Goal: Communication & Community: Answer question/provide support

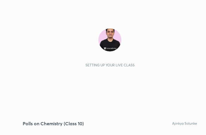
scroll to position [98, 183]
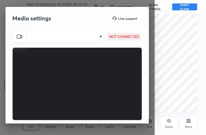
click at [84, 37] on body "1 2 3 4 5 6 7 C X Z C X Z E E Erase all H H Polls on Chemistry (Class 10) WAS S…" at bounding box center [103, 67] width 206 height 135
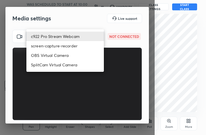
click at [84, 37] on li "c922 Pro Stream Webcam" at bounding box center [64, 36] width 77 height 9
type input "mz5XeYAkNWp2QV5IzfhKg2mI2T6XPNDecROMxnJfp9w="
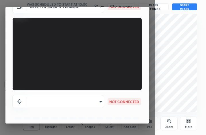
scroll to position [53, 0]
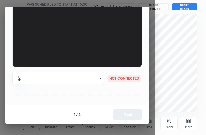
click at [90, 80] on body "1 2 3 4 5 6 7 C X Z C X Z E E Erase all H H Polls on Chemistry (Class 10) WAS S…" at bounding box center [103, 67] width 206 height 135
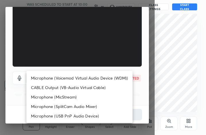
click at [90, 78] on li "Microphone (Voicemod Virtual Audio Device (WDM))" at bounding box center [79, 77] width 106 height 9
type input "VBCGzjgTZ+0gmPAsoHgp+LhUckAxO9S5WqeSPDF+pXU="
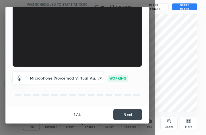
click at [130, 112] on button "Next" at bounding box center [127, 114] width 29 height 11
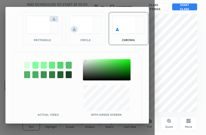
click at [85, 61] on div at bounding box center [107, 69] width 48 height 21
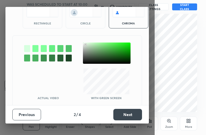
click at [132, 119] on button "Next" at bounding box center [127, 114] width 29 height 11
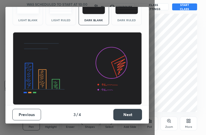
scroll to position [37, 0]
click at [132, 119] on button "Next" at bounding box center [127, 114] width 29 height 11
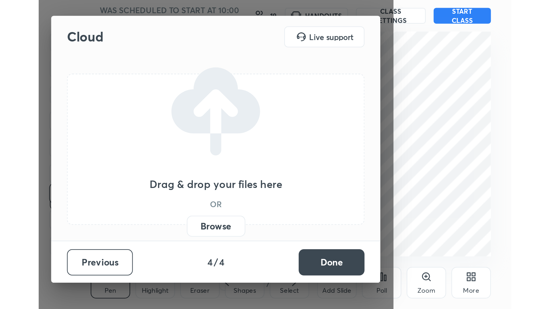
scroll to position [0, 0]
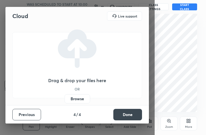
click at [132, 119] on button "Done" at bounding box center [127, 114] width 29 height 11
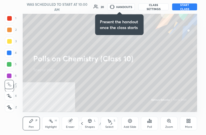
click at [188, 121] on icon at bounding box center [187, 121] width 1 height 1
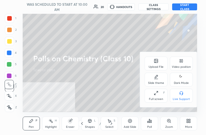
click at [157, 97] on div "Full screen" at bounding box center [156, 98] width 14 height 3
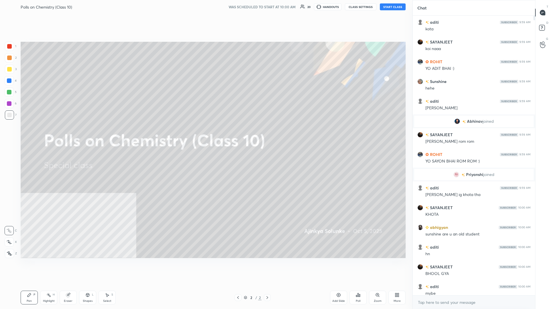
scroll to position [273, 390]
click at [205, 6] on button "START CLASS" at bounding box center [393, 6] width 26 height 7
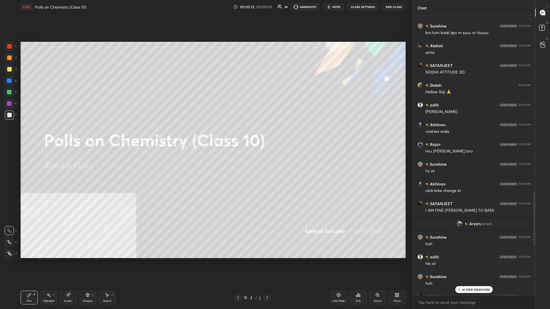
click at [205, 134] on div "41 NEW MESSAGES" at bounding box center [474, 290] width 38 height 7
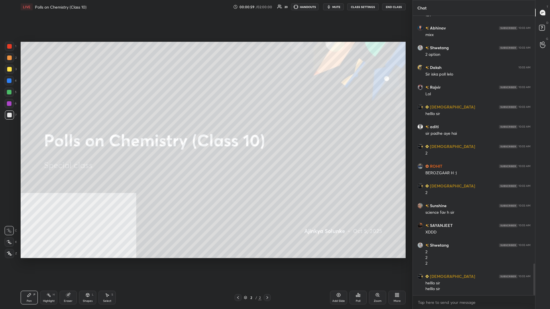
scroll to position [2177, 0]
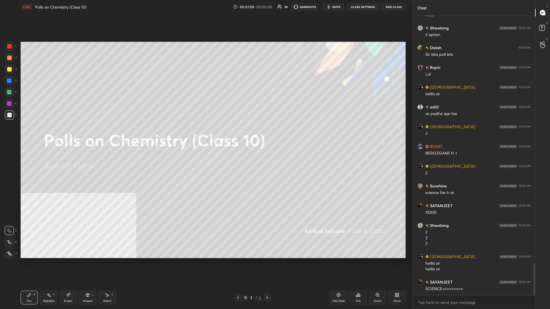
click at [205, 134] on div "More" at bounding box center [397, 298] width 17 height 14
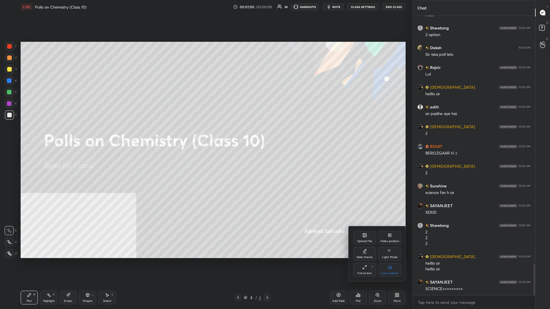
scroll to position [2196, 0]
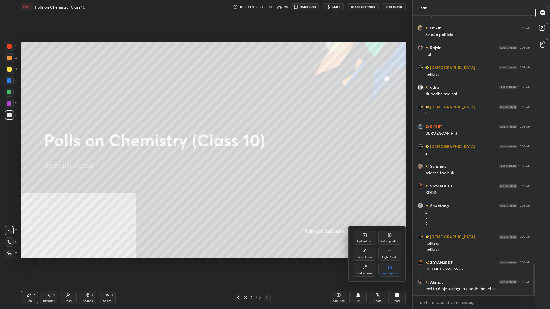
click at [205, 134] on div "Video position" at bounding box center [390, 238] width 23 height 14
click at [205, 134] on div "Bottom right" at bounding box center [390, 270] width 23 height 14
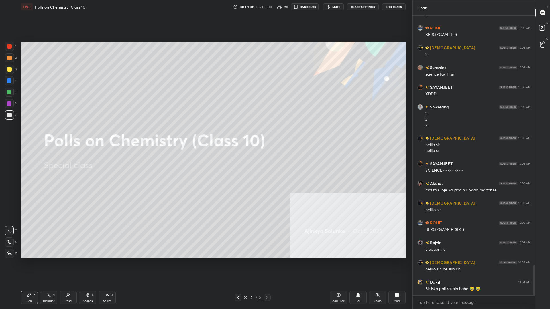
scroll to position [2309, 0]
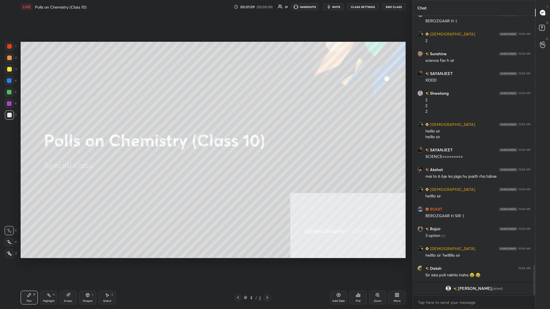
click at [13, 73] on div "3" at bounding box center [11, 69] width 12 height 9
click at [13, 72] on div at bounding box center [9, 69] width 9 height 9
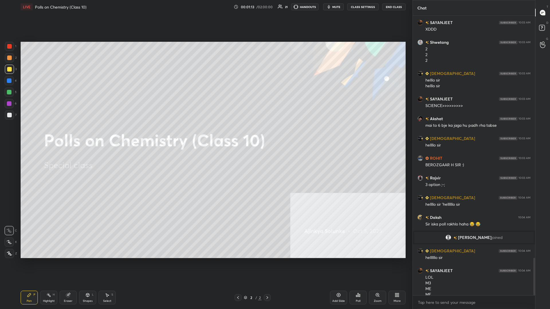
scroll to position [0, 0]
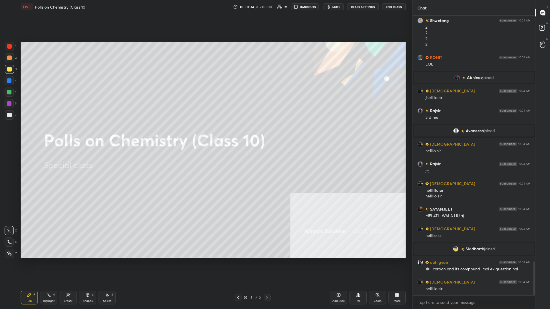
click at [9, 68] on div at bounding box center [9, 69] width 5 height 5
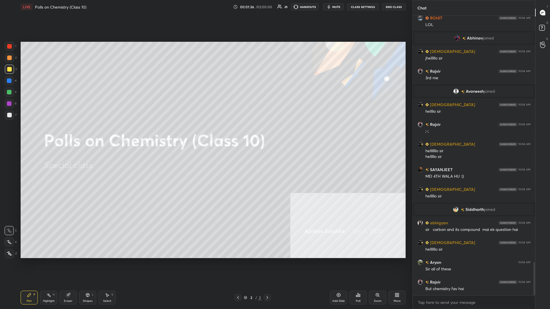
click at [8, 134] on icon at bounding box center [9, 253] width 5 height 3
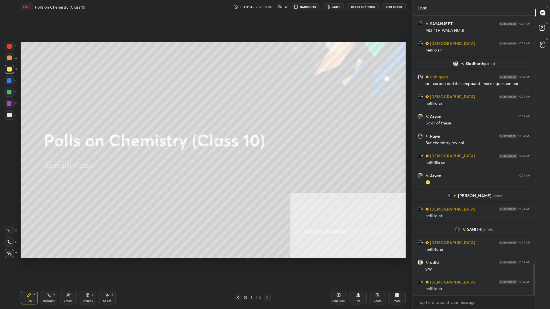
click at [11, 92] on div at bounding box center [9, 92] width 5 height 5
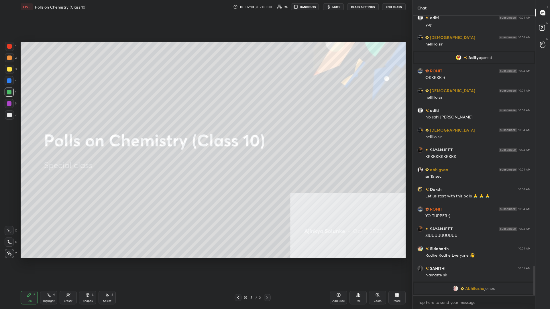
click at [13, 114] on div at bounding box center [9, 115] width 9 height 9
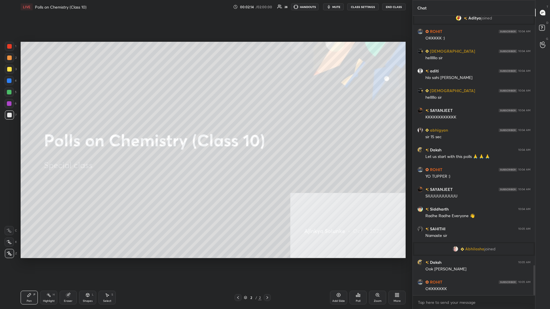
scroll to position [2355, 0]
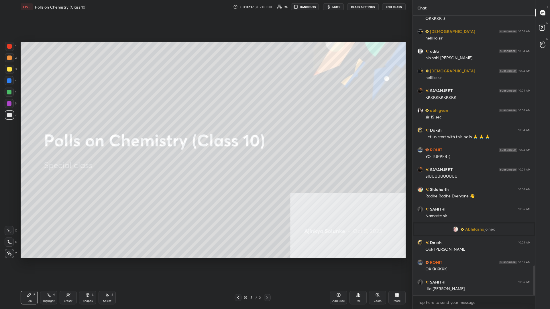
click at [11, 94] on div at bounding box center [9, 92] width 5 height 5
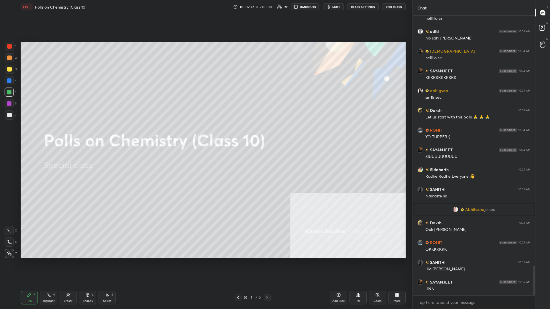
scroll to position [2395, 0]
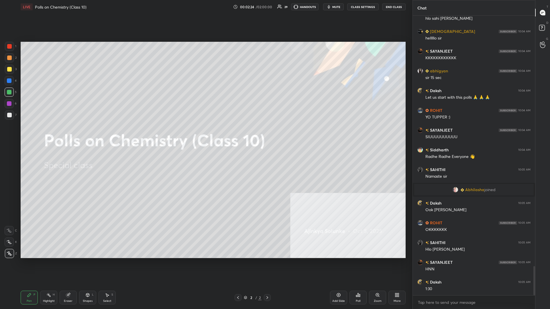
click at [15, 45] on div "1" at bounding box center [10, 46] width 11 height 9
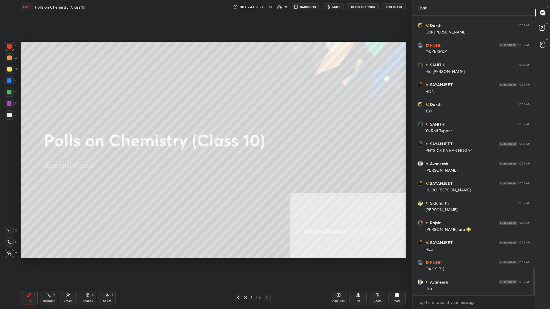
scroll to position [2592, 0]
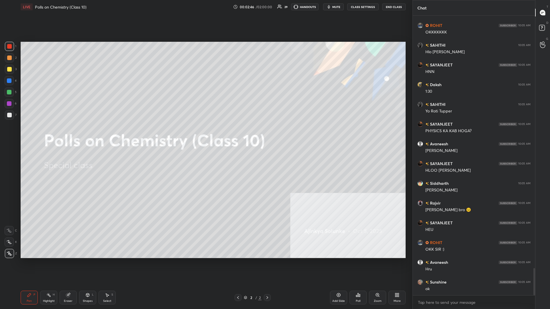
click at [9, 82] on div at bounding box center [9, 81] width 5 height 5
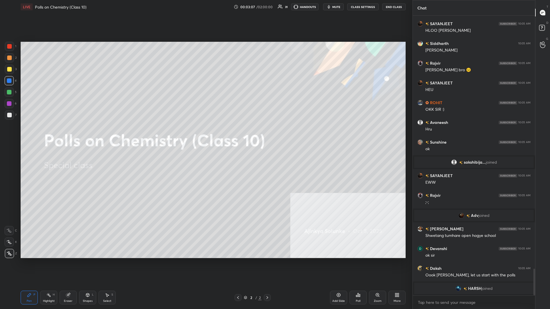
scroll to position [2657, 0]
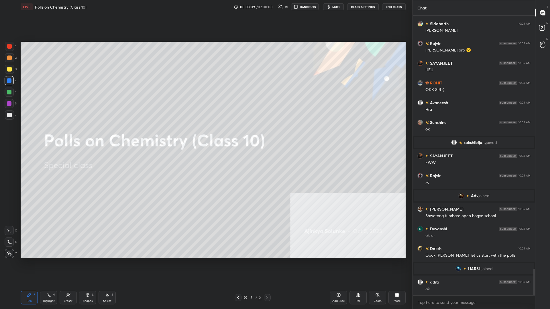
click at [205, 134] on div "Add Slide" at bounding box center [338, 298] width 17 height 14
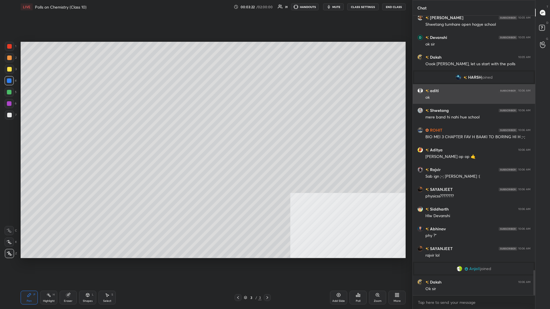
scroll to position [2820, 0]
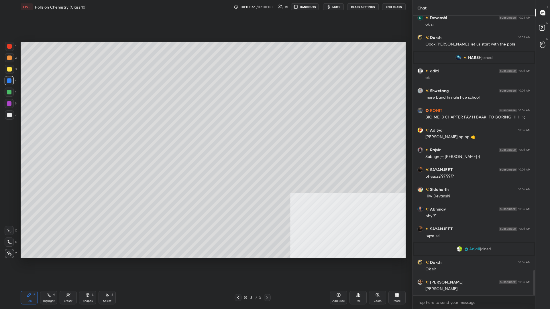
drag, startPoint x: 338, startPoint y: 297, endPoint x: 343, endPoint y: 293, distance: 6.1
click at [205, 134] on icon at bounding box center [338, 295] width 5 height 5
click at [205, 134] on div "More" at bounding box center [397, 298] width 17 height 14
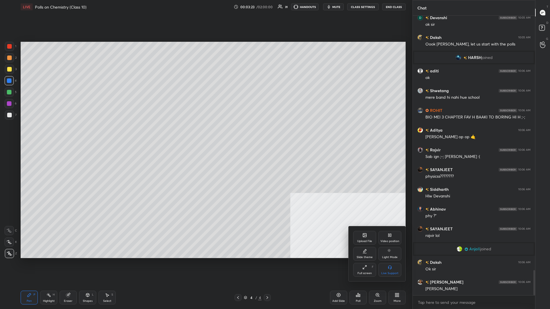
click at [205, 134] on div "Upload File" at bounding box center [364, 238] width 23 height 14
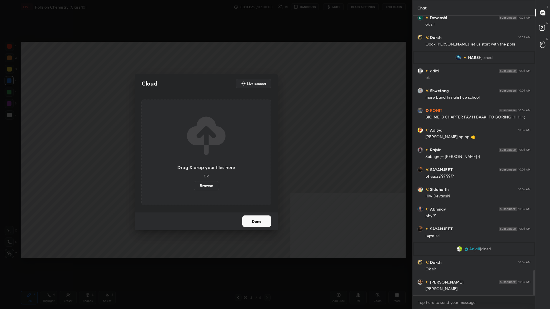
scroll to position [2839, 0]
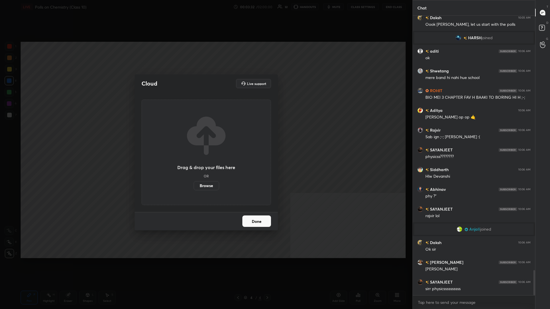
click at [205, 119] on div "Cloud Live support Drag & drop your files here OR Browse Done" at bounding box center [206, 154] width 413 height 309
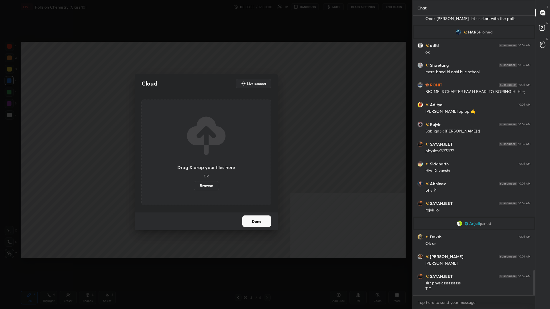
click at [205, 134] on div "Done" at bounding box center [206, 221] width 143 height 18
click at [205, 134] on button "Done" at bounding box center [256, 221] width 29 height 11
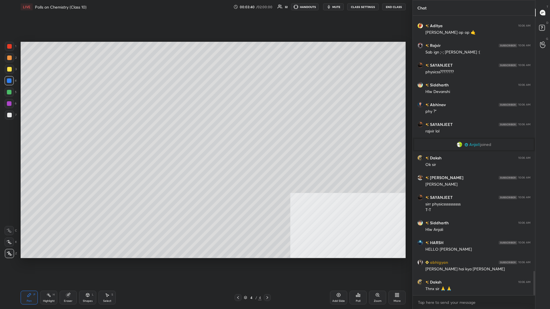
scroll to position [2944, 0]
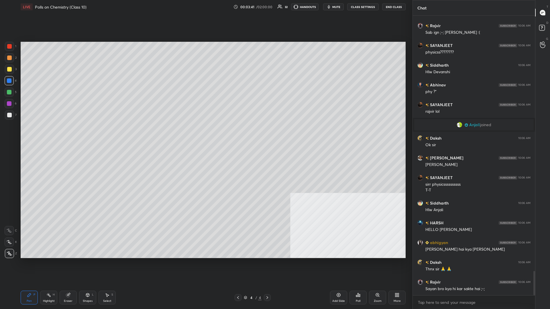
click at [205, 134] on div "More" at bounding box center [397, 298] width 17 height 14
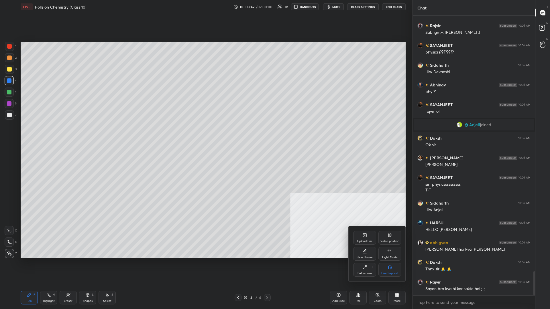
scroll to position [2964, 0]
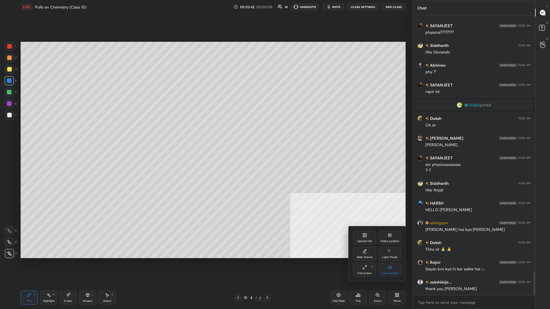
click at [205, 134] on div "Upload File" at bounding box center [364, 241] width 15 height 3
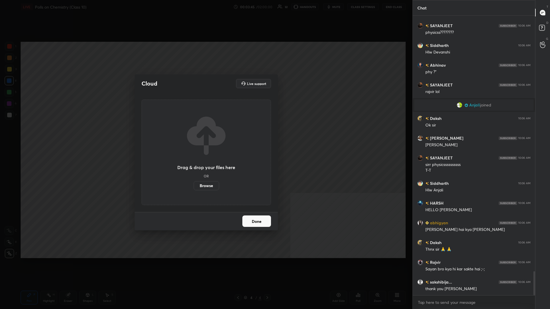
scroll to position [2984, 0]
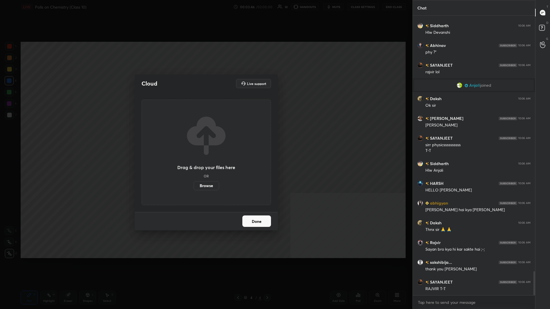
click at [205, 134] on label "Browse" at bounding box center [207, 185] width 26 height 9
click at [194, 134] on input "Browse" at bounding box center [194, 185] width 0 height 9
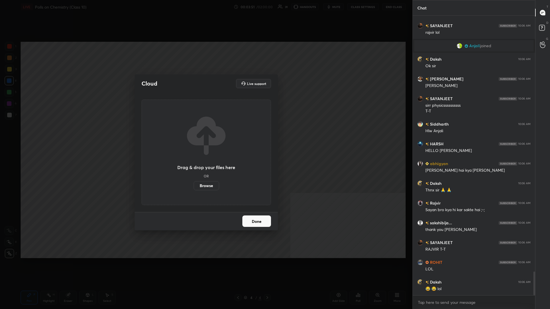
scroll to position [3043, 0]
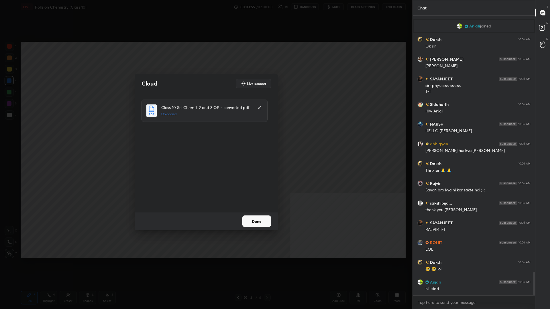
click at [205, 134] on div "Done" at bounding box center [206, 221] width 143 height 18
click at [205, 134] on button "Done" at bounding box center [256, 221] width 29 height 11
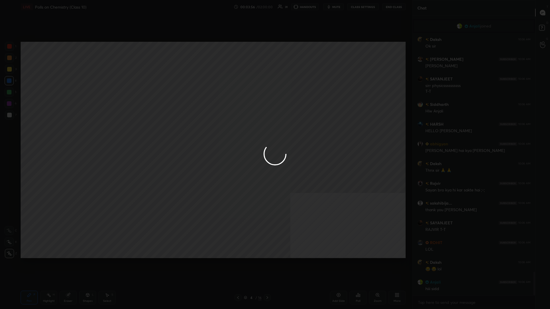
scroll to position [3049, 0]
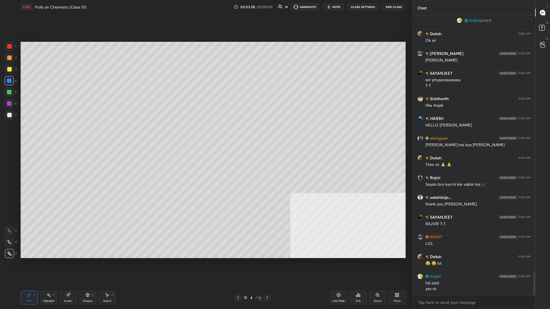
click at [205, 134] on div "4" at bounding box center [251, 297] width 6 height 3
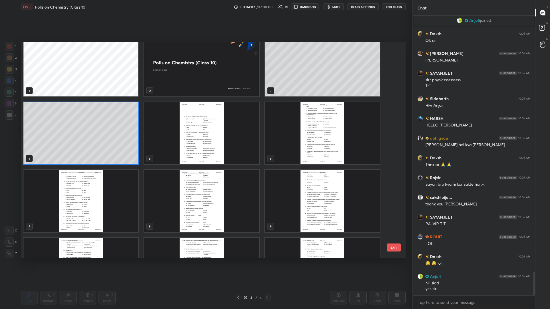
scroll to position [3068, 0]
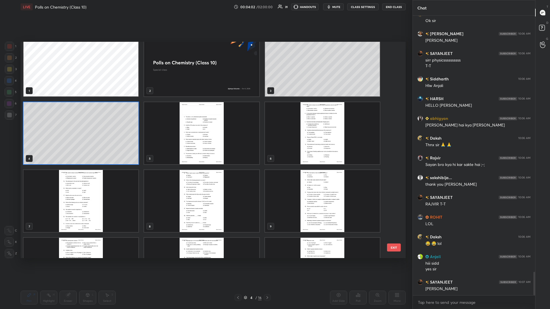
click at [205, 134] on img "grid" at bounding box center [201, 133] width 115 height 62
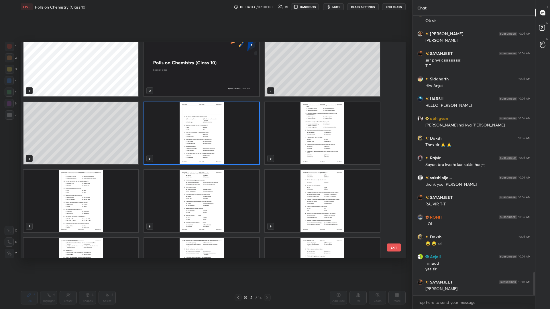
scroll to position [3088, 0]
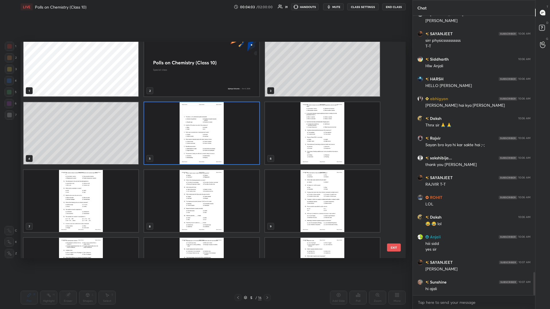
click at [205, 134] on img "grid" at bounding box center [201, 133] width 115 height 62
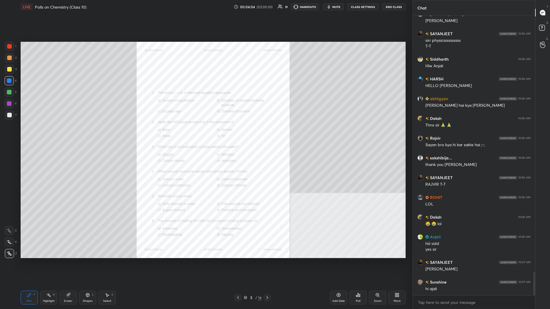
click at [205, 134] on div "Zoom" at bounding box center [377, 298] width 17 height 14
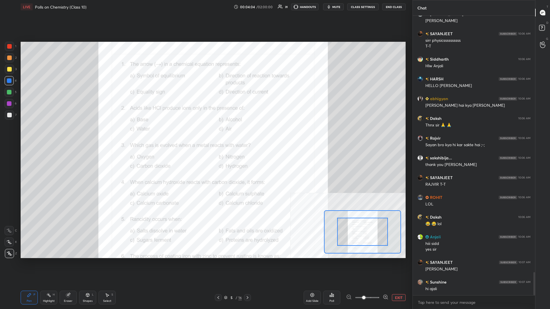
scroll to position [3108, 0]
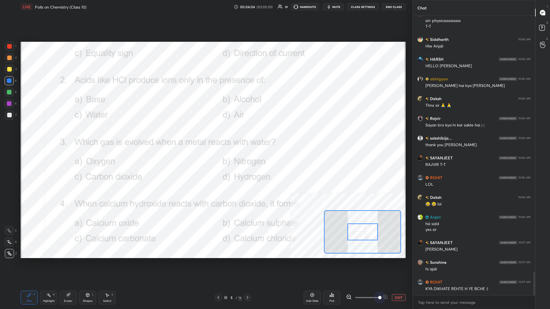
drag, startPoint x: 374, startPoint y: 301, endPoint x: 401, endPoint y: 299, distance: 27.3
click at [205, 134] on div "EXIT" at bounding box center [376, 298] width 60 height 7
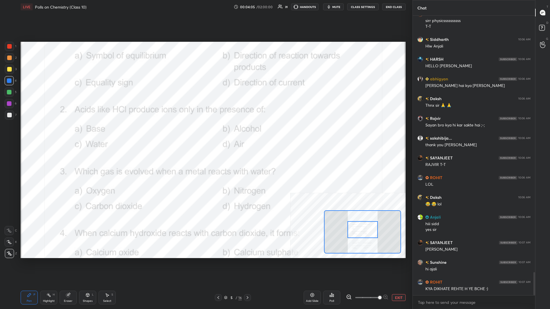
drag, startPoint x: 370, startPoint y: 237, endPoint x: 371, endPoint y: 231, distance: 5.8
click at [205, 134] on div at bounding box center [363, 230] width 30 height 17
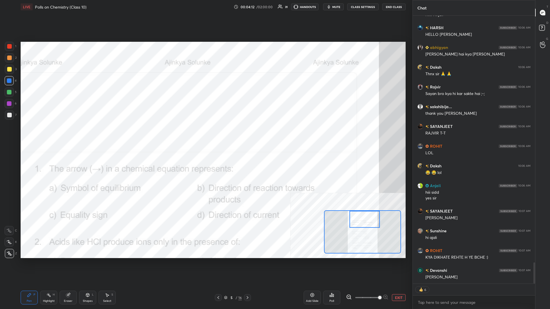
scroll to position [3159, 0]
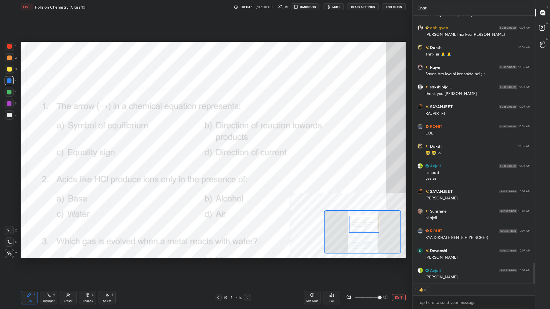
click at [205, 134] on div at bounding box center [364, 224] width 30 height 17
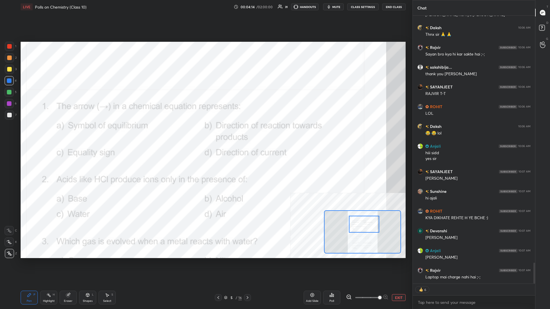
click at [44, 134] on div "Highlight" at bounding box center [49, 301] width 12 height 3
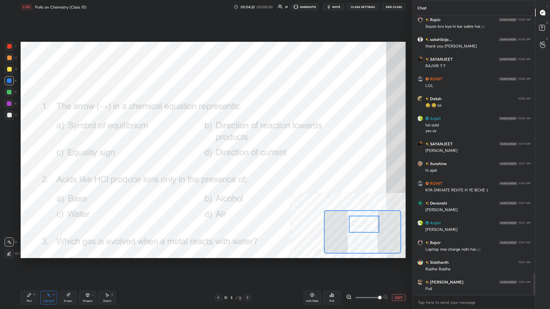
scroll to position [280, 122]
click at [205, 134] on icon at bounding box center [332, 295] width 5 height 5
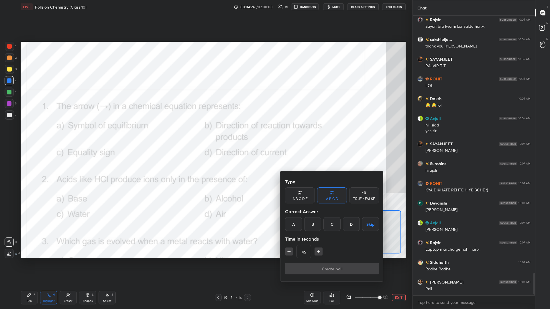
click at [205, 134] on div "B" at bounding box center [312, 224] width 17 height 14
click at [205, 134] on button "Create poll" at bounding box center [332, 268] width 94 height 11
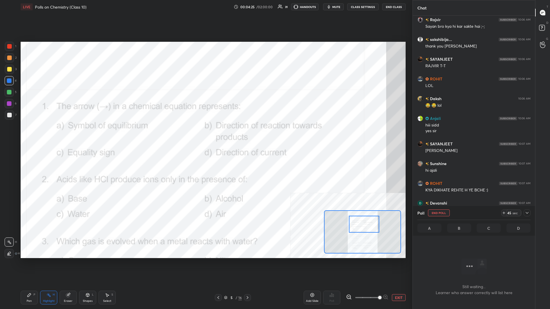
scroll to position [3236, 0]
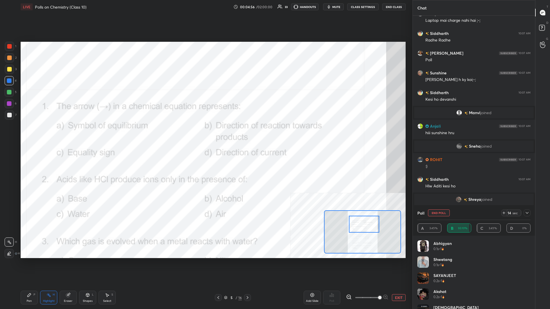
click at [33, 134] on div "Pen P" at bounding box center [29, 298] width 17 height 14
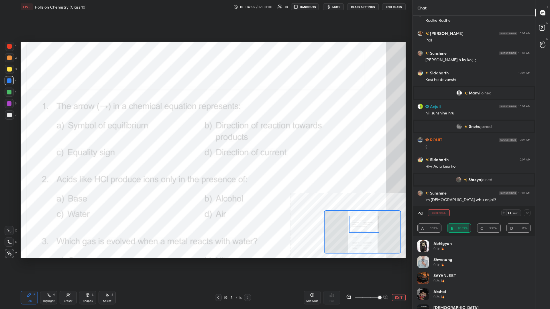
click at [12, 46] on div at bounding box center [9, 46] width 5 height 5
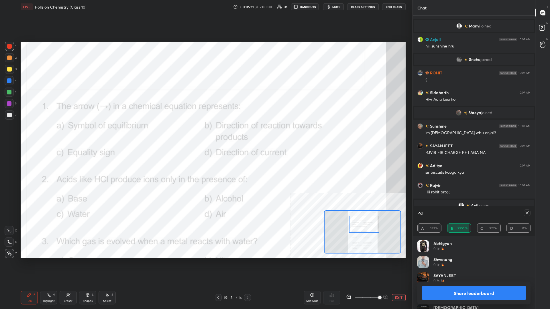
scroll to position [3360, 0]
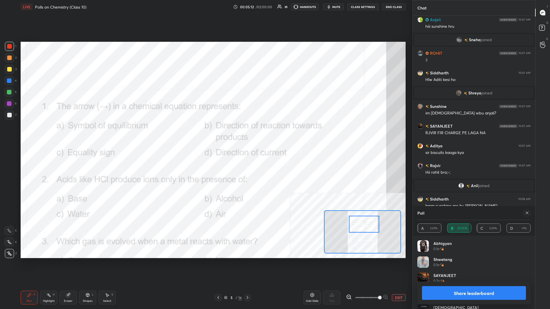
click at [205, 134] on button "Share leaderboard" at bounding box center [474, 294] width 104 height 14
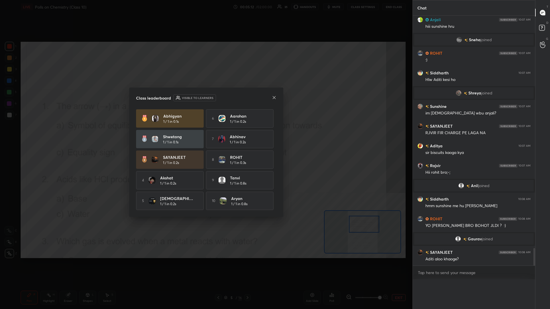
scroll to position [262, 122]
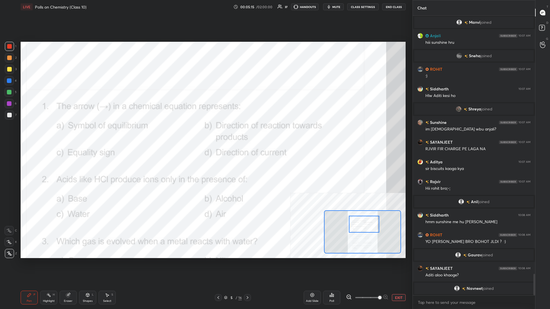
click at [205, 134] on button "EXIT" at bounding box center [399, 298] width 14 height 7
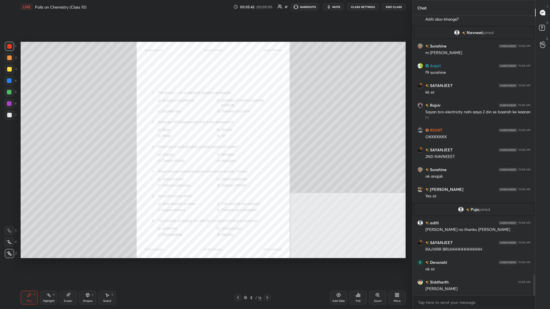
scroll to position [3568, 0]
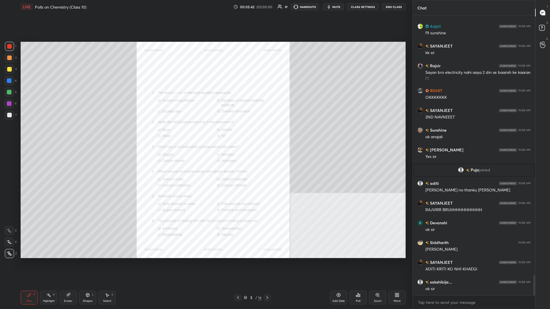
click at [205, 134] on div "Zoom" at bounding box center [377, 298] width 17 height 14
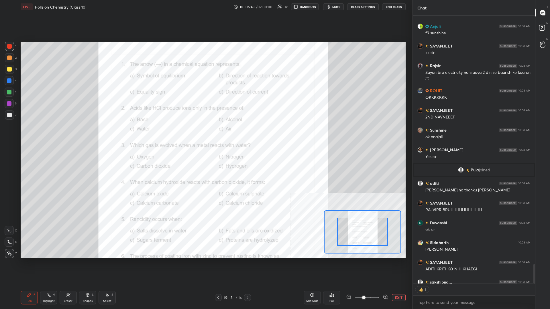
scroll to position [268, 122]
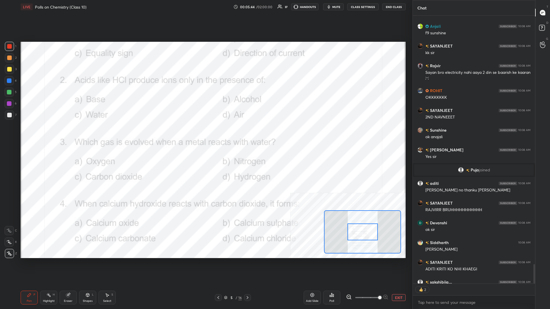
drag, startPoint x: 375, startPoint y: 298, endPoint x: 383, endPoint y: 297, distance: 8.4
click at [205, 134] on span at bounding box center [367, 298] width 24 height 9
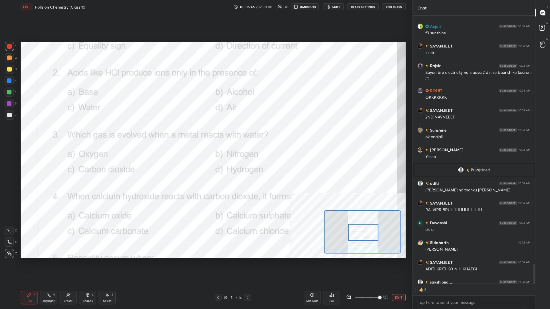
click at [205, 134] on div at bounding box center [363, 232] width 30 height 17
click at [52, 134] on div "Highlight H" at bounding box center [48, 298] width 17 height 14
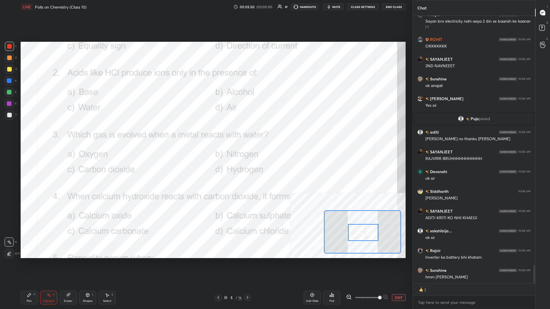
click at [205, 134] on div "Poll" at bounding box center [331, 298] width 17 height 14
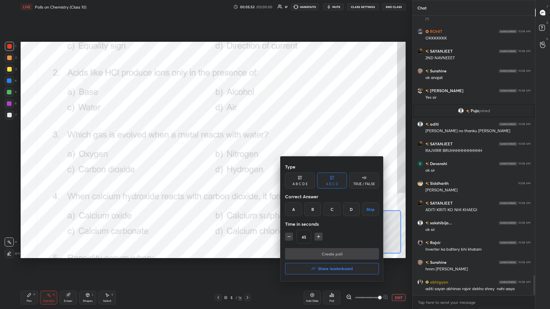
click at [205, 134] on div "C" at bounding box center [332, 210] width 17 height 14
click at [205, 134] on button "Create poll" at bounding box center [332, 253] width 94 height 11
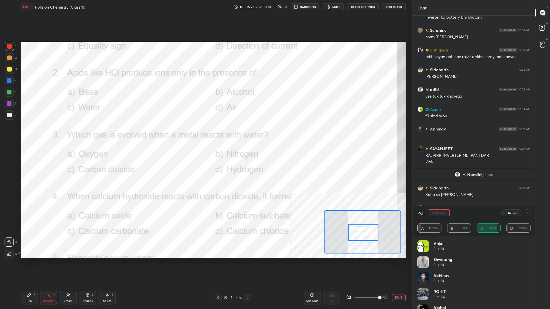
click at [22, 134] on div "Pen P" at bounding box center [29, 298] width 17 height 14
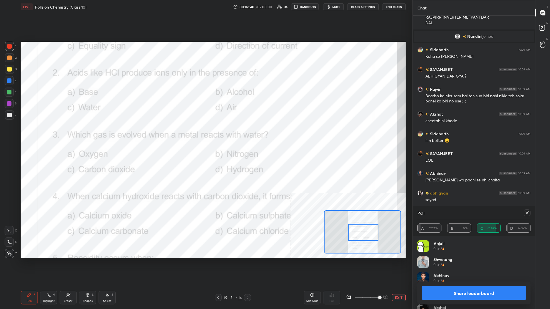
click at [205, 134] on button "Share leaderboard" at bounding box center [474, 294] width 104 height 14
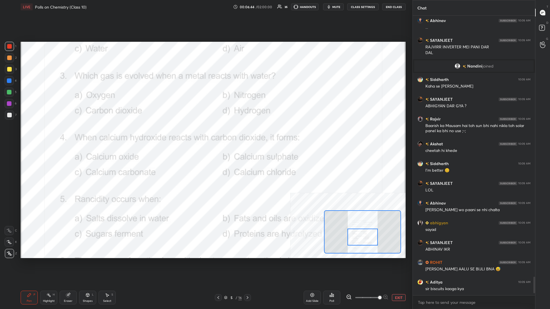
click at [43, 134] on div "Highlight H" at bounding box center [48, 298] width 17 height 14
click at [205, 134] on div "Poll" at bounding box center [331, 298] width 17 height 14
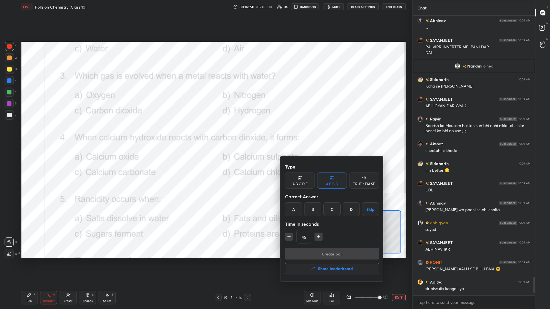
click at [205, 134] on div "D" at bounding box center [351, 210] width 17 height 14
click at [205, 134] on button "Create poll" at bounding box center [332, 253] width 94 height 11
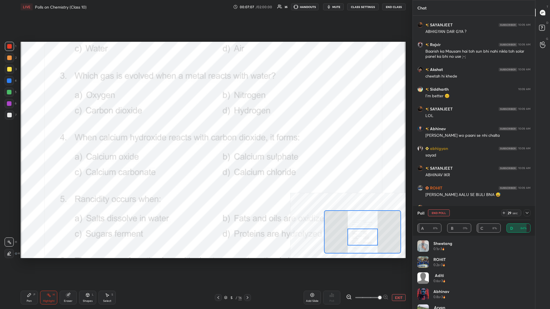
click at [205, 134] on icon at bounding box center [527, 213] width 5 height 5
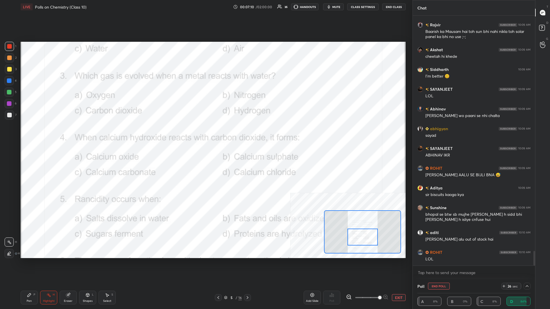
click at [31, 134] on div "Pen" at bounding box center [29, 301] width 5 height 3
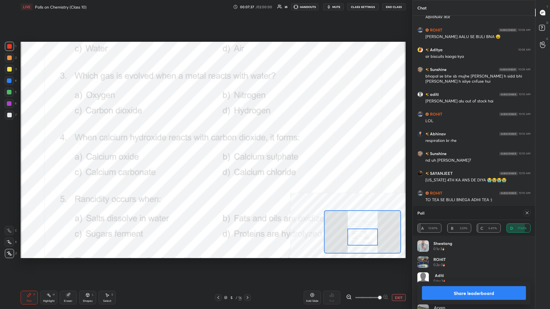
click at [205, 134] on button "Share leaderboard" at bounding box center [474, 294] width 104 height 14
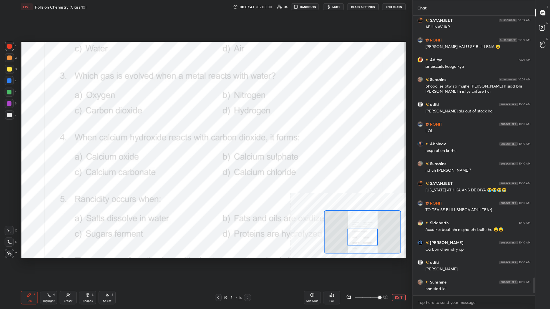
click at [205, 134] on div at bounding box center [363, 237] width 30 height 17
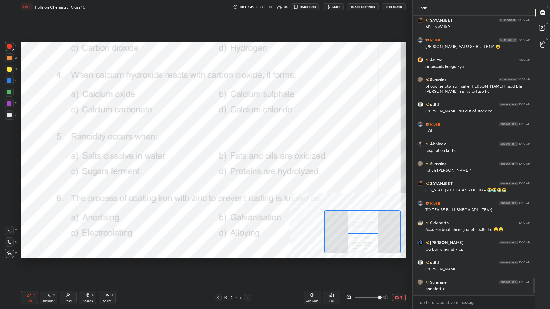
click at [50, 134] on icon at bounding box center [48, 295] width 5 height 5
click at [205, 134] on div "Poll" at bounding box center [331, 298] width 17 height 14
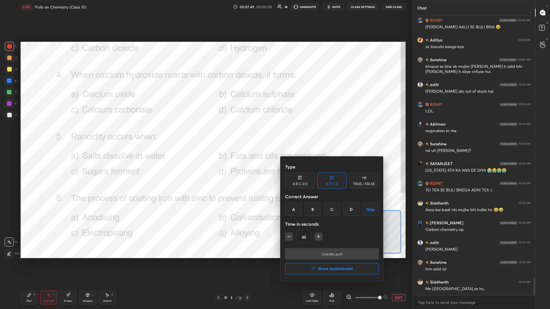
click at [205, 134] on div "C" at bounding box center [332, 210] width 17 height 14
click at [205, 134] on button "Create poll" at bounding box center [332, 253] width 94 height 11
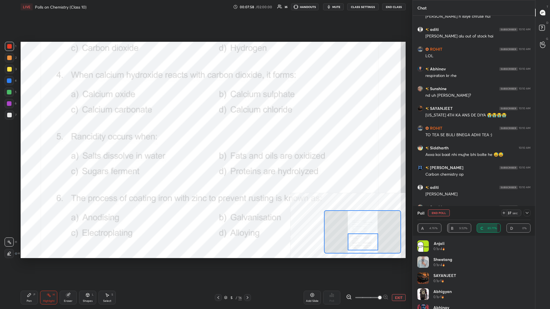
click at [33, 134] on div "Pen P" at bounding box center [29, 298] width 17 height 14
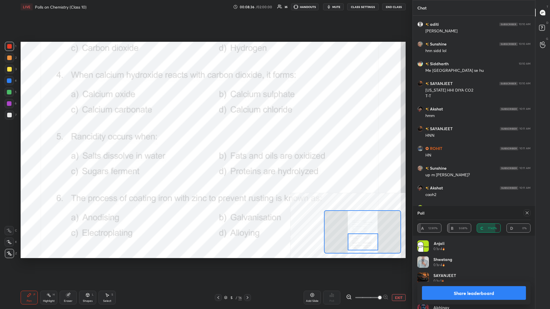
scroll to position [4392, 0]
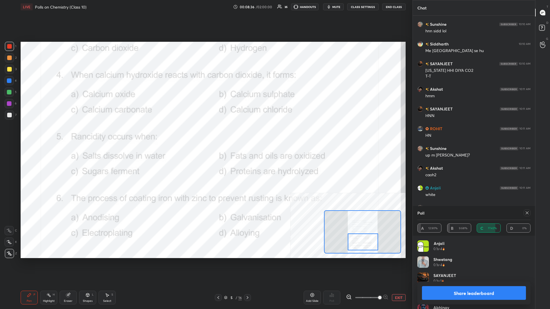
click at [205, 134] on button "Share leaderboard" at bounding box center [474, 294] width 104 height 14
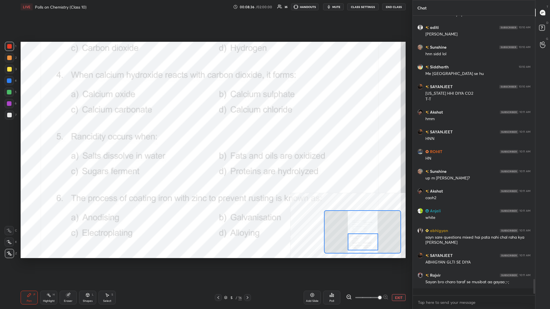
scroll to position [277, 122]
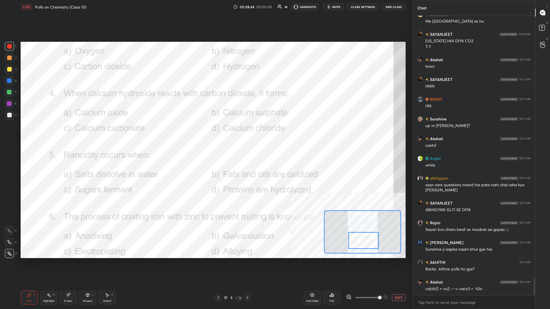
click at [38, 134] on div "Setting up your live class Poll for secs No correct answer Start poll" at bounding box center [213, 150] width 390 height 273
click at [36, 134] on div "Pen P" at bounding box center [29, 298] width 17 height 14
click at [46, 134] on icon at bounding box center [48, 295] width 5 height 5
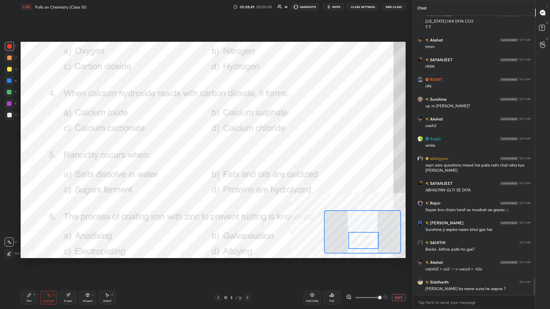
click at [205, 134] on div "Poll" at bounding box center [331, 298] width 17 height 14
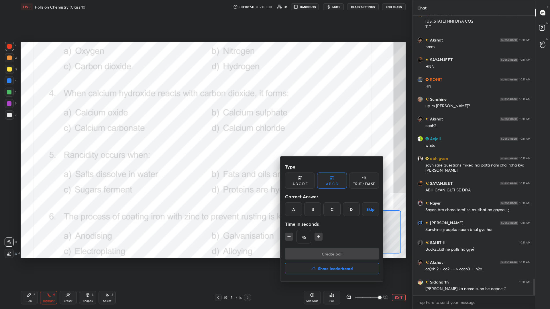
click at [205, 134] on div "B" at bounding box center [312, 210] width 17 height 14
click at [205, 134] on button "Create poll" at bounding box center [332, 253] width 94 height 11
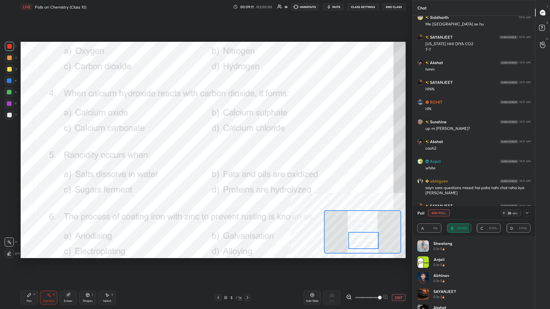
click at [205, 134] on div at bounding box center [527, 213] width 7 height 7
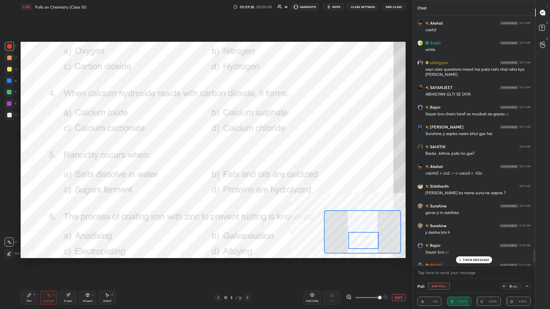
click at [205, 134] on p "3 NEW MESSAGES" at bounding box center [476, 259] width 26 height 3
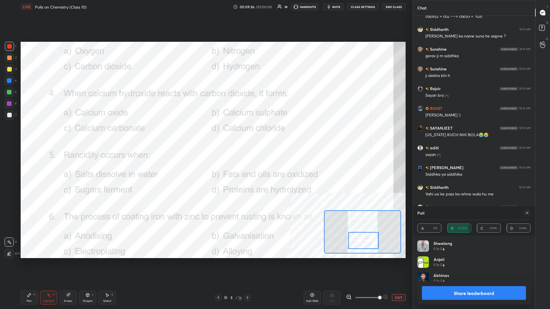
scroll to position [0, 0]
click at [205, 134] on button "Share leaderboard" at bounding box center [474, 294] width 104 height 14
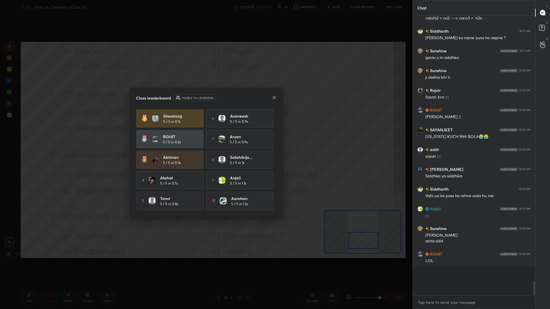
scroll to position [0, 0]
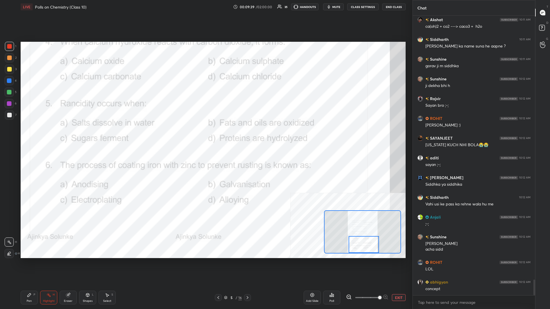
drag, startPoint x: 358, startPoint y: 242, endPoint x: 358, endPoint y: 246, distance: 4.0
click at [205, 134] on div at bounding box center [364, 244] width 30 height 17
click at [205, 134] on div "Setting up your live class Poll for secs No correct answer Start poll" at bounding box center [213, 150] width 390 height 273
click at [36, 134] on div "Pen P" at bounding box center [29, 298] width 17 height 14
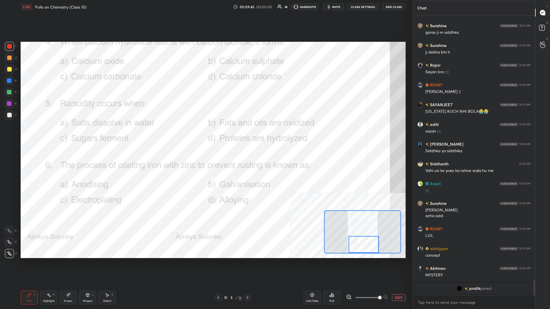
click at [205, 134] on div at bounding box center [364, 244] width 30 height 17
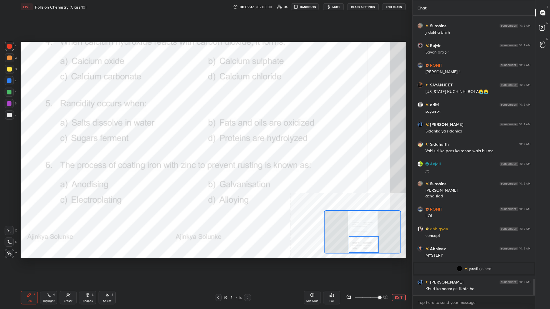
click at [52, 134] on div "Highlight" at bounding box center [49, 301] width 12 height 3
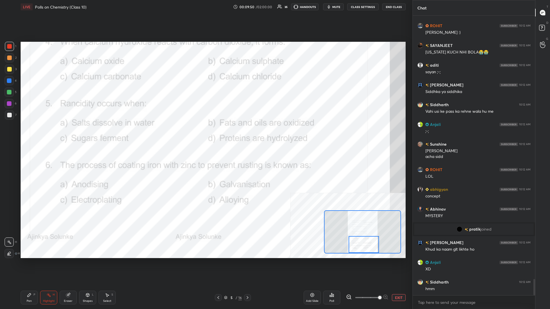
click at [205, 134] on icon at bounding box center [332, 295] width 5 height 5
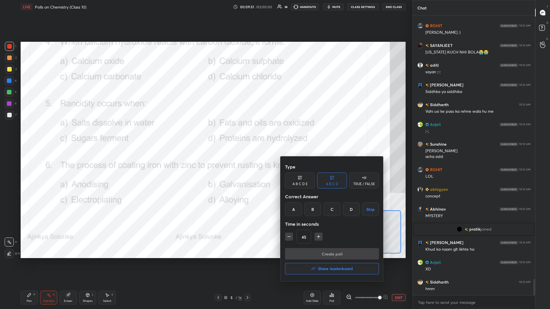
click at [205, 134] on div "B" at bounding box center [312, 210] width 17 height 14
click at [205, 134] on button "Create poll" at bounding box center [332, 253] width 94 height 11
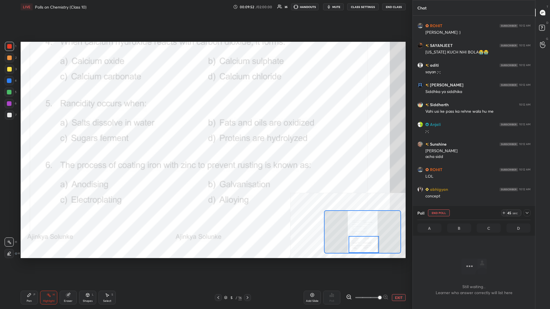
click at [205, 134] on icon at bounding box center [527, 213] width 5 height 5
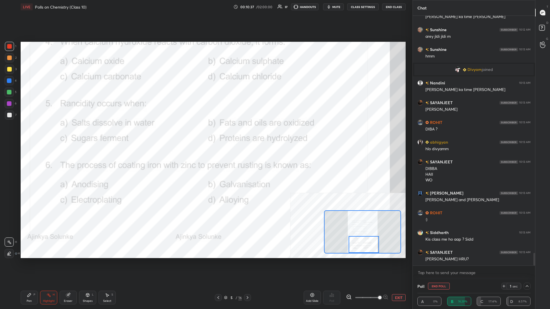
click at [37, 134] on div "Pen P" at bounding box center [29, 298] width 17 height 14
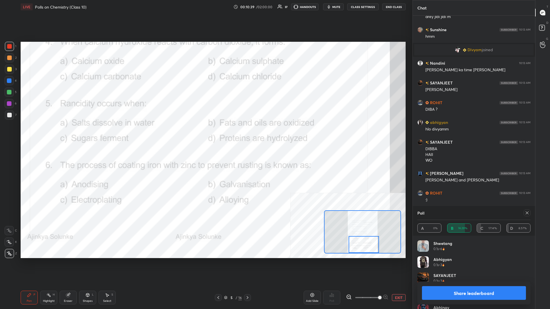
scroll to position [4779, 0]
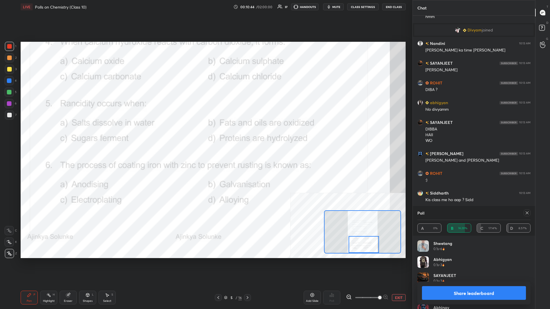
click at [205, 134] on button "Share leaderboard" at bounding box center [474, 294] width 104 height 14
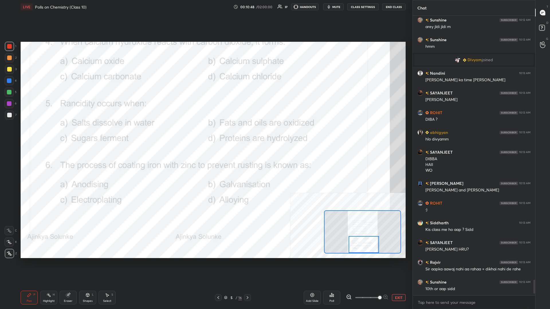
click at [205, 134] on button "EXIT" at bounding box center [399, 298] width 14 height 7
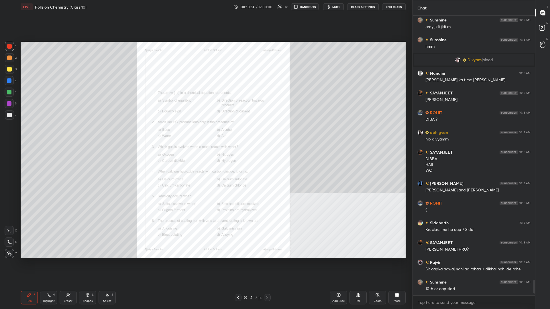
click at [205, 134] on div "5 / 16" at bounding box center [253, 298] width 36 height 7
click at [205, 134] on div "5 / 16" at bounding box center [253, 297] width 18 height 5
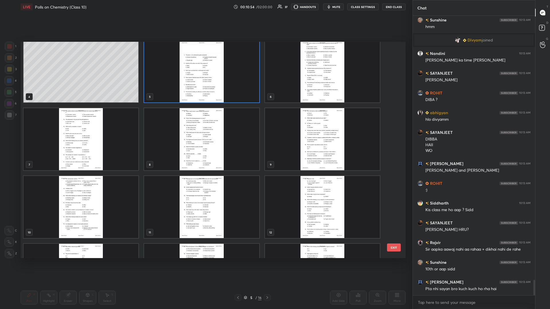
click at [205, 75] on img "grid" at bounding box center [322, 71] width 115 height 62
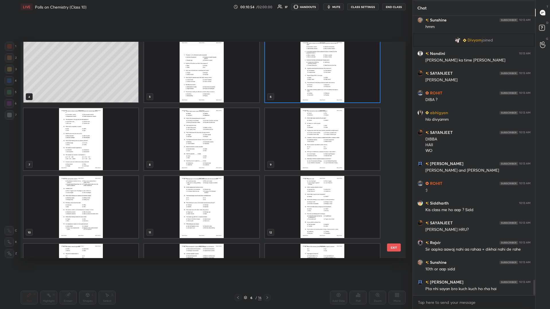
click at [205, 75] on img "grid" at bounding box center [322, 71] width 115 height 62
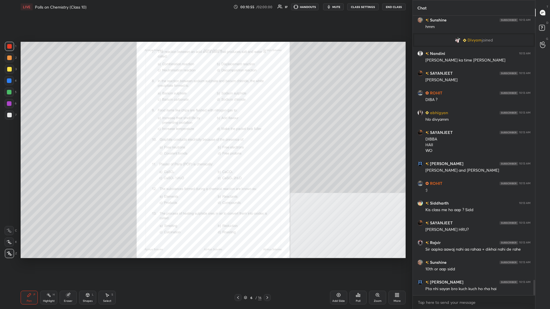
click at [205, 134] on div "Zoom" at bounding box center [377, 298] width 17 height 14
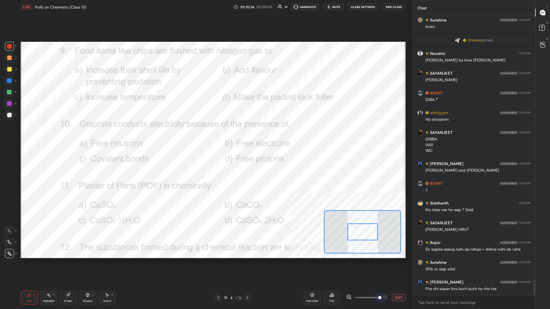
drag, startPoint x: 369, startPoint y: 300, endPoint x: 400, endPoint y: 301, distance: 31.0
click at [205, 134] on div "EXIT" at bounding box center [376, 298] width 60 height 7
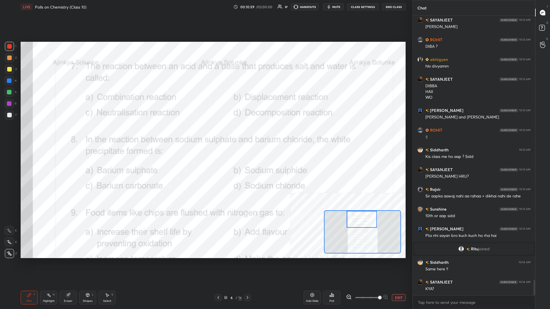
drag, startPoint x: 366, startPoint y: 233, endPoint x: 365, endPoint y: 218, distance: 14.4
click at [205, 134] on div at bounding box center [362, 219] width 30 height 17
click at [40, 134] on div "Pen P Highlight H Eraser Shapes L Select S 6 / 16 Add Slide Poll EXIT" at bounding box center [213, 298] width 385 height 23
click at [47, 134] on div "Highlight H" at bounding box center [48, 298] width 17 height 14
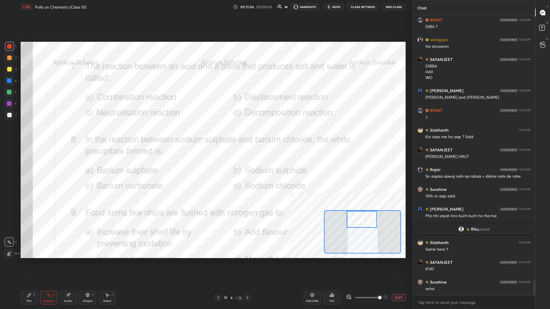
click at [205, 134] on div "Poll" at bounding box center [331, 298] width 17 height 14
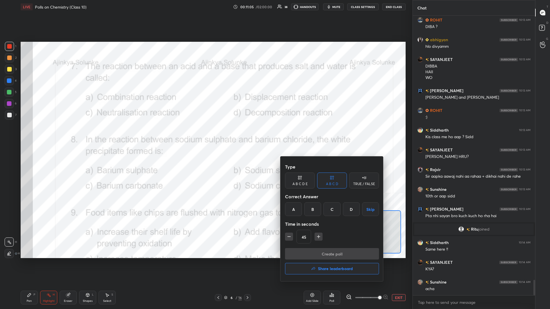
click at [205, 134] on div "C" at bounding box center [332, 210] width 17 height 14
click at [205, 134] on button "Create poll" at bounding box center [332, 253] width 94 height 11
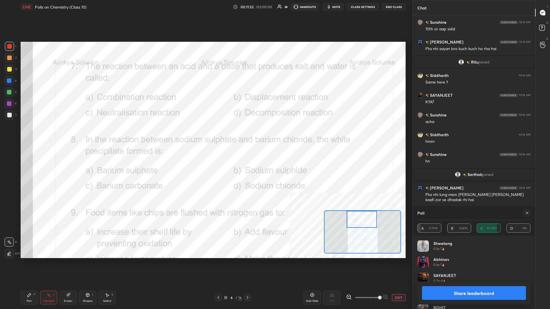
scroll to position [4926, 0]
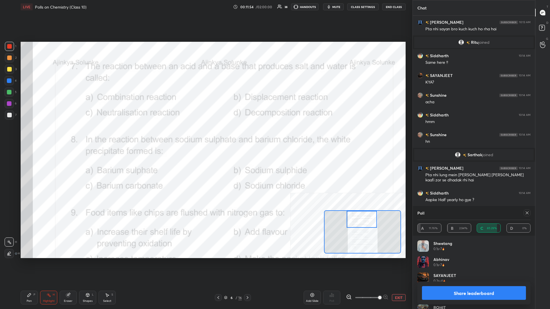
click at [205, 134] on button "Share leaderboard" at bounding box center [474, 294] width 104 height 14
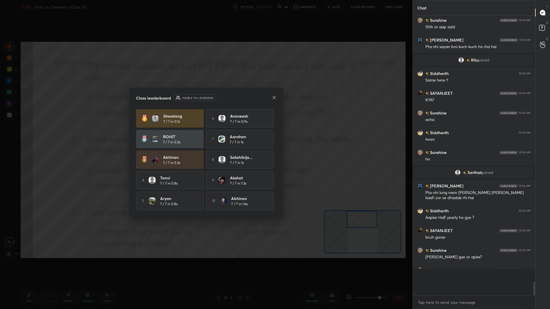
scroll to position [0, 0]
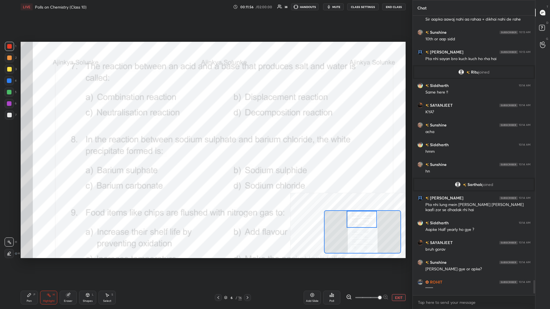
click at [31, 134] on icon at bounding box center [29, 295] width 3 height 3
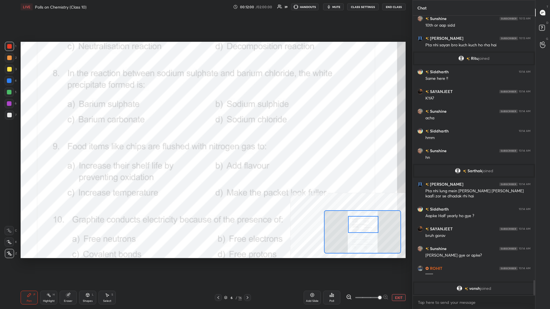
drag, startPoint x: 363, startPoint y: 221, endPoint x: 364, endPoint y: 226, distance: 5.4
click at [205, 134] on div at bounding box center [363, 224] width 30 height 17
click at [49, 134] on div "Highlight" at bounding box center [49, 301] width 12 height 3
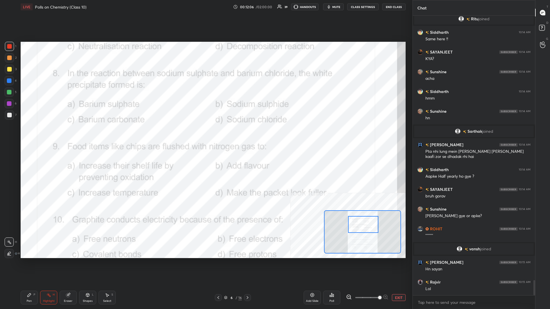
click at [205, 134] on div "Poll" at bounding box center [331, 298] width 17 height 14
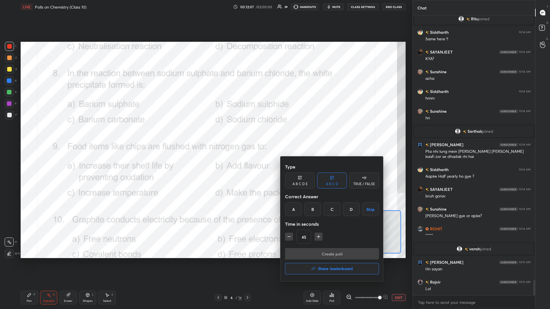
click at [205, 134] on div "A B C D Skip" at bounding box center [332, 210] width 94 height 14
click at [205, 134] on div "A" at bounding box center [293, 210] width 17 height 14
click at [205, 134] on button "Create poll" at bounding box center [332, 253] width 94 height 11
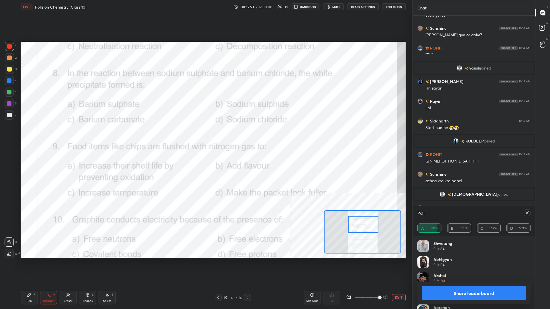
scroll to position [5075, 0]
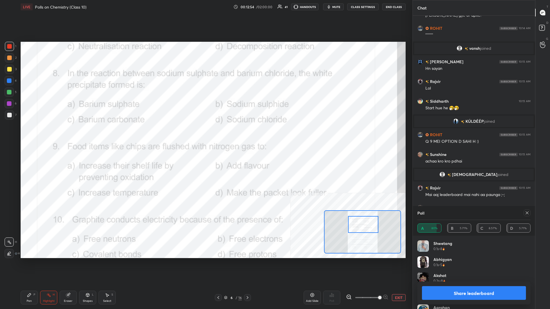
click at [31, 134] on icon at bounding box center [29, 295] width 5 height 5
click at [205, 134] on button "Share leaderboard" at bounding box center [474, 294] width 104 height 14
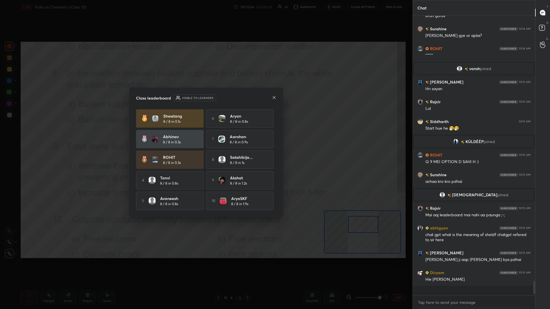
scroll to position [289, 122]
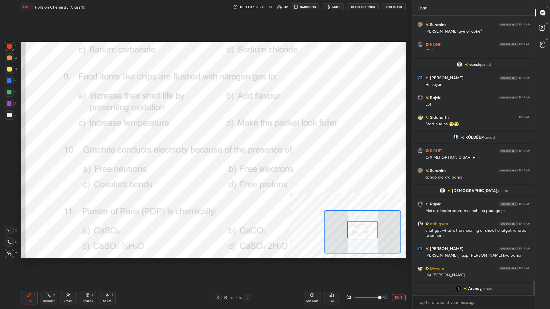
click at [50, 134] on div "Highlight H" at bounding box center [48, 298] width 17 height 14
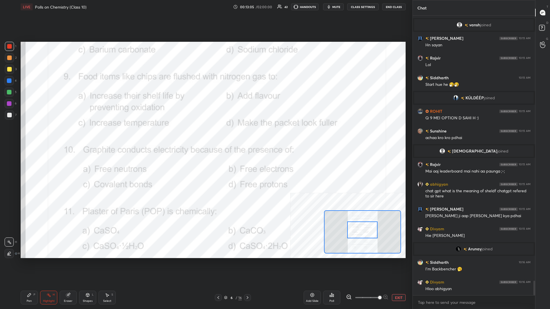
click at [205, 134] on icon at bounding box center [332, 295] width 5 height 5
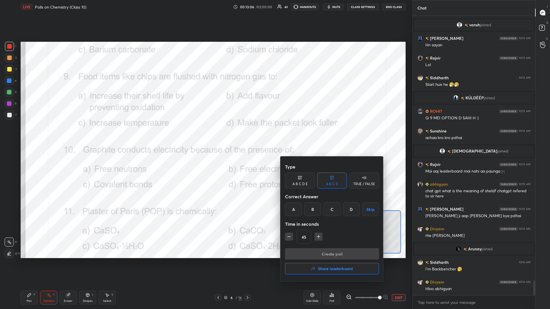
click at [205, 134] on div "A" at bounding box center [293, 210] width 17 height 14
click at [205, 134] on button "Create poll" at bounding box center [332, 253] width 94 height 11
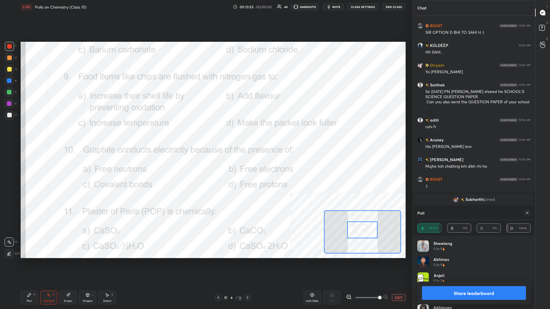
click at [205, 134] on button "Share leaderboard" at bounding box center [474, 294] width 104 height 14
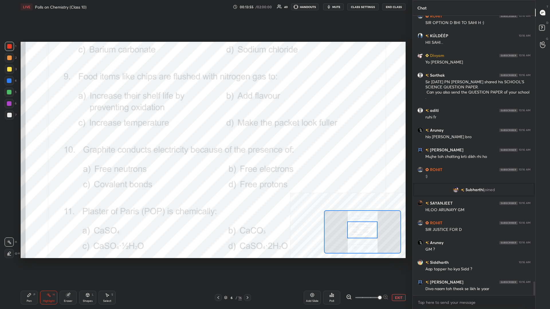
click at [25, 134] on div "Pen P" at bounding box center [29, 298] width 17 height 14
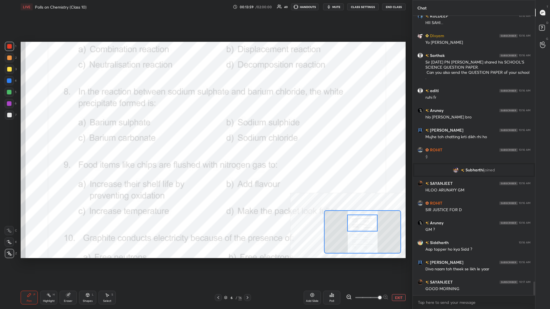
drag, startPoint x: 365, startPoint y: 231, endPoint x: 365, endPoint y: 224, distance: 6.9
click at [205, 134] on div at bounding box center [362, 223] width 30 height 17
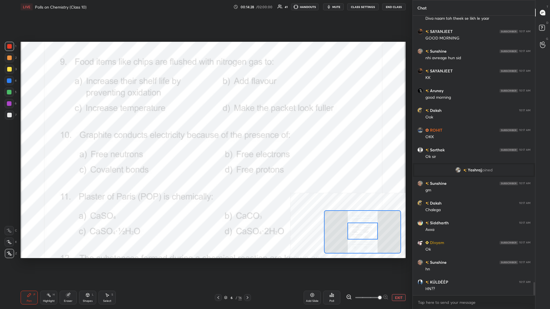
drag, startPoint x: 360, startPoint y: 226, endPoint x: 360, endPoint y: 234, distance: 8.0
click at [205, 134] on div at bounding box center [363, 231] width 30 height 17
click at [45, 134] on div "Highlight H" at bounding box center [48, 298] width 17 height 14
click at [205, 134] on div "Poll" at bounding box center [331, 298] width 17 height 14
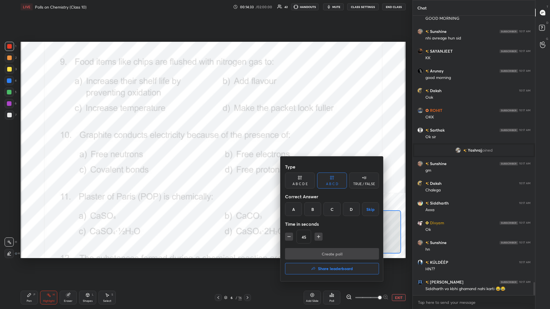
click at [205, 134] on div "B" at bounding box center [312, 210] width 17 height 14
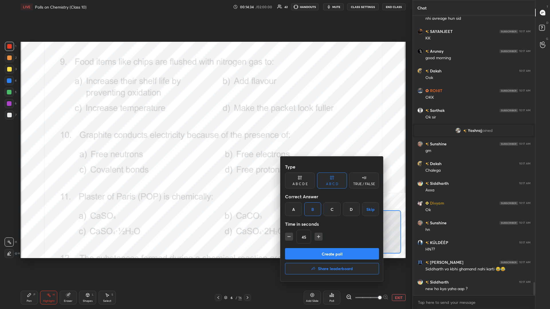
click at [205, 134] on button "Create poll" at bounding box center [332, 253] width 94 height 11
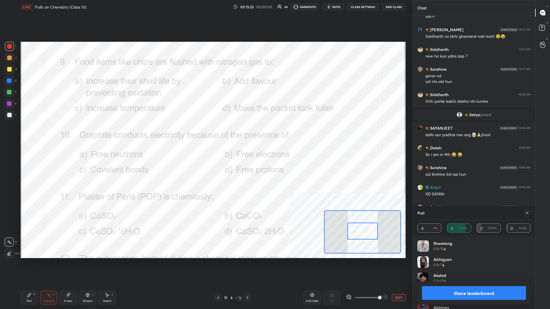
scroll to position [5860, 0]
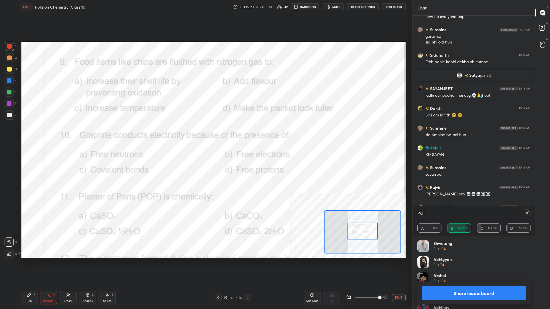
click at [205, 134] on button "Share leaderboard" at bounding box center [474, 294] width 104 height 14
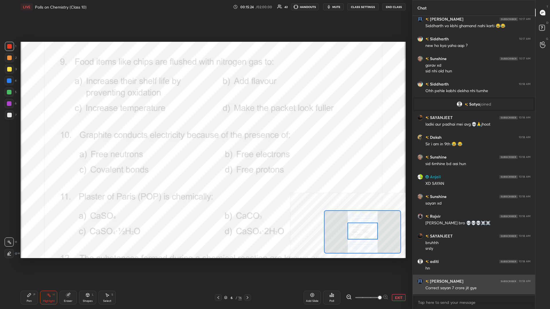
scroll to position [0, 0]
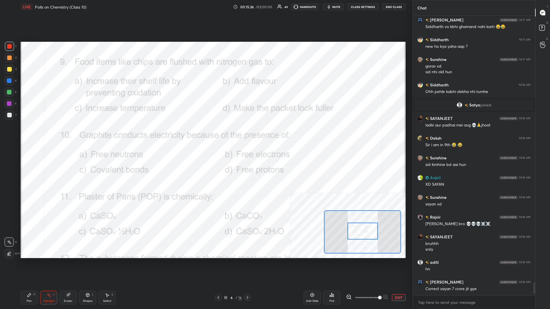
click at [28, 134] on icon at bounding box center [29, 295] width 5 height 5
click at [205, 134] on button "EXIT" at bounding box center [399, 298] width 14 height 7
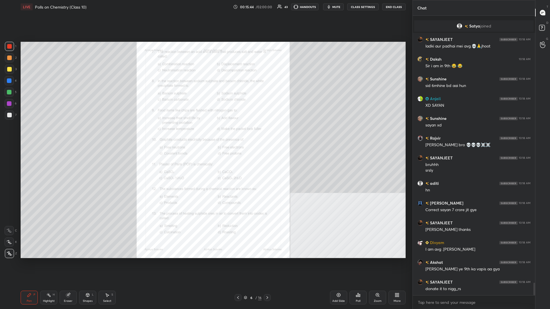
scroll to position [5929, 0]
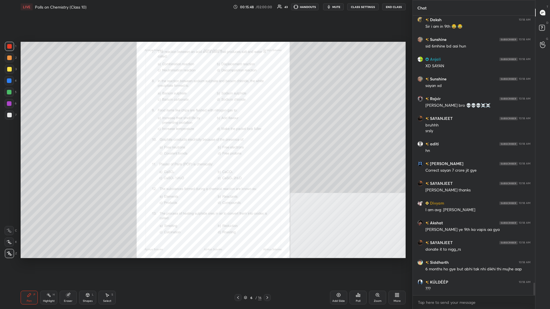
click at [9, 71] on div at bounding box center [9, 69] width 5 height 5
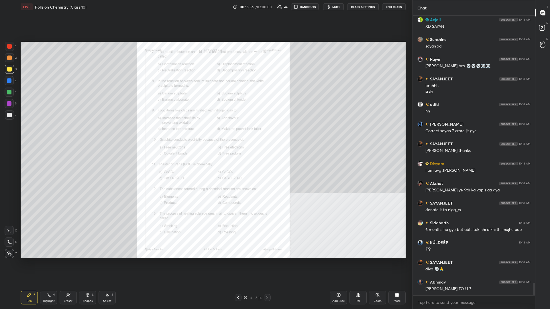
scroll to position [6008, 0]
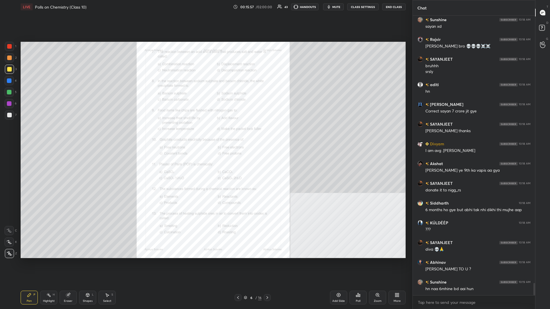
click at [11, 83] on div at bounding box center [9, 81] width 5 height 5
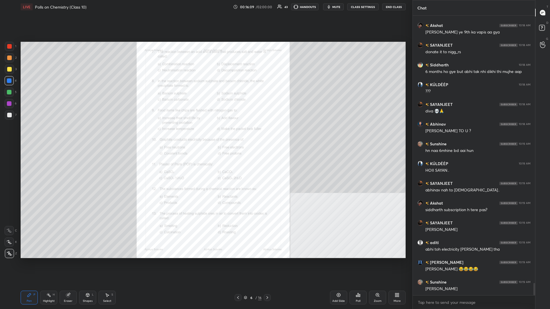
scroll to position [6166, 0]
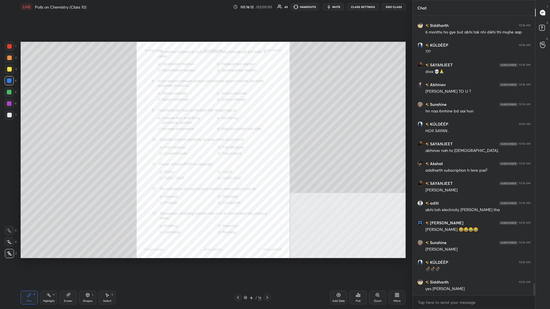
click at [205, 134] on div "Zoom" at bounding box center [377, 298] width 17 height 14
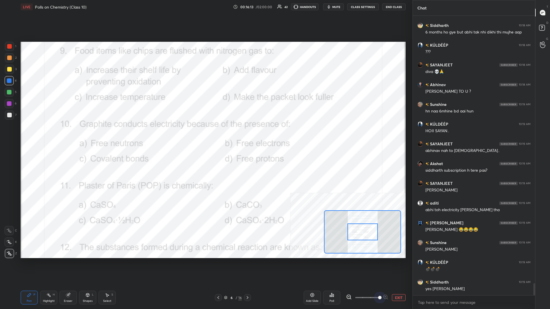
drag, startPoint x: 373, startPoint y: 297, endPoint x: 393, endPoint y: 285, distance: 23.6
click at [205, 134] on div "EXIT" at bounding box center [376, 298] width 60 height 7
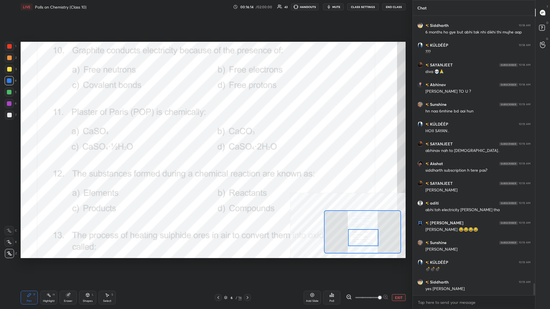
drag, startPoint x: 364, startPoint y: 227, endPoint x: 365, endPoint y: 233, distance: 5.8
click at [205, 134] on div at bounding box center [363, 238] width 30 height 17
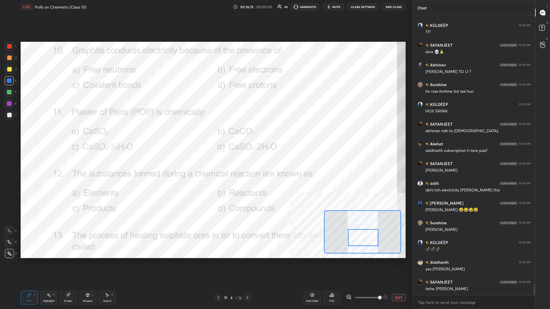
click at [21, 134] on div "Pen P" at bounding box center [29, 298] width 17 height 14
click at [51, 134] on div "Highlight H" at bounding box center [48, 298] width 17 height 14
click at [205, 134] on div "Poll" at bounding box center [331, 298] width 17 height 14
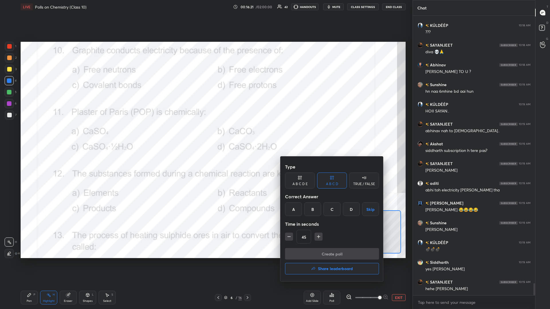
click at [205, 134] on div "Type A B C D E A B C D TRUE / FALSE Correct Answer A B C D Skip Time in seconds…" at bounding box center [332, 204] width 94 height 87
click at [205, 134] on div "C" at bounding box center [332, 210] width 17 height 14
click at [205, 134] on button "Create poll" at bounding box center [332, 253] width 94 height 11
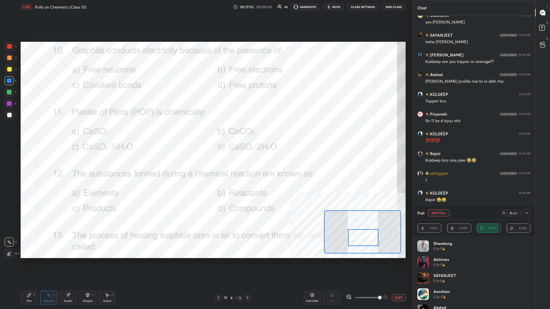
scroll to position [6473, 0]
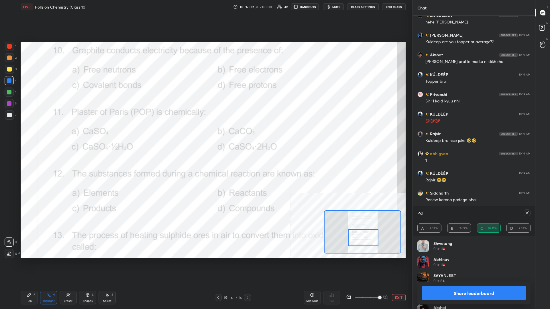
click at [205, 134] on button "Share leaderboard" at bounding box center [474, 294] width 104 height 14
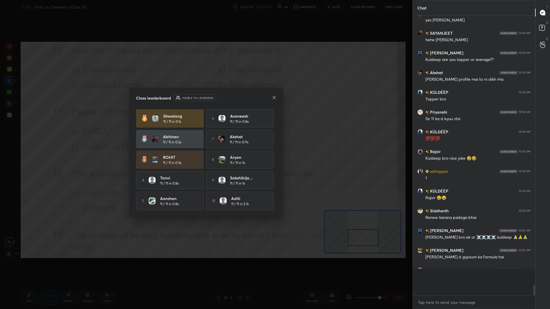
scroll to position [293, 122]
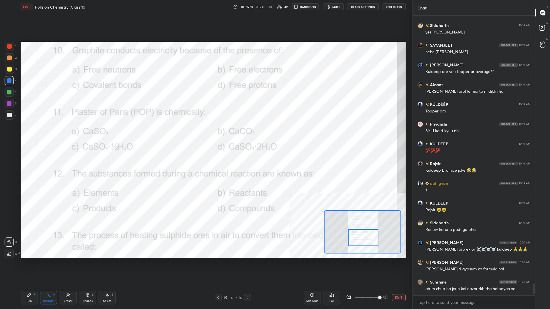
click at [28, 134] on div "Pen P" at bounding box center [29, 298] width 17 height 14
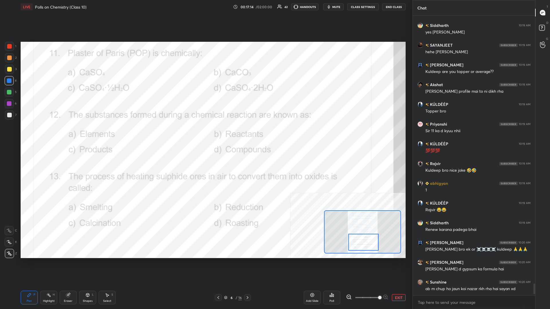
drag, startPoint x: 364, startPoint y: 241, endPoint x: 365, endPoint y: 246, distance: 4.6
click at [205, 134] on div at bounding box center [363, 242] width 30 height 17
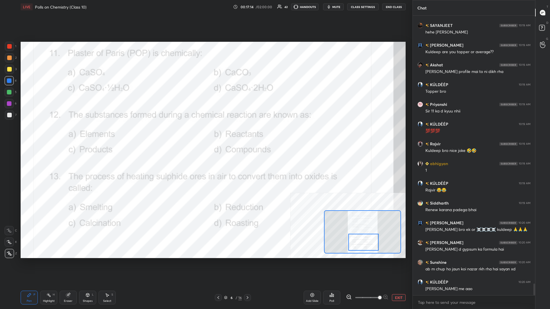
click at [47, 134] on icon at bounding box center [48, 295] width 5 height 5
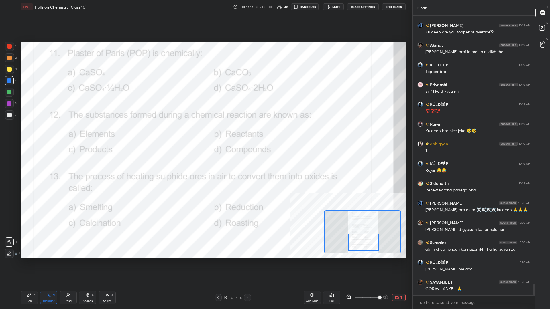
click at [205, 134] on div "Poll" at bounding box center [331, 298] width 17 height 14
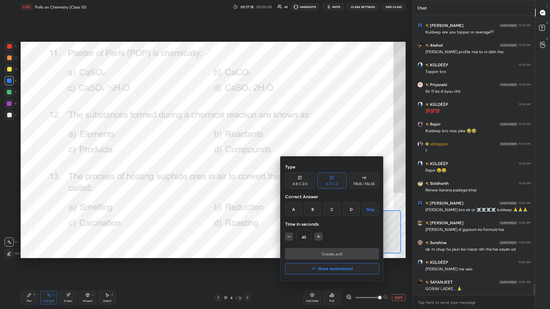
click at [205, 134] on div "C" at bounding box center [332, 210] width 17 height 14
click at [205, 134] on div "Type A B C D E A B C D TRUE / FALSE Correct Answer A B C D Skip Time in seconds…" at bounding box center [332, 204] width 94 height 87
click at [205, 134] on button "Create poll" at bounding box center [332, 253] width 94 height 11
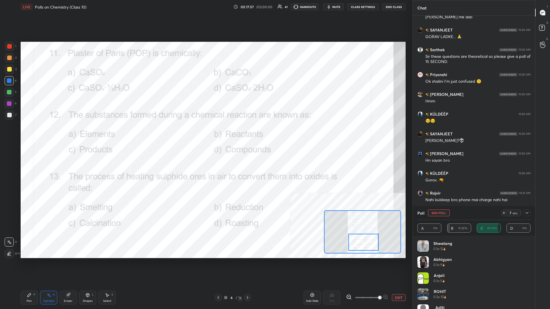
click at [30, 134] on icon at bounding box center [29, 295] width 5 height 5
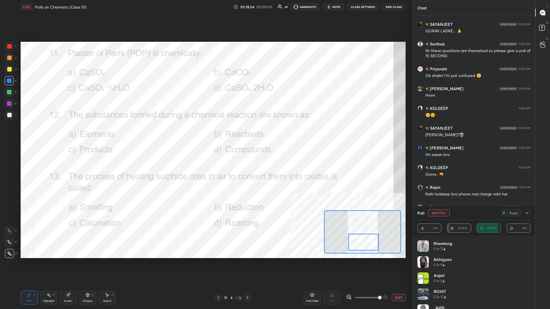
click at [55, 134] on div "Highlight H" at bounding box center [48, 298] width 17 height 14
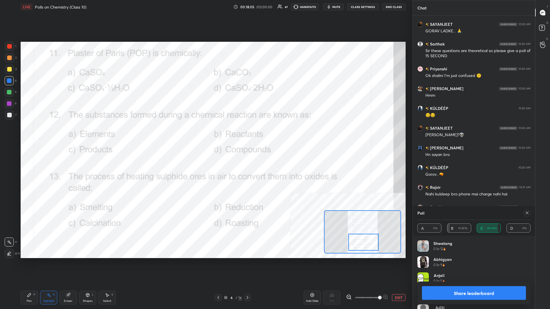
click at [205, 134] on button "Share leaderboard" at bounding box center [474, 294] width 104 height 14
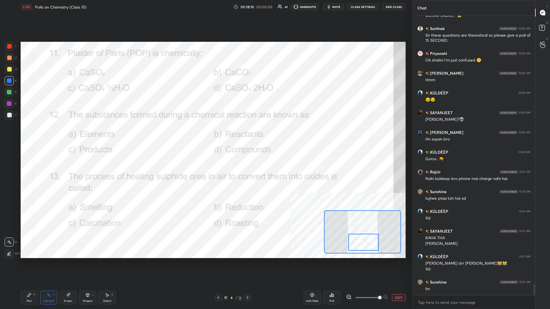
click at [27, 134] on div "Pen P" at bounding box center [29, 298] width 17 height 14
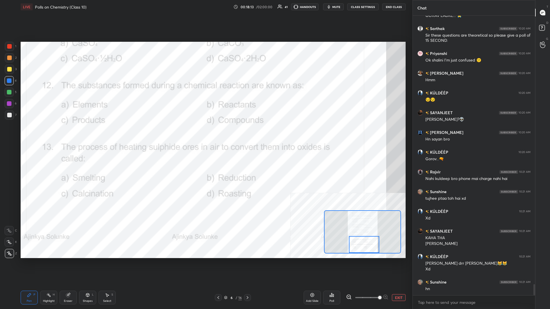
drag, startPoint x: 356, startPoint y: 240, endPoint x: 356, endPoint y: 246, distance: 5.8
click at [205, 134] on div at bounding box center [364, 244] width 30 height 17
click at [47, 134] on div "Pen P Highlight H Eraser Shapes L Select S 6 / 16 Add Slide Poll EXIT" at bounding box center [213, 298] width 385 height 23
drag, startPoint x: 48, startPoint y: 304, endPoint x: 47, endPoint y: 297, distance: 6.9
click at [48, 134] on div "Highlight H" at bounding box center [48, 298] width 17 height 14
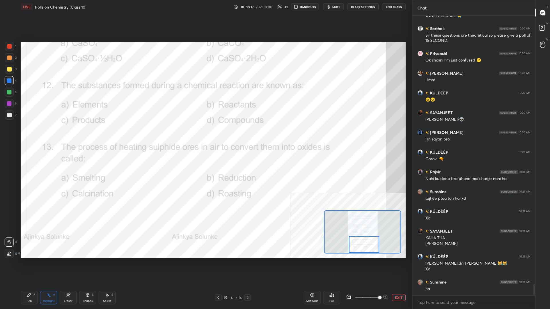
click at [205, 134] on icon at bounding box center [332, 295] width 5 height 5
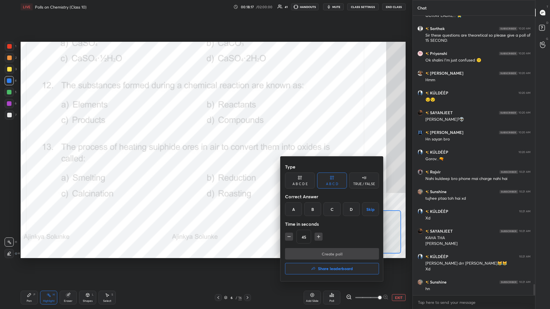
click at [205, 134] on div "D" at bounding box center [351, 210] width 17 height 14
click at [205, 134] on button "Create poll" at bounding box center [332, 253] width 94 height 11
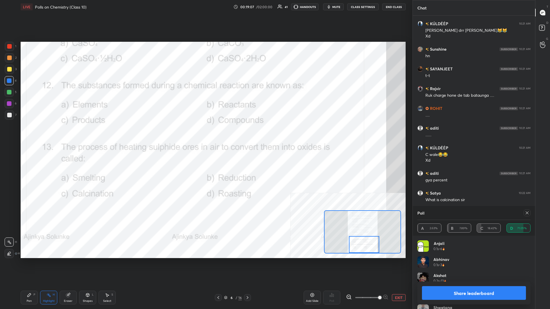
click at [205, 134] on button "Share leaderboard" at bounding box center [474, 294] width 104 height 14
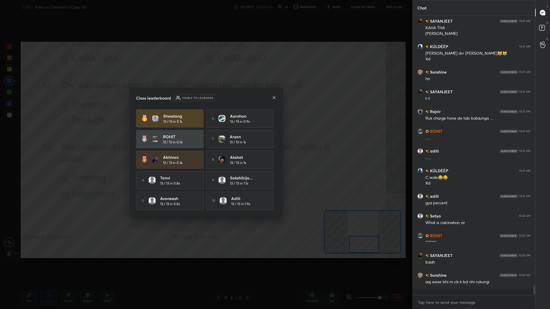
scroll to position [294, 122]
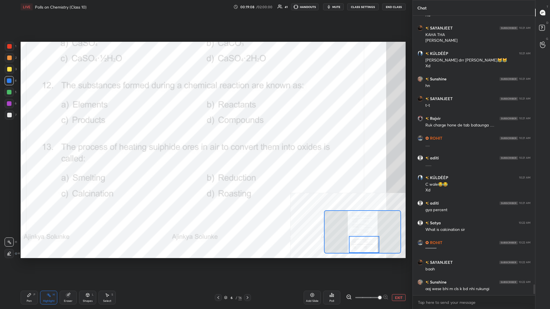
click at [26, 134] on div "Pen P" at bounding box center [29, 298] width 17 height 14
click at [205, 134] on div "Setting up your live class Poll for secs No correct answer Start poll" at bounding box center [213, 150] width 390 height 273
click at [205, 134] on button "EXIT" at bounding box center [399, 298] width 14 height 7
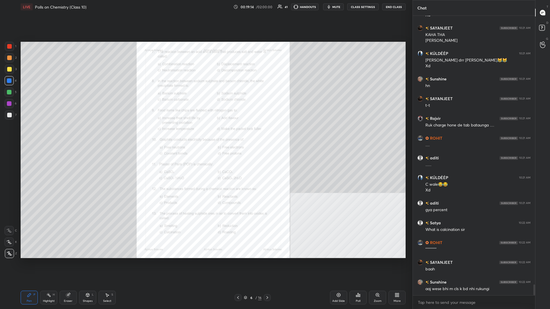
scroll to position [6980, 0]
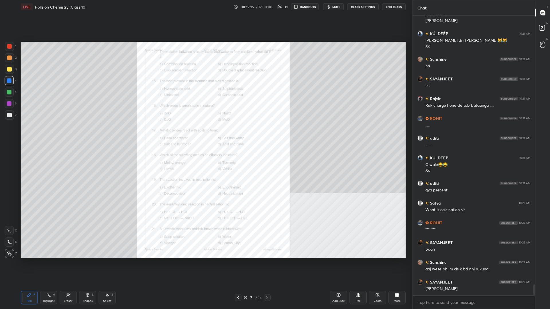
click at [205, 134] on div "Zoom" at bounding box center [377, 298] width 17 height 14
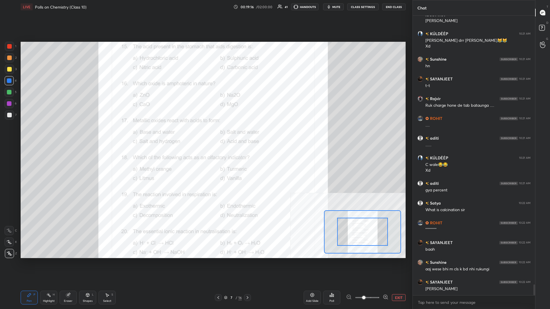
drag, startPoint x: 369, startPoint y: 293, endPoint x: 403, endPoint y: 295, distance: 34.2
click at [205, 134] on div "Add Slide Poll EXIT" at bounding box center [355, 298] width 102 height 32
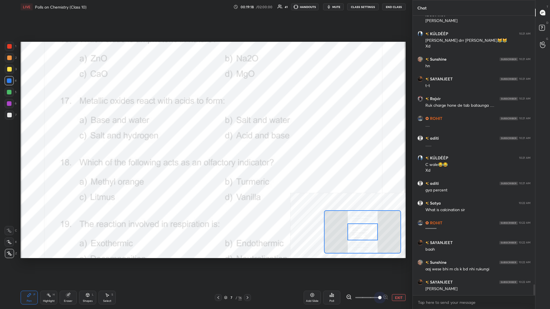
drag, startPoint x: 368, startPoint y: 298, endPoint x: 392, endPoint y: 295, distance: 24.9
click at [205, 134] on div "EXIT" at bounding box center [376, 298] width 60 height 7
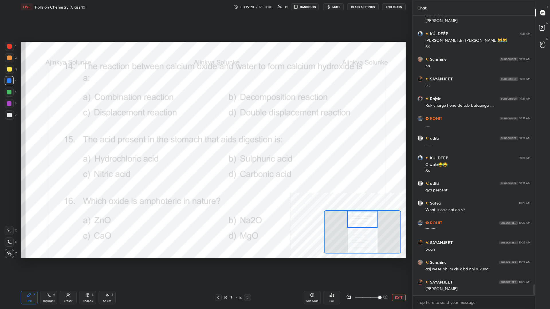
drag, startPoint x: 362, startPoint y: 235, endPoint x: 362, endPoint y: 216, distance: 18.6
click at [205, 134] on div at bounding box center [362, 219] width 30 height 17
click at [49, 134] on icon at bounding box center [48, 295] width 5 height 5
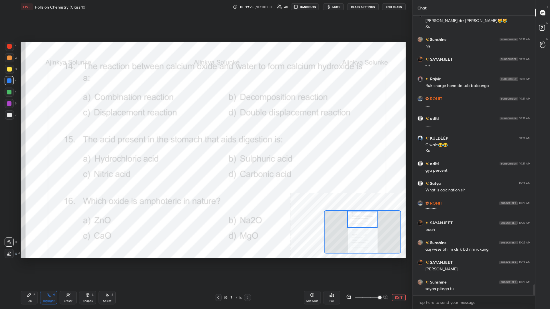
scroll to position [7019, 0]
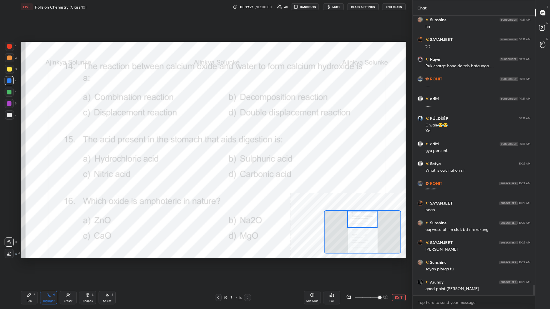
click at [205, 134] on div "Poll" at bounding box center [331, 298] width 17 height 14
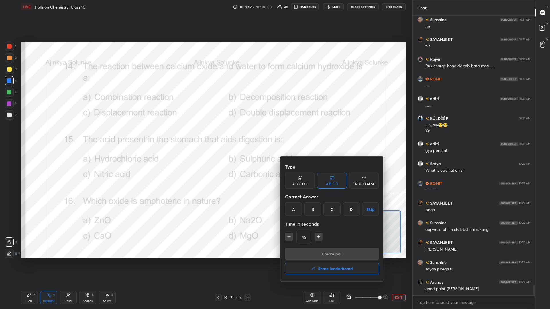
click at [205, 134] on div "A" at bounding box center [293, 210] width 17 height 14
click at [205, 134] on button "Create poll" at bounding box center [332, 253] width 94 height 11
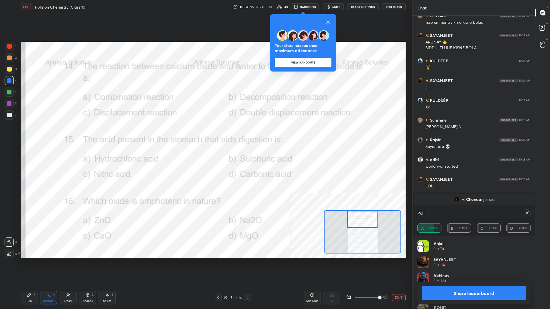
scroll to position [6905, 0]
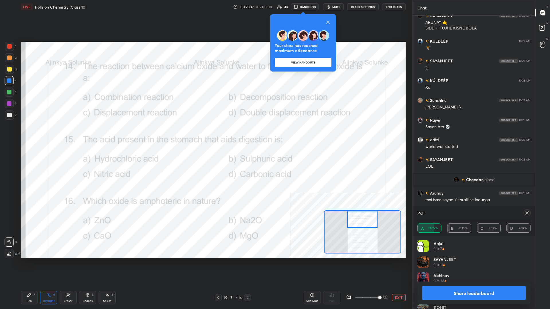
click at [205, 134] on button "Share leaderboard" at bounding box center [474, 294] width 104 height 14
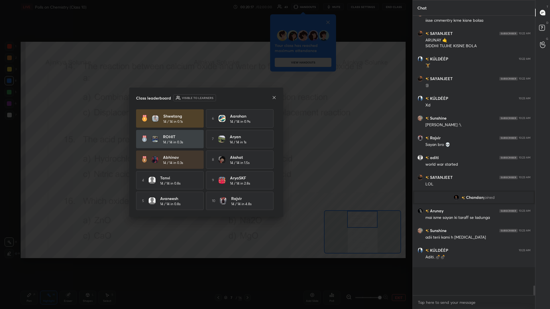
scroll to position [0, 0]
click at [205, 134] on div "Shwetang 14 / 14 in 0.1s 6 Aarohan 14 / 14 in 0.9s ROHIT 14 / 14 in 0.3s 7 Arya…" at bounding box center [206, 159] width 140 height 101
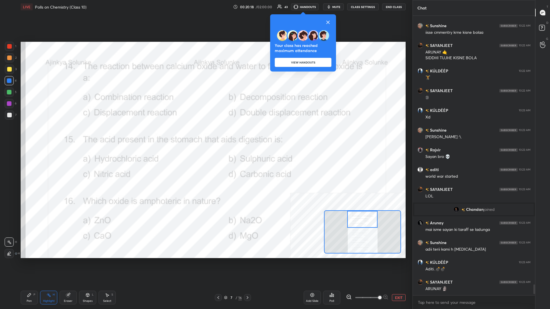
click at [25, 134] on div "Pen P" at bounding box center [29, 298] width 17 height 14
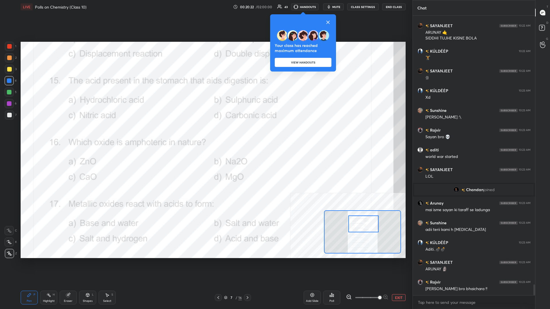
drag, startPoint x: 362, startPoint y: 221, endPoint x: 363, endPoint y: 226, distance: 4.7
click at [205, 134] on div at bounding box center [363, 224] width 30 height 17
drag, startPoint x: 55, startPoint y: 298, endPoint x: 55, endPoint y: 294, distance: 4.6
click at [55, 134] on div "Highlight H" at bounding box center [48, 298] width 17 height 14
click at [205, 134] on icon at bounding box center [330, 296] width 1 height 1
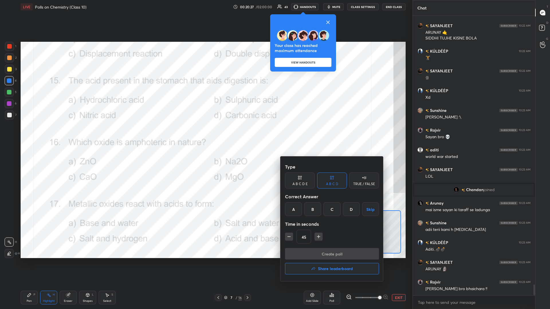
click at [205, 134] on div "A" at bounding box center [293, 210] width 17 height 14
click at [205, 134] on button "Create poll" at bounding box center [332, 253] width 94 height 11
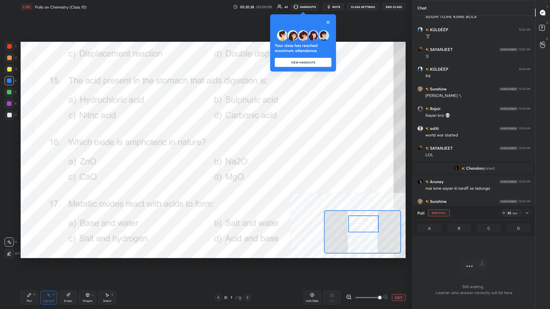
click at [205, 134] on icon at bounding box center [527, 213] width 5 height 5
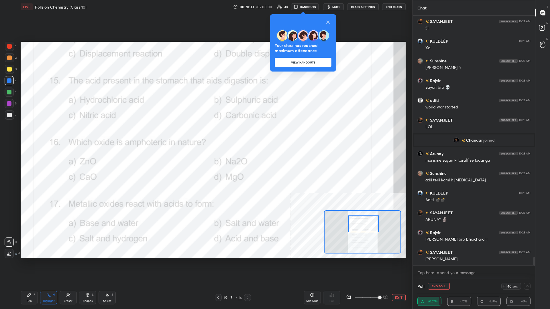
click at [205, 24] on icon at bounding box center [328, 22] width 7 height 7
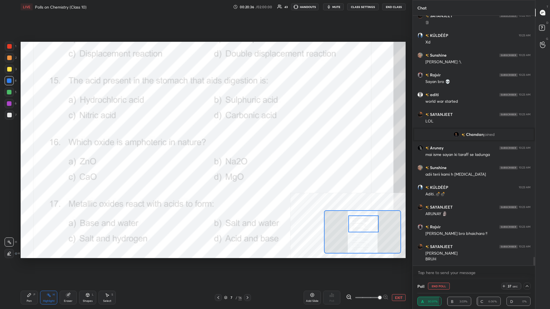
click at [205, 134] on div "Setting up your live class Poll for secs No correct answer Start poll" at bounding box center [213, 150] width 390 height 273
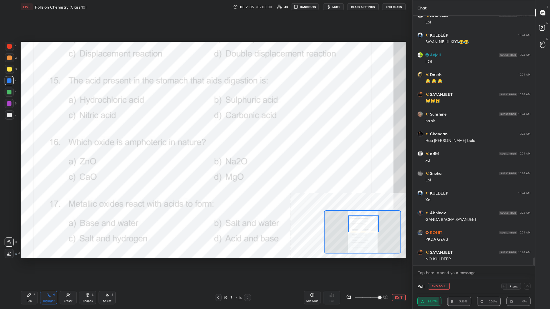
click at [21, 134] on div "Pen P" at bounding box center [29, 298] width 17 height 14
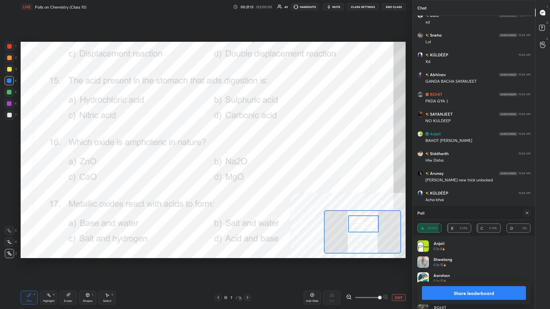
click at [205, 134] on button "Share leaderboard" at bounding box center [474, 294] width 104 height 14
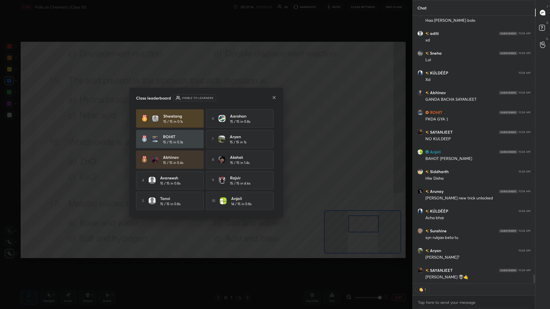
click at [205, 134] on div "10 Anjali 14 / 15 in 0.8s" at bounding box center [240, 201] width 68 height 18
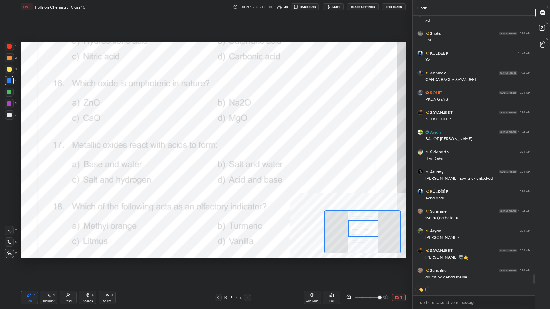
drag, startPoint x: 365, startPoint y: 223, endPoint x: 365, endPoint y: 228, distance: 4.6
click at [205, 134] on div at bounding box center [363, 228] width 30 height 17
click at [56, 134] on div "Highlight H" at bounding box center [48, 298] width 17 height 14
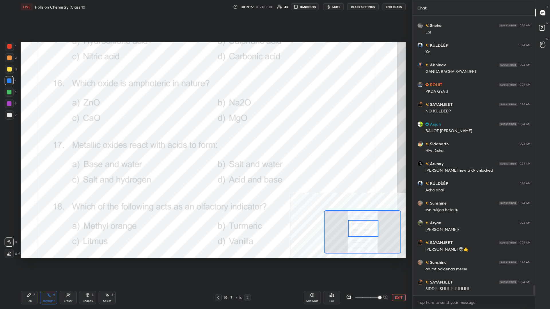
click at [205, 134] on div "Poll" at bounding box center [332, 301] width 5 height 3
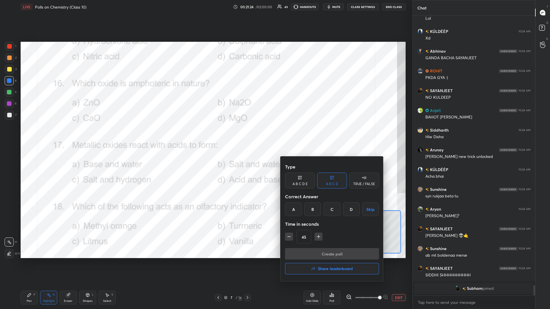
click at [205, 134] on div "A" at bounding box center [293, 210] width 17 height 14
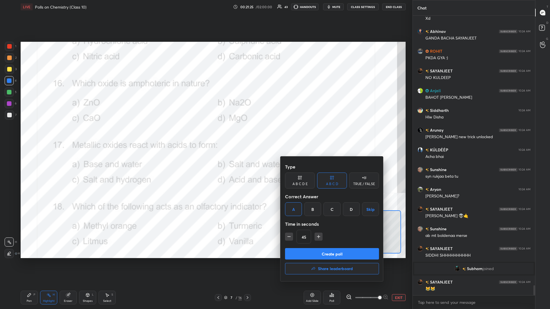
click at [205, 134] on button "Create poll" at bounding box center [332, 253] width 94 height 11
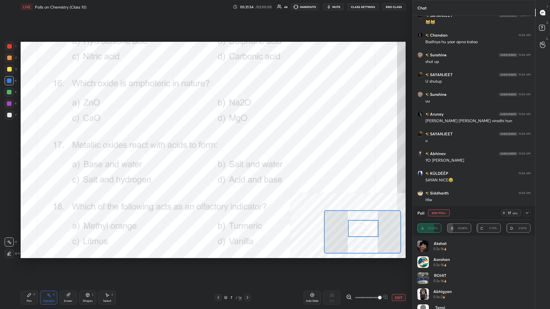
click at [23, 134] on div "Pen P" at bounding box center [29, 298] width 17 height 14
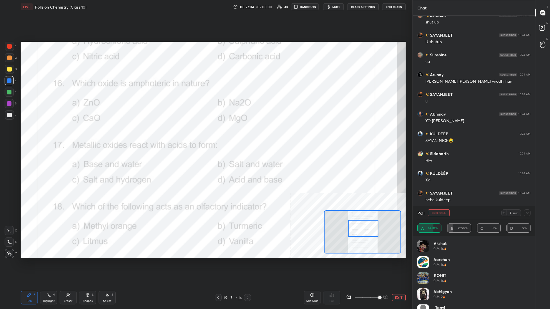
click at [11, 103] on div at bounding box center [9, 103] width 5 height 5
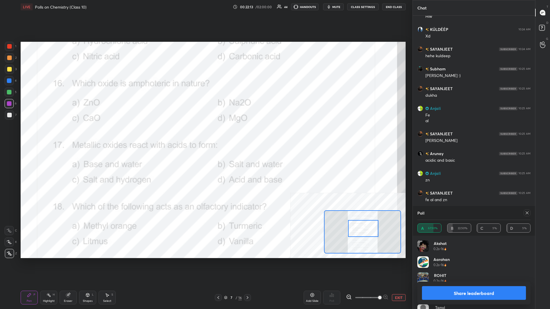
click at [205, 134] on button "Share leaderboard" at bounding box center [474, 294] width 104 height 14
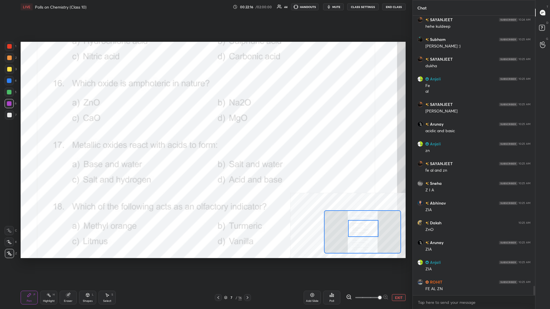
click at [11, 83] on div at bounding box center [9, 81] width 5 height 5
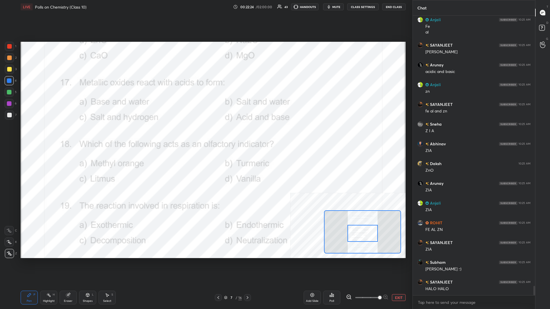
click at [47, 134] on icon at bounding box center [48, 295] width 5 height 5
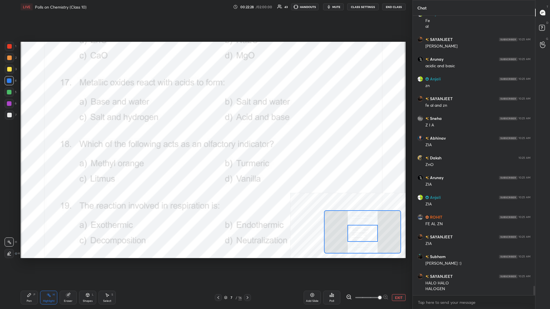
click at [205, 134] on div "Poll" at bounding box center [331, 298] width 17 height 14
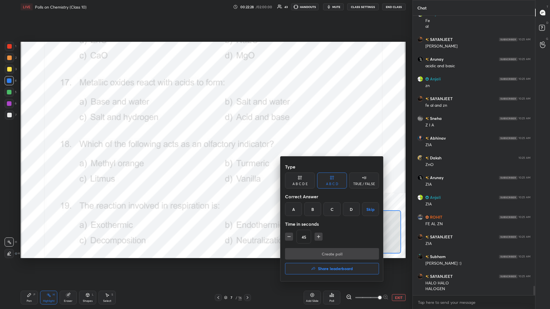
click at [205, 134] on div "B" at bounding box center [312, 210] width 17 height 14
click at [205, 134] on button "Create poll" at bounding box center [332, 253] width 94 height 11
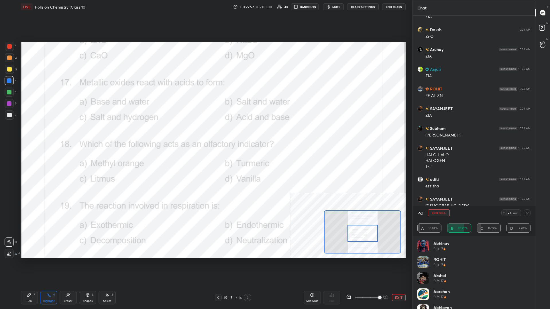
click at [31, 134] on div "Pen P" at bounding box center [29, 298] width 17 height 14
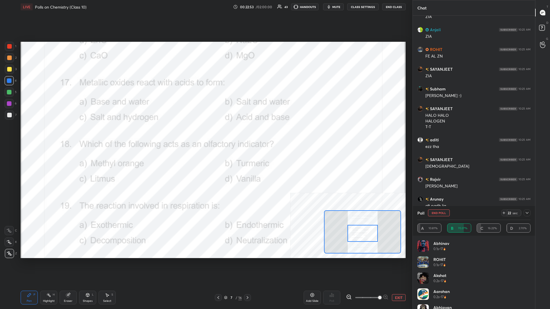
click at [8, 103] on div at bounding box center [9, 103] width 5 height 5
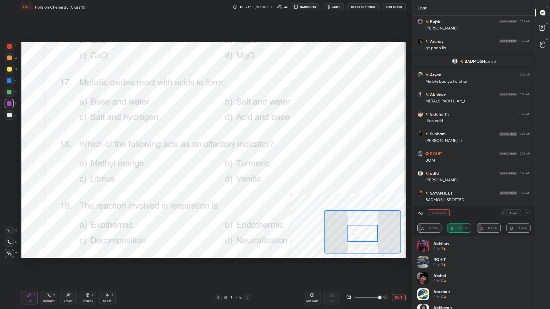
scroll to position [8127, 0]
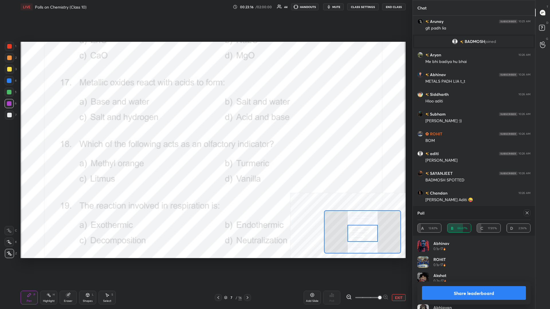
click at [205, 134] on button "Share leaderboard" at bounding box center [474, 294] width 104 height 14
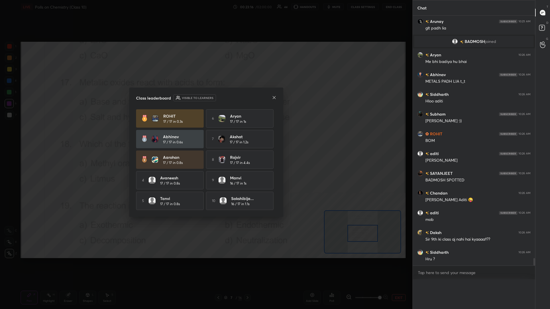
scroll to position [0, 0]
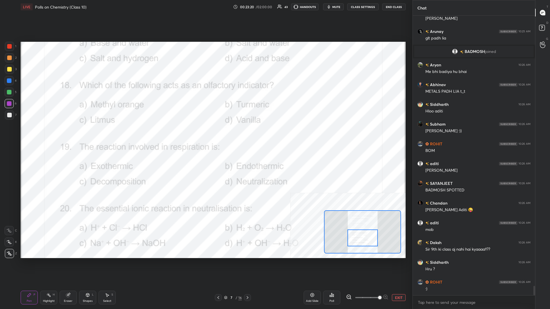
click at [56, 134] on div "Highlight H" at bounding box center [48, 298] width 17 height 14
click at [205, 134] on div "Poll" at bounding box center [331, 298] width 17 height 14
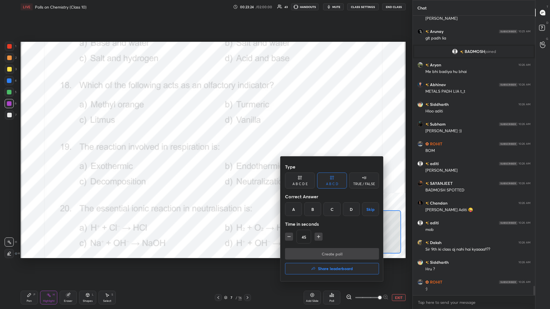
click at [205, 134] on div "D" at bounding box center [351, 210] width 17 height 14
click at [205, 134] on button "Create poll" at bounding box center [332, 253] width 94 height 11
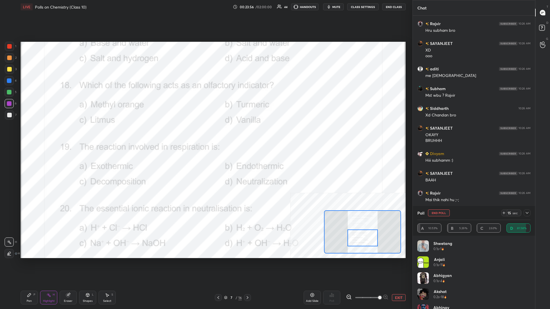
click at [205, 134] on icon at bounding box center [527, 213] width 5 height 5
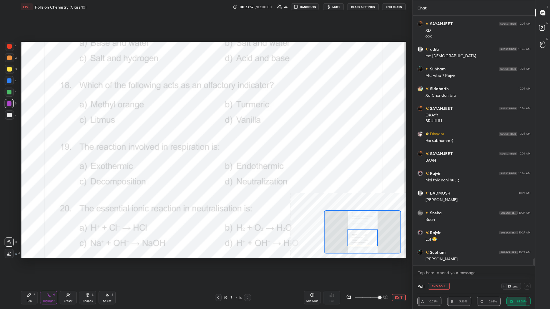
click at [23, 134] on div "Pen P" at bounding box center [29, 298] width 17 height 14
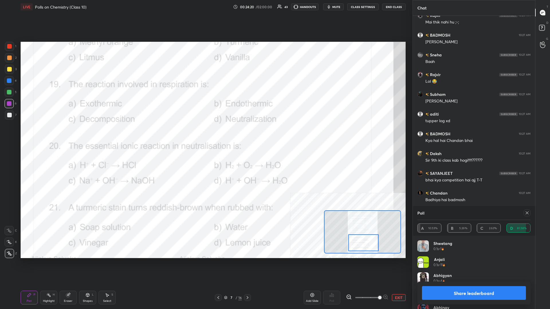
click at [53, 134] on div "Highlight H" at bounding box center [48, 298] width 17 height 14
click at [205, 134] on button "Share leaderboard" at bounding box center [474, 294] width 104 height 14
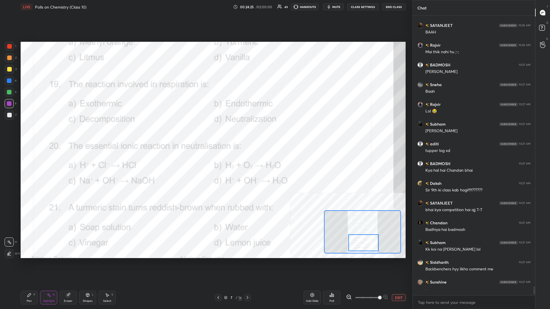
click at [205, 134] on div "Poll" at bounding box center [331, 298] width 17 height 14
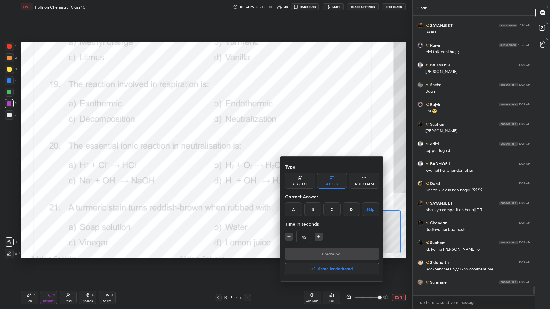
click at [205, 134] on div "A" at bounding box center [293, 210] width 17 height 14
click at [205, 134] on button "Create poll" at bounding box center [332, 253] width 94 height 11
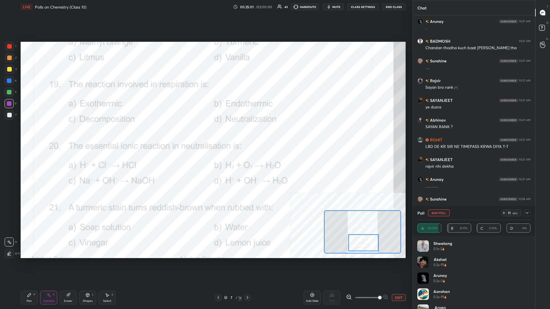
click at [30, 134] on div "Pen" at bounding box center [29, 301] width 5 height 3
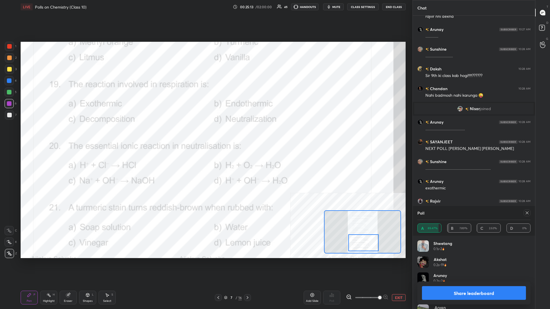
click at [205, 134] on button "Share leaderboard" at bounding box center [474, 294] width 104 height 14
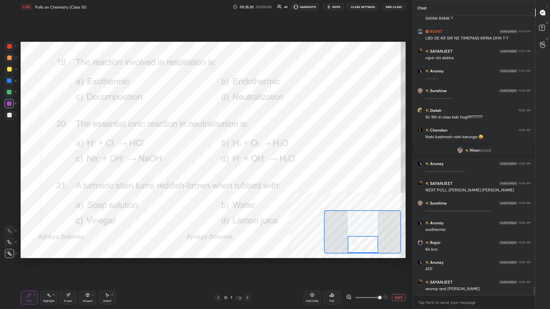
click at [52, 134] on div "Highlight H" at bounding box center [48, 298] width 17 height 14
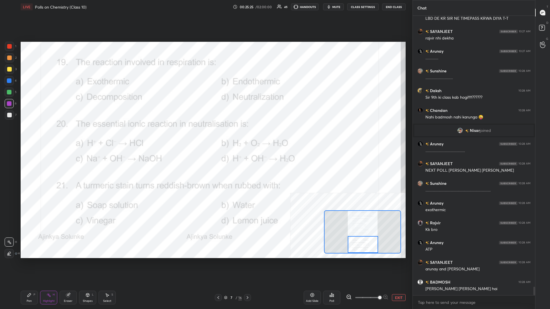
click at [205, 134] on div "Poll" at bounding box center [331, 298] width 17 height 14
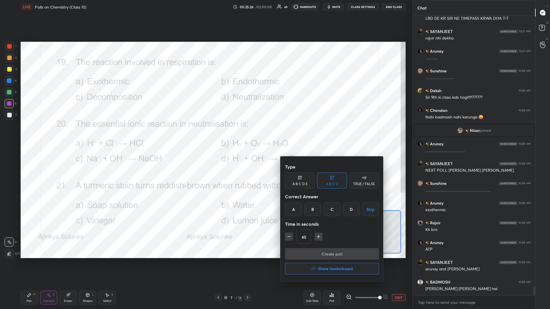
click at [205, 134] on div "D" at bounding box center [351, 210] width 17 height 14
click at [205, 134] on button "Create poll" at bounding box center [332, 253] width 94 height 11
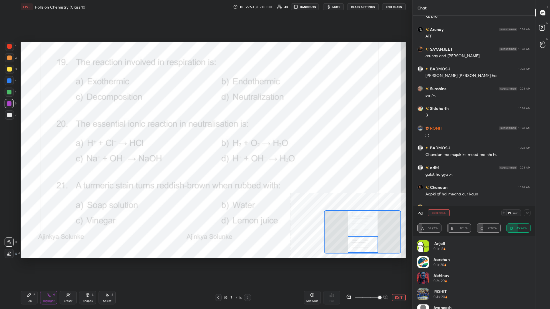
click at [29, 134] on icon at bounding box center [29, 295] width 3 height 3
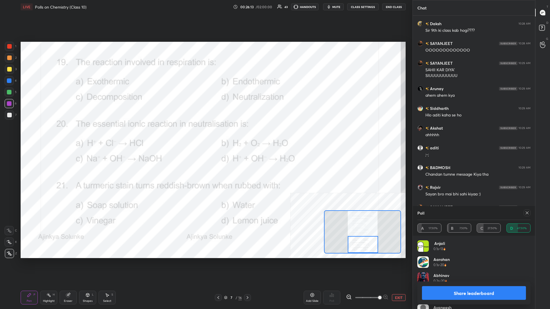
click at [205, 134] on button "Share leaderboard" at bounding box center [474, 294] width 104 height 14
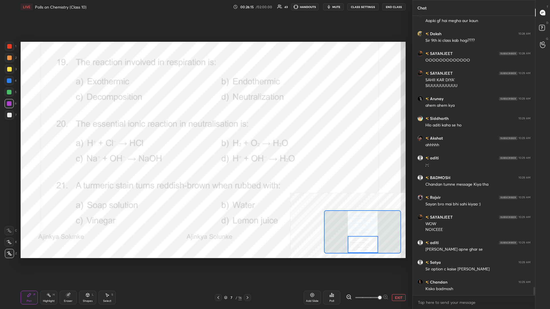
click at [205, 134] on button "EXIT" at bounding box center [399, 298] width 14 height 7
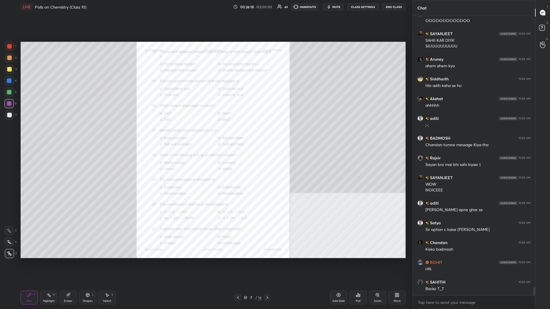
click at [205, 134] on div "Add Slide" at bounding box center [338, 298] width 17 height 14
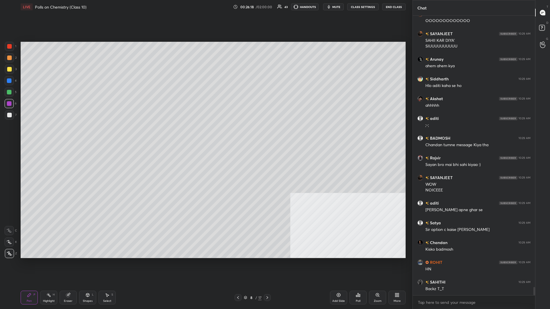
click at [10, 72] on div at bounding box center [9, 69] width 9 height 9
click at [10, 71] on div at bounding box center [9, 69] width 5 height 5
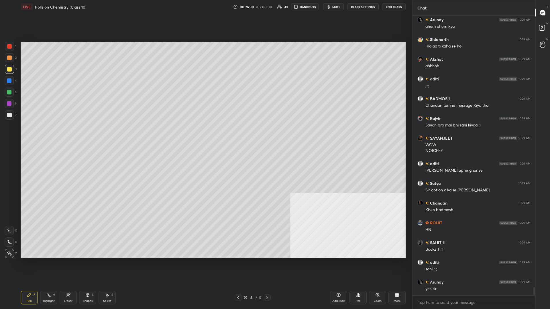
click at [11, 81] on div at bounding box center [9, 81] width 5 height 5
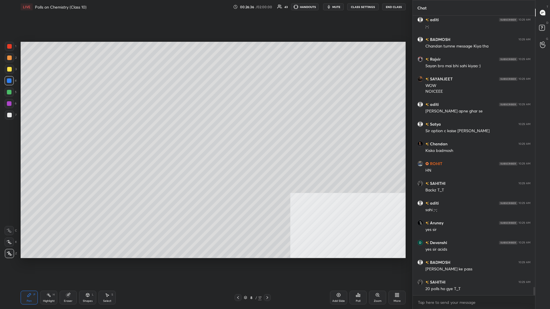
click at [11, 69] on div at bounding box center [9, 69] width 5 height 5
click at [7, 116] on div at bounding box center [9, 115] width 5 height 5
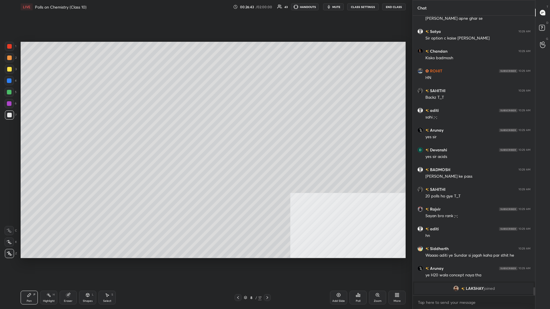
click at [7, 90] on div at bounding box center [9, 92] width 9 height 9
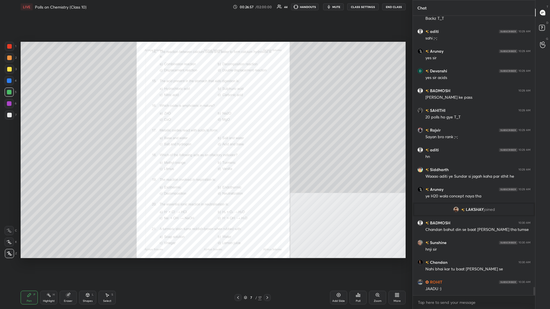
click at [205, 134] on div "Zoom" at bounding box center [377, 298] width 17 height 14
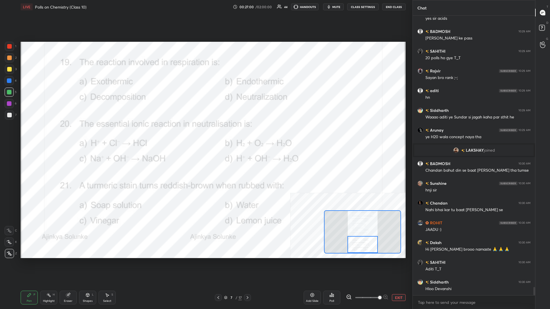
click at [28, 134] on div "Pen" at bounding box center [29, 301] width 5 height 3
click at [12, 53] on div "1" at bounding box center [10, 47] width 11 height 11
click at [13, 49] on div at bounding box center [9, 46] width 9 height 9
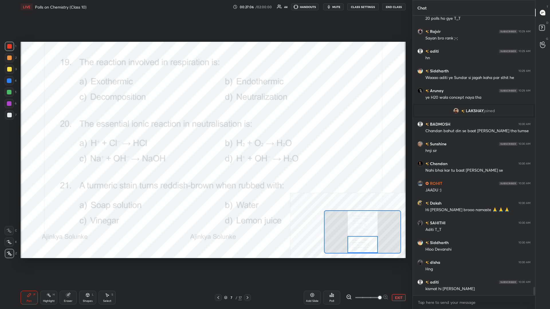
click at [50, 134] on div "Highlight H" at bounding box center [48, 298] width 17 height 14
click at [205, 134] on div "Poll" at bounding box center [331, 298] width 17 height 14
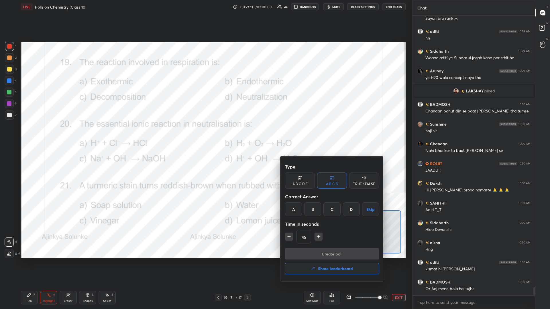
click at [205, 134] on div "A" at bounding box center [293, 210] width 17 height 14
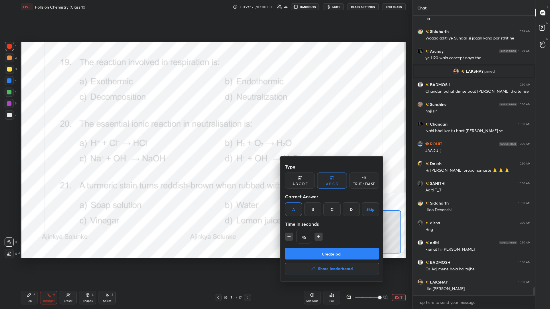
click at [205, 134] on button "Create poll" at bounding box center [332, 253] width 94 height 11
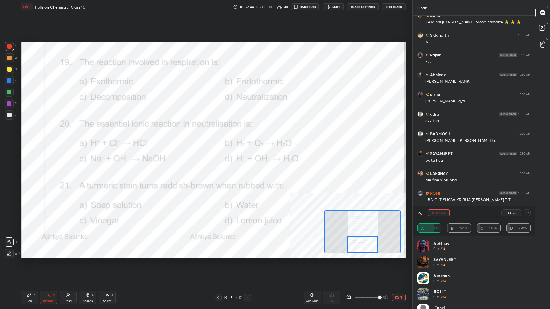
scroll to position [9726, 0]
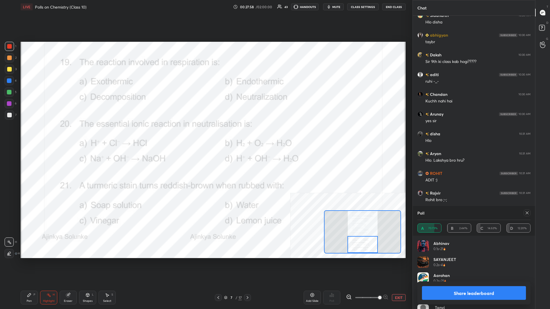
click at [205, 134] on button "Share leaderboard" at bounding box center [474, 294] width 104 height 14
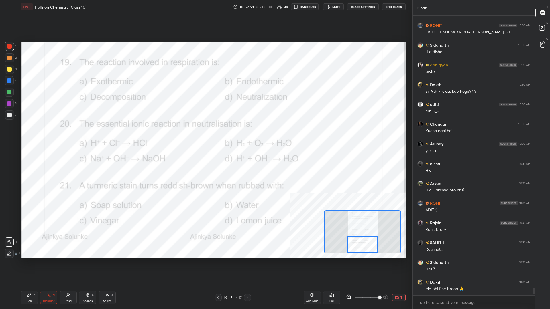
click at [205, 134] on div "Add Slide Poll EXIT" at bounding box center [355, 298] width 102 height 32
click at [205, 134] on button "EXIT" at bounding box center [399, 298] width 14 height 7
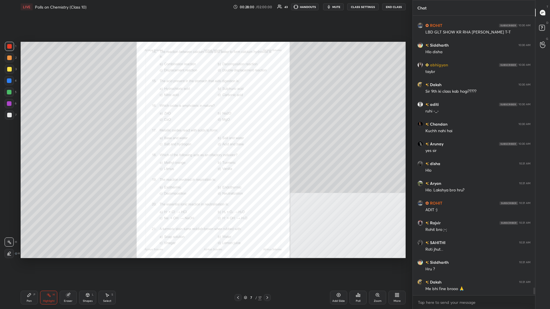
click at [32, 134] on div "Pen" at bounding box center [29, 301] width 5 height 3
click at [205, 134] on div "Add Slide" at bounding box center [338, 298] width 17 height 14
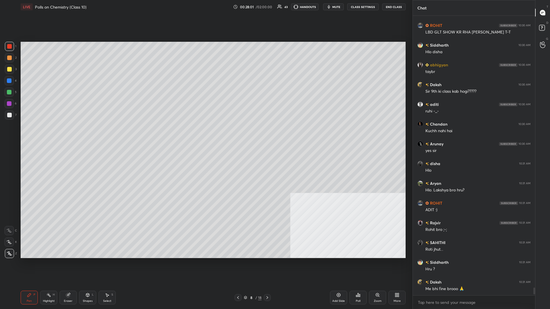
click at [9, 67] on div at bounding box center [9, 69] width 5 height 5
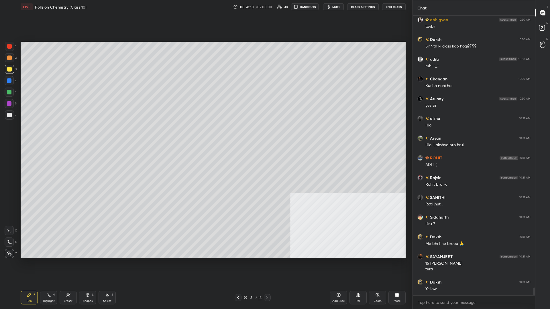
click at [11, 93] on div at bounding box center [9, 92] width 5 height 5
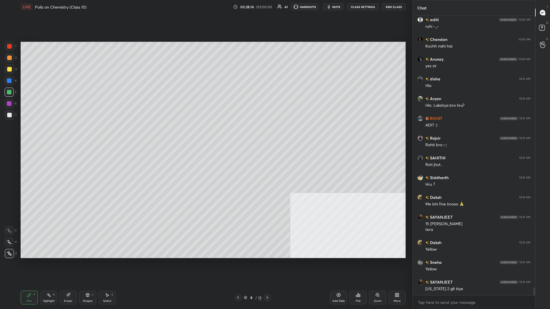
click at [8, 116] on div at bounding box center [9, 115] width 5 height 5
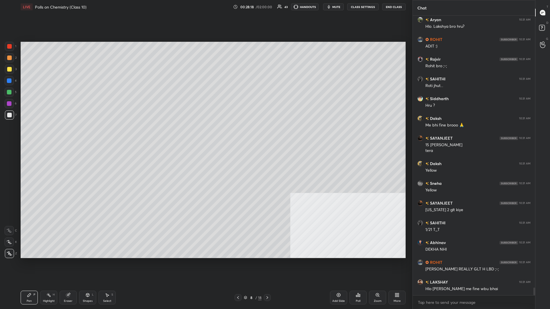
click at [12, 49] on div at bounding box center [9, 46] width 9 height 9
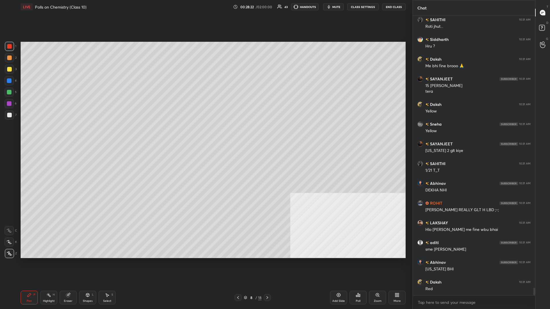
click at [15, 115] on div "7" at bounding box center [11, 115] width 12 height 9
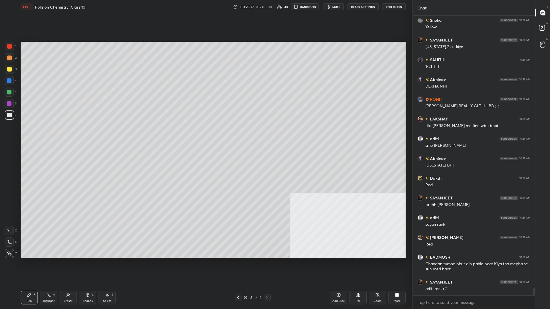
click at [11, 68] on div at bounding box center [9, 69] width 5 height 5
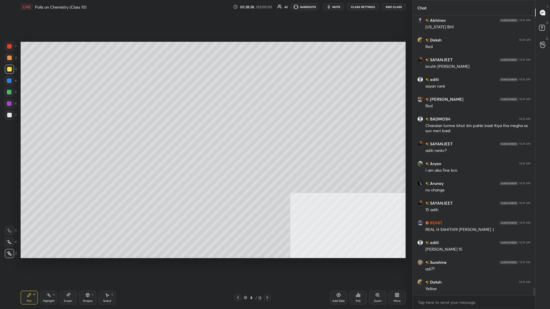
click at [9, 92] on div at bounding box center [9, 92] width 5 height 5
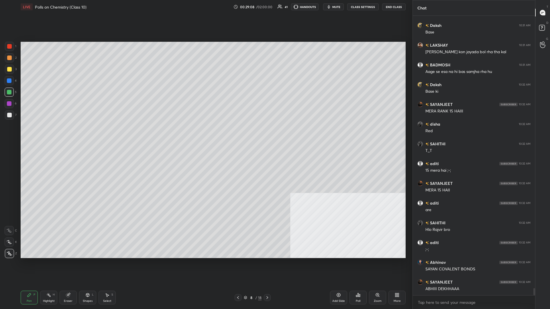
scroll to position [10656, 0]
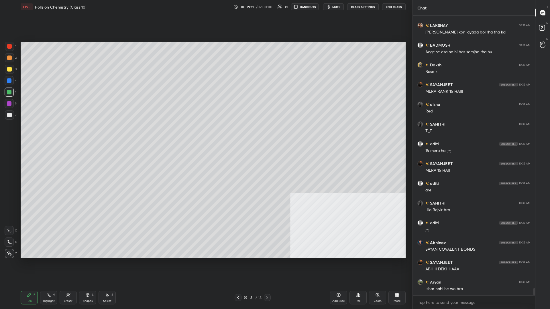
click at [205, 134] on div "8" at bounding box center [251, 297] width 6 height 3
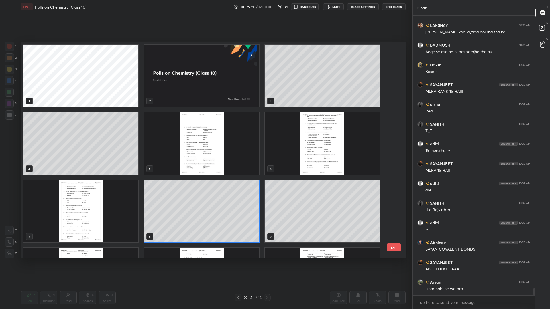
scroll to position [10676, 0]
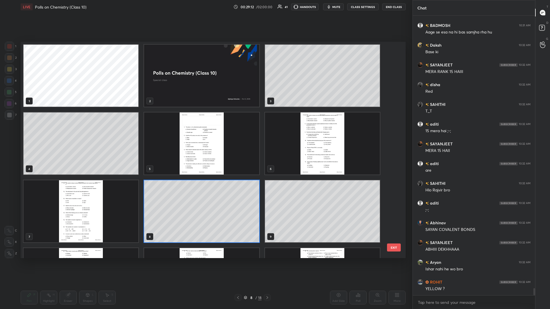
click at [59, 134] on img "grid" at bounding box center [80, 212] width 115 height 62
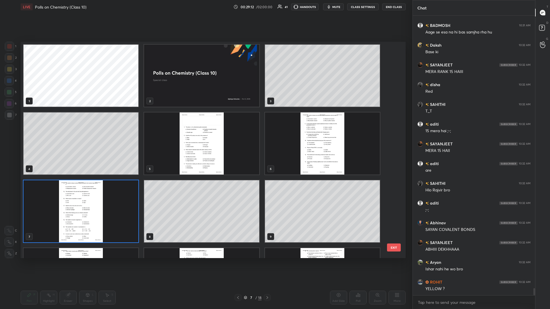
click at [59, 134] on img "grid" at bounding box center [80, 212] width 115 height 62
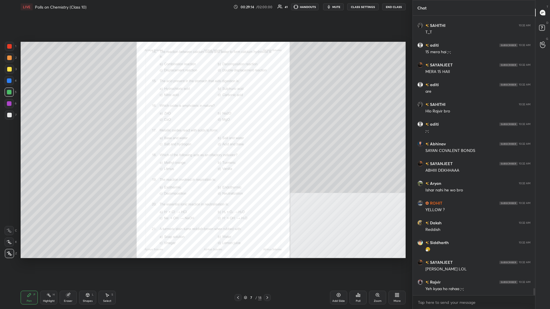
scroll to position [10775, 0]
drag, startPoint x: 381, startPoint y: 292, endPoint x: 377, endPoint y: 293, distance: 4.4
click at [205, 134] on div "Zoom" at bounding box center [377, 298] width 17 height 14
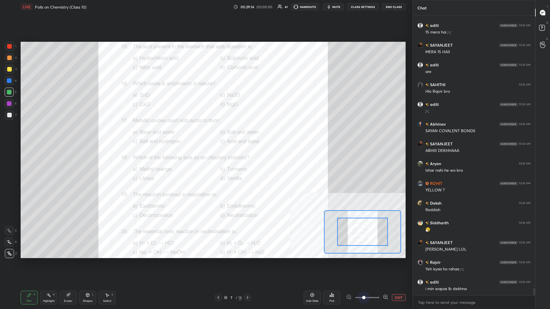
drag, startPoint x: 366, startPoint y: 299, endPoint x: 379, endPoint y: 261, distance: 40.1
click at [205, 134] on div "EXIT" at bounding box center [376, 298] width 60 height 7
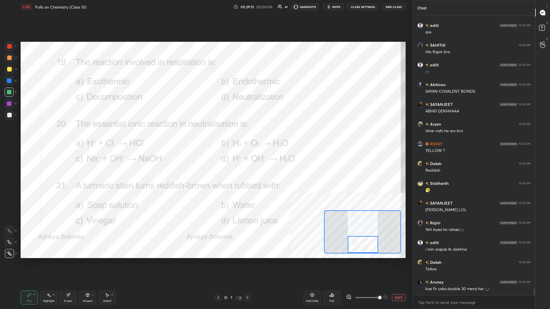
click at [205, 134] on div "Setting up your live class Poll for secs No correct answer Start poll" at bounding box center [213, 150] width 385 height 217
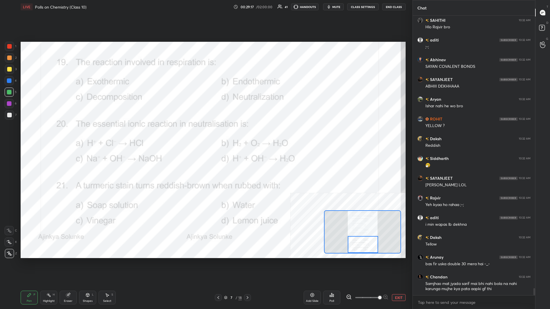
click at [10, 46] on div at bounding box center [9, 46] width 5 height 5
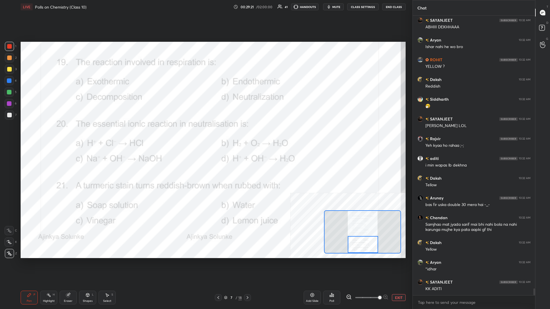
click at [205, 134] on button "EXIT" at bounding box center [399, 298] width 14 height 7
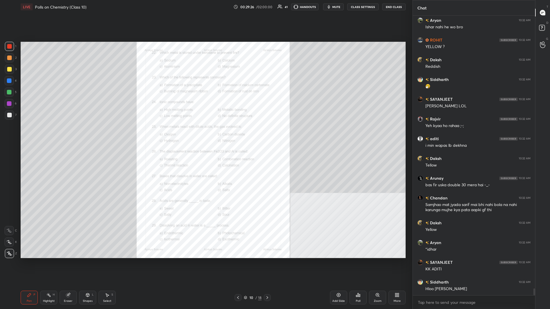
click at [205, 134] on div "Zoom" at bounding box center [377, 298] width 17 height 14
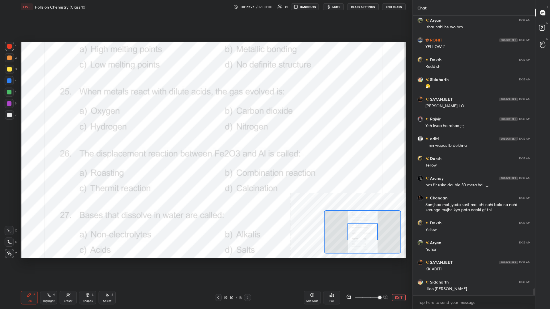
scroll to position [10938, 0]
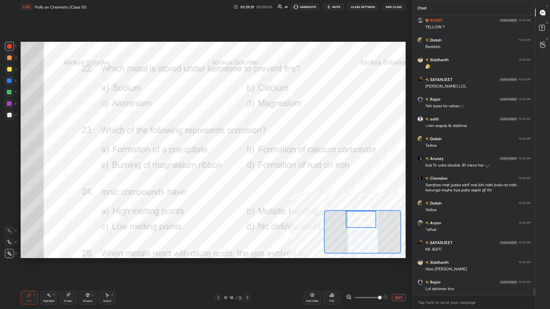
click at [47, 134] on icon at bounding box center [48, 295] width 5 height 5
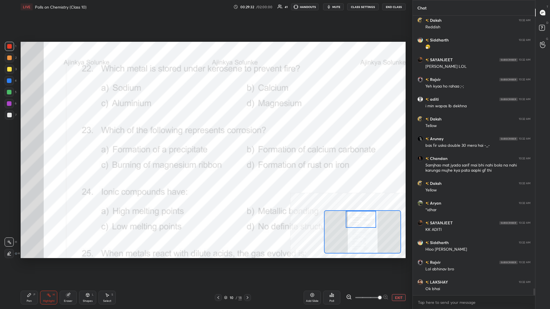
click at [205, 134] on div "Poll" at bounding box center [331, 298] width 17 height 14
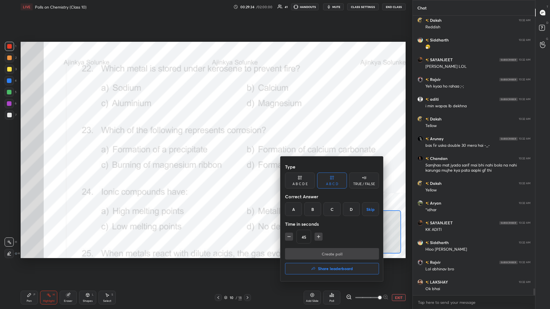
click at [205, 134] on div "A" at bounding box center [293, 210] width 17 height 14
click at [205, 134] on div "Type A B C D E A B C D TRUE / FALSE Correct Answer A B C D Skip Time in seconds…" at bounding box center [332, 204] width 94 height 87
click at [205, 134] on button "Create poll" at bounding box center [332, 253] width 94 height 11
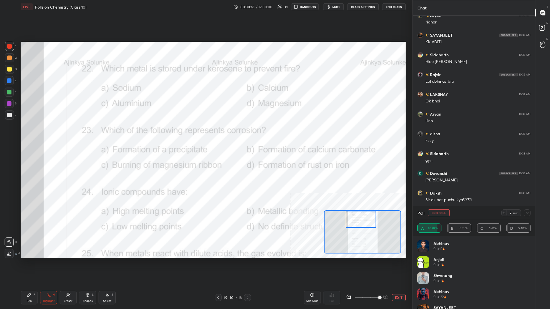
scroll to position [11166, 0]
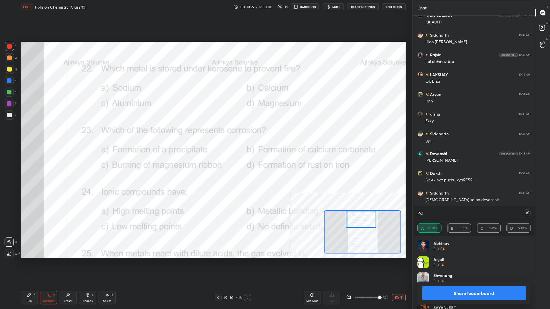
click at [205, 134] on button "Share leaderboard" at bounding box center [474, 294] width 104 height 14
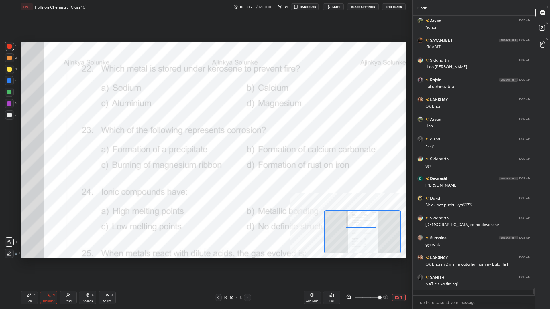
scroll to position [0, 0]
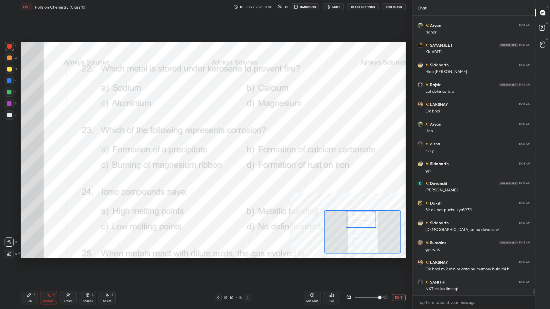
click at [32, 134] on div "Pen P" at bounding box center [29, 298] width 17 height 14
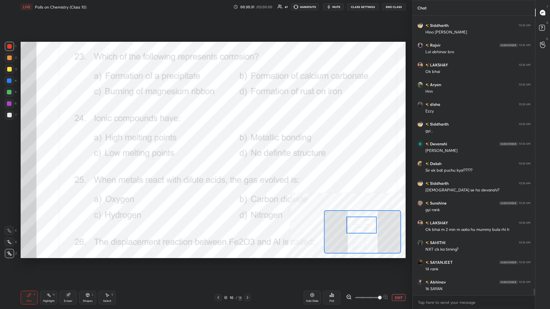
click at [50, 134] on icon at bounding box center [48, 295] width 5 height 5
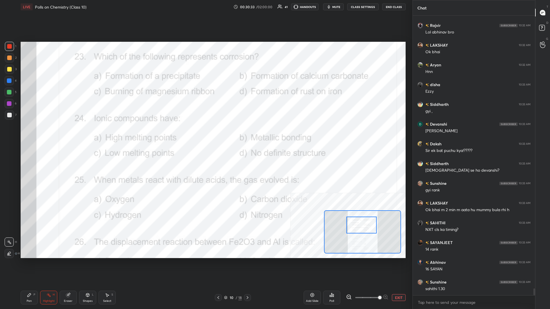
click at [205, 134] on icon at bounding box center [332, 295] width 5 height 5
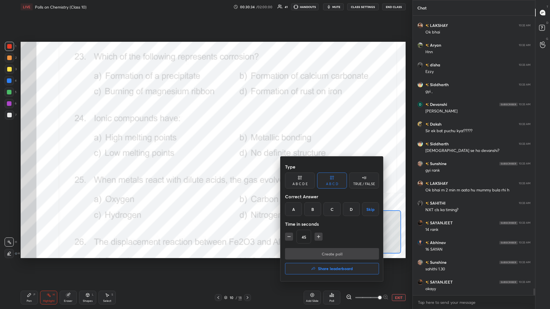
click at [205, 134] on div "D" at bounding box center [351, 210] width 17 height 14
click at [205, 134] on button "Create poll" at bounding box center [332, 253] width 94 height 11
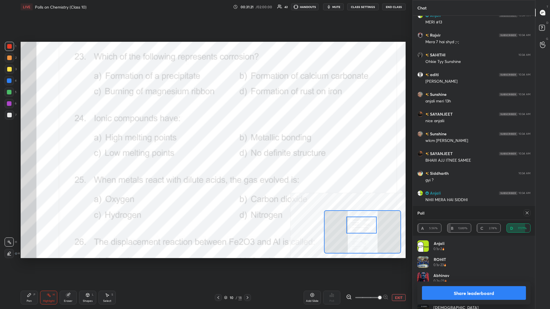
drag, startPoint x: 505, startPoint y: 297, endPoint x: 505, endPoint y: 294, distance: 2.9
click at [205, 134] on button "Share leaderboard" at bounding box center [474, 294] width 104 height 14
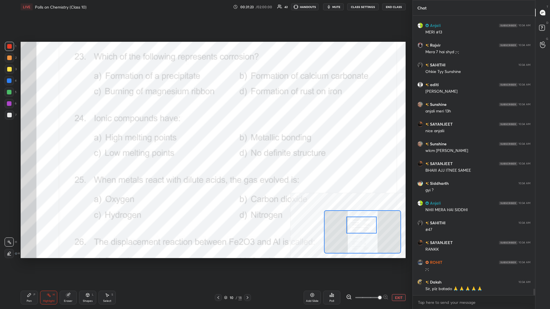
click at [31, 134] on div "Pen P" at bounding box center [29, 298] width 17 height 14
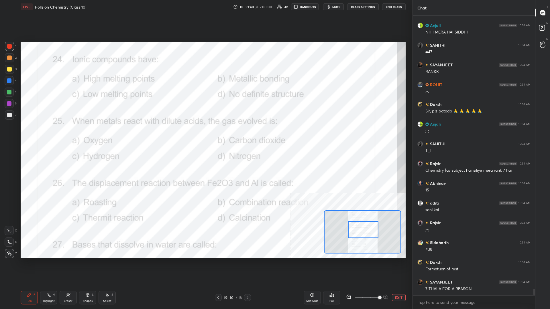
click at [51, 134] on div "Highlight" at bounding box center [49, 301] width 12 height 3
click at [205, 134] on div "Poll" at bounding box center [331, 298] width 17 height 14
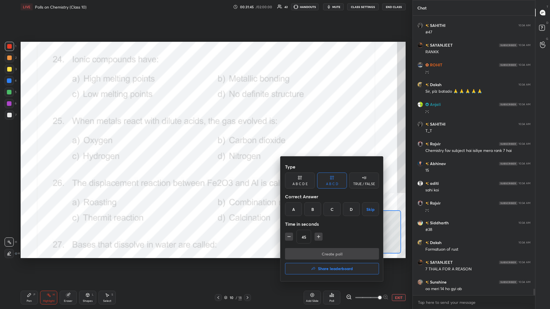
click at [205, 134] on div "A" at bounding box center [293, 210] width 17 height 14
click at [205, 134] on button "Create poll" at bounding box center [332, 253] width 94 height 11
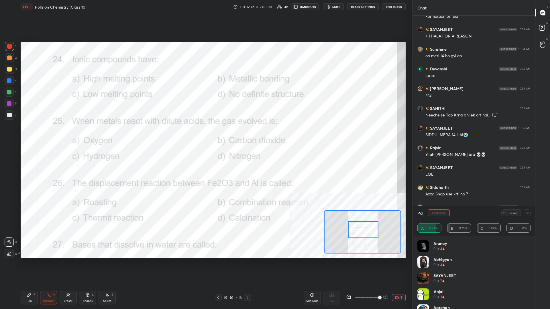
scroll to position [12021, 0]
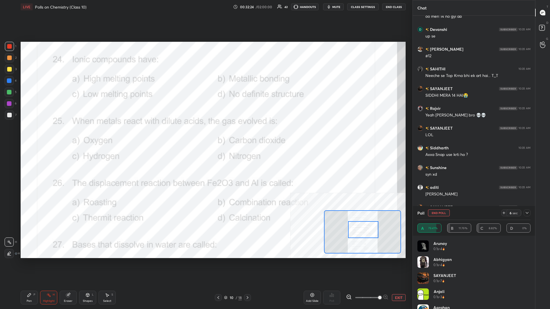
click at [29, 134] on icon at bounding box center [29, 295] width 3 height 3
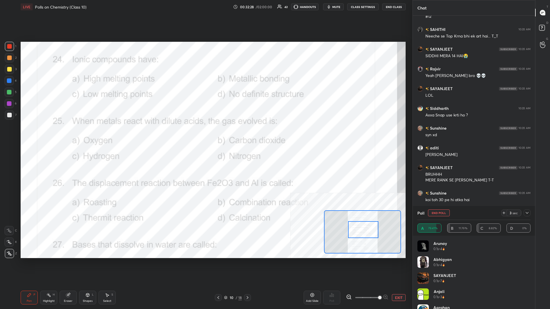
scroll to position [12101, 0]
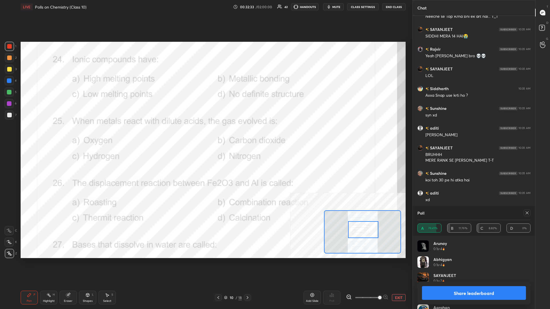
click at [205, 134] on button "Share leaderboard" at bounding box center [474, 294] width 104 height 14
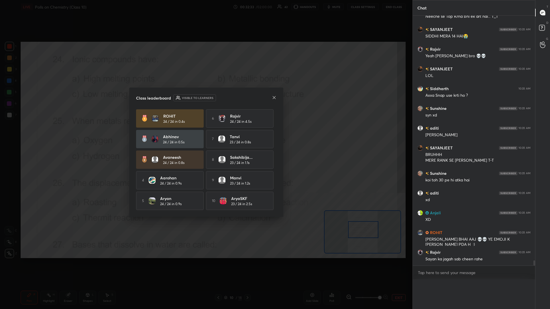
scroll to position [12086, 0]
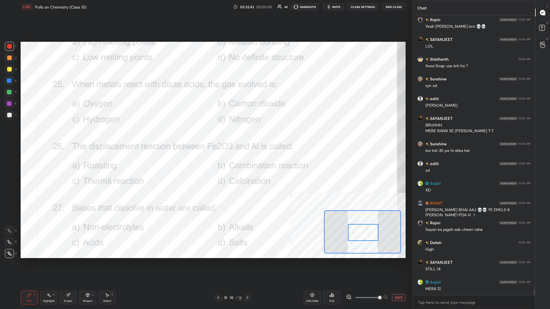
click at [205, 134] on div at bounding box center [363, 232] width 30 height 17
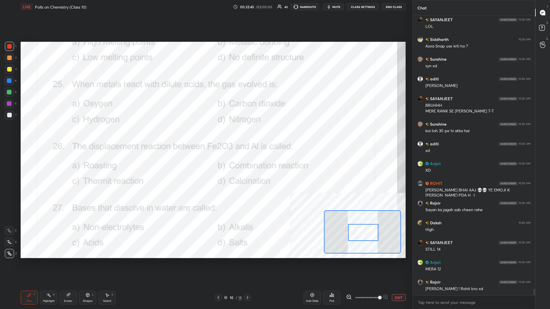
click at [42, 134] on div "Highlight H" at bounding box center [48, 298] width 17 height 14
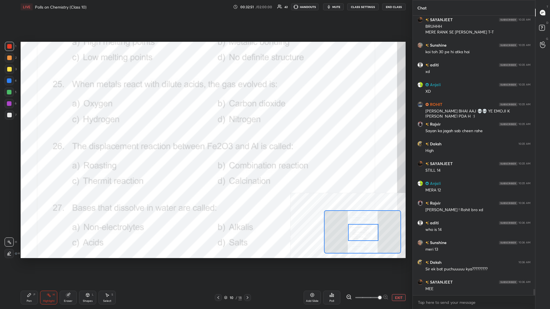
click at [205, 134] on div "Poll" at bounding box center [332, 301] width 5 height 3
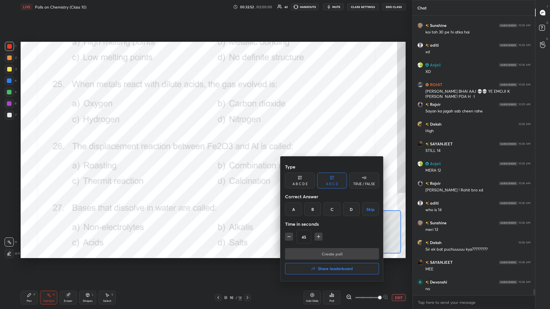
click at [205, 134] on div "C" at bounding box center [332, 210] width 17 height 14
click at [205, 134] on button "Create poll" at bounding box center [332, 253] width 94 height 11
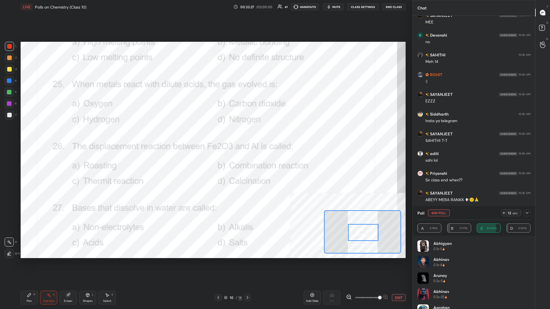
click at [24, 134] on div "Pen P" at bounding box center [29, 298] width 17 height 14
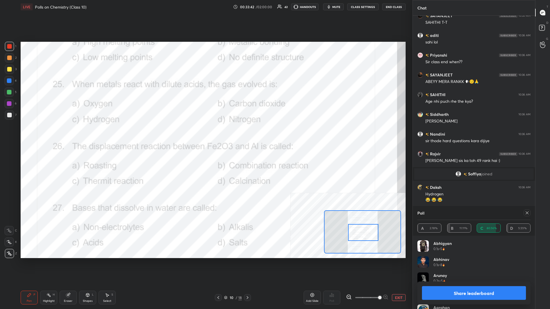
scroll to position [11676, 0]
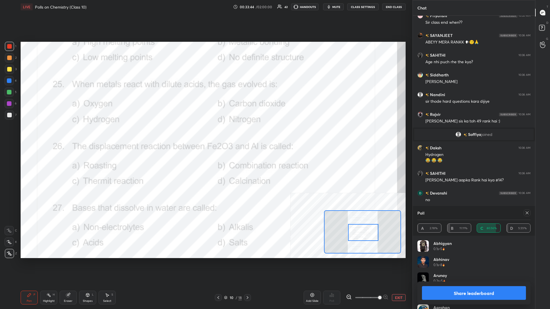
click at [205, 134] on button "Share leaderboard" at bounding box center [474, 294] width 104 height 14
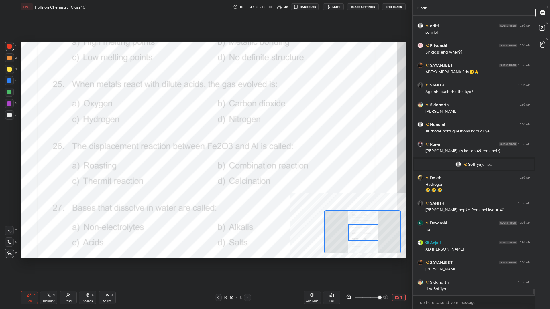
click at [54, 134] on div "H" at bounding box center [54, 295] width 2 height 3
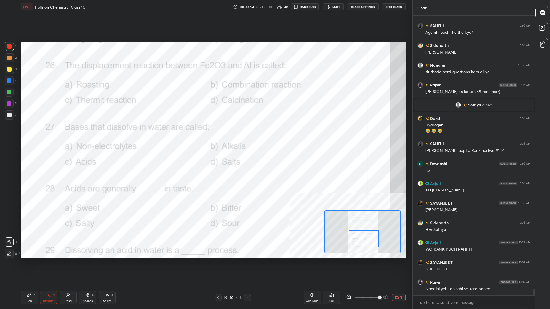
click at [205, 134] on icon at bounding box center [332, 295] width 1 height 3
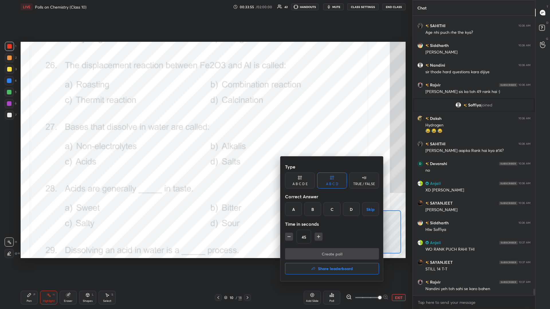
click at [205, 134] on div "C" at bounding box center [332, 210] width 17 height 14
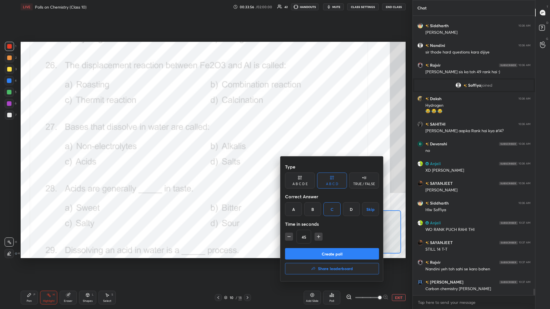
click at [205, 134] on button "Create poll" at bounding box center [332, 253] width 94 height 11
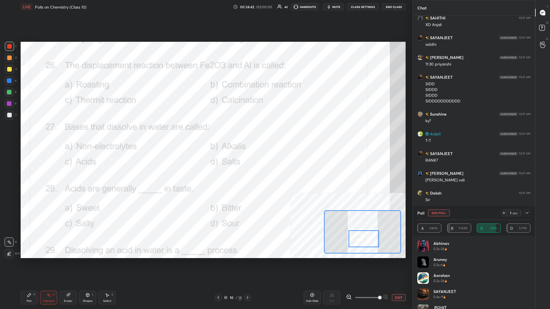
click at [34, 134] on div "Pen P" at bounding box center [29, 298] width 17 height 14
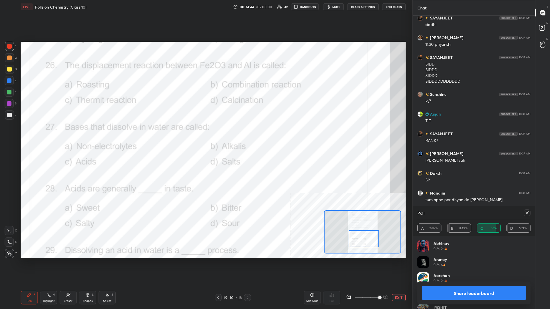
scroll to position [12168, 0]
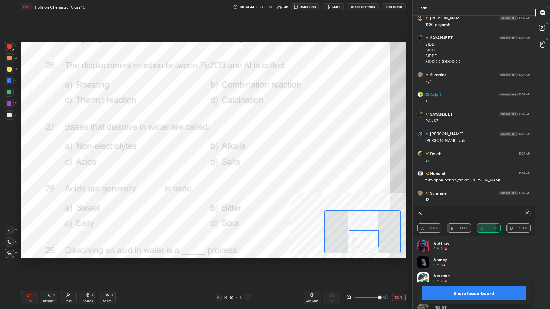
click at [205, 134] on button "Share leaderboard" at bounding box center [474, 294] width 104 height 14
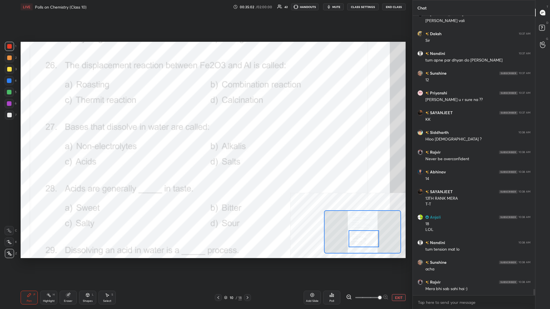
click at [10, 81] on div at bounding box center [9, 81] width 5 height 5
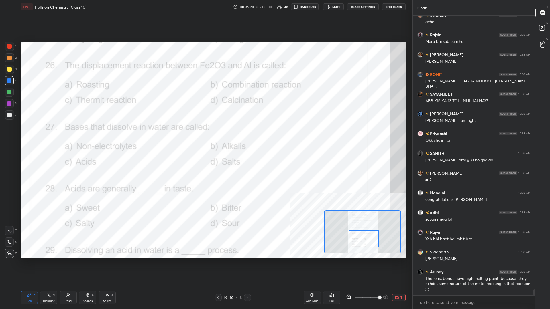
click at [55, 134] on div "Highlight H" at bounding box center [48, 298] width 17 height 14
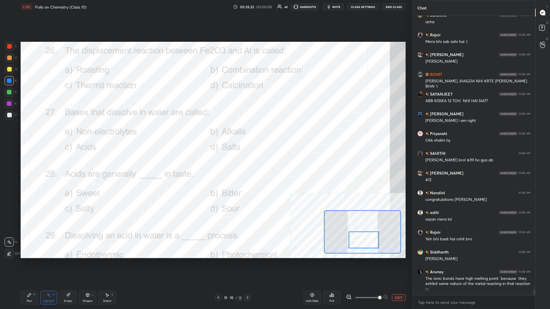
click at [205, 134] on div at bounding box center [364, 240] width 30 height 17
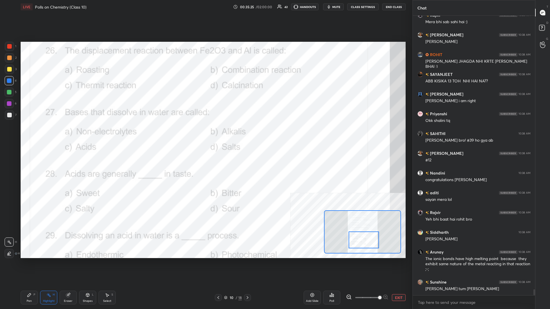
click at [205, 134] on div "Poll" at bounding box center [331, 298] width 17 height 14
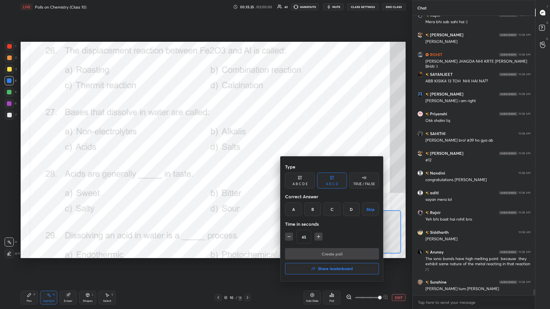
click at [205, 134] on div "B" at bounding box center [312, 210] width 17 height 14
click at [205, 134] on button "Create poll" at bounding box center [332, 253] width 94 height 11
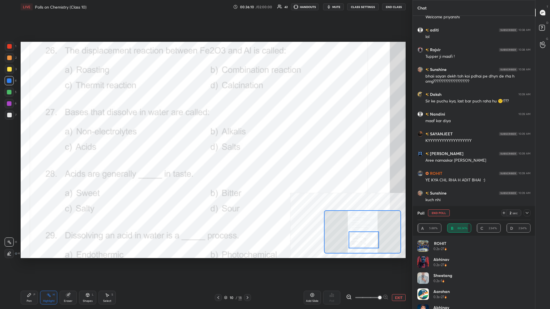
click at [205, 134] on div "Setting up your live class Poll for secs No correct answer Start poll" at bounding box center [213, 150] width 390 height 273
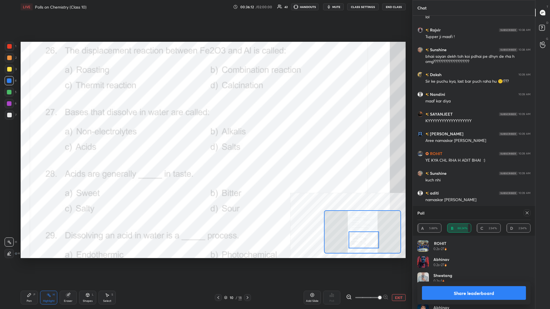
click at [28, 134] on div "Pen P" at bounding box center [29, 298] width 17 height 14
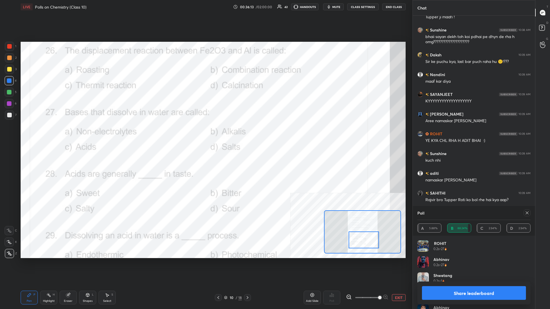
click at [205, 134] on button "Share leaderboard" at bounding box center [474, 294] width 104 height 14
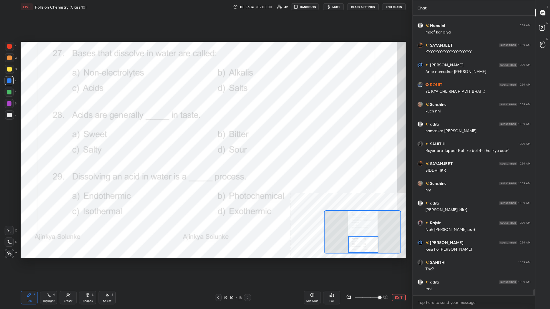
click at [205, 134] on div at bounding box center [363, 244] width 30 height 17
click at [48, 134] on circle at bounding box center [47, 294] width 1 height 1
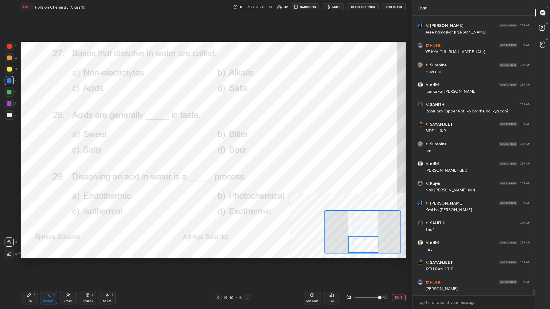
click at [205, 134] on icon at bounding box center [332, 295] width 5 height 5
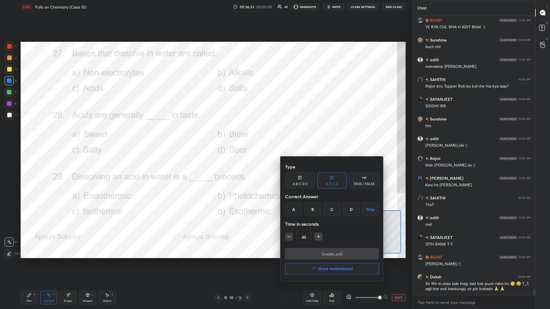
click at [205, 134] on div "D" at bounding box center [351, 210] width 17 height 14
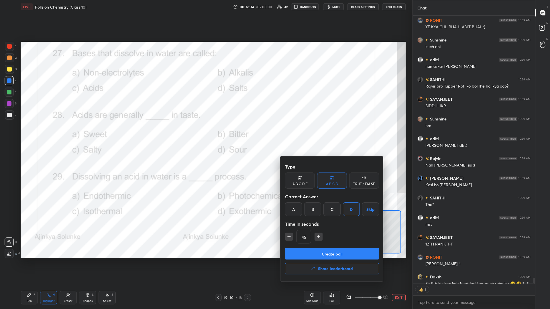
click at [205, 134] on button "Create poll" at bounding box center [332, 253] width 94 height 11
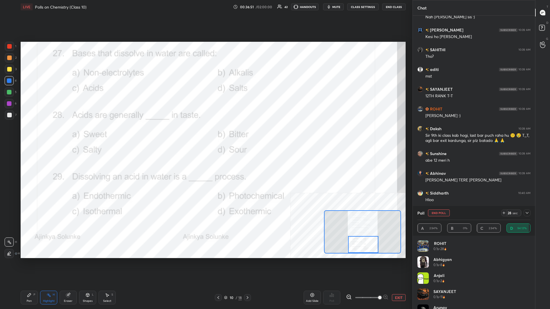
click at [205, 134] on icon at bounding box center [527, 213] width 5 height 5
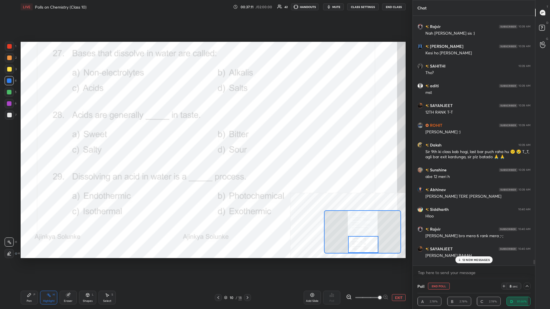
click at [205, 134] on p "12 NEW MESSAGES" at bounding box center [476, 259] width 28 height 3
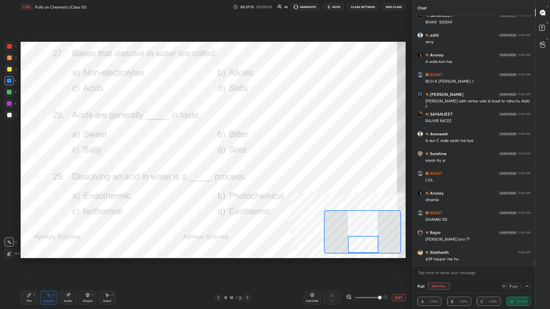
click at [205, 134] on div "Setting up your live class Poll for secs No correct answer Start poll" at bounding box center [213, 150] width 390 height 273
click at [29, 134] on div "Pen P" at bounding box center [29, 298] width 17 height 14
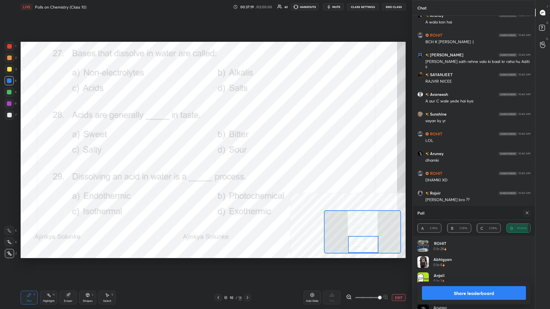
scroll to position [0, 0]
click at [205, 134] on button "Share leaderboard" at bounding box center [474, 294] width 104 height 14
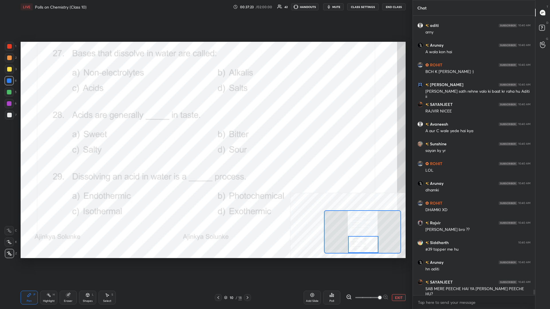
click at [205, 134] on button "EXIT" at bounding box center [399, 298] width 14 height 7
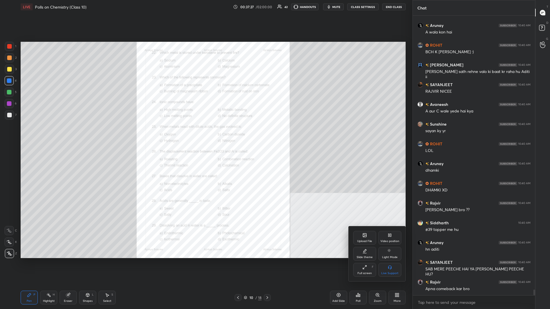
click at [205, 134] on div at bounding box center [275, 154] width 550 height 309
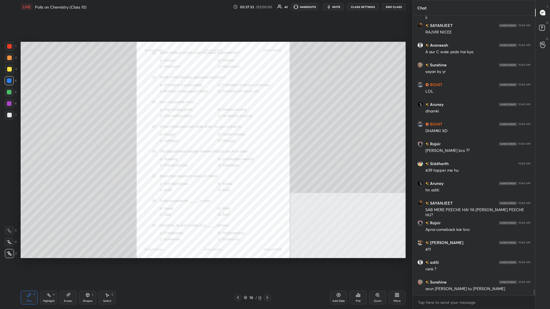
click at [205, 134] on div at bounding box center [238, 298] width 7 height 7
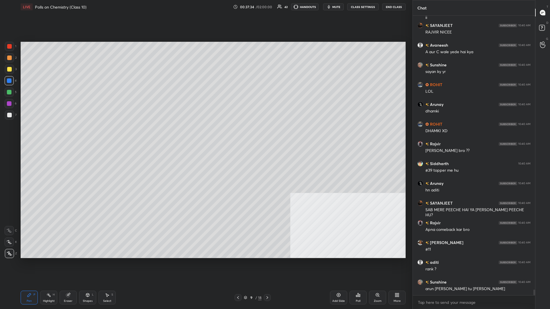
click at [205, 134] on div "Add Slide Poll Zoom More" at bounding box center [368, 298] width 76 height 32
click at [205, 134] on div "Add Slide" at bounding box center [338, 298] width 17 height 14
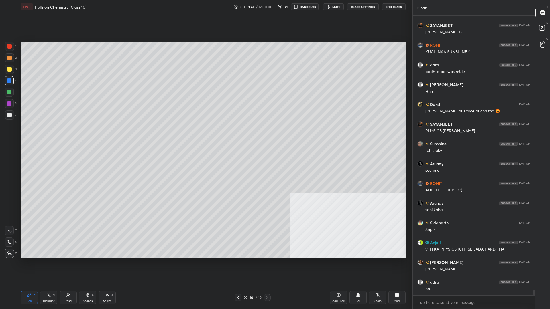
scroll to position [14192, 0]
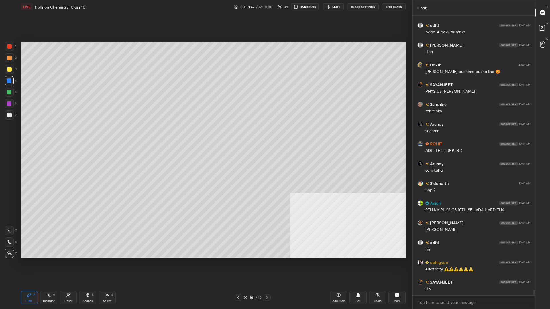
click at [205, 134] on div "10" at bounding box center [251, 297] width 6 height 3
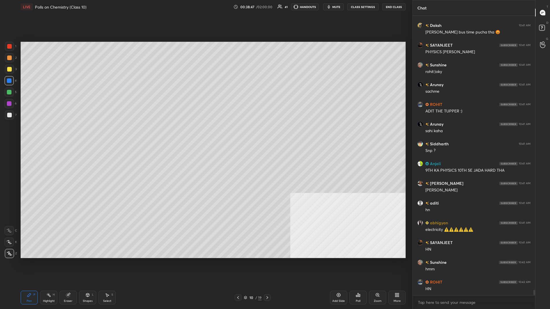
click at [205, 134] on div "10 / 19" at bounding box center [253, 297] width 18 height 5
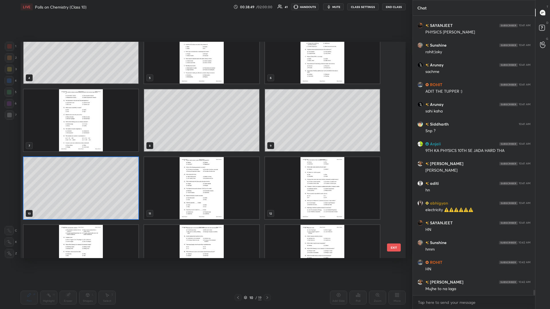
click at [205, 134] on img "grid" at bounding box center [201, 188] width 115 height 62
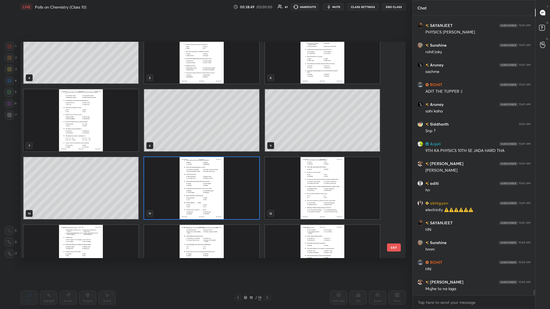
click at [205, 134] on img "grid" at bounding box center [201, 188] width 115 height 62
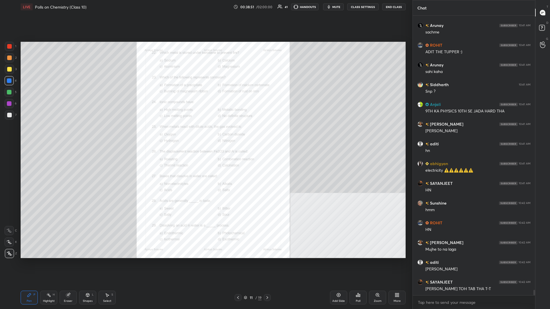
click at [205, 134] on div "Zoom" at bounding box center [378, 301] width 8 height 3
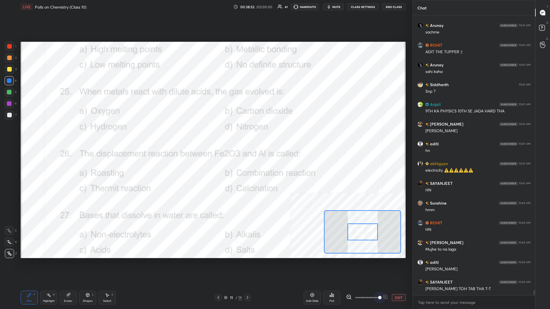
drag, startPoint x: 369, startPoint y: 301, endPoint x: 402, endPoint y: 306, distance: 33.3
click at [205, 134] on div "Add Slide Poll EXIT" at bounding box center [355, 298] width 102 height 32
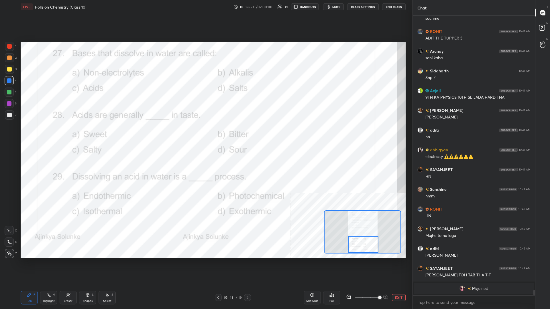
drag, startPoint x: 367, startPoint y: 234, endPoint x: 367, endPoint y: 253, distance: 19.2
click at [205, 134] on div at bounding box center [362, 232] width 77 height 43
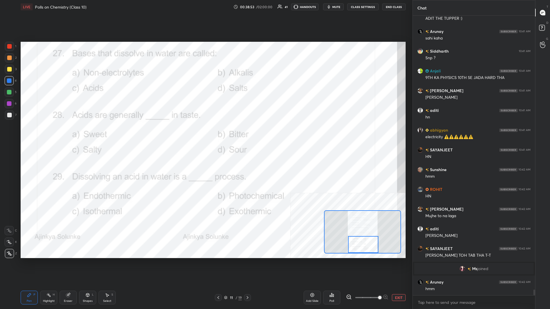
click at [50, 134] on icon at bounding box center [48, 295] width 5 height 5
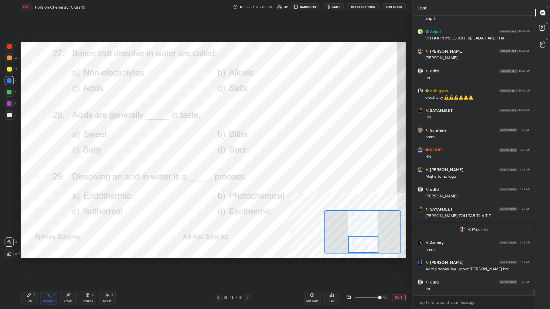
click at [205, 134] on div "Poll" at bounding box center [331, 298] width 17 height 14
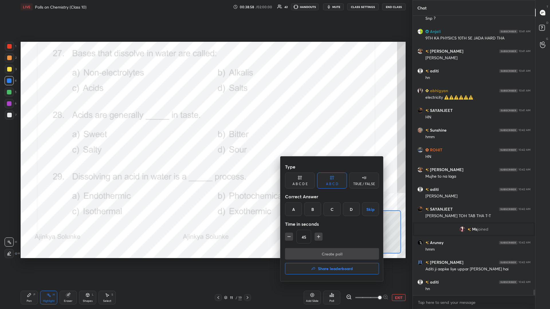
click at [205, 134] on div "D" at bounding box center [351, 210] width 17 height 14
click at [205, 134] on button "Create poll" at bounding box center [332, 253] width 94 height 11
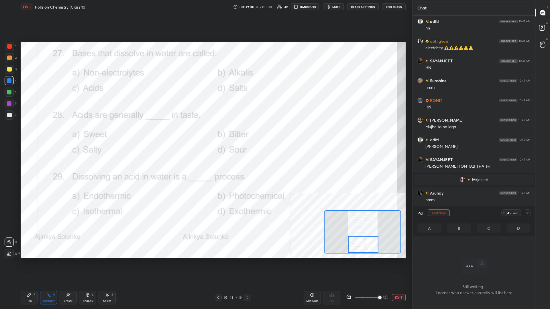
click at [205, 134] on icon at bounding box center [527, 213] width 5 height 5
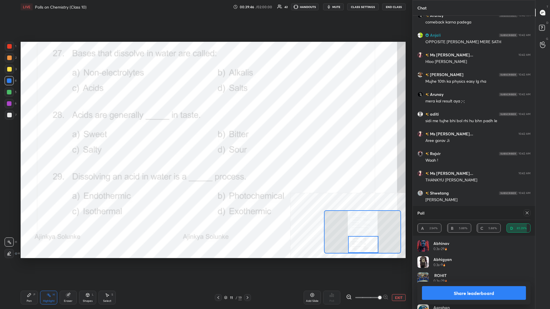
click at [205, 134] on button "Share leaderboard" at bounding box center [474, 294] width 104 height 14
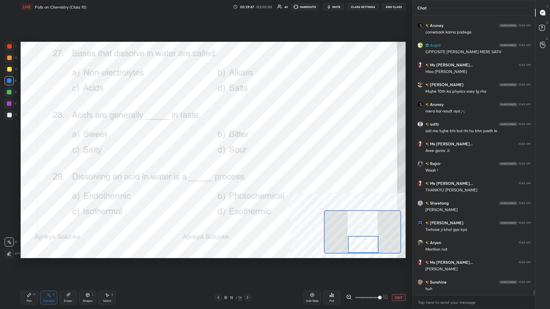
click at [28, 134] on div "Pen" at bounding box center [29, 301] width 5 height 3
click at [205, 134] on button "EXIT" at bounding box center [399, 298] width 14 height 7
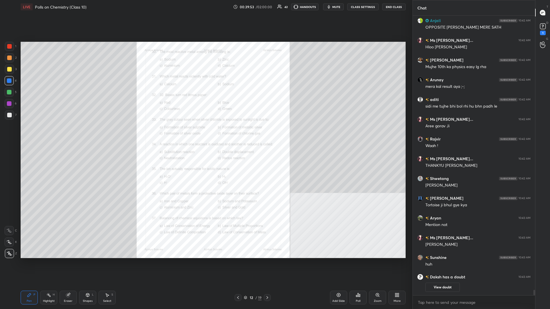
click at [205, 134] on icon at bounding box center [377, 295] width 3 height 3
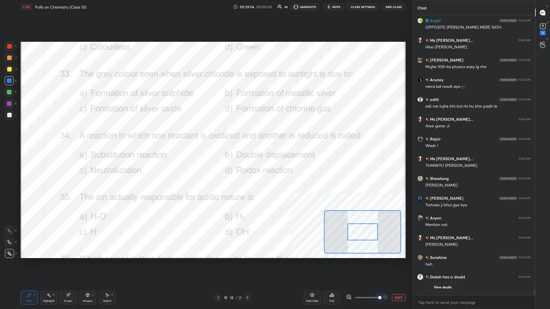
drag, startPoint x: 367, startPoint y: 299, endPoint x: 400, endPoint y: 299, distance: 32.4
click at [205, 134] on div "EXIT" at bounding box center [376, 298] width 60 height 7
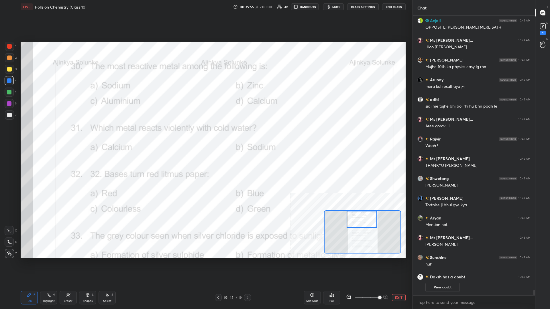
drag, startPoint x: 369, startPoint y: 236, endPoint x: 369, endPoint y: 221, distance: 15.8
click at [205, 134] on div at bounding box center [362, 219] width 30 height 17
click at [40, 134] on div "Highlight H" at bounding box center [48, 298] width 17 height 14
click at [205, 134] on div "Poll" at bounding box center [332, 301] width 5 height 3
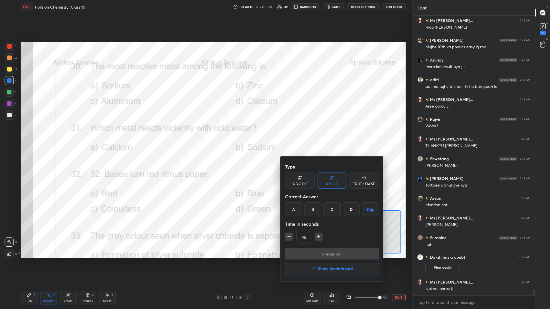
click at [205, 134] on div "A" at bounding box center [293, 210] width 17 height 14
click at [205, 134] on button "Create poll" at bounding box center [332, 253] width 94 height 11
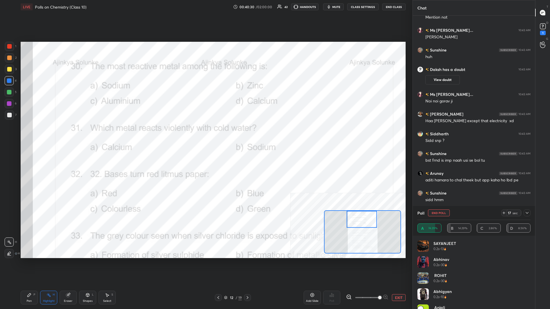
click at [36, 134] on div "Pen P" at bounding box center [29, 298] width 17 height 14
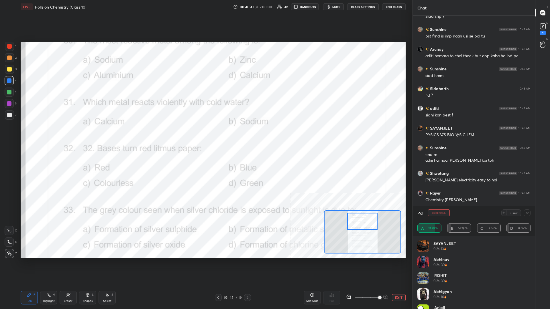
click at [205, 134] on div at bounding box center [362, 221] width 30 height 17
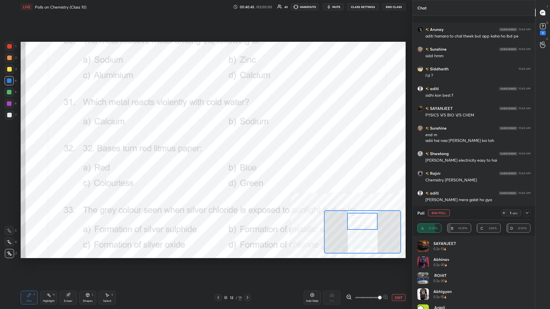
scroll to position [14313, 0]
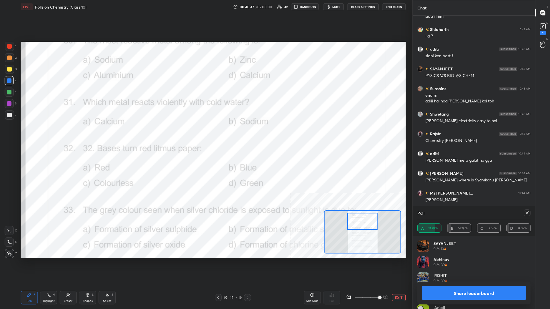
click at [205, 134] on button "Share leaderboard" at bounding box center [474, 294] width 104 height 14
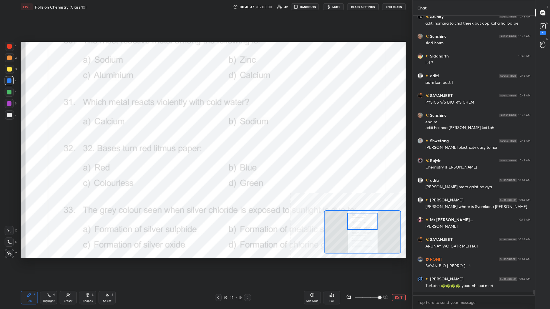
scroll to position [291, 122]
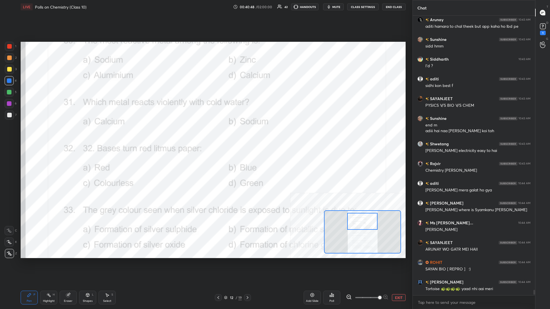
click at [45, 134] on div "Highlight" at bounding box center [49, 301] width 12 height 3
click at [205, 134] on div "Poll" at bounding box center [332, 301] width 5 height 3
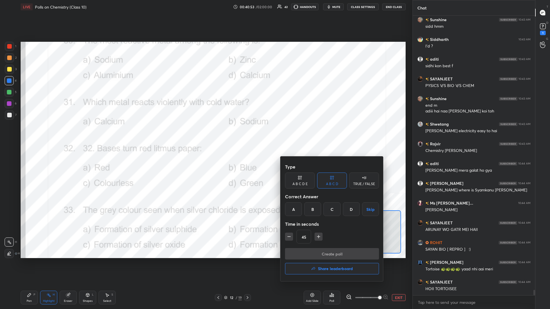
click at [205, 134] on div "B" at bounding box center [312, 210] width 17 height 14
click at [205, 134] on button "Create poll" at bounding box center [332, 253] width 94 height 11
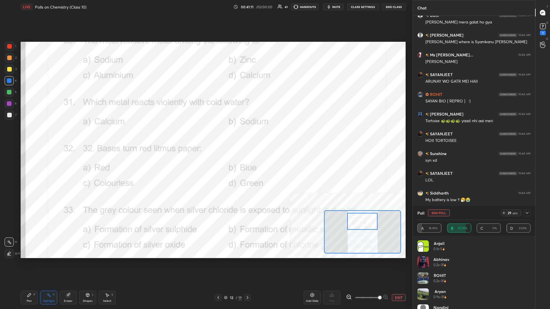
click at [205, 134] on icon at bounding box center [527, 213] width 5 height 5
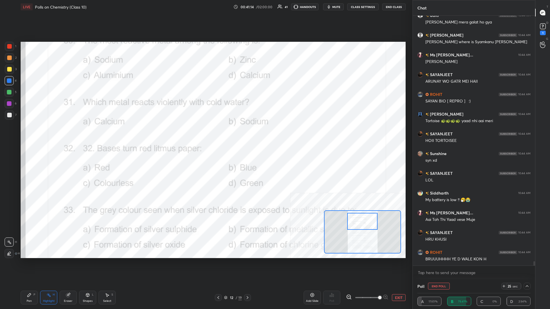
click at [205, 134] on div "Setting up your live class Poll for secs No correct answer Start poll" at bounding box center [213, 150] width 390 height 273
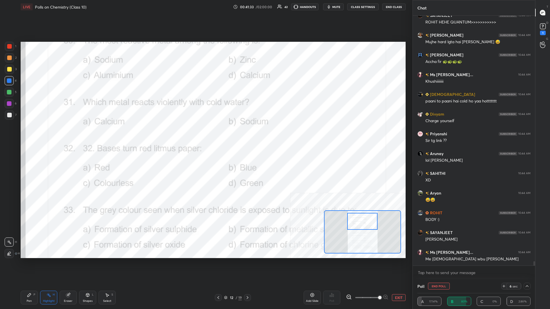
click at [40, 134] on div "Highlight H" at bounding box center [48, 298] width 17 height 14
click at [37, 134] on div "Pen P" at bounding box center [29, 298] width 17 height 14
click at [133, 134] on div "Setting up your live class Poll for secs No correct answer Start poll" at bounding box center [213, 150] width 390 height 273
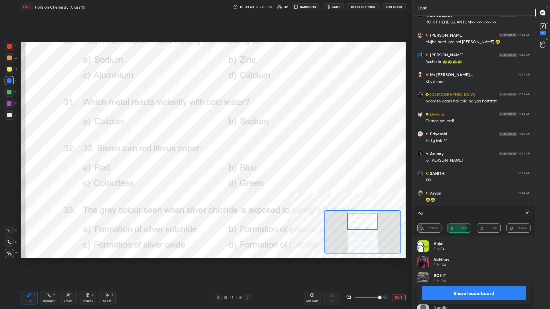
click at [205, 134] on button "Share leaderboard" at bounding box center [474, 294] width 104 height 14
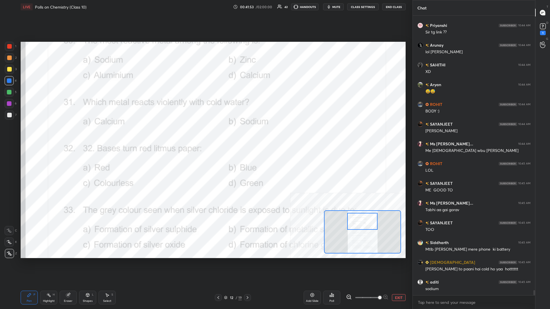
click at [205, 134] on div at bounding box center [362, 221] width 30 height 17
click at [205, 134] on button "EXIT" at bounding box center [399, 298] width 14 height 7
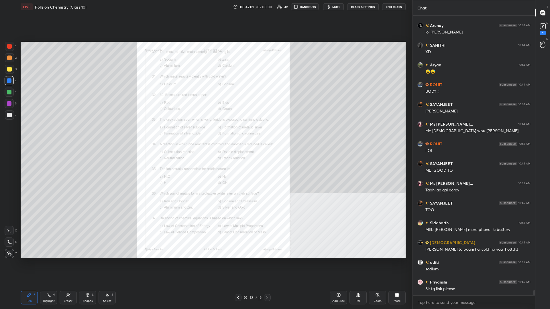
click at [205, 134] on div "Zoom" at bounding box center [377, 298] width 17 height 14
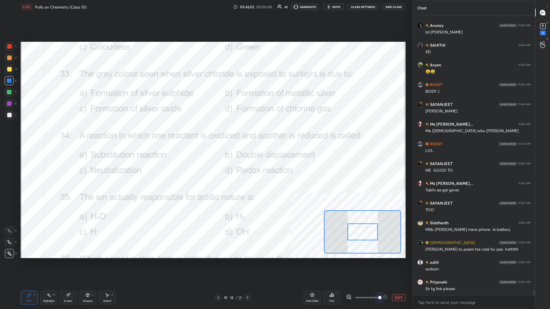
drag, startPoint x: 378, startPoint y: 298, endPoint x: 405, endPoint y: 271, distance: 39.1
click at [205, 134] on div "1 2 3 4 5 6 7 C X Z C X Z E E Erase all H H LIVE Polls on Chemistry (Class 10) …" at bounding box center [275, 154] width 550 height 309
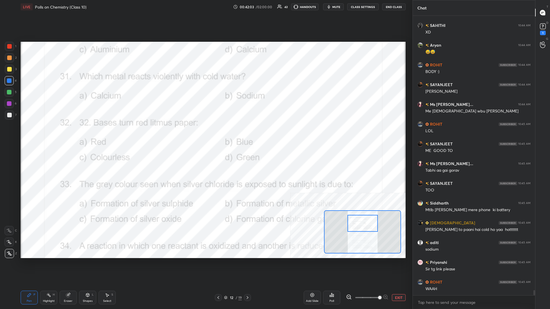
drag, startPoint x: 370, startPoint y: 236, endPoint x: 370, endPoint y: 227, distance: 8.6
click at [205, 134] on div at bounding box center [363, 223] width 30 height 17
drag, startPoint x: 44, startPoint y: 298, endPoint x: 48, endPoint y: 282, distance: 15.8
click at [44, 134] on div "Highlight H" at bounding box center [48, 298] width 17 height 14
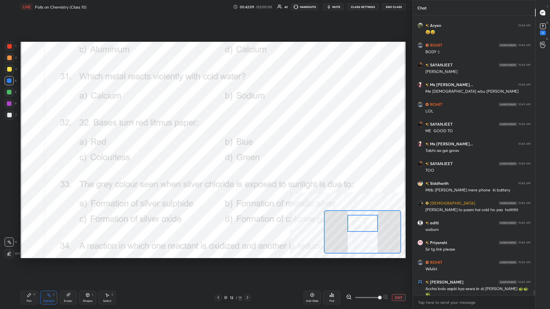
click at [205, 134] on div "Poll" at bounding box center [331, 298] width 17 height 14
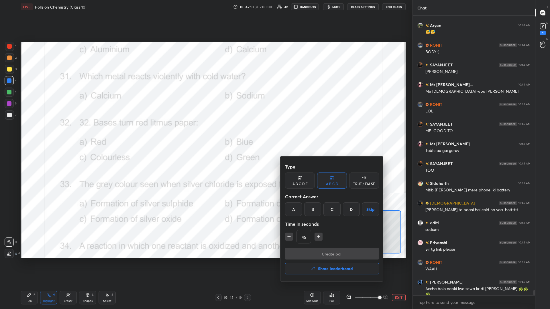
click at [205, 134] on div "B" at bounding box center [312, 210] width 17 height 14
click at [205, 134] on button "Create poll" at bounding box center [332, 253] width 94 height 11
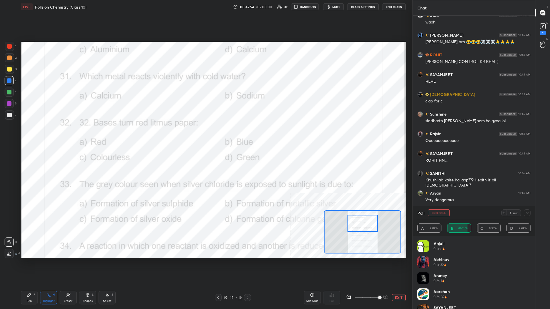
scroll to position [15333, 0]
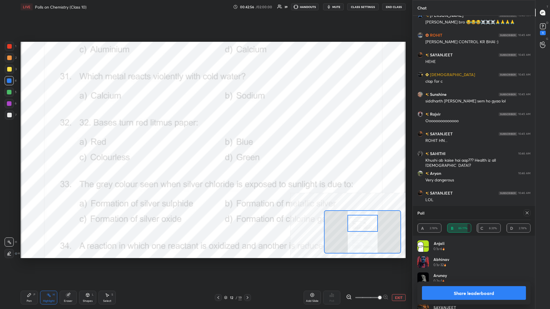
click at [205, 134] on button "Share leaderboard" at bounding box center [474, 294] width 104 height 14
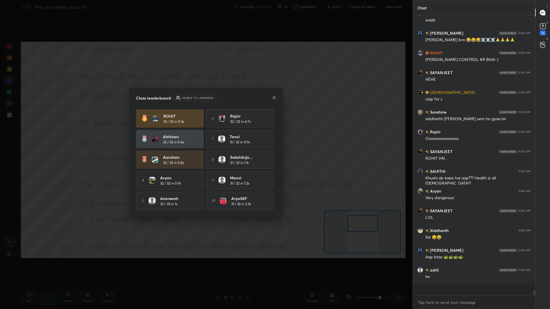
scroll to position [280, 122]
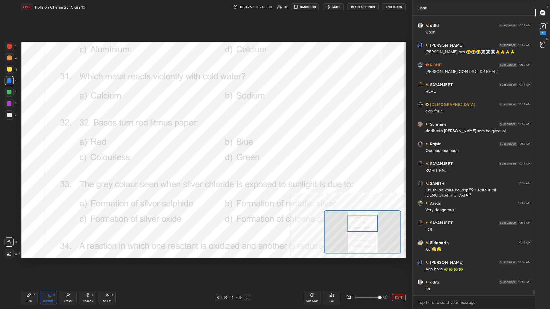
click at [22, 134] on div "Pen P" at bounding box center [29, 298] width 17 height 14
click at [26, 134] on div "Pen P" at bounding box center [29, 298] width 17 height 14
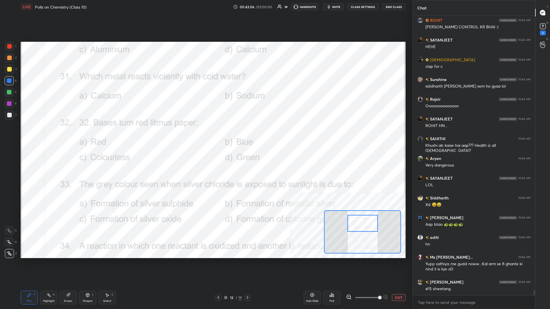
click at [205, 134] on div at bounding box center [363, 223] width 30 height 17
click at [205, 134] on button "EXIT" at bounding box center [399, 298] width 14 height 7
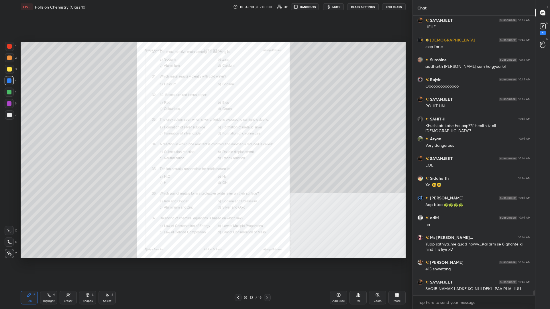
click at [205, 134] on icon at bounding box center [339, 296] width 4 height 4
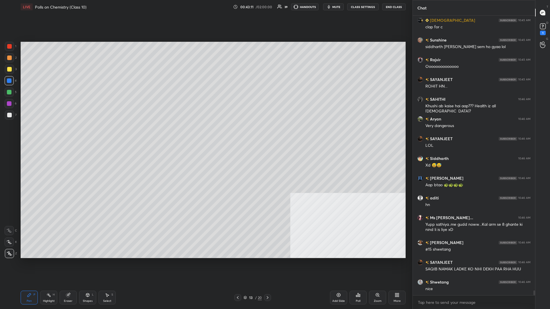
click at [11, 68] on div at bounding box center [9, 69] width 5 height 5
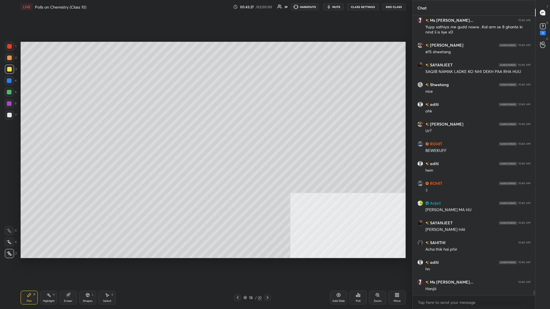
click at [9, 117] on div at bounding box center [9, 115] width 9 height 9
click at [10, 116] on div at bounding box center [9, 115] width 5 height 5
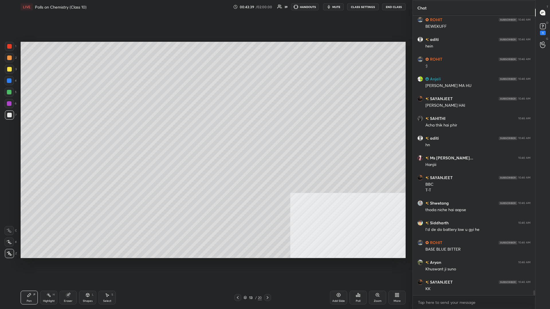
scroll to position [15729, 0]
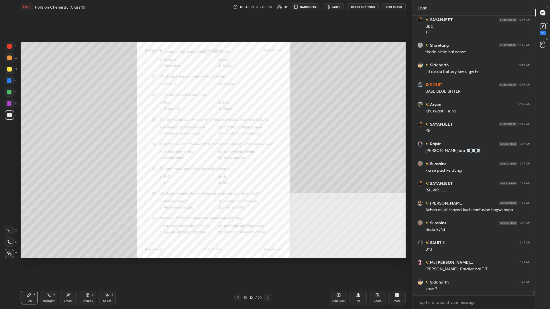
click at [205, 134] on div "Zoom" at bounding box center [377, 298] width 17 height 14
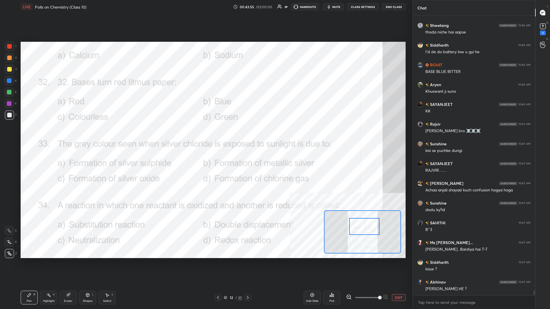
click at [29, 134] on icon at bounding box center [29, 295] width 3 height 3
click at [11, 44] on div at bounding box center [9, 46] width 9 height 9
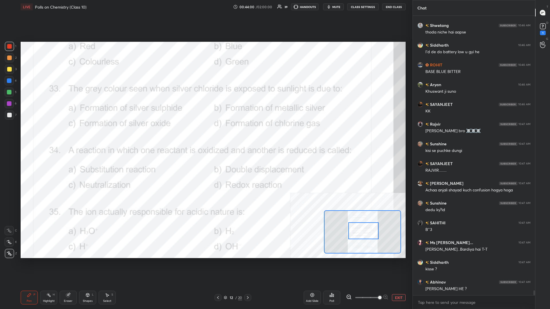
click at [51, 134] on div "Highlight H" at bounding box center [48, 298] width 17 height 14
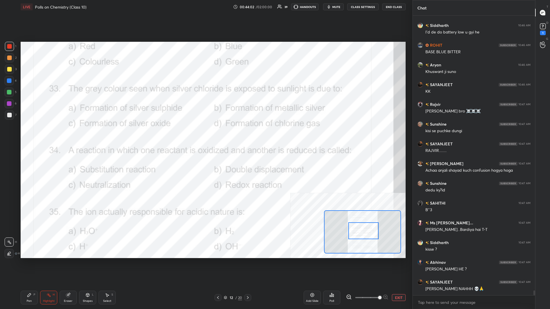
click at [205, 134] on div "Poll" at bounding box center [331, 298] width 17 height 14
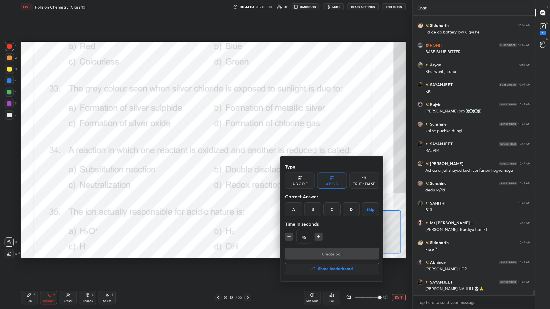
click at [205, 134] on div "B" at bounding box center [312, 210] width 17 height 14
click at [205, 134] on button "Create poll" at bounding box center [332, 253] width 94 height 11
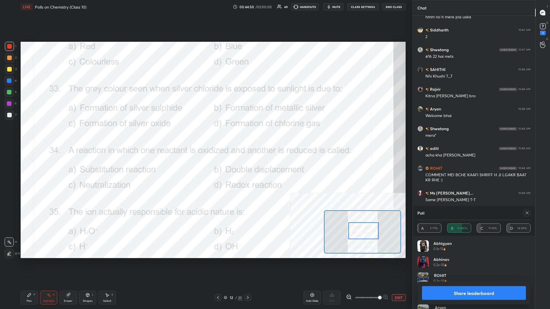
scroll to position [16423, 0]
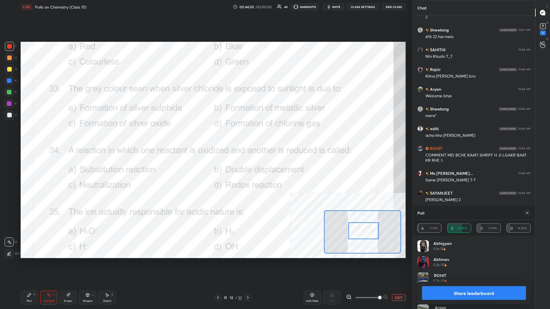
click at [27, 134] on div "Pen P" at bounding box center [29, 298] width 17 height 14
click at [28, 134] on div "Pen P" at bounding box center [29, 298] width 17 height 14
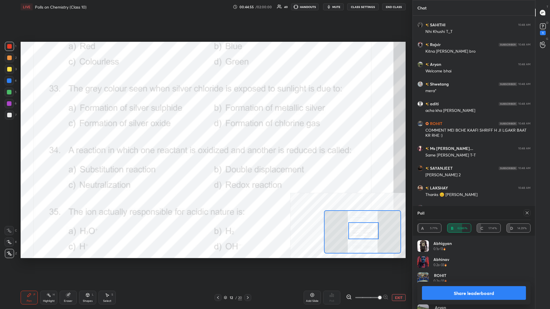
click at [6, 50] on div at bounding box center [9, 46] width 9 height 9
click at [8, 48] on div at bounding box center [9, 46] width 5 height 5
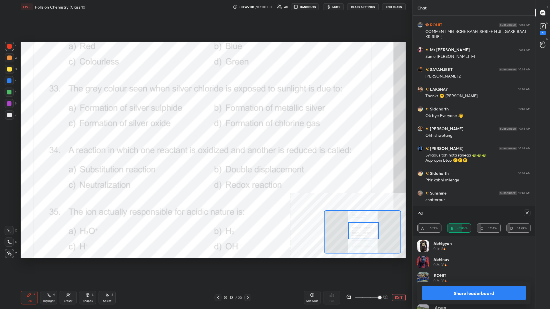
scroll to position [16560, 0]
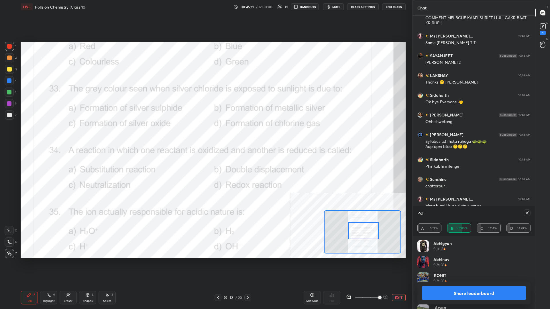
click at [9, 83] on div at bounding box center [9, 80] width 9 height 9
click at [9, 84] on div at bounding box center [9, 80] width 9 height 9
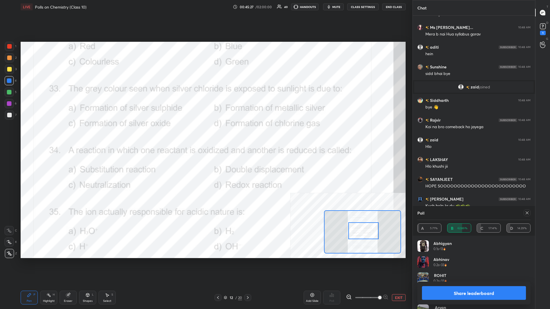
scroll to position [15937, 0]
click at [205, 134] on button "Share leaderboard" at bounding box center [474, 294] width 104 height 14
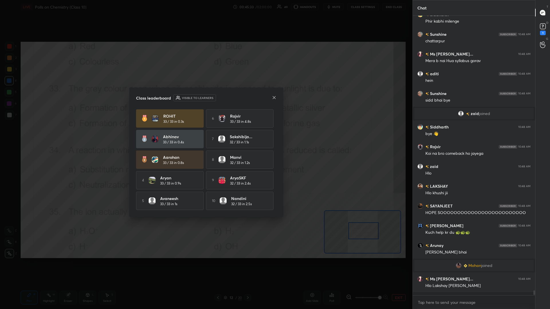
scroll to position [278, 122]
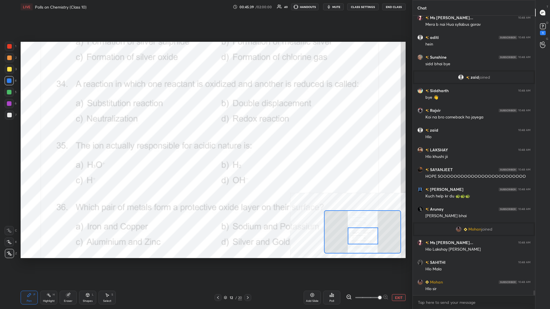
click at [48, 134] on div "Highlight H" at bounding box center [48, 298] width 17 height 14
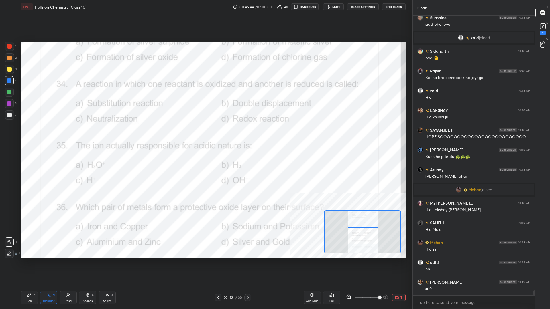
click at [205, 134] on div "Poll" at bounding box center [331, 298] width 17 height 14
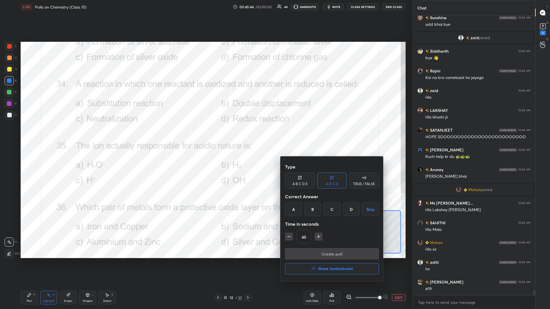
click at [205, 134] on div "D" at bounding box center [351, 210] width 17 height 14
click at [205, 134] on button "Create poll" at bounding box center [332, 253] width 94 height 11
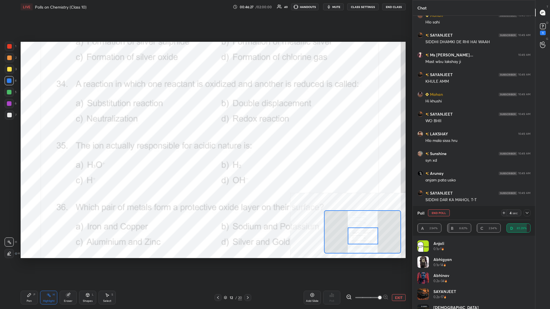
click at [32, 134] on div "Pen P" at bounding box center [29, 298] width 17 height 14
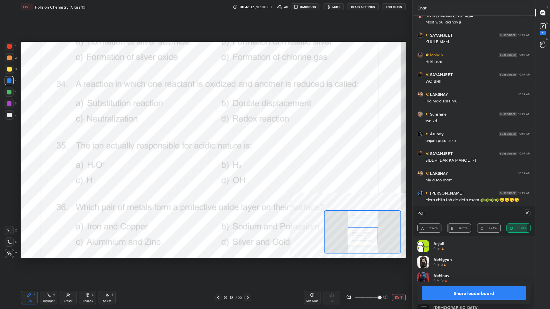
click at [205, 134] on button "Share leaderboard" at bounding box center [474, 294] width 104 height 14
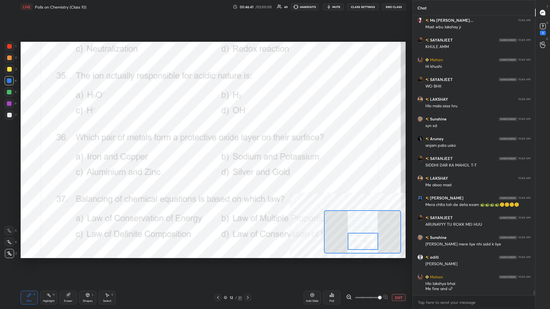
click at [48, 134] on div "Highlight H" at bounding box center [48, 298] width 17 height 14
click at [205, 134] on icon at bounding box center [332, 295] width 5 height 5
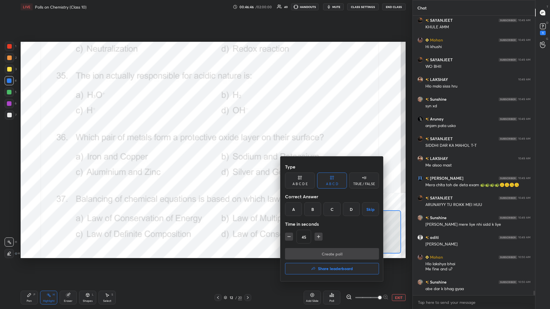
click at [205, 134] on div "A" at bounding box center [293, 210] width 17 height 14
click at [205, 134] on button "Create poll" at bounding box center [332, 253] width 94 height 11
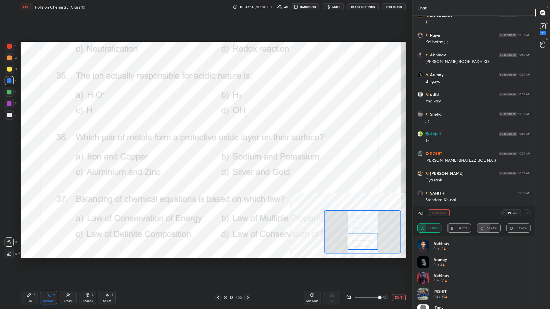
click at [26, 134] on div "Pen P" at bounding box center [29, 298] width 17 height 14
click at [11, 54] on div at bounding box center [9, 57] width 9 height 9
click at [10, 49] on div at bounding box center [9, 46] width 9 height 9
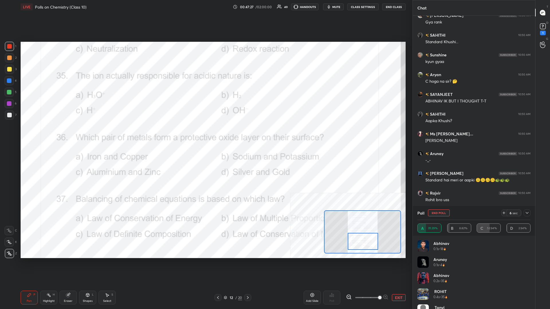
click at [205, 134] on icon at bounding box center [527, 213] width 5 height 5
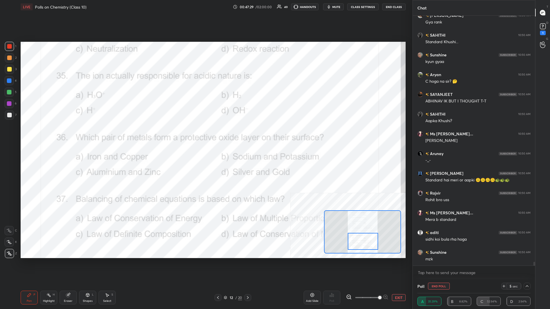
click at [10, 58] on div at bounding box center [9, 58] width 5 height 5
click at [10, 103] on div at bounding box center [9, 103] width 5 height 5
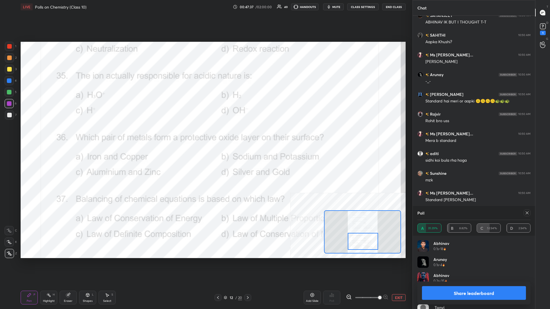
click at [10, 58] on div at bounding box center [9, 58] width 5 height 5
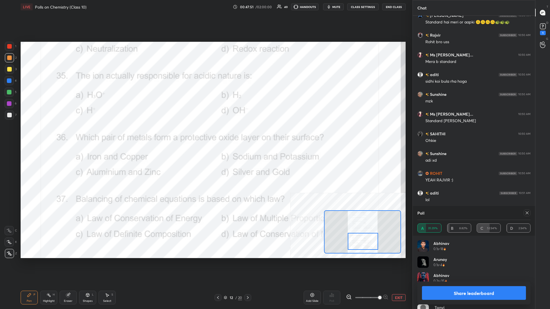
click at [10, 90] on div at bounding box center [9, 92] width 5 height 5
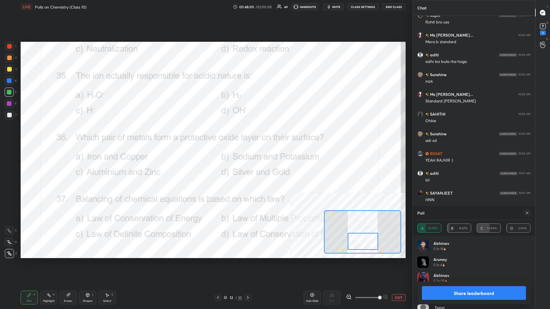
scroll to position [17331, 0]
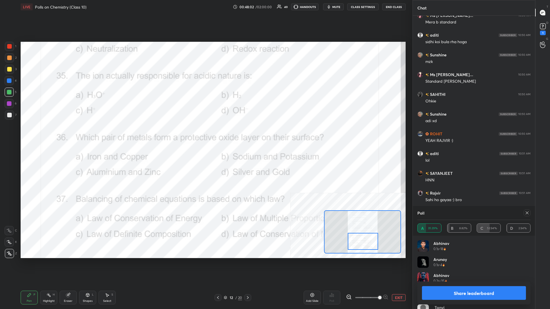
click at [50, 134] on div "Highlight H" at bounding box center [48, 298] width 17 height 14
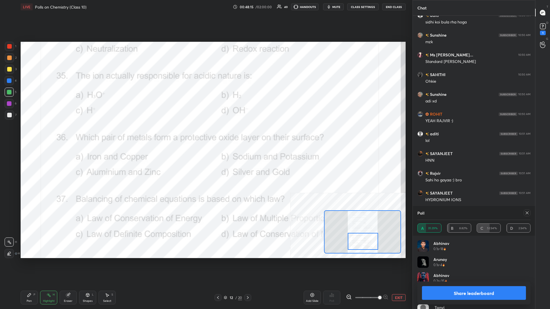
click at [205, 134] on button "Share leaderboard" at bounding box center [474, 294] width 104 height 14
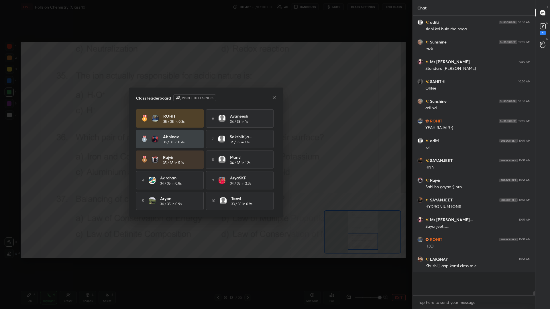
scroll to position [17336, 0]
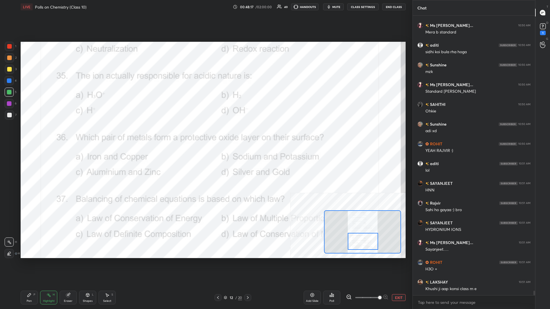
click at [27, 134] on div "Pen" at bounding box center [29, 301] width 5 height 3
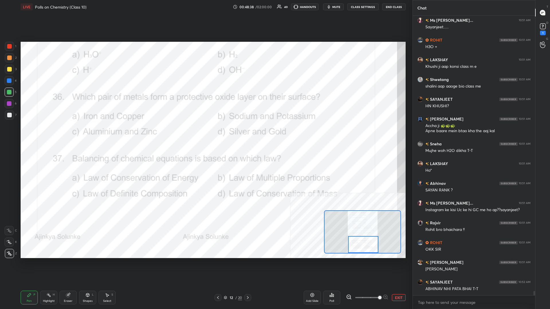
drag, startPoint x: 365, startPoint y: 241, endPoint x: 365, endPoint y: 244, distance: 3.2
click at [205, 134] on div at bounding box center [363, 244] width 30 height 17
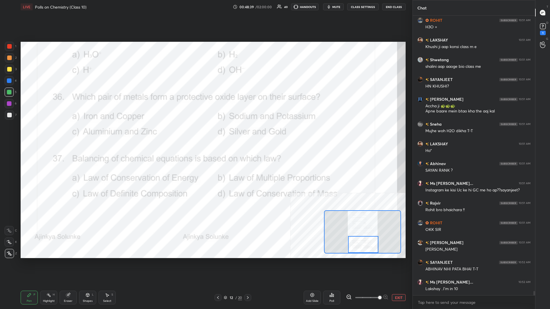
click at [46, 134] on div "Highlight H" at bounding box center [48, 298] width 17 height 14
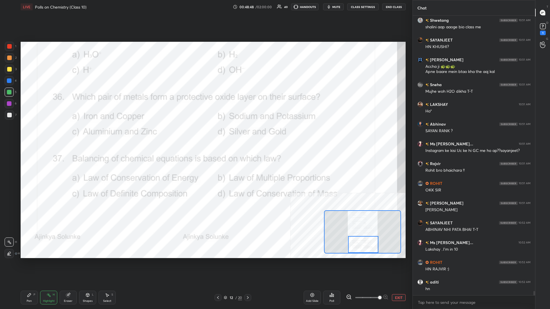
click at [205, 134] on div "Poll" at bounding box center [331, 298] width 17 height 14
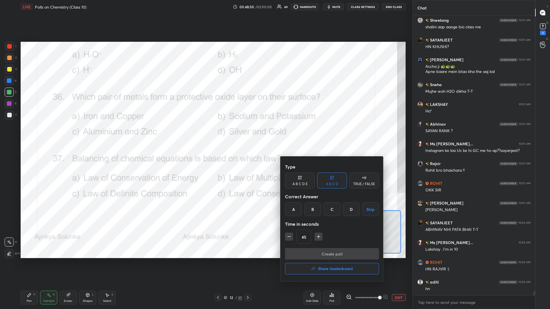
click at [205, 134] on div "C" at bounding box center [332, 210] width 17 height 14
click at [205, 134] on button "Create poll" at bounding box center [332, 253] width 94 height 11
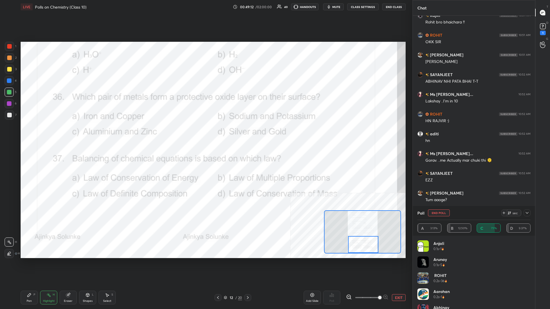
click at [34, 134] on div "Pen P" at bounding box center [29, 298] width 17 height 14
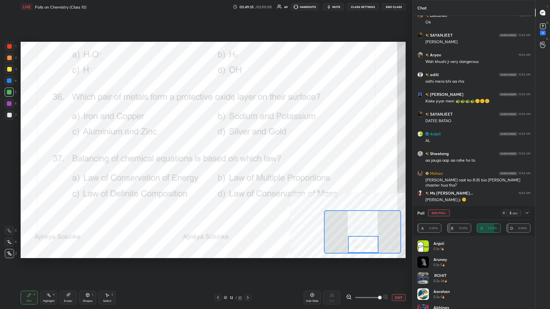
scroll to position [17989, 0]
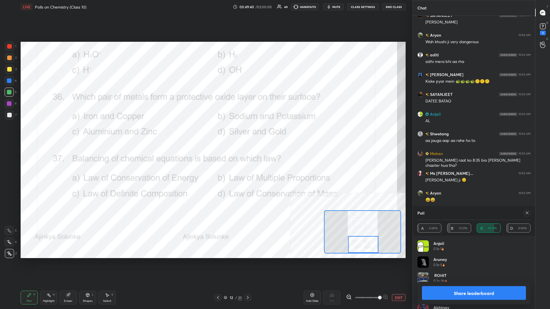
click at [205, 134] on button "Share leaderboard" at bounding box center [474, 294] width 104 height 14
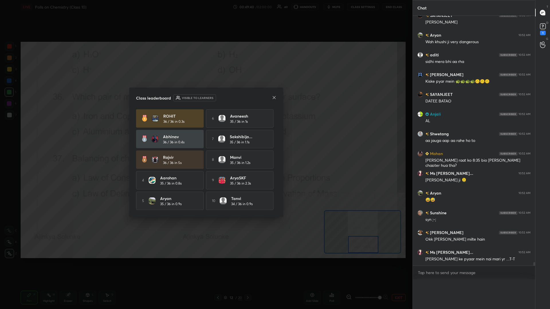
scroll to position [262, 122]
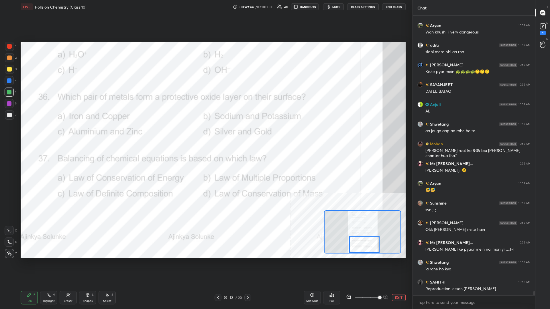
click at [49, 134] on div "Highlight" at bounding box center [49, 301] width 12 height 3
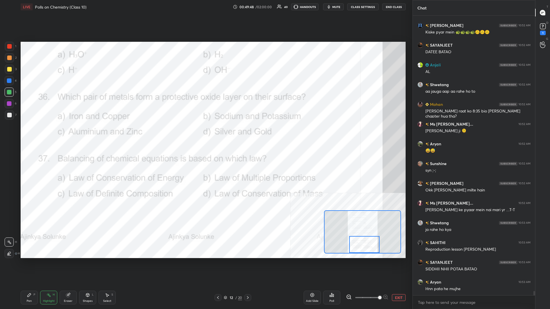
click at [205, 134] on div "Poll" at bounding box center [331, 298] width 17 height 14
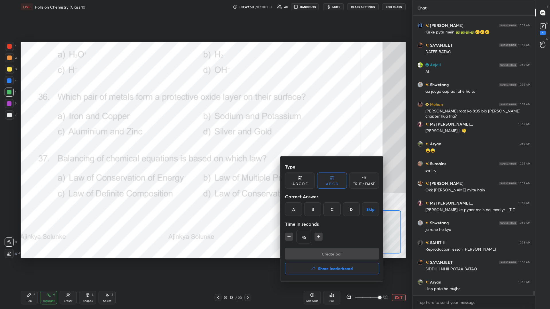
click at [205, 134] on div "D" at bounding box center [351, 210] width 17 height 14
click at [205, 134] on button "Create poll" at bounding box center [332, 253] width 94 height 11
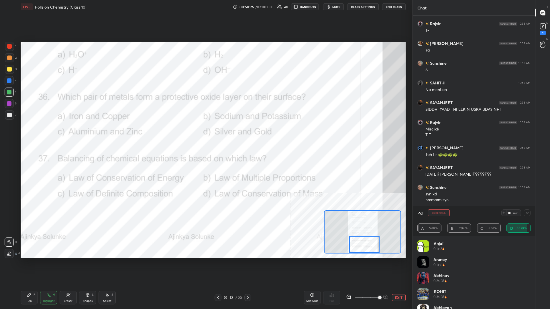
click at [39, 134] on div "Pen P Highlight H Eraser Shapes L Select S" at bounding box center [92, 298] width 142 height 14
click at [32, 134] on div "Pen P" at bounding box center [29, 298] width 17 height 14
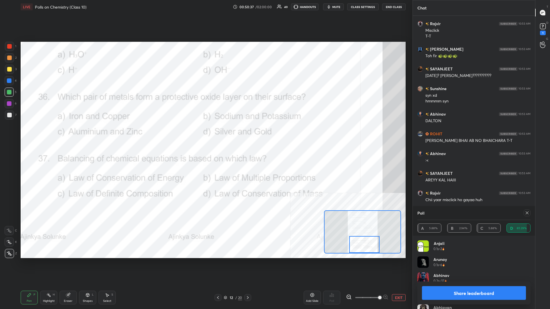
click at [205, 134] on button "Share leaderboard" at bounding box center [474, 294] width 104 height 14
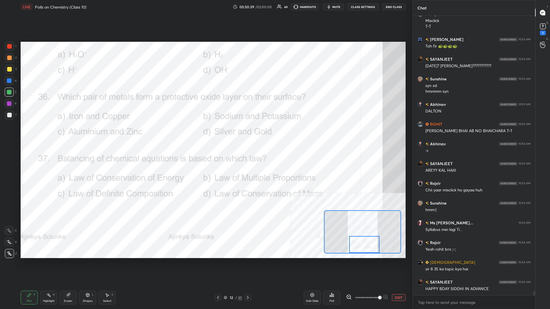
click at [205, 134] on button "EXIT" at bounding box center [399, 298] width 14 height 7
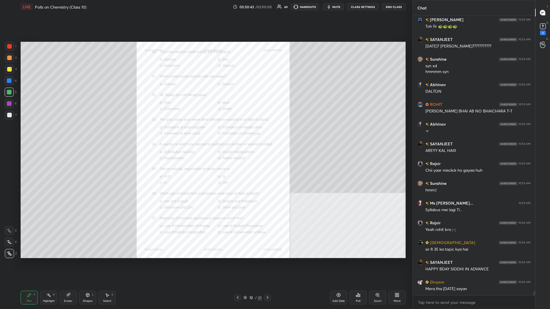
click at [205, 134] on icon at bounding box center [267, 298] width 5 height 5
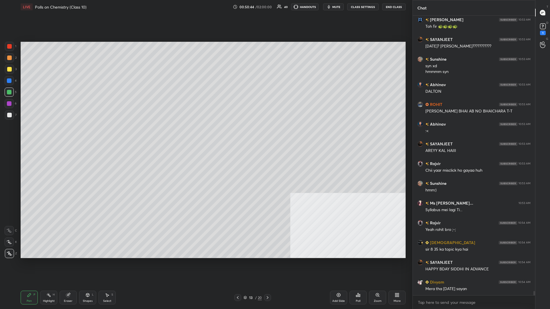
click at [205, 134] on icon at bounding box center [267, 298] width 5 height 5
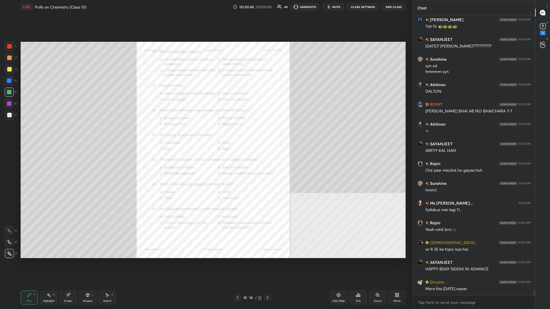
click at [205, 134] on div "Zoom" at bounding box center [378, 301] width 8 height 3
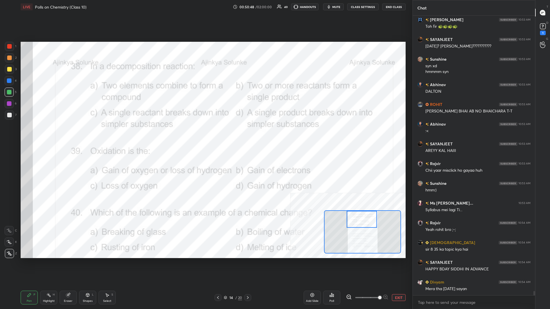
click at [52, 134] on div "Highlight H" at bounding box center [48, 298] width 17 height 14
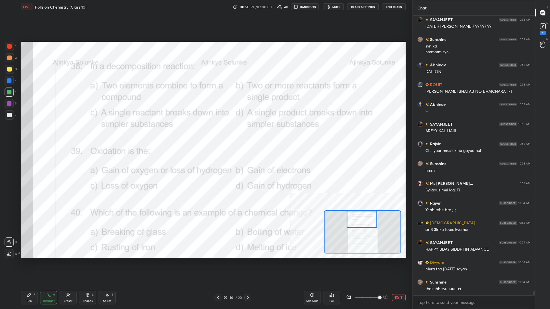
click at [205, 134] on div "Poll" at bounding box center [331, 298] width 17 height 14
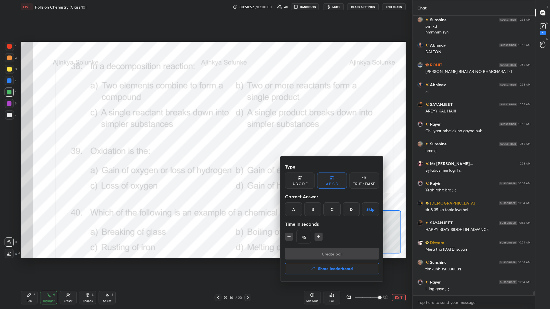
click at [205, 134] on div "C" at bounding box center [332, 210] width 17 height 14
click at [205, 134] on button "Create poll" at bounding box center [332, 253] width 94 height 11
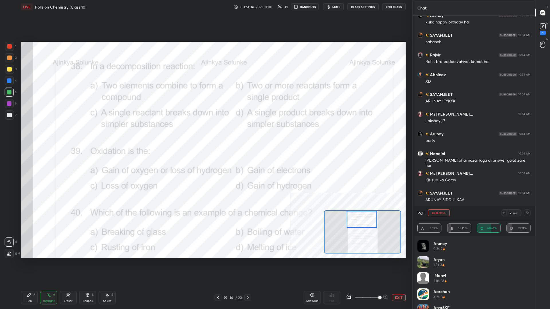
scroll to position [18314, 0]
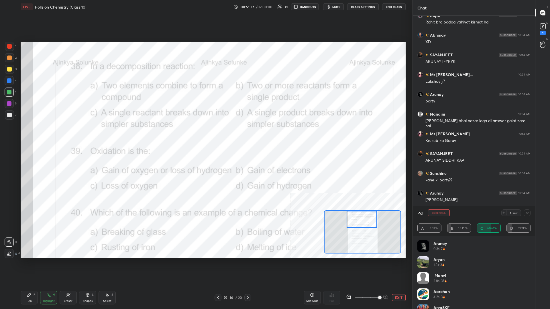
click at [31, 134] on div "Pen P" at bounding box center [29, 298] width 17 height 14
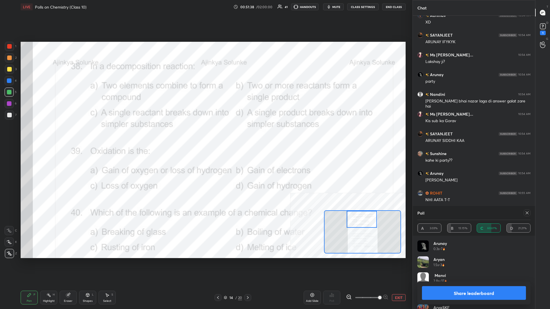
click at [15, 47] on div "1" at bounding box center [10, 46] width 11 height 9
click at [11, 46] on div at bounding box center [9, 46] width 5 height 5
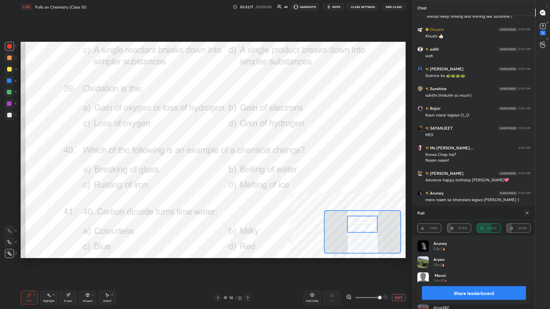
scroll to position [18641, 0]
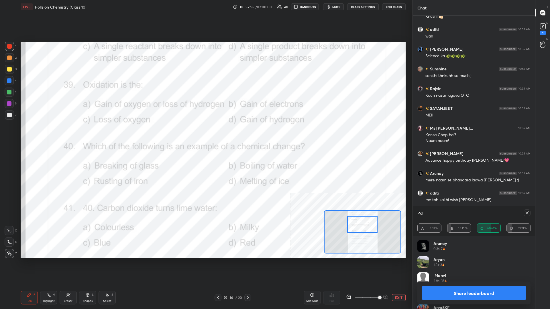
click at [48, 134] on div "Highlight H" at bounding box center [48, 298] width 17 height 14
click at [205, 134] on button "Share leaderboard" at bounding box center [474, 294] width 104 height 14
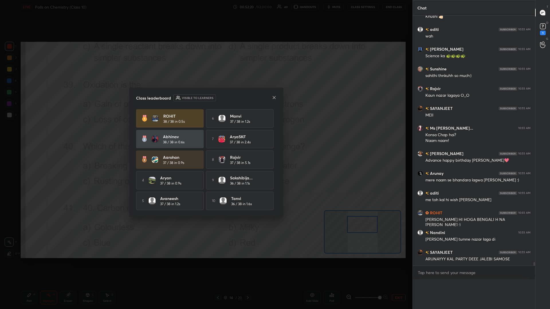
scroll to position [259, 122]
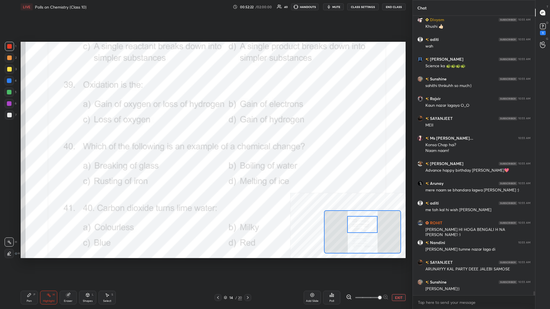
click at [205, 134] on div "Poll" at bounding box center [331, 298] width 17 height 14
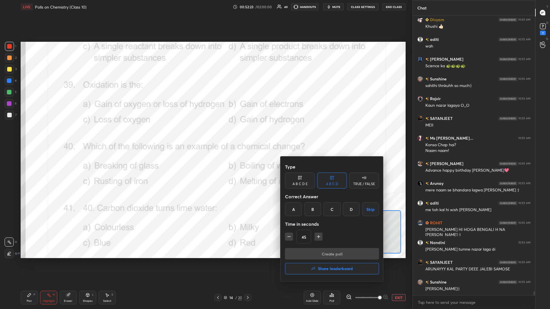
click at [205, 134] on div "A" at bounding box center [293, 210] width 17 height 14
click at [205, 134] on button "Create poll" at bounding box center [332, 253] width 94 height 11
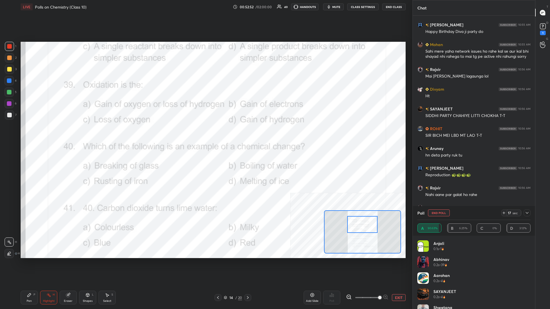
click at [32, 134] on div "Pen P" at bounding box center [29, 298] width 17 height 14
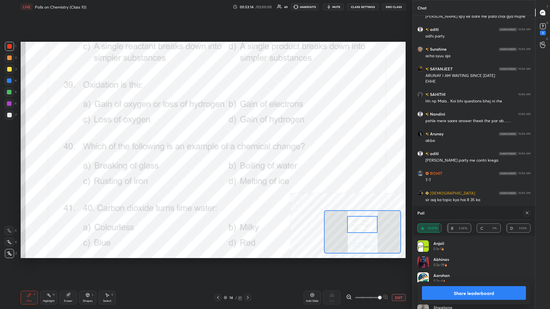
click at [205, 134] on button "Share leaderboard" at bounding box center [474, 294] width 104 height 14
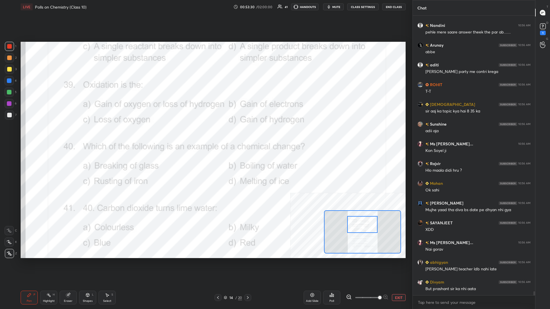
click at [14, 103] on div "6" at bounding box center [11, 103] width 12 height 9
click at [13, 103] on div at bounding box center [9, 103] width 9 height 9
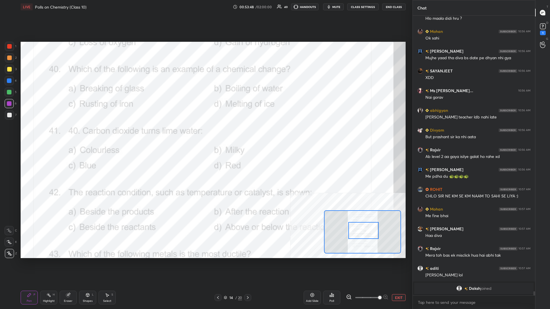
click at [53, 134] on div "H" at bounding box center [54, 295] width 2 height 3
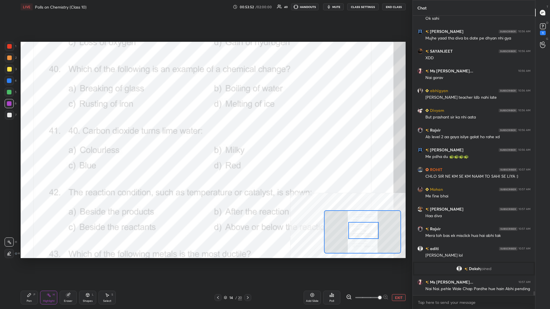
click at [205, 134] on icon at bounding box center [333, 296] width 1 height 3
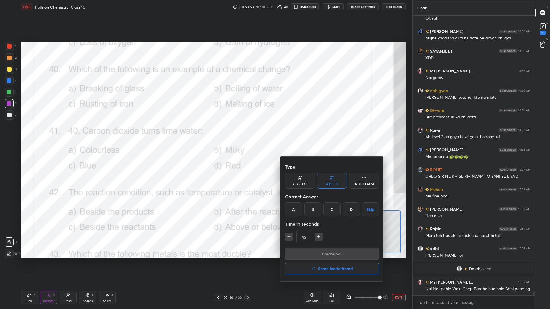
click at [205, 134] on div "C" at bounding box center [332, 210] width 17 height 14
click at [205, 134] on button "Create poll" at bounding box center [332, 253] width 94 height 11
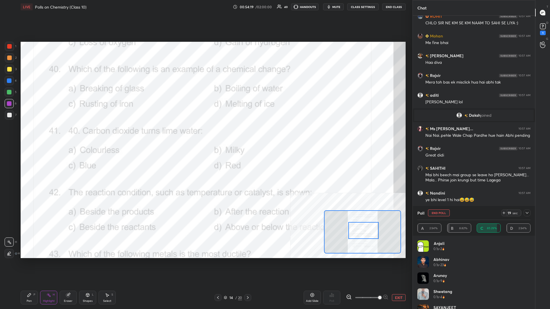
scroll to position [19159, 0]
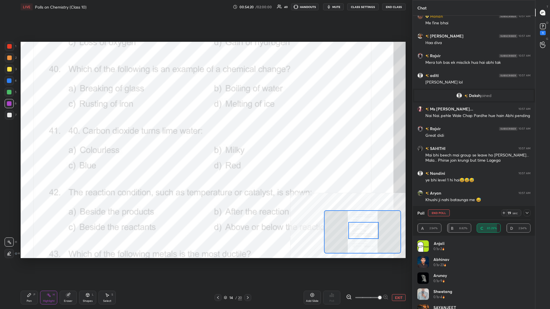
click at [28, 134] on div "Pen" at bounding box center [29, 301] width 5 height 3
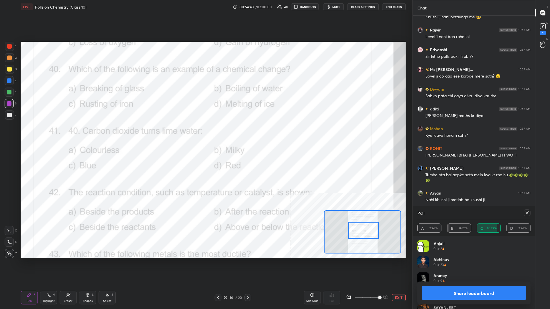
scroll to position [19362, 0]
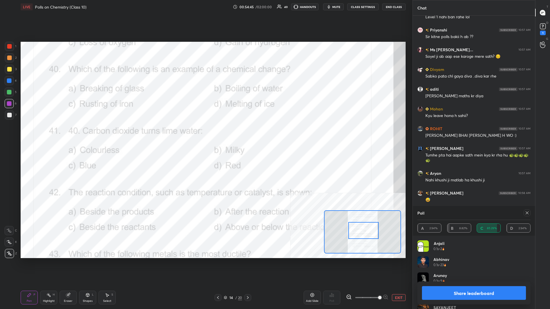
click at [205, 134] on button "Share leaderboard" at bounding box center [474, 294] width 104 height 14
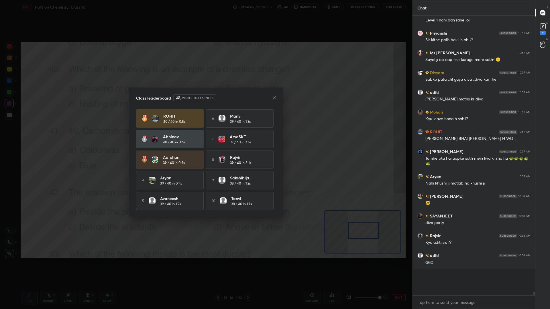
scroll to position [19344, 0]
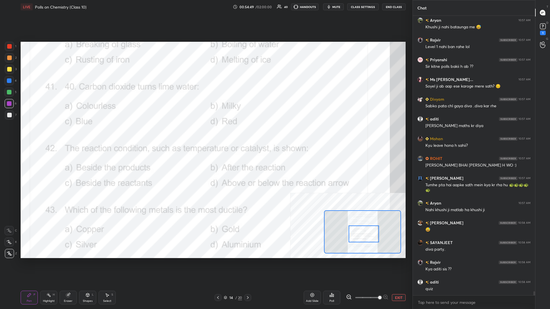
click at [45, 134] on div "Highlight H" at bounding box center [48, 298] width 17 height 14
click at [205, 134] on div "Poll" at bounding box center [331, 298] width 17 height 14
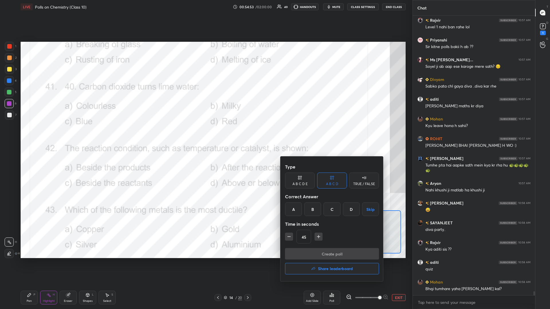
click at [205, 134] on div "B" at bounding box center [312, 210] width 17 height 14
click at [205, 134] on button "Create poll" at bounding box center [332, 253] width 94 height 11
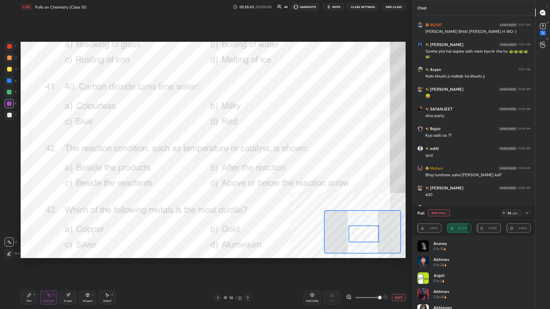
click at [23, 134] on div "Pen P" at bounding box center [29, 298] width 17 height 14
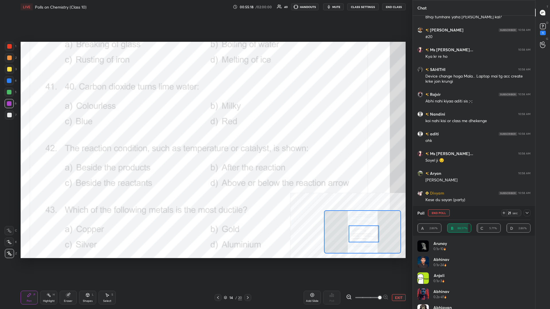
click at [11, 81] on div at bounding box center [9, 81] width 5 height 5
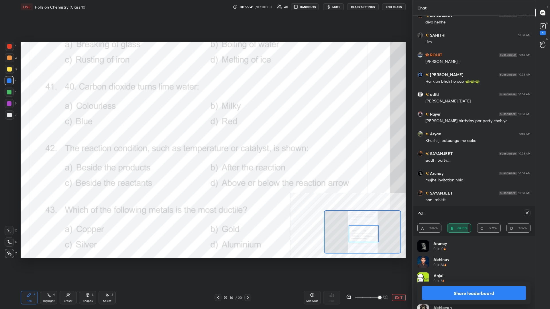
click at [205, 134] on button "Share leaderboard" at bounding box center [474, 294] width 104 height 14
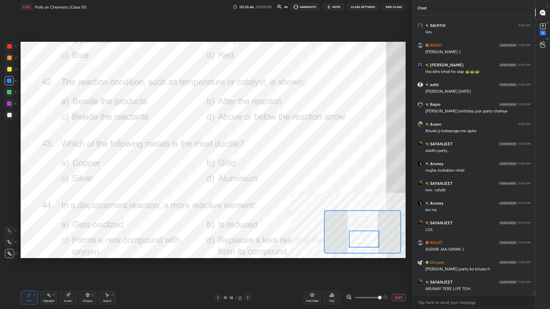
click at [48, 134] on rect at bounding box center [49, 296] width 3 height 3
click at [205, 134] on div "Poll" at bounding box center [332, 301] width 5 height 3
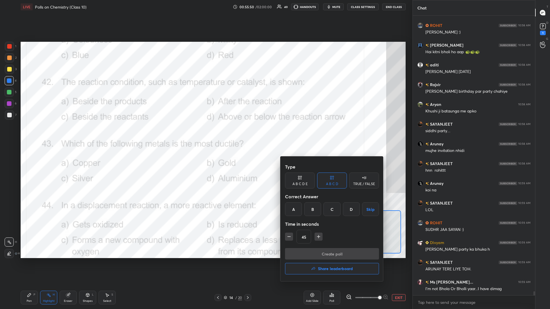
click at [205, 134] on div "D" at bounding box center [351, 210] width 17 height 14
click at [205, 134] on button "Create poll" at bounding box center [332, 253] width 94 height 11
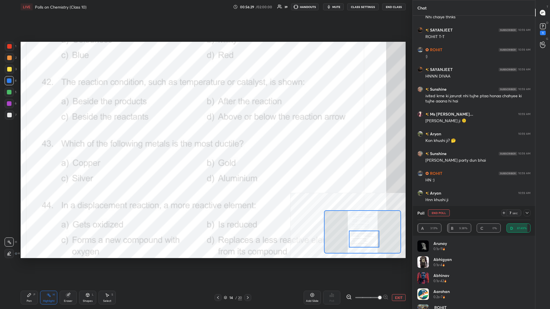
click at [205, 134] on button "End Poll" at bounding box center [439, 213] width 22 height 7
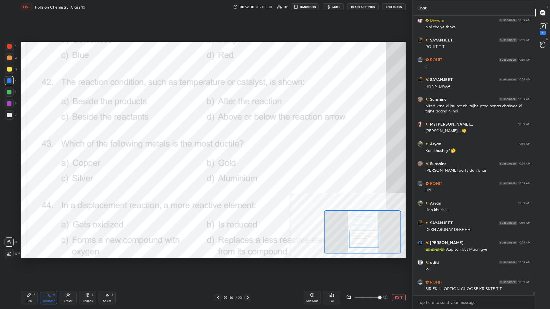
click at [28, 134] on div "Pen" at bounding box center [29, 301] width 5 height 3
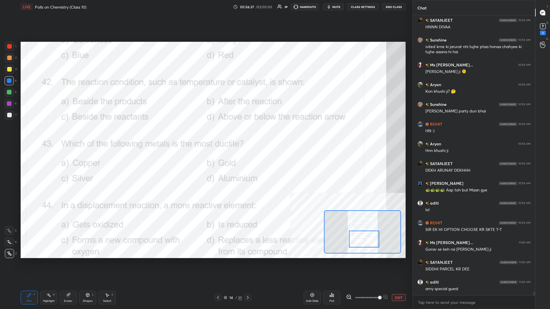
click at [11, 104] on div at bounding box center [9, 103] width 5 height 5
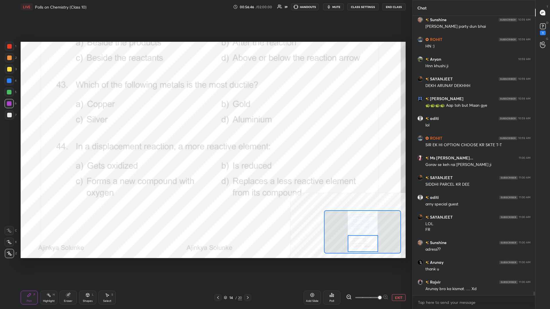
click at [47, 134] on div "Highlight H" at bounding box center [48, 298] width 17 height 14
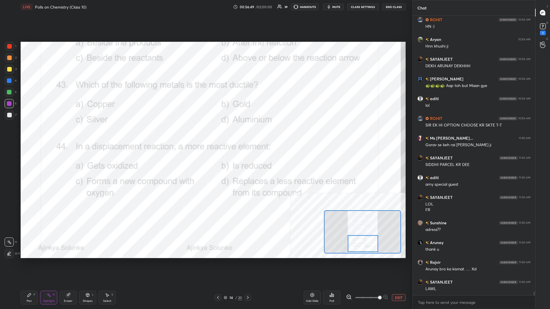
click at [205, 134] on div "Poll" at bounding box center [331, 298] width 17 height 14
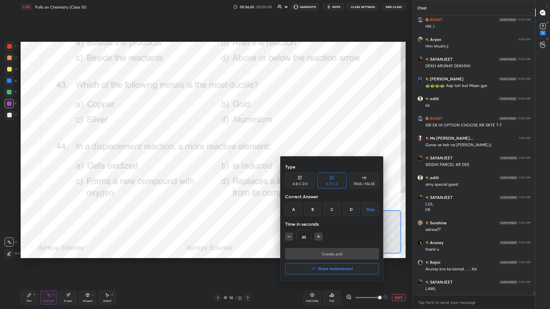
click at [205, 134] on div "B" at bounding box center [312, 210] width 17 height 14
click at [205, 134] on button "Create poll" at bounding box center [332, 253] width 94 height 11
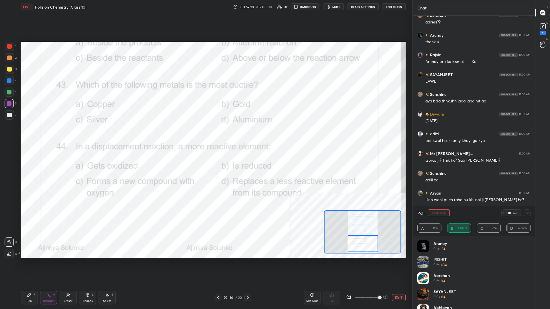
click at [33, 134] on div "Pen P" at bounding box center [29, 298] width 17 height 14
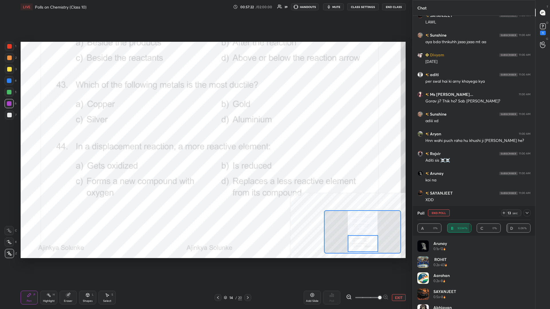
click at [205, 134] on button "End Poll" at bounding box center [439, 213] width 22 height 7
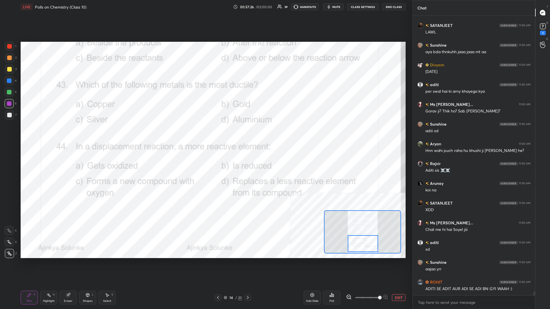
click at [205, 134] on div at bounding box center [363, 244] width 30 height 17
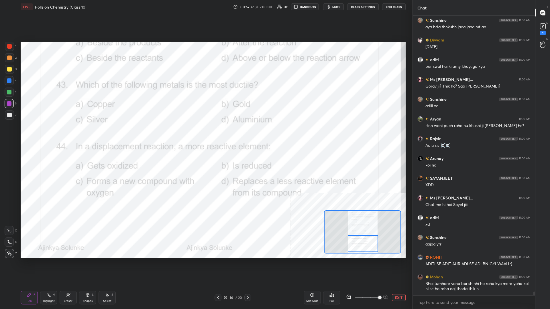
click at [48, 134] on div "Highlight H" at bounding box center [48, 298] width 17 height 14
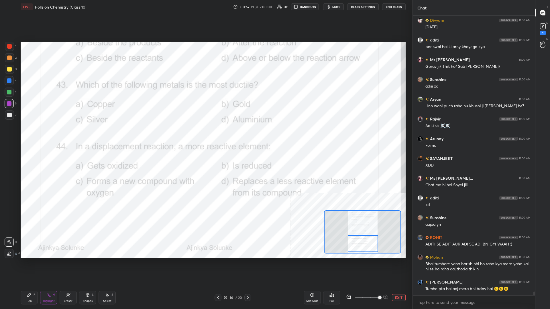
click at [205, 134] on icon at bounding box center [332, 295] width 5 height 5
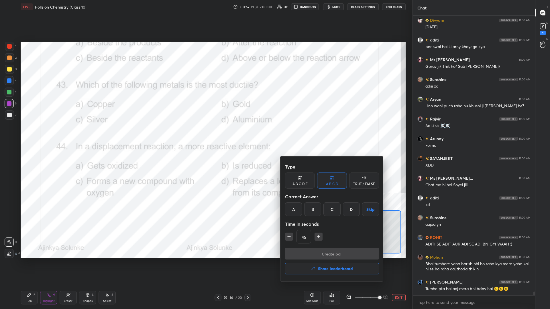
click at [205, 134] on div "D" at bounding box center [351, 210] width 17 height 14
click at [205, 134] on button "Create poll" at bounding box center [332, 253] width 94 height 11
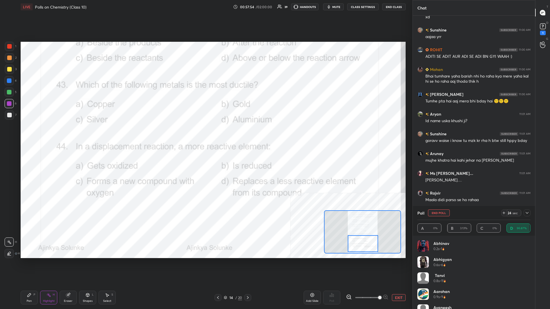
click at [32, 134] on div "Pen P" at bounding box center [29, 298] width 17 height 14
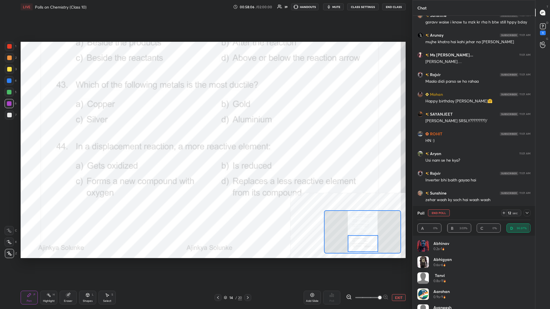
click at [205, 134] on button "End Poll" at bounding box center [439, 213] width 22 height 7
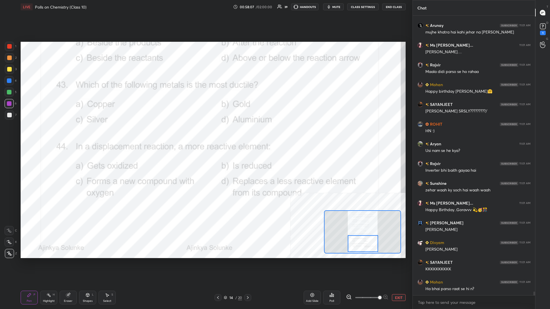
click at [205, 134] on button "EXIT" at bounding box center [399, 298] width 14 height 7
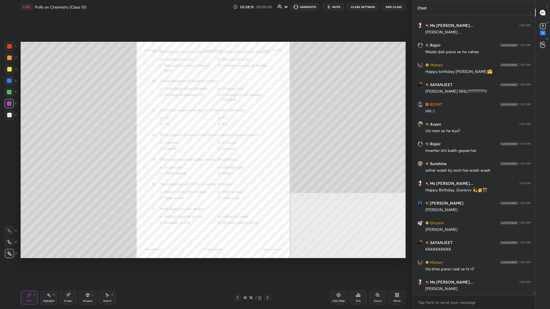
click at [205, 134] on div "Zoom" at bounding box center [378, 301] width 8 height 3
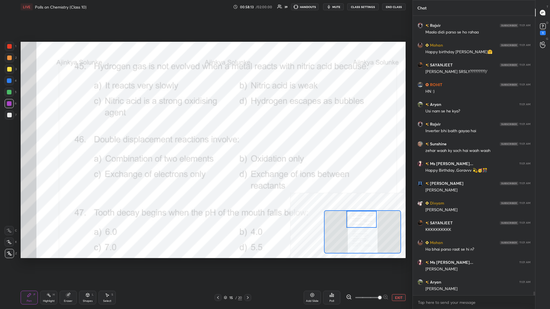
click at [50, 134] on rect at bounding box center [49, 296] width 3 height 3
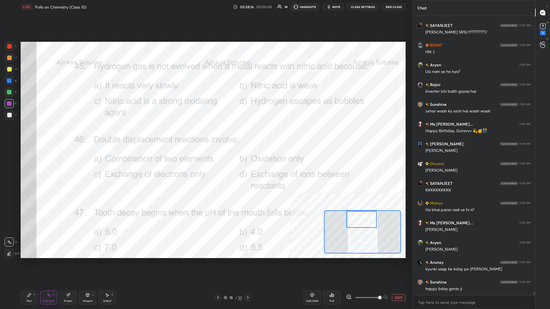
click at [205, 134] on div "Poll" at bounding box center [332, 301] width 5 height 3
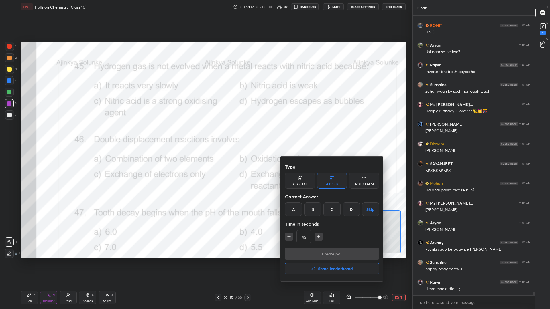
click at [205, 134] on div "C" at bounding box center [332, 210] width 17 height 14
click at [205, 134] on button "Create poll" at bounding box center [332, 253] width 94 height 11
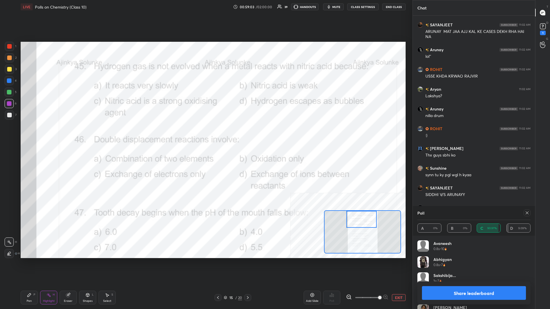
click at [30, 134] on icon at bounding box center [29, 295] width 5 height 5
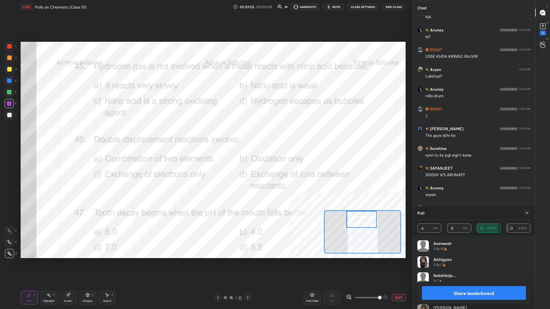
scroll to position [21494, 0]
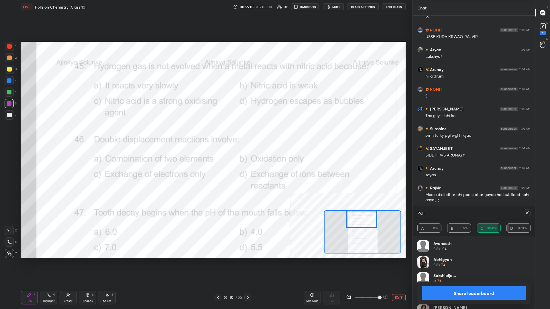
click at [205, 134] on button "Share leaderboard" at bounding box center [474, 294] width 104 height 14
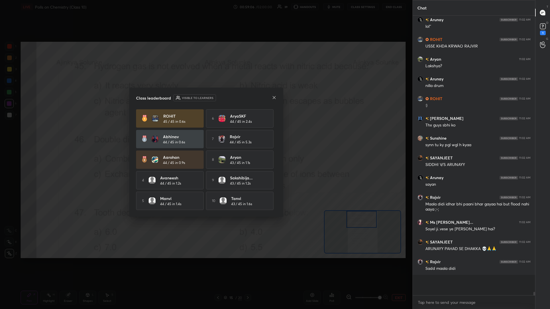
scroll to position [0, 0]
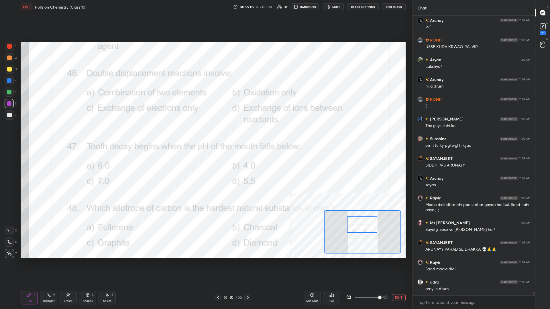
click at [50, 134] on div "Highlight H" at bounding box center [48, 298] width 17 height 14
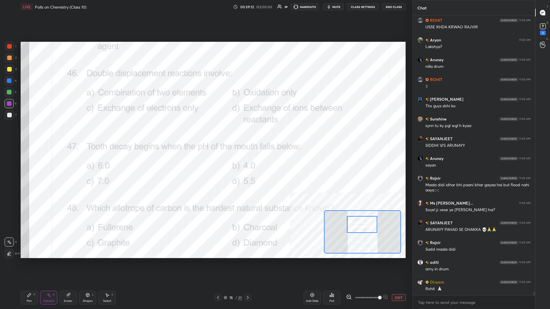
click at [205, 134] on div "Poll" at bounding box center [332, 301] width 5 height 3
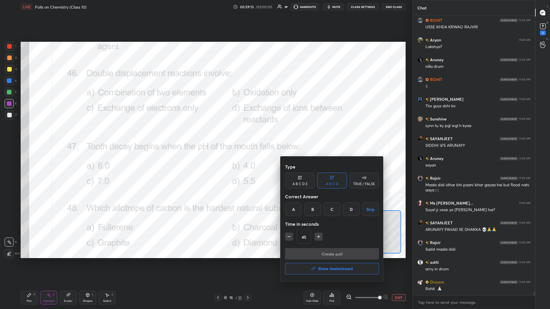
click at [205, 134] on div "D" at bounding box center [351, 210] width 17 height 14
click at [205, 134] on button "Create poll" at bounding box center [332, 253] width 94 height 11
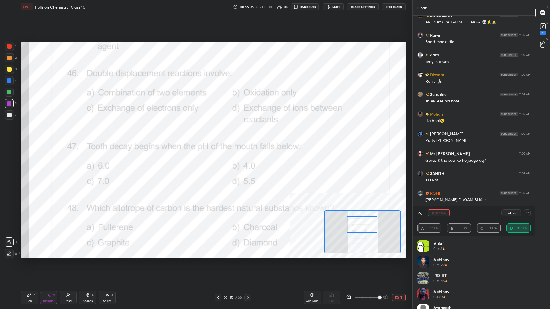
click at [29, 134] on div "Pen" at bounding box center [29, 301] width 5 height 3
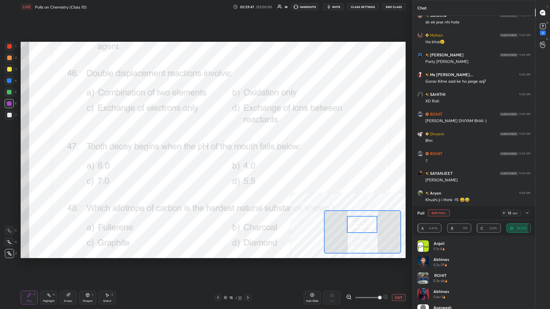
click at [205, 134] on button "End Poll" at bounding box center [439, 213] width 22 height 7
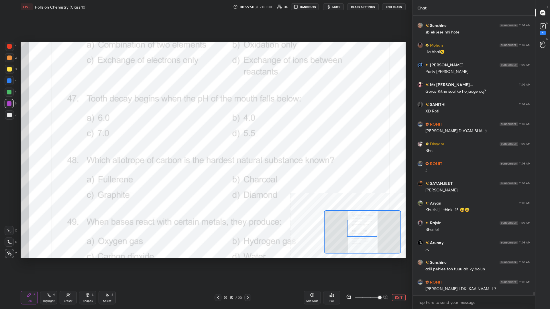
drag, startPoint x: 360, startPoint y: 227, endPoint x: 360, endPoint y: 232, distance: 4.9
click at [205, 134] on div at bounding box center [362, 228] width 30 height 17
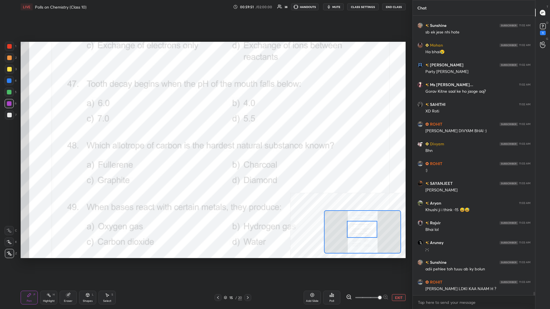
drag, startPoint x: 48, startPoint y: 296, endPoint x: 57, endPoint y: 261, distance: 36.6
click at [48, 134] on icon at bounding box center [48, 295] width 5 height 5
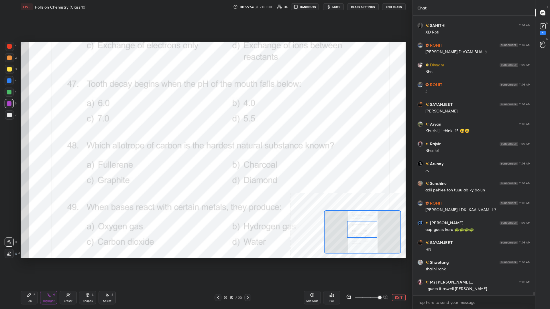
click at [205, 134] on icon at bounding box center [332, 295] width 5 height 5
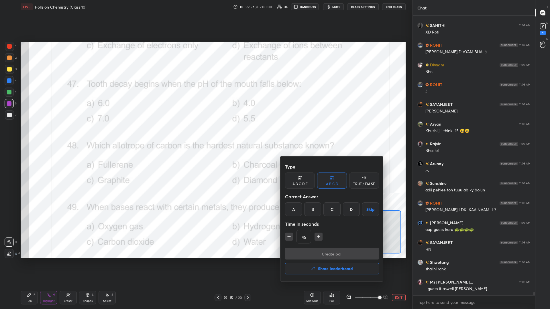
click at [205, 134] on div "D" at bounding box center [351, 210] width 17 height 14
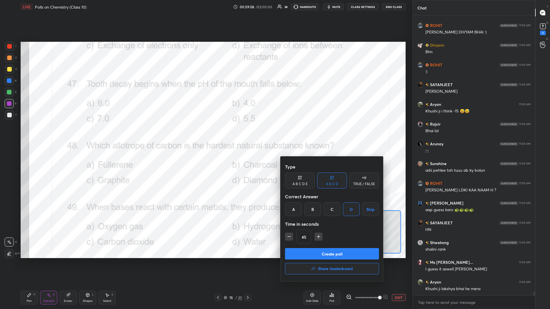
click at [205, 134] on button "Create poll" at bounding box center [332, 253] width 94 height 11
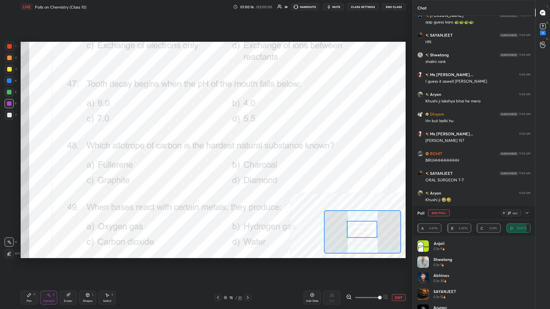
click at [32, 134] on div "Pen P" at bounding box center [29, 298] width 17 height 14
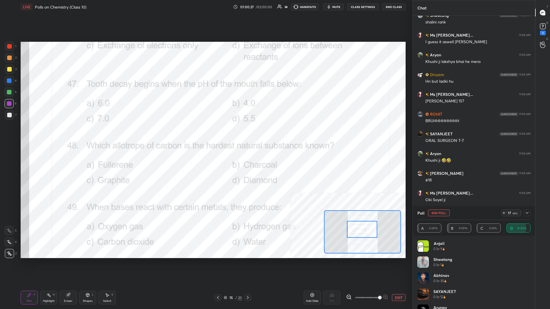
click at [205, 134] on button "End Poll" at bounding box center [439, 213] width 22 height 7
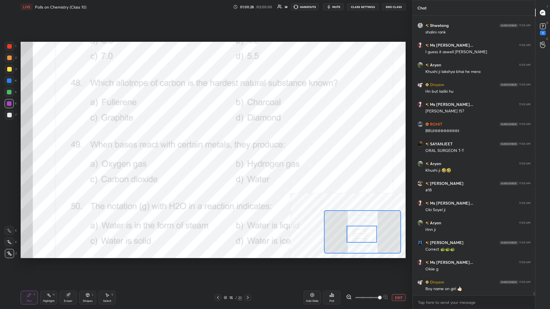
click at [205, 134] on div at bounding box center [362, 234] width 30 height 17
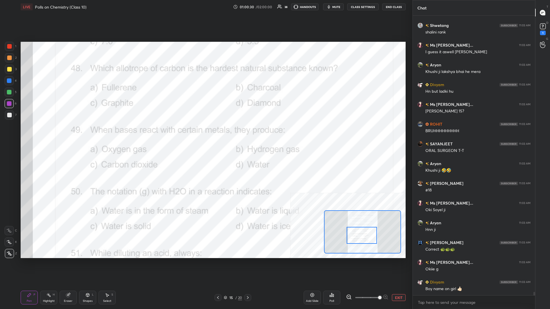
click at [41, 134] on div "Highlight H" at bounding box center [48, 298] width 17 height 14
click at [205, 134] on icon at bounding box center [330, 296] width 1 height 1
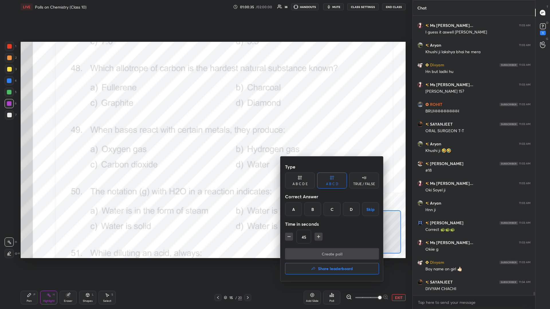
click at [205, 134] on div "D" at bounding box center [351, 210] width 17 height 14
click at [205, 134] on button "Create poll" at bounding box center [332, 253] width 94 height 11
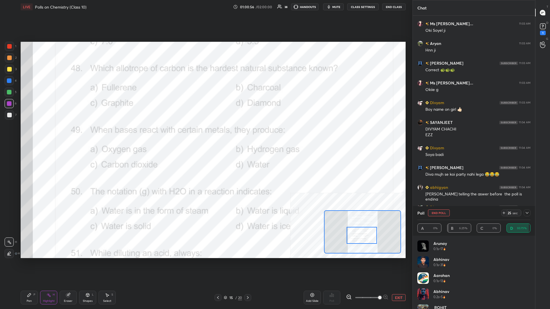
click at [205, 134] on button "End Poll" at bounding box center [439, 213] width 22 height 7
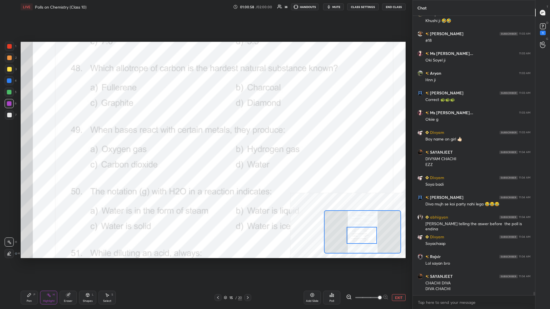
click at [31, 134] on div "Pen P" at bounding box center [29, 298] width 17 height 14
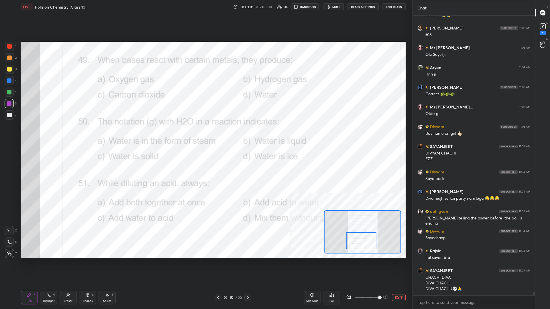
click at [46, 134] on div "Highlight H" at bounding box center [48, 298] width 17 height 14
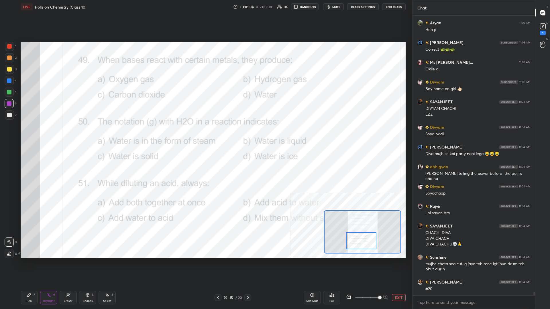
click at [205, 134] on div "Poll" at bounding box center [331, 298] width 17 height 14
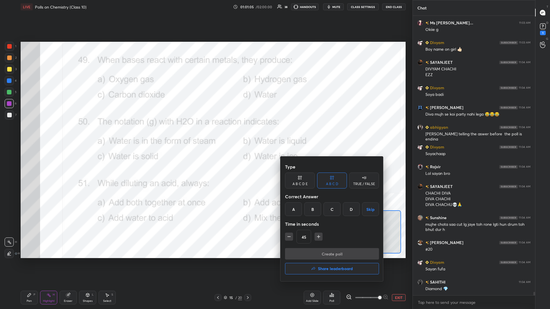
click at [205, 134] on div "B" at bounding box center [312, 210] width 17 height 14
click at [205, 134] on button "Create poll" at bounding box center [332, 253] width 94 height 11
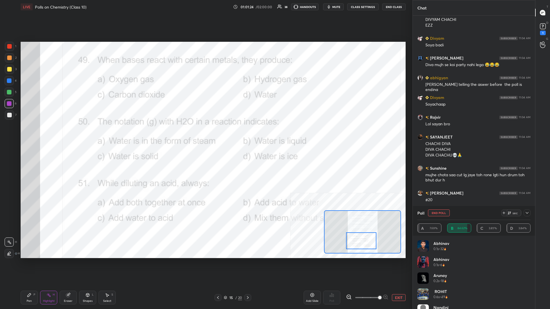
click at [205, 134] on button "End Poll" at bounding box center [439, 213] width 22 height 7
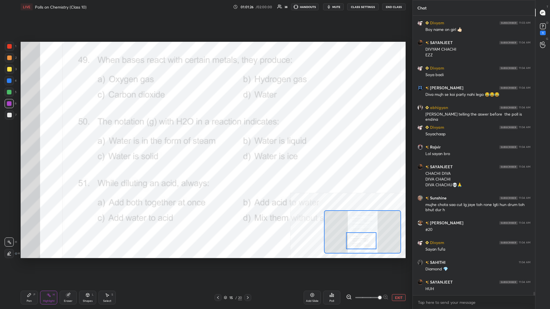
click at [205, 134] on icon at bounding box center [332, 295] width 5 height 5
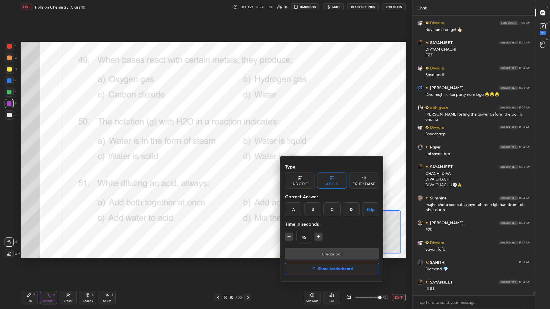
click at [205, 134] on h4 "Share leaderboard" at bounding box center [335, 269] width 35 height 4
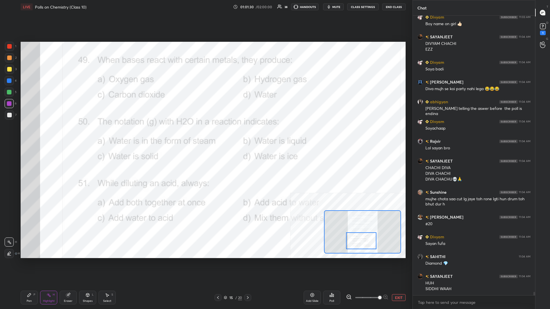
click at [23, 134] on div "Pen P" at bounding box center [29, 298] width 17 height 14
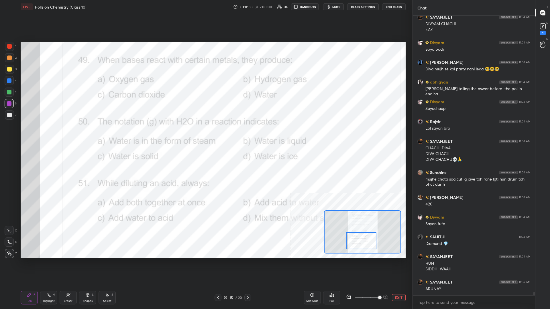
click at [52, 134] on div "Highlight H" at bounding box center [48, 298] width 17 height 14
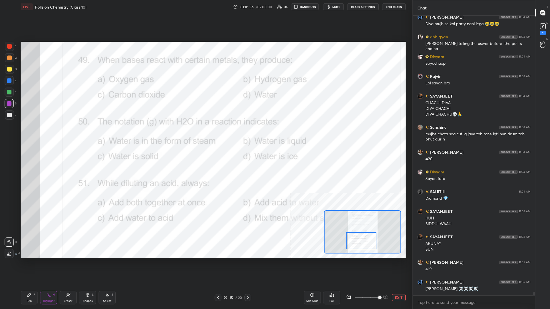
click at [205, 134] on icon at bounding box center [332, 295] width 1 height 3
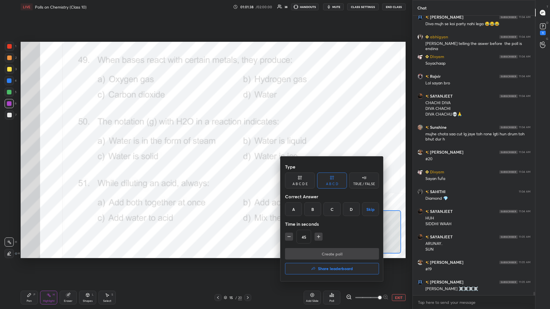
click at [205, 134] on div "A" at bounding box center [293, 210] width 17 height 14
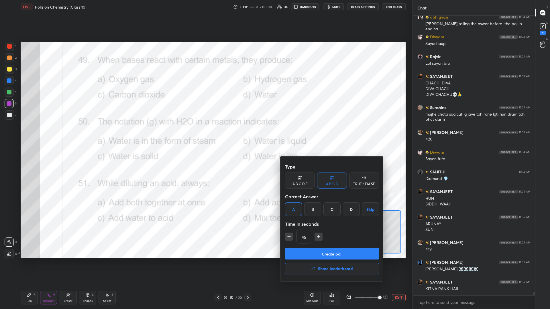
click at [205, 134] on button "Create poll" at bounding box center [332, 253] width 94 height 11
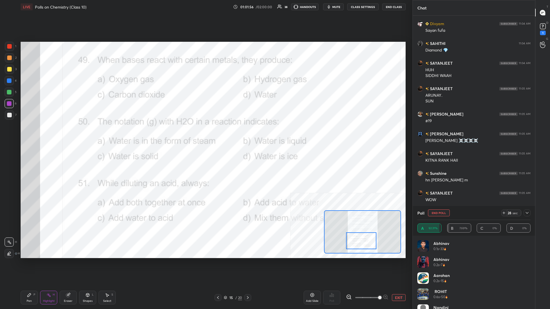
click at [205, 134] on button "End Poll" at bounding box center [439, 213] width 22 height 7
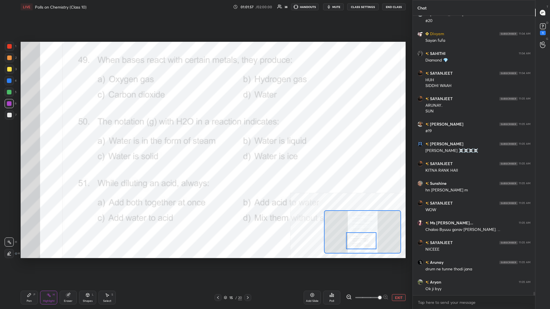
click at [31, 134] on icon at bounding box center [29, 295] width 5 height 5
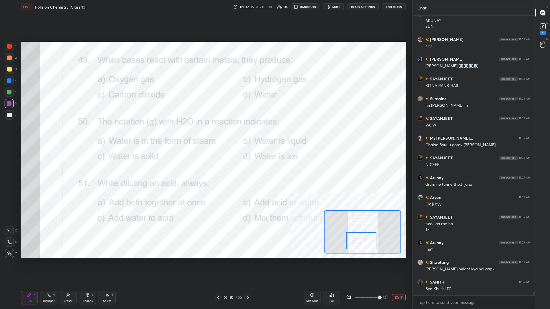
click at [205, 134] on div "Poll" at bounding box center [331, 298] width 17 height 14
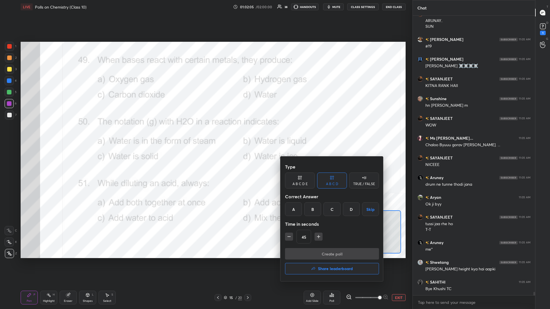
click at [205, 134] on button "Share leaderboard" at bounding box center [332, 268] width 94 height 11
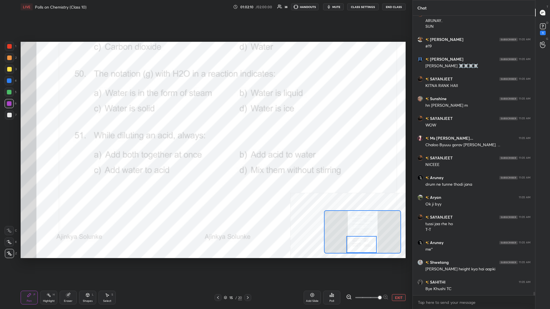
drag, startPoint x: 360, startPoint y: 240, endPoint x: 361, endPoint y: 245, distance: 4.9
click at [205, 134] on div at bounding box center [361, 244] width 30 height 17
drag, startPoint x: 54, startPoint y: 302, endPoint x: 56, endPoint y: 296, distance: 6.5
click at [53, 134] on div "Highlight" at bounding box center [49, 301] width 12 height 3
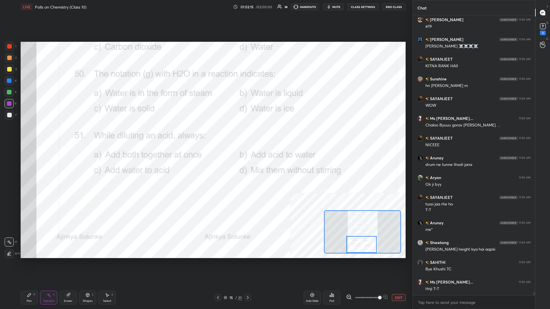
click at [205, 134] on icon at bounding box center [332, 295] width 5 height 5
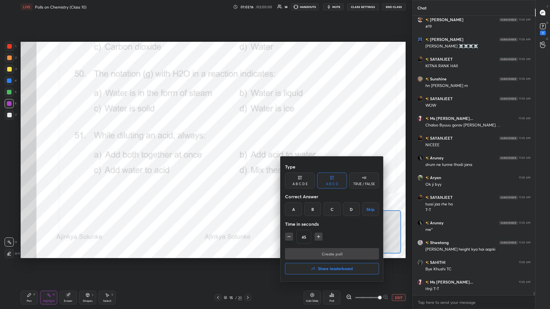
click at [205, 134] on div "B" at bounding box center [312, 210] width 17 height 14
click at [205, 134] on button "Create poll" at bounding box center [332, 253] width 94 height 11
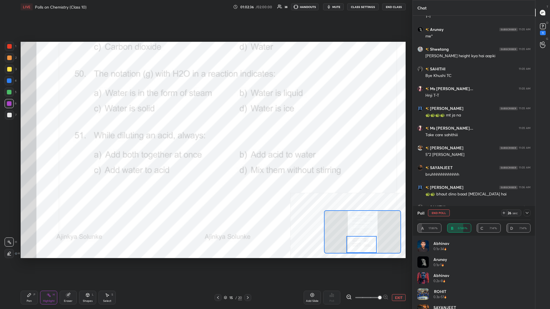
click at [33, 134] on div "Pen P" at bounding box center [29, 298] width 17 height 14
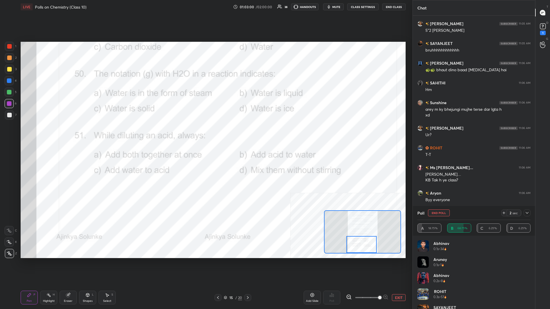
scroll to position [23008, 0]
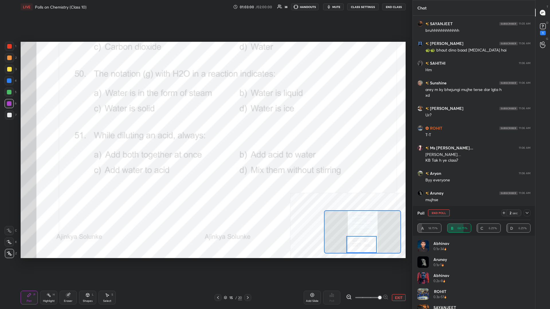
click at [205, 134] on button "End Poll" at bounding box center [439, 213] width 22 height 7
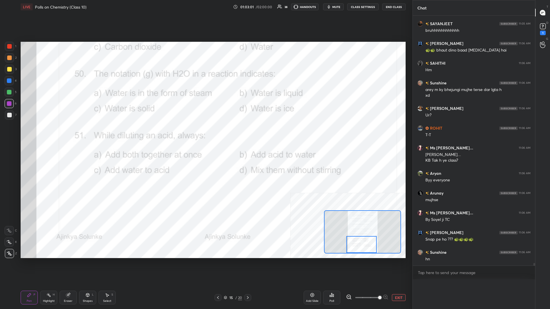
scroll to position [22993, 0]
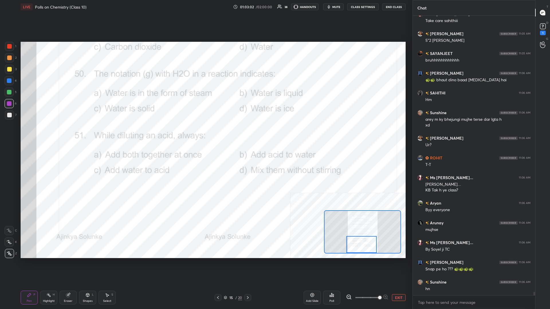
click at [205, 134] on button "EXIT" at bounding box center [399, 298] width 14 height 7
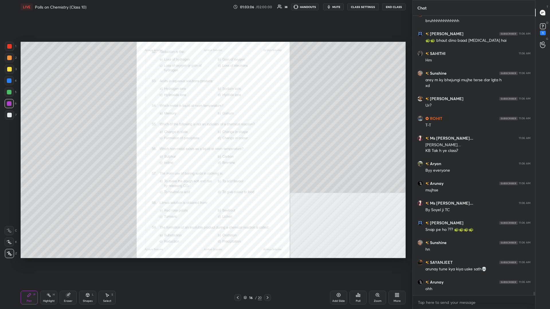
click at [205, 134] on div "Zoom" at bounding box center [377, 298] width 17 height 14
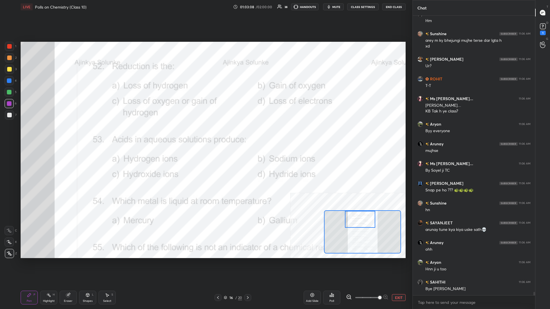
click at [53, 134] on div "H" at bounding box center [54, 295] width 2 height 3
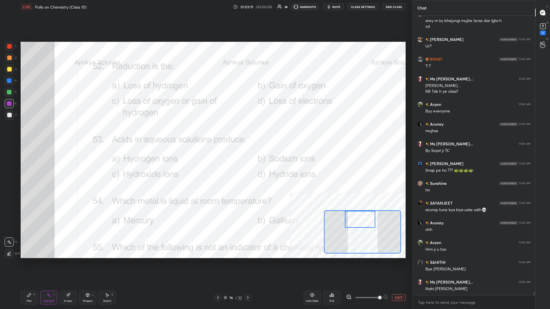
click at [205, 134] on icon at bounding box center [332, 295] width 5 height 5
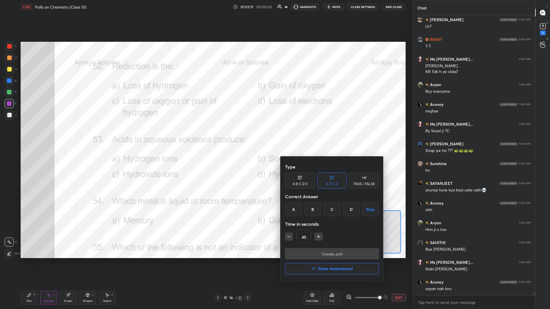
click at [205, 134] on h4 "Share leaderboard" at bounding box center [335, 269] width 35 height 4
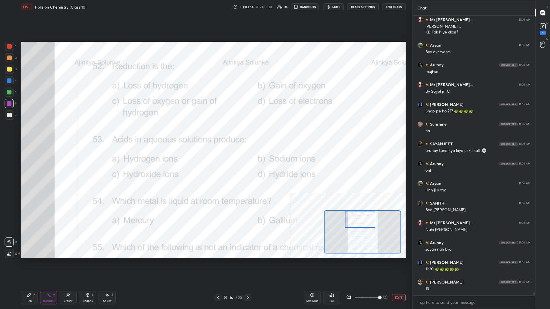
click at [205, 134] on icon at bounding box center [333, 296] width 1 height 3
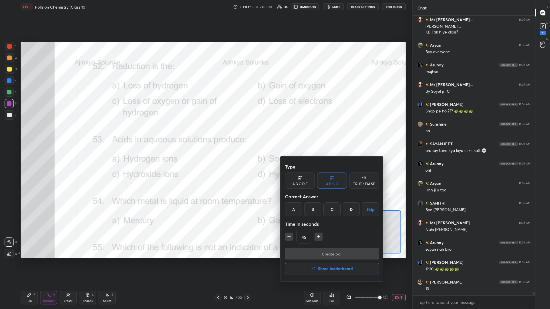
click at [205, 134] on div "C" at bounding box center [332, 210] width 17 height 14
click at [205, 134] on button "Create poll" at bounding box center [332, 253] width 94 height 11
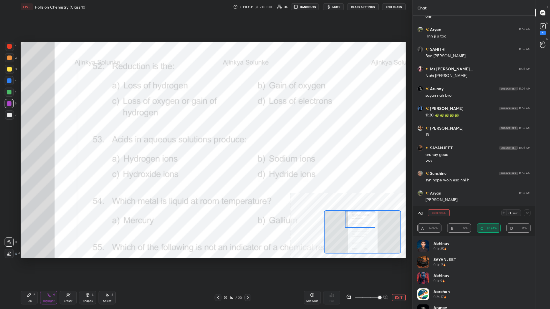
click at [199, 134] on div "Setting up your live class Poll for secs No correct answer Start poll" at bounding box center [213, 150] width 390 height 273
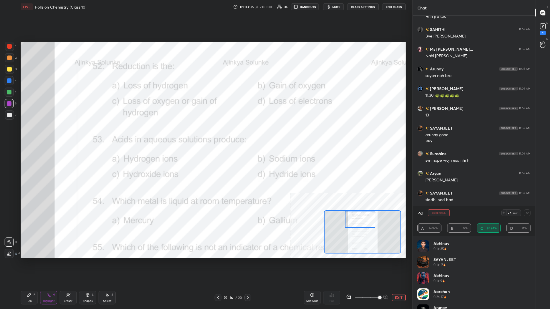
click at [29, 134] on div "Pen P" at bounding box center [29, 298] width 17 height 14
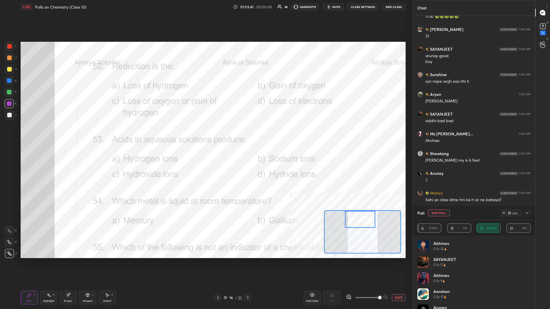
click at [205, 134] on button "End Poll" at bounding box center [439, 213] width 22 height 7
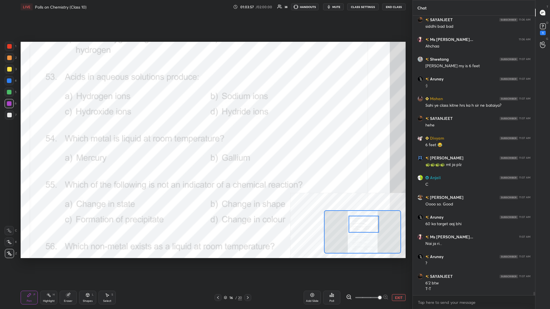
click at [45, 134] on div "Highlight H" at bounding box center [48, 298] width 17 height 14
click at [205, 134] on icon at bounding box center [332, 295] width 5 height 5
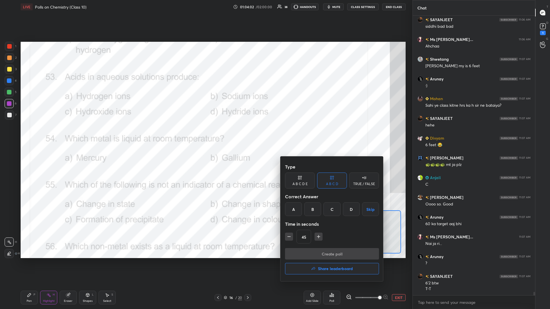
click at [205, 134] on div "A" at bounding box center [293, 210] width 17 height 14
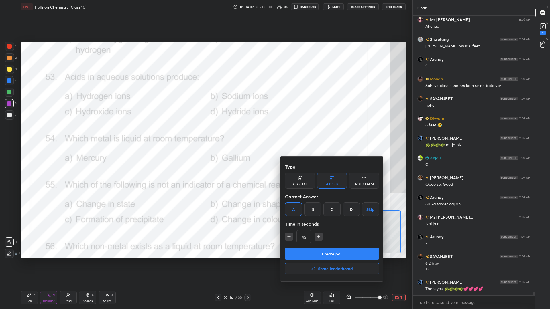
click at [205, 134] on button "Create poll" at bounding box center [332, 253] width 94 height 11
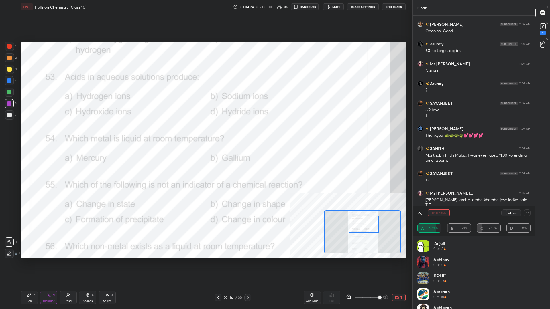
click at [27, 134] on icon at bounding box center [29, 295] width 5 height 5
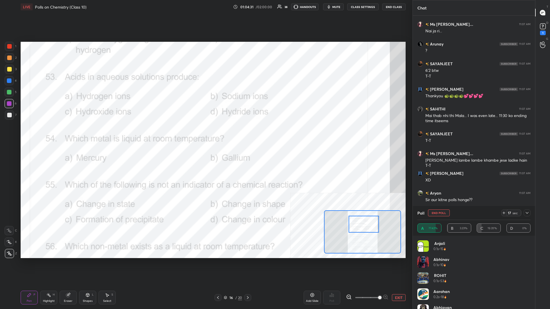
click at [8, 59] on div at bounding box center [9, 58] width 5 height 5
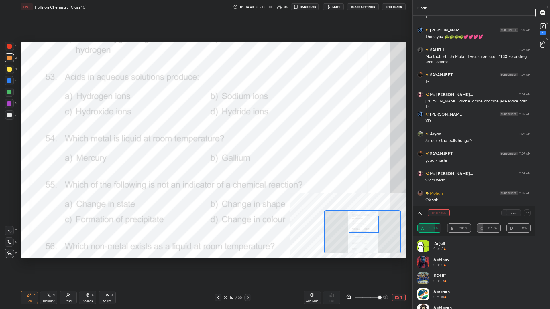
click at [205, 134] on button "End Poll" at bounding box center [439, 213] width 22 height 7
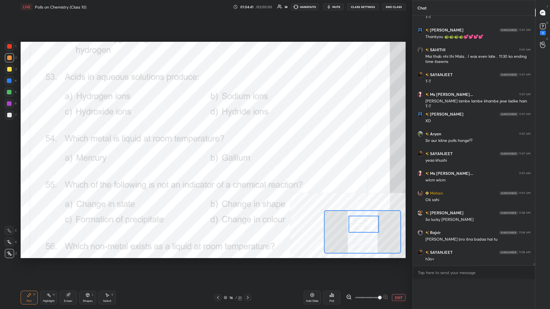
scroll to position [0, 0]
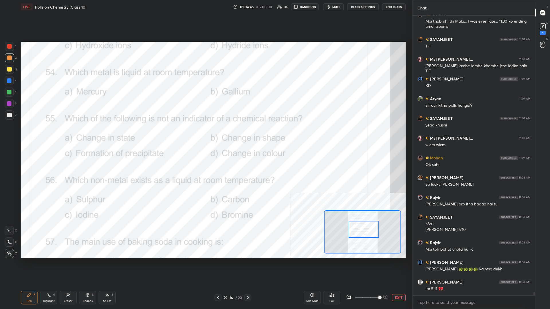
click at [53, 134] on div "Highlight H" at bounding box center [48, 298] width 17 height 14
click at [205, 134] on div "Poll" at bounding box center [331, 298] width 17 height 14
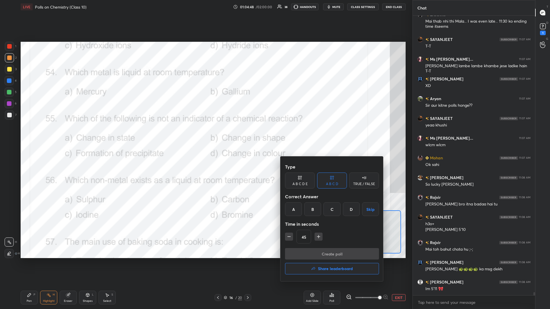
click at [205, 134] on div "A" at bounding box center [293, 210] width 17 height 14
click at [205, 134] on button "Create poll" at bounding box center [332, 253] width 94 height 11
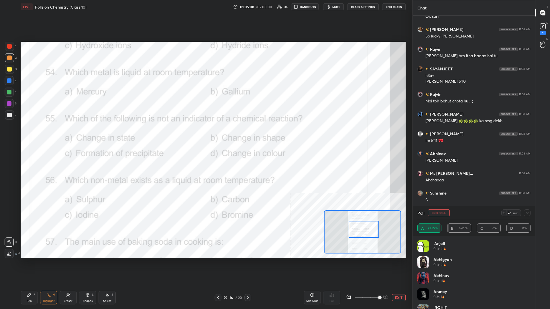
click at [27, 134] on div "Pen P" at bounding box center [29, 298] width 17 height 14
click at [205, 134] on button "End Poll" at bounding box center [439, 213] width 22 height 7
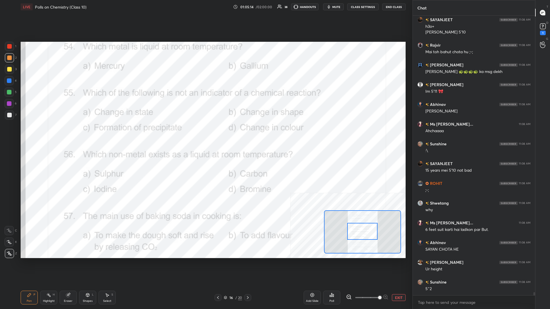
click at [205, 134] on div at bounding box center [362, 231] width 30 height 17
click at [48, 134] on icon at bounding box center [48, 295] width 5 height 5
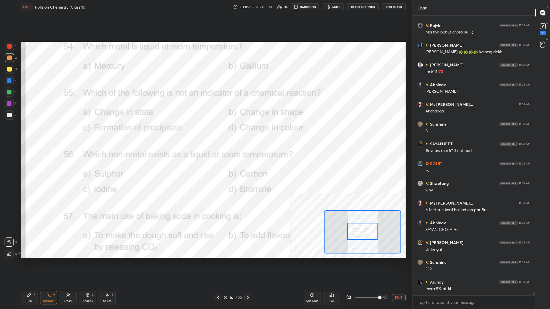
click at [205, 134] on div "Poll" at bounding box center [331, 298] width 17 height 14
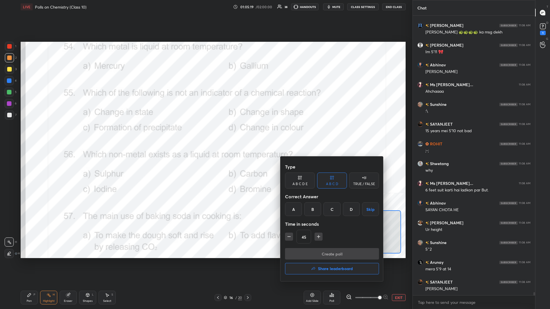
click at [205, 134] on div "B" at bounding box center [312, 210] width 17 height 14
click at [205, 134] on button "Create poll" at bounding box center [332, 253] width 94 height 11
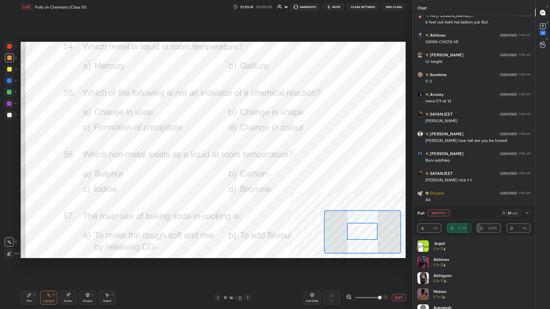
click at [25, 134] on div "Pen P" at bounding box center [29, 298] width 17 height 14
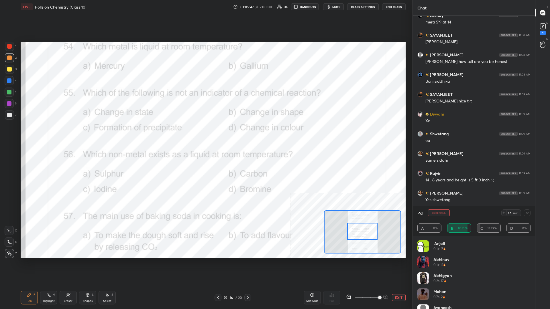
click at [205, 134] on button "End Poll" at bounding box center [439, 213] width 22 height 7
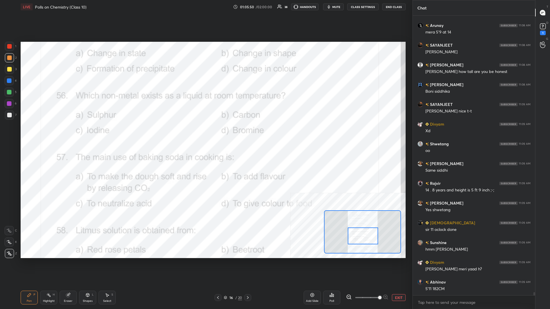
click at [52, 134] on div "Highlight H" at bounding box center [48, 298] width 17 height 14
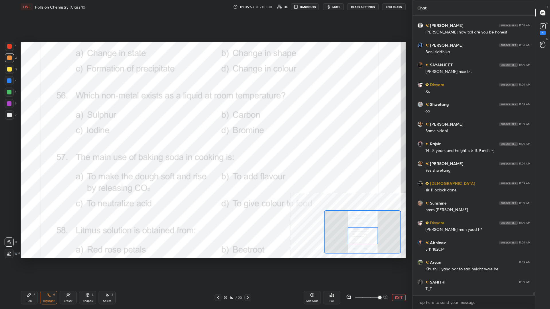
click at [205, 134] on div "Poll" at bounding box center [332, 301] width 5 height 3
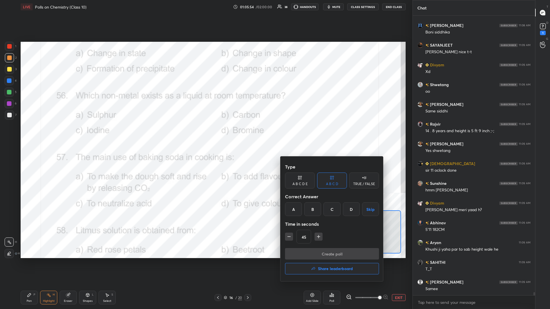
click at [205, 134] on div "D" at bounding box center [351, 210] width 17 height 14
click at [205, 134] on button "Create poll" at bounding box center [332, 253] width 94 height 11
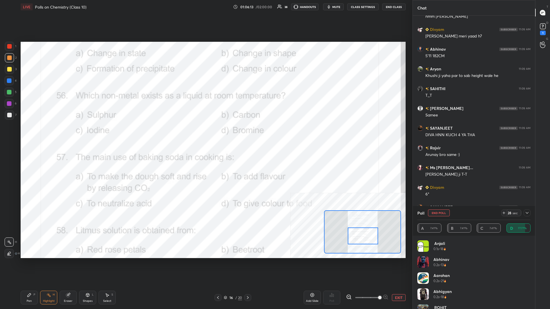
click at [30, 134] on div "Pen P" at bounding box center [29, 298] width 17 height 14
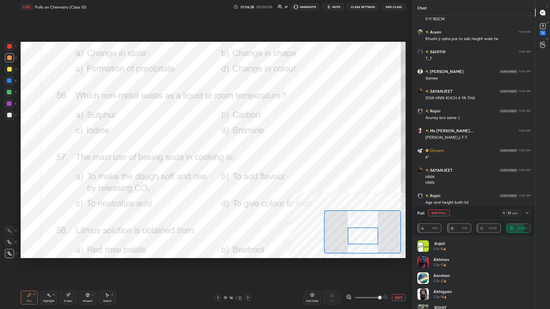
click at [205, 134] on button "End Poll" at bounding box center [439, 213] width 22 height 7
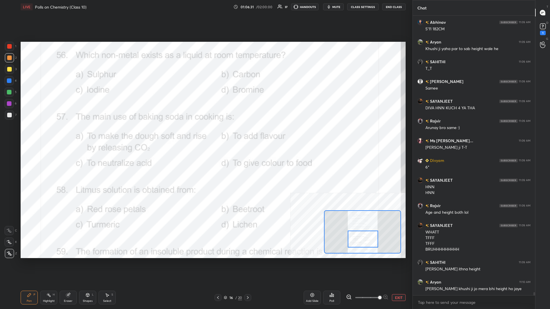
drag, startPoint x: 361, startPoint y: 234, endPoint x: 361, endPoint y: 237, distance: 3.2
click at [205, 134] on div at bounding box center [363, 239] width 30 height 17
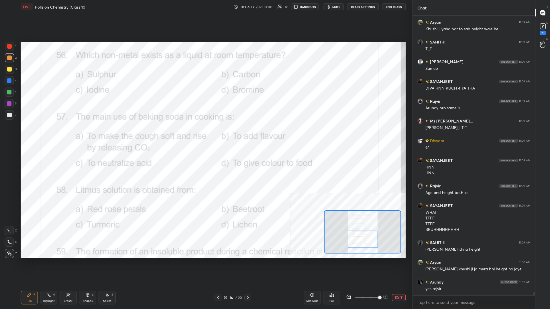
click at [53, 134] on div "Highlight H" at bounding box center [48, 298] width 17 height 14
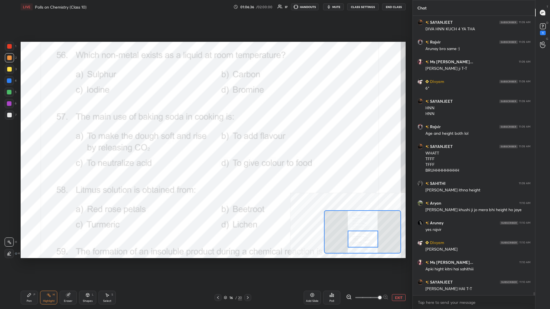
click at [205, 134] on icon at bounding box center [332, 295] width 5 height 5
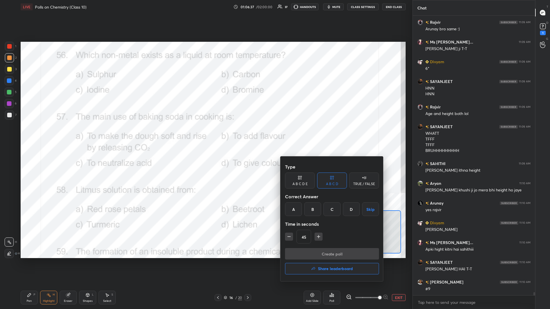
click at [205, 134] on div "A" at bounding box center [293, 210] width 17 height 14
click at [205, 134] on button "Create poll" at bounding box center [332, 253] width 94 height 11
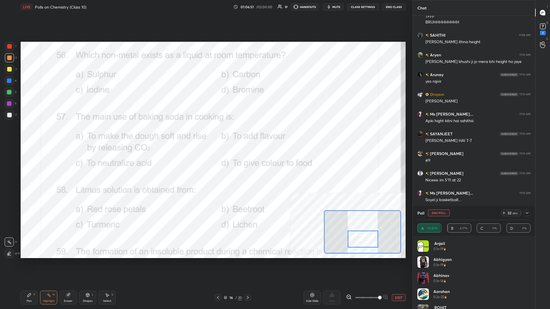
click at [177, 134] on div "Setting up your live class Poll for secs No correct answer Start poll" at bounding box center [213, 150] width 390 height 273
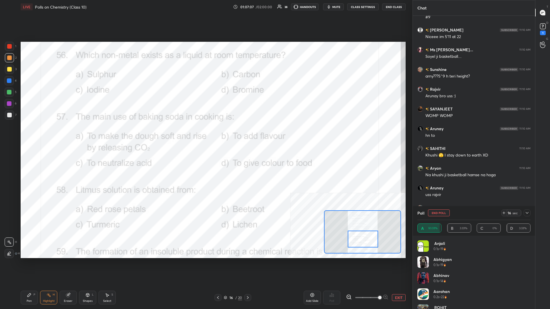
click at [205, 134] on button "End Poll" at bounding box center [439, 213] width 22 height 7
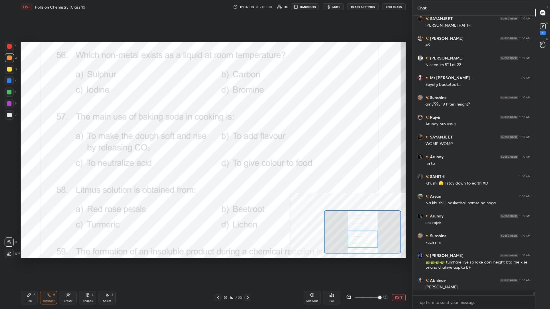
click at [205, 134] on div "Setting up your live class Poll for secs No correct answer Start poll" at bounding box center [213, 150] width 390 height 273
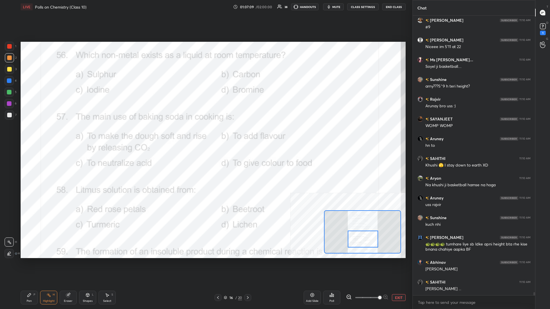
click at [22, 134] on div "Pen P" at bounding box center [29, 298] width 17 height 14
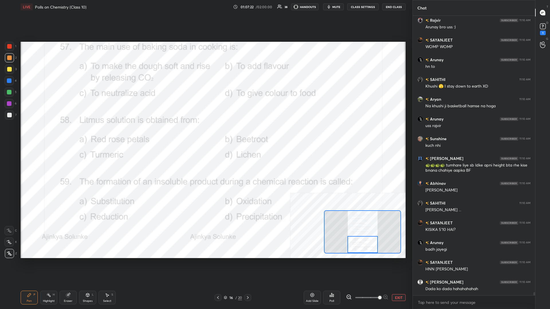
drag, startPoint x: 365, startPoint y: 241, endPoint x: 364, endPoint y: 247, distance: 5.7
click at [205, 134] on div at bounding box center [363, 244] width 30 height 17
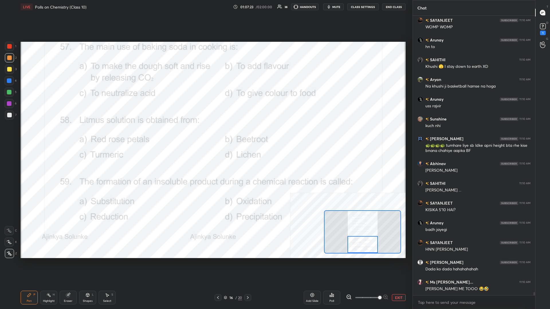
click at [47, 134] on circle at bounding box center [47, 295] width 1 height 1
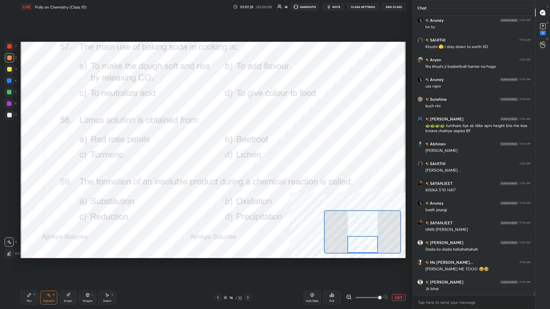
click at [205, 134] on icon at bounding box center [333, 296] width 1 height 3
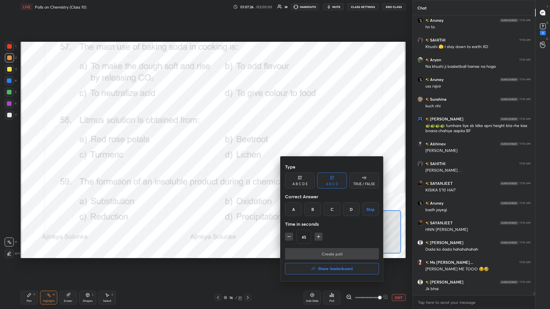
click at [205, 134] on div "D" at bounding box center [351, 210] width 17 height 14
click at [205, 134] on div "Type A B C D E A B C D TRUE / FALSE Correct Answer A B C D Skip Time in seconds…" at bounding box center [332, 204] width 94 height 87
click at [205, 134] on button "Create poll" at bounding box center [332, 253] width 94 height 11
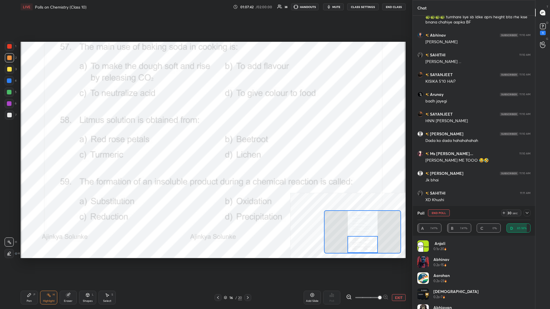
click at [23, 134] on div "Pen P" at bounding box center [29, 298] width 17 height 14
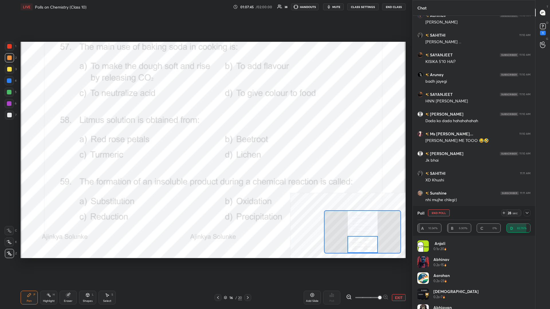
click at [11, 104] on div at bounding box center [9, 103] width 9 height 9
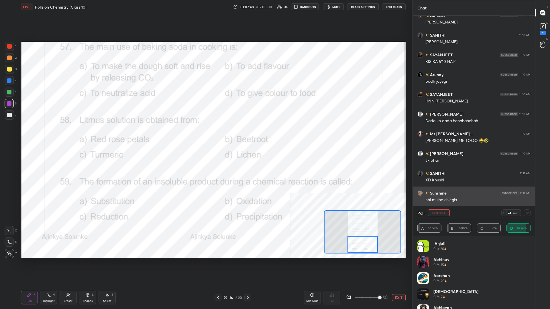
click at [205, 134] on button "End Poll" at bounding box center [439, 213] width 22 height 7
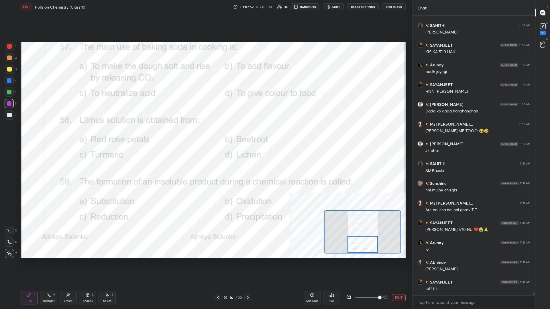
click at [54, 134] on div "H" at bounding box center [54, 295] width 2 height 3
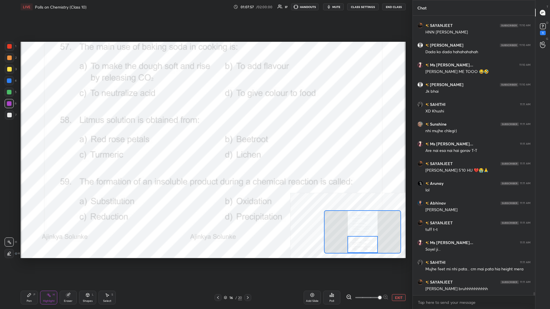
click at [205, 134] on div "Poll" at bounding box center [331, 298] width 17 height 14
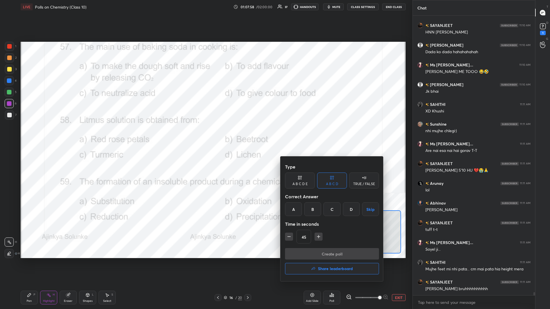
click at [205, 134] on div "D" at bounding box center [351, 210] width 17 height 14
click at [205, 134] on button "Create poll" at bounding box center [332, 253] width 94 height 11
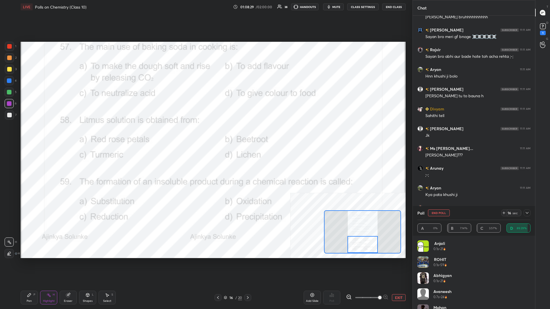
click at [27, 134] on div "Pen P" at bounding box center [29, 298] width 17 height 14
click at [205, 134] on button "End Poll" at bounding box center [439, 213] width 22 height 7
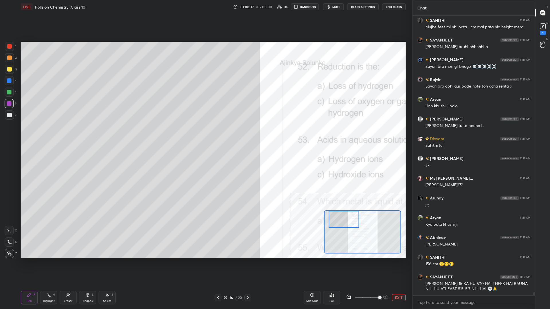
click at [205, 134] on button "EXIT" at bounding box center [399, 298] width 14 height 7
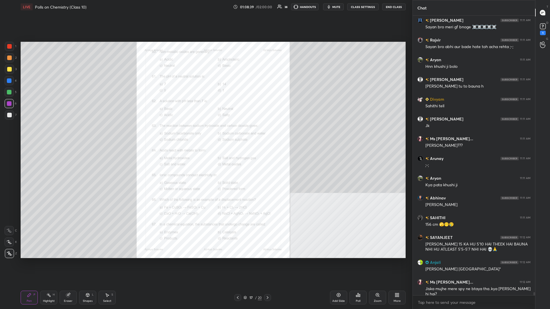
click at [205, 134] on div "Zoom" at bounding box center [377, 298] width 17 height 14
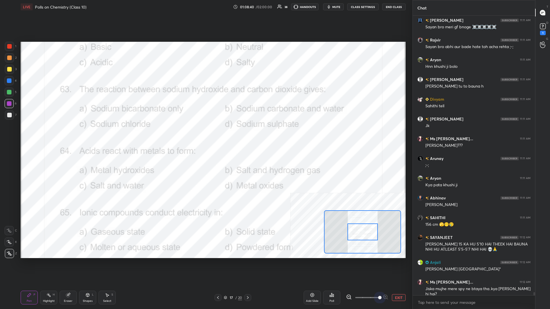
drag, startPoint x: 372, startPoint y: 297, endPoint x: 389, endPoint y: 298, distance: 16.7
click at [205, 134] on div "EXIT" at bounding box center [376, 298] width 60 height 7
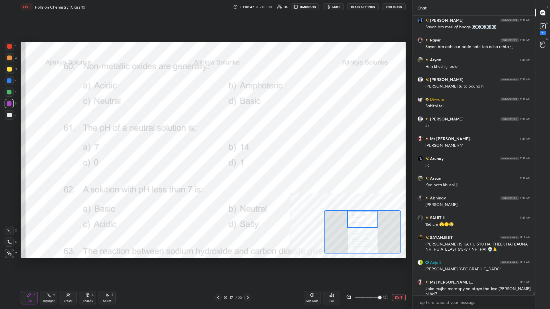
drag, startPoint x: 368, startPoint y: 236, endPoint x: 367, endPoint y: 219, distance: 16.9
click at [205, 134] on div at bounding box center [362, 219] width 30 height 17
click at [46, 134] on div "Highlight" at bounding box center [49, 301] width 12 height 3
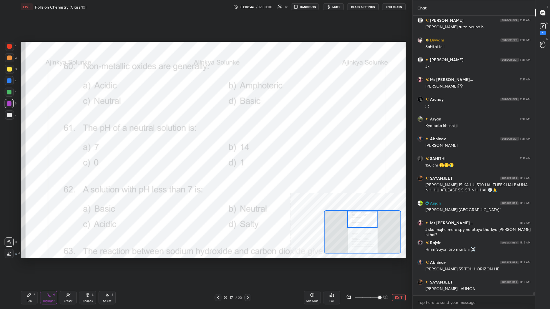
click at [205, 134] on div "Poll" at bounding box center [331, 298] width 17 height 14
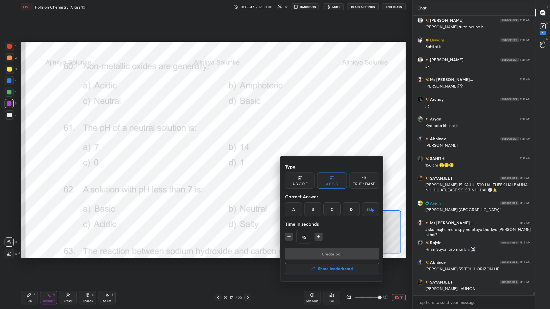
click at [205, 134] on div "A" at bounding box center [293, 210] width 17 height 14
click at [205, 134] on button "Create poll" at bounding box center [332, 253] width 94 height 11
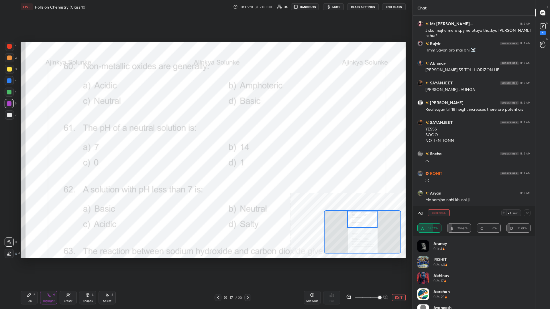
click at [205, 134] on button "End Poll" at bounding box center [439, 213] width 22 height 7
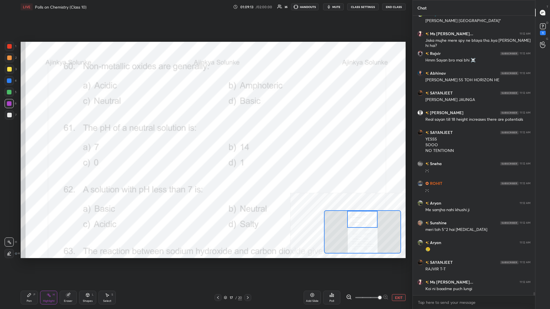
click at [23, 134] on div "Pen P" at bounding box center [29, 298] width 17 height 14
click at [29, 134] on div "Pen P" at bounding box center [29, 298] width 17 height 14
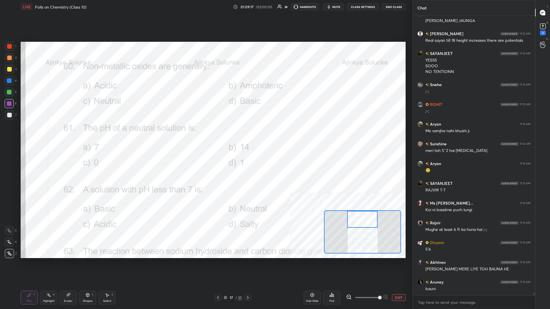
click at [10, 82] on div at bounding box center [9, 81] width 5 height 5
click at [9, 81] on div at bounding box center [9, 81] width 5 height 5
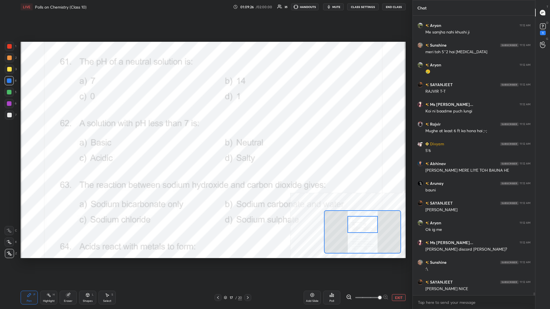
click at [58, 134] on div "Pen P Highlight H Eraser Shapes L Select S" at bounding box center [92, 298] width 142 height 14
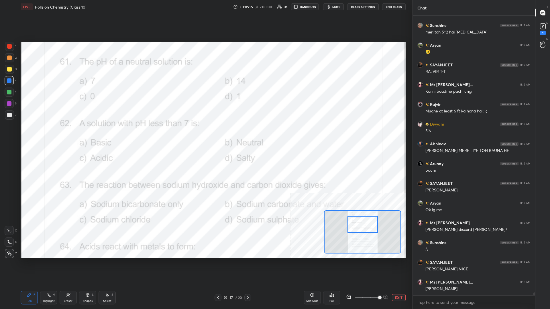
click at [40, 134] on div "Highlight H" at bounding box center [48, 298] width 17 height 14
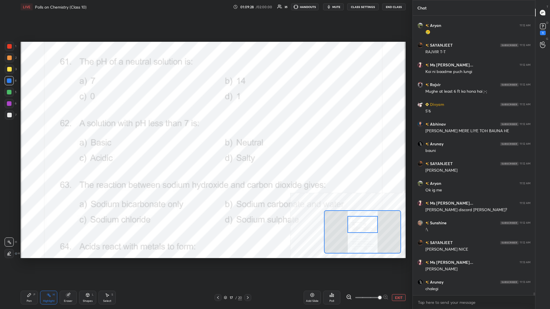
click at [205, 134] on div "Poll" at bounding box center [331, 298] width 17 height 14
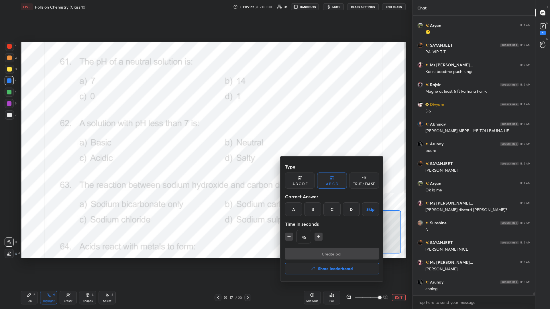
click at [205, 134] on div "A" at bounding box center [293, 210] width 17 height 14
click at [205, 134] on button "Create poll" at bounding box center [332, 253] width 94 height 11
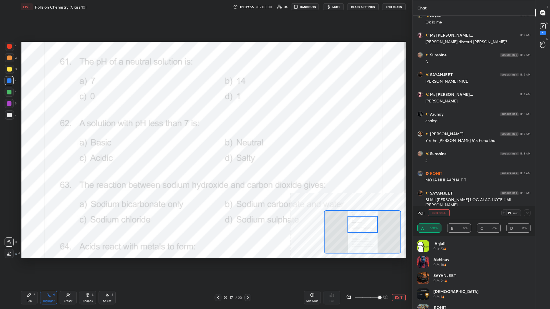
click at [32, 134] on div "Pen P" at bounding box center [29, 298] width 17 height 14
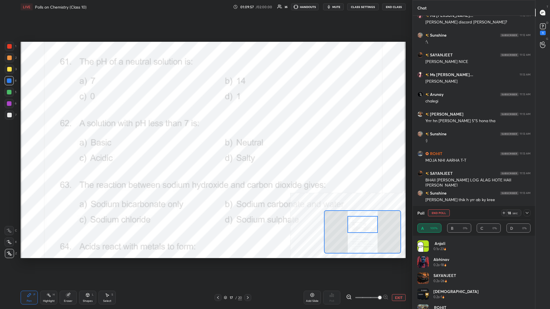
click at [205, 134] on button "End Poll" at bounding box center [439, 213] width 22 height 7
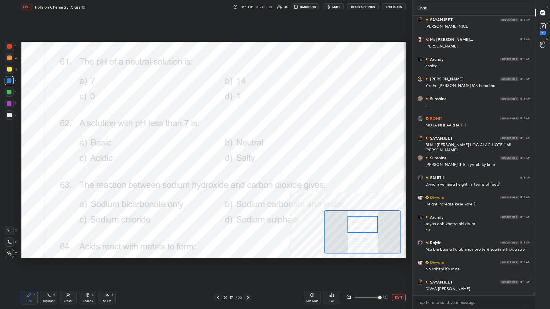
click at [49, 134] on div "Highlight" at bounding box center [49, 301] width 12 height 3
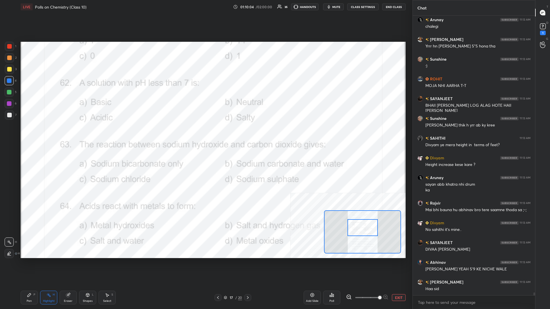
drag, startPoint x: 369, startPoint y: 226, endPoint x: 369, endPoint y: 229, distance: 3.2
click at [205, 134] on div at bounding box center [363, 227] width 30 height 17
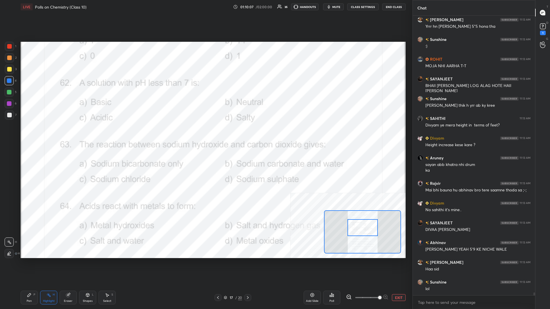
click at [205, 134] on div "Poll" at bounding box center [331, 298] width 17 height 14
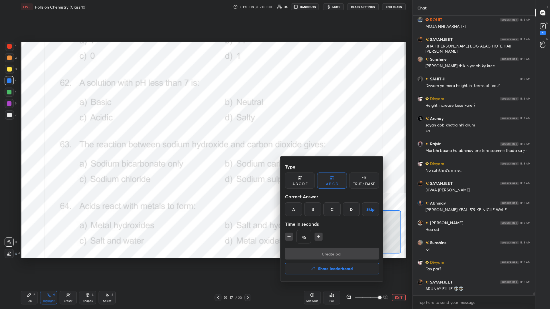
click at [205, 134] on div "C" at bounding box center [332, 210] width 17 height 14
click at [205, 134] on button "Create poll" at bounding box center [332, 253] width 94 height 11
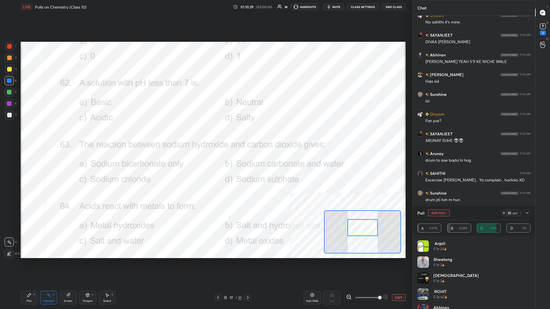
click at [32, 134] on div "Pen P" at bounding box center [29, 298] width 17 height 14
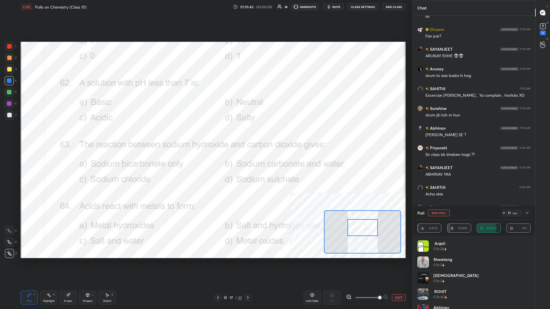
click at [205, 134] on button "End Poll" at bounding box center [439, 213] width 22 height 7
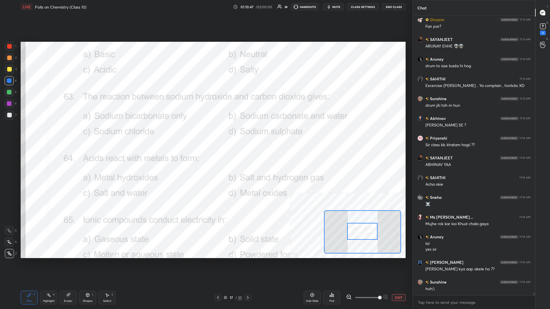
click at [48, 134] on circle at bounding box center [48, 293] width 1 height 1
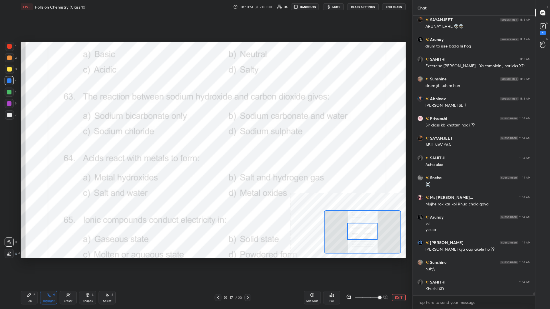
click at [205, 134] on icon at bounding box center [330, 296] width 1 height 1
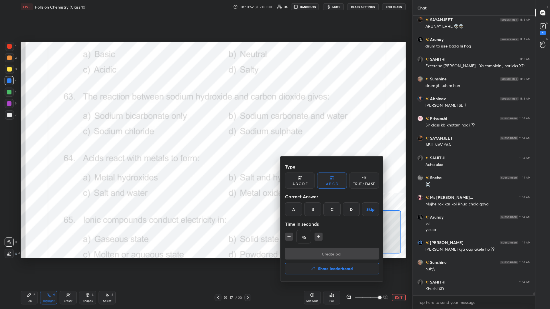
click at [205, 134] on div "B" at bounding box center [312, 210] width 17 height 14
click at [205, 134] on button "Create poll" at bounding box center [332, 253] width 94 height 11
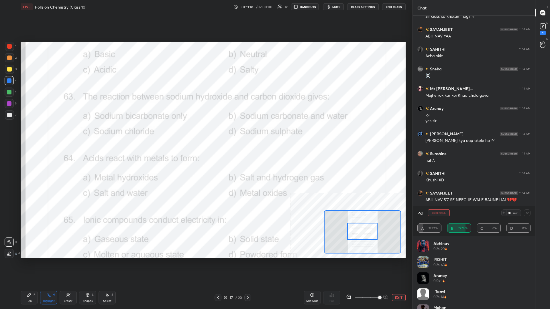
click at [205, 134] on button "End Poll" at bounding box center [439, 213] width 22 height 7
click at [205, 134] on div "Poll End Poll 20 sec" at bounding box center [474, 213] width 113 height 14
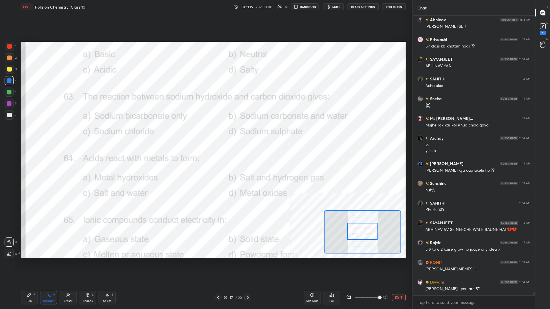
drag, startPoint x: 30, startPoint y: 293, endPoint x: 33, endPoint y: 277, distance: 16.6
click at [30, 134] on icon at bounding box center [29, 295] width 5 height 5
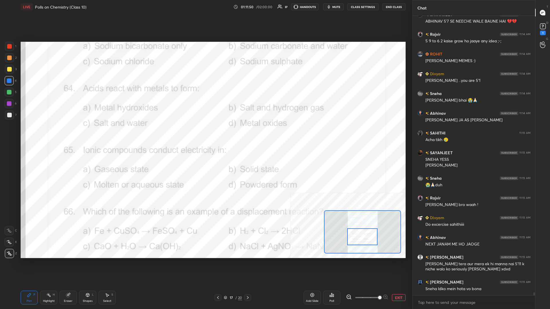
drag, startPoint x: 365, startPoint y: 234, endPoint x: 365, endPoint y: 240, distance: 5.4
click at [205, 134] on div at bounding box center [362, 237] width 30 height 17
click at [53, 134] on div "Highlight" at bounding box center [49, 301] width 12 height 3
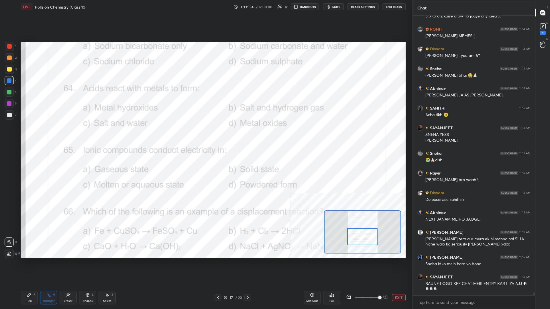
click at [205, 134] on icon at bounding box center [332, 295] width 5 height 5
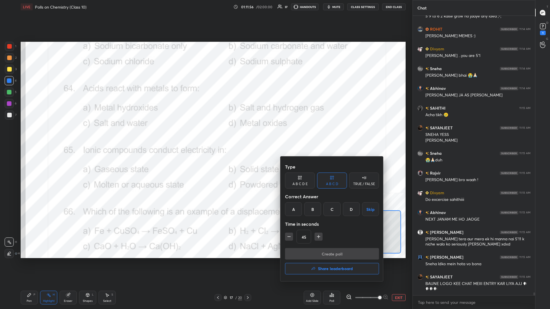
click at [205, 134] on div "B" at bounding box center [312, 210] width 17 height 14
click at [205, 134] on button "Create poll" at bounding box center [332, 253] width 94 height 11
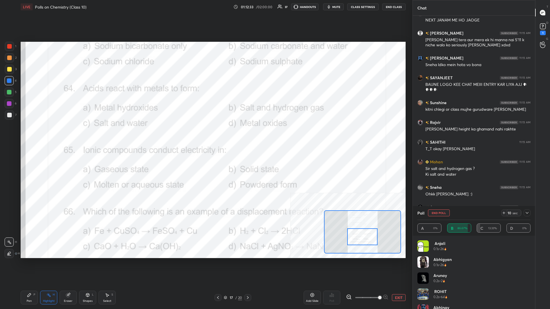
scroll to position [27069, 0]
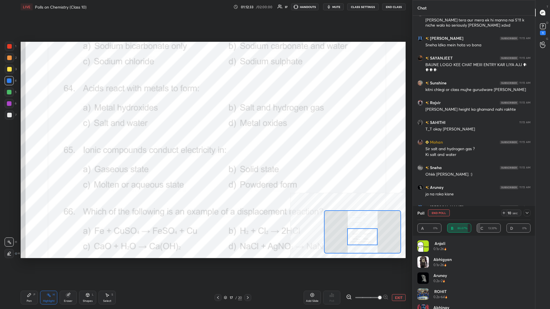
click at [205, 134] on button "End Poll" at bounding box center [439, 213] width 22 height 7
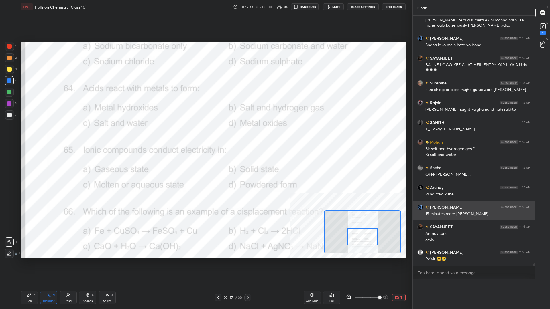
scroll to position [262, 122]
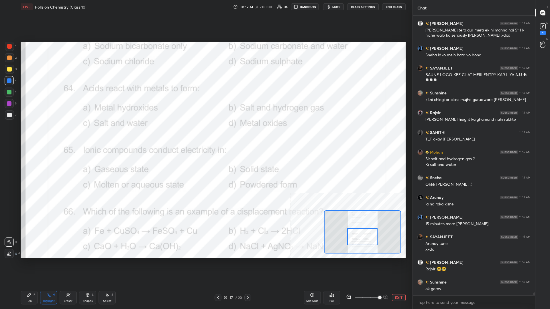
click at [28, 134] on div "Pen P" at bounding box center [29, 298] width 17 height 14
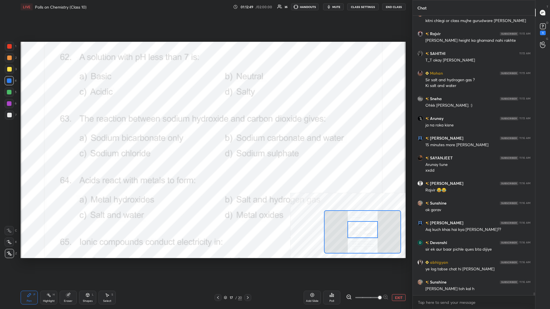
click at [68, 134] on div "Pen P Highlight H Eraser Shapes L Select S 17 / 20 Add Slide Poll EXIT" at bounding box center [213, 298] width 385 height 23
click at [68, 134] on icon at bounding box center [68, 296] width 4 height 4
click at [13, 134] on div "Erase all" at bounding box center [9, 253] width 9 height 9
click at [34, 134] on div "P" at bounding box center [35, 295] width 2 height 3
click at [13, 49] on div at bounding box center [9, 46] width 9 height 9
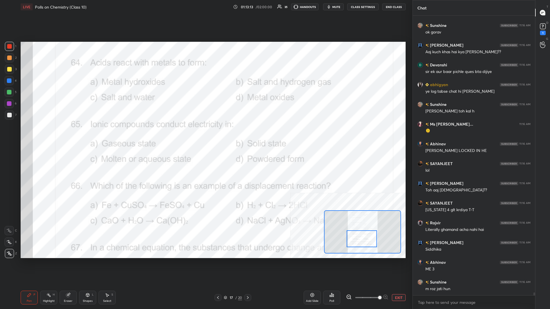
click at [46, 134] on div "Highlight H" at bounding box center [48, 298] width 17 height 14
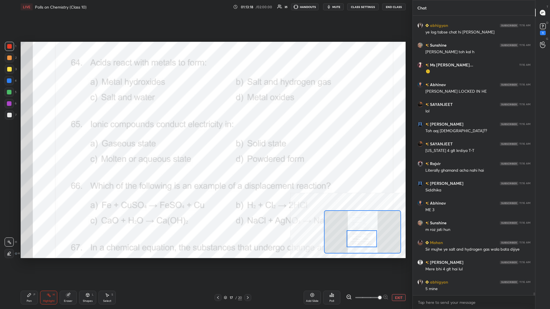
click at [205, 134] on div "Poll" at bounding box center [331, 298] width 17 height 14
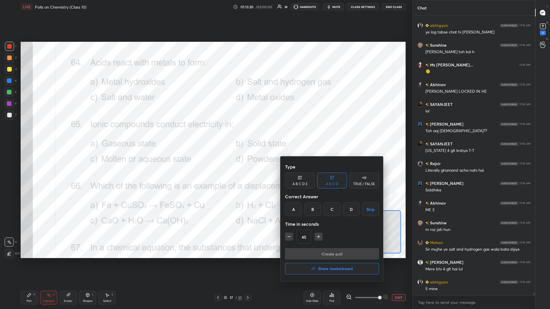
click at [205, 134] on div "C" at bounding box center [332, 210] width 17 height 14
click at [205, 134] on button "Create poll" at bounding box center [332, 253] width 94 height 11
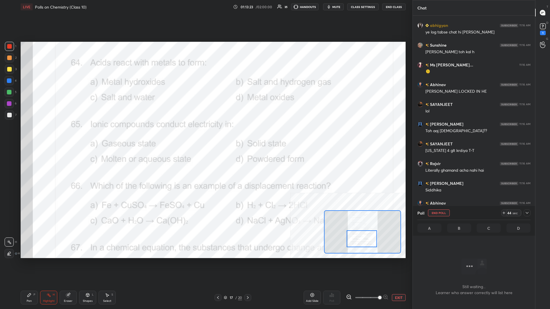
click at [205, 134] on icon at bounding box center [527, 213] width 5 height 5
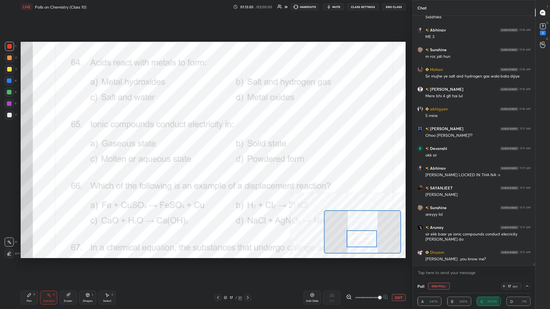
scroll to position [27568, 0]
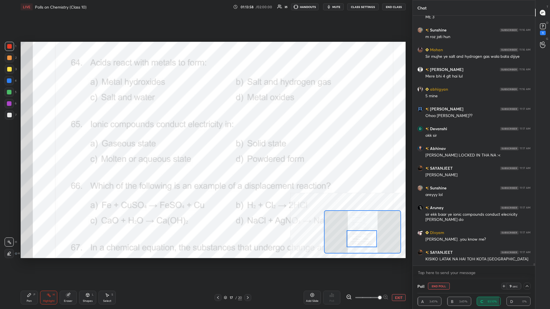
click at [205, 134] on button "End Poll" at bounding box center [439, 286] width 22 height 7
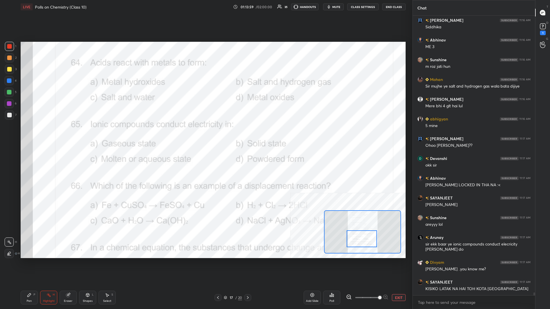
click at [30, 134] on div "Pen" at bounding box center [29, 301] width 5 height 3
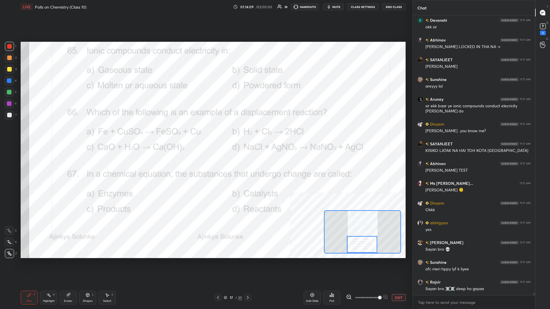
click at [51, 134] on div "Highlight H" at bounding box center [48, 298] width 17 height 14
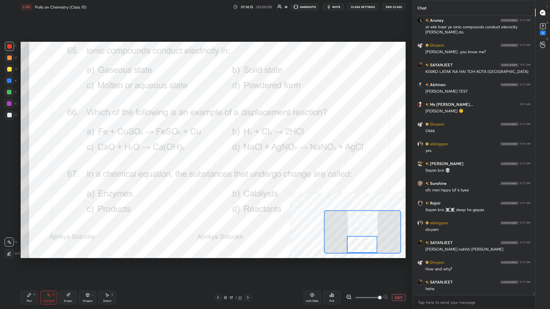
click at [205, 134] on icon at bounding box center [332, 295] width 1 height 3
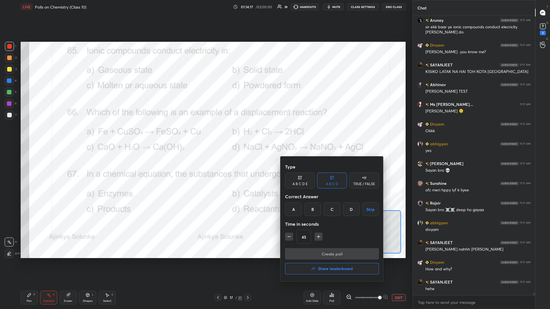
click at [205, 134] on div "A" at bounding box center [293, 210] width 17 height 14
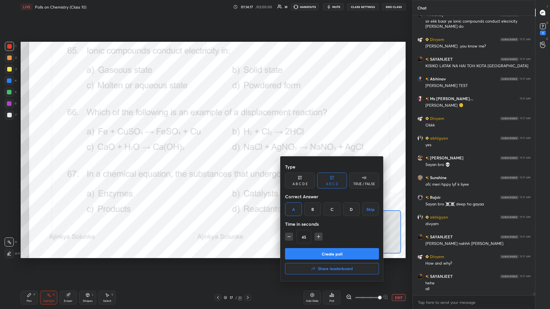
click at [205, 134] on button "Create poll" at bounding box center [332, 253] width 94 height 11
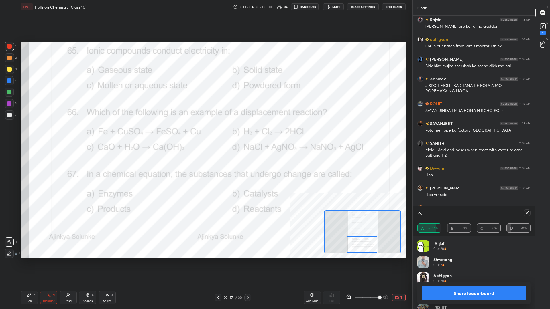
scroll to position [28084, 0]
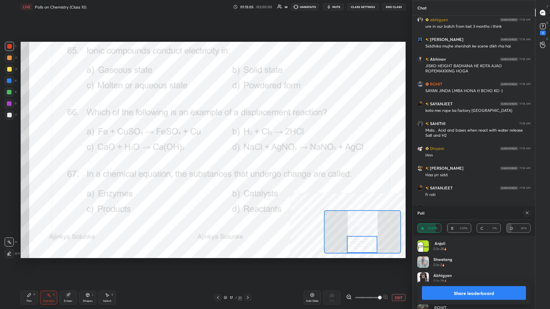
click at [205, 134] on button "Share leaderboard" at bounding box center [474, 294] width 104 height 14
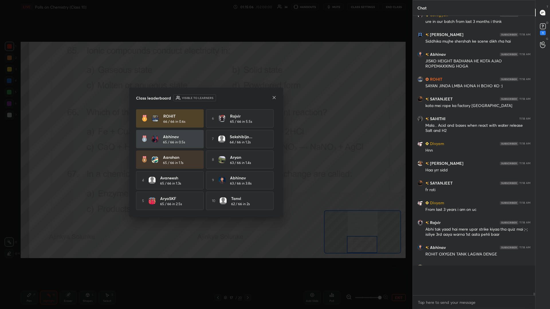
scroll to position [262, 122]
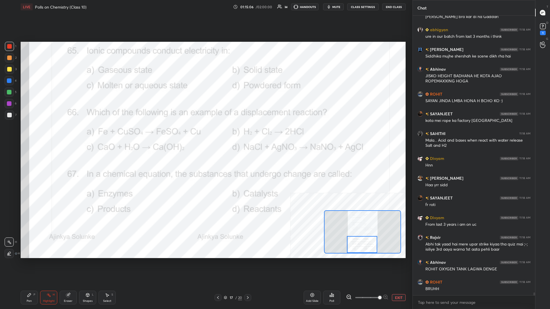
click at [28, 134] on div "Pen" at bounding box center [29, 301] width 5 height 3
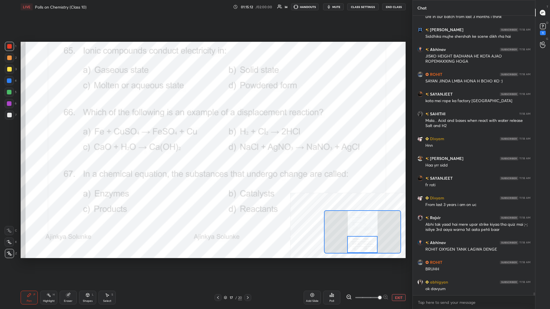
click at [205, 134] on div at bounding box center [362, 244] width 30 height 17
drag, startPoint x: 52, startPoint y: 294, endPoint x: 51, endPoint y: 275, distance: 18.9
click at [51, 134] on div "Highlight H" at bounding box center [48, 298] width 17 height 14
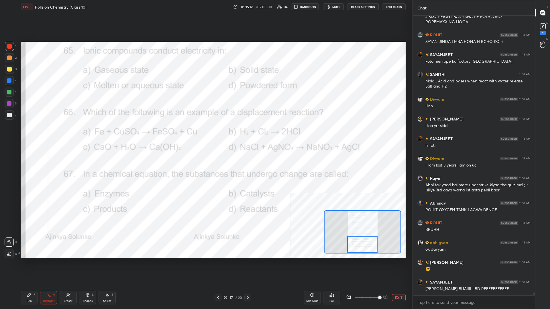
click at [205, 134] on div "Poll" at bounding box center [332, 301] width 5 height 3
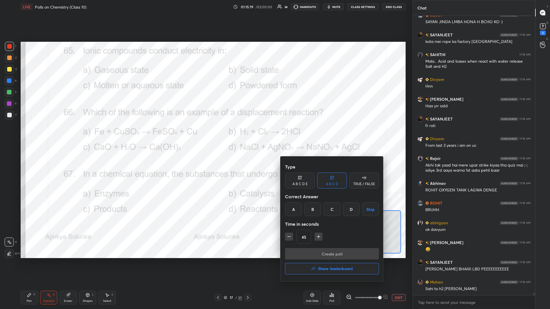
click at [205, 134] on div "D" at bounding box center [351, 210] width 17 height 14
click at [205, 134] on button "Create poll" at bounding box center [332, 253] width 94 height 11
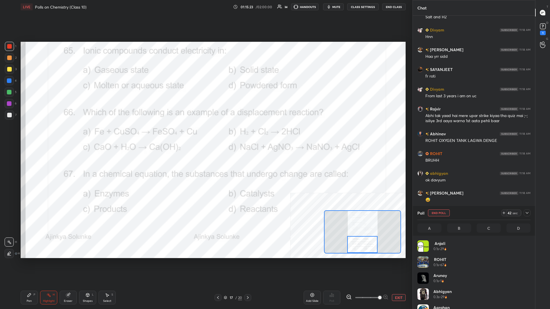
click at [38, 134] on div "Pen P" at bounding box center [29, 298] width 17 height 14
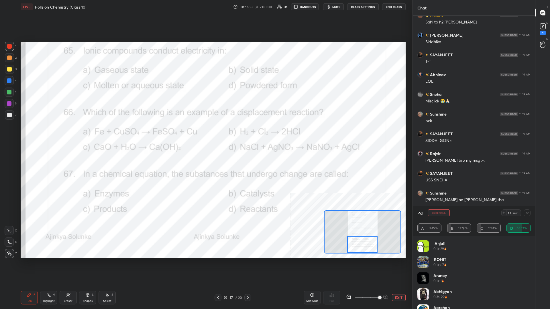
click at [205, 134] on button "End Poll" at bounding box center [439, 213] width 22 height 7
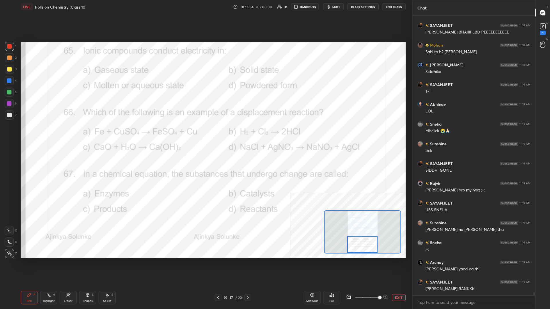
click at [205, 134] on icon at bounding box center [225, 297] width 3 height 1
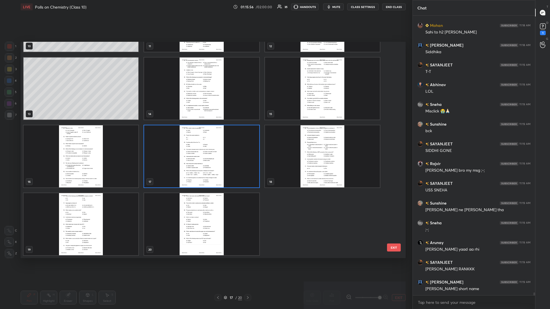
click at [205, 134] on img "grid" at bounding box center [322, 157] width 115 height 62
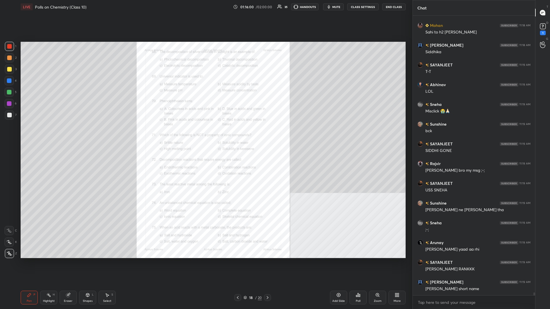
click at [205, 134] on div "Zoom" at bounding box center [377, 298] width 17 height 14
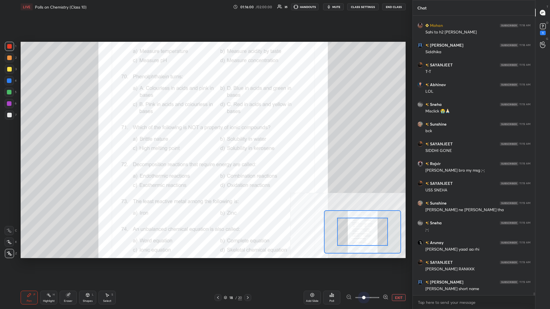
drag, startPoint x: 365, startPoint y: 297, endPoint x: 413, endPoint y: 296, distance: 48.2
click at [205, 134] on div "1 2 3 4 5 6 7 C X Z C X Z E E Erase all H H LIVE Polls on Chemistry (Class 10) …" at bounding box center [275, 154] width 550 height 309
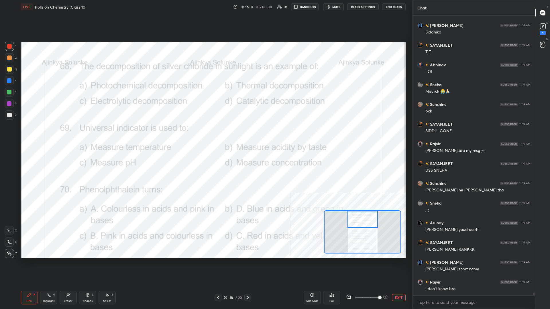
click at [205, 134] on div "Setting up your live class Poll for secs No correct answer Start poll" at bounding box center [213, 150] width 385 height 217
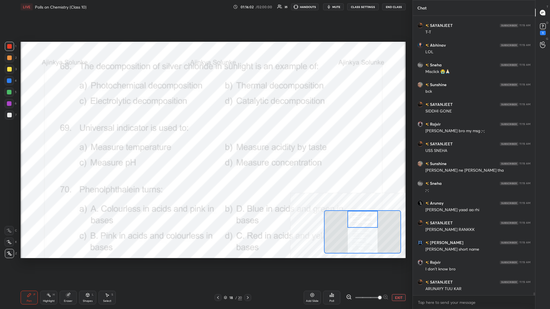
click at [46, 134] on div "Highlight H" at bounding box center [48, 298] width 17 height 14
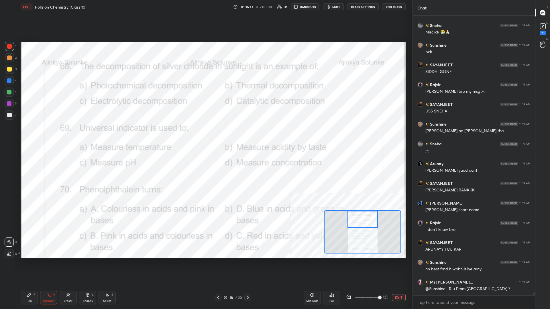
click at [205, 134] on icon at bounding box center [330, 296] width 1 height 1
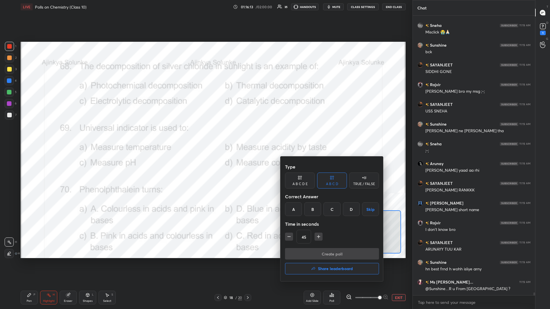
click at [205, 134] on div "A" at bounding box center [293, 210] width 17 height 14
click at [205, 134] on button "Create poll" at bounding box center [332, 253] width 94 height 11
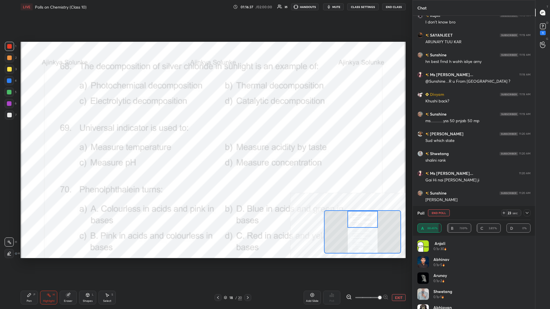
click at [205, 134] on div "Poll End Poll 23 sec" at bounding box center [474, 213] width 113 height 14
click at [205, 134] on div "Poll End Poll 22 sec" at bounding box center [474, 213] width 113 height 14
click at [205, 134] on button "End Poll" at bounding box center [439, 213] width 22 height 7
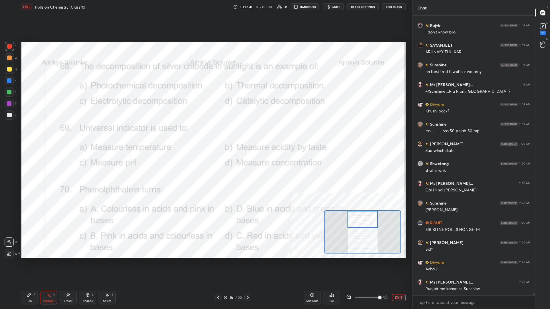
click at [34, 134] on div "P" at bounding box center [35, 295] width 2 height 3
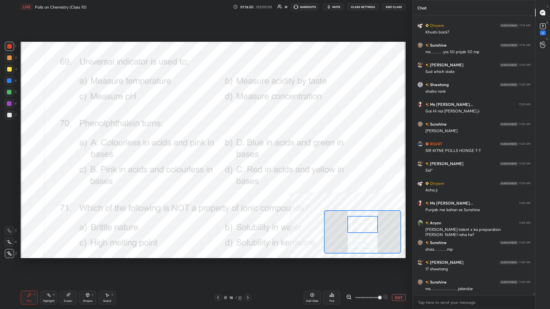
click at [52, 134] on div "Highlight H" at bounding box center [48, 298] width 17 height 14
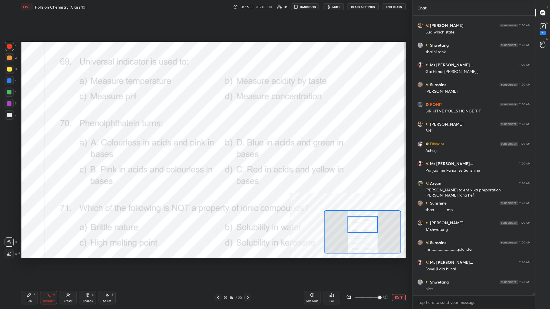
click at [205, 134] on div "Poll" at bounding box center [331, 298] width 17 height 14
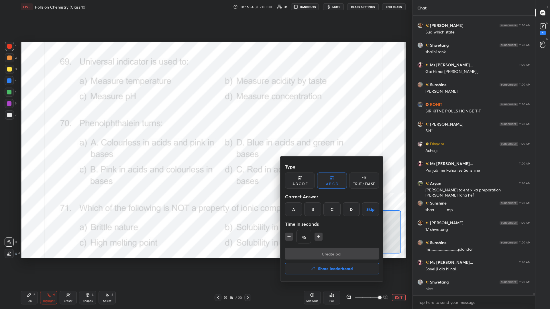
click at [205, 134] on div "C" at bounding box center [332, 210] width 17 height 14
click at [205, 134] on button "Create poll" at bounding box center [332, 253] width 94 height 11
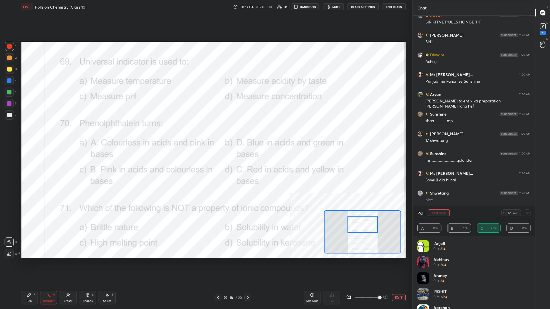
click at [28, 134] on div "Pen P" at bounding box center [29, 298] width 17 height 14
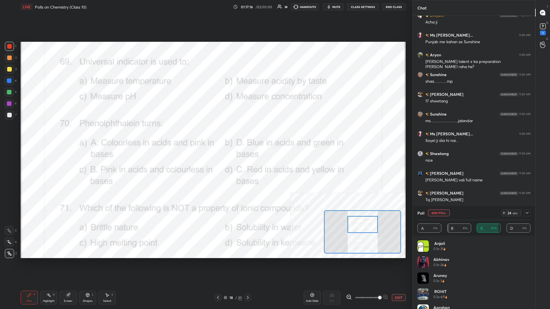
click at [205, 134] on button "End Poll" at bounding box center [439, 213] width 22 height 7
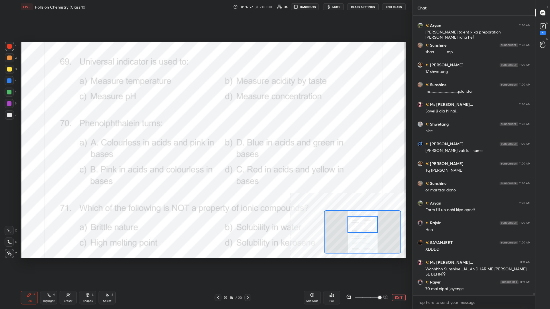
click at [205, 134] on div at bounding box center [363, 224] width 30 height 17
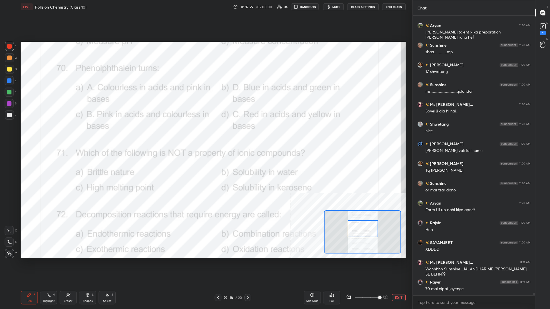
click at [50, 134] on div "Highlight H" at bounding box center [48, 298] width 17 height 14
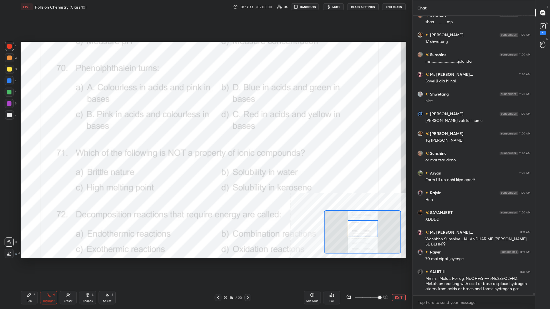
click at [205, 134] on div "Poll" at bounding box center [331, 298] width 17 height 14
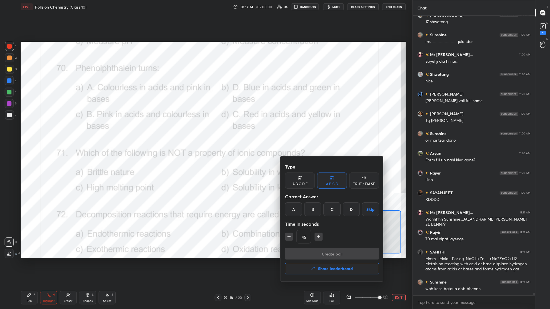
click at [205, 134] on div "A" at bounding box center [293, 210] width 17 height 14
click at [205, 134] on button "Create poll" at bounding box center [332, 253] width 94 height 11
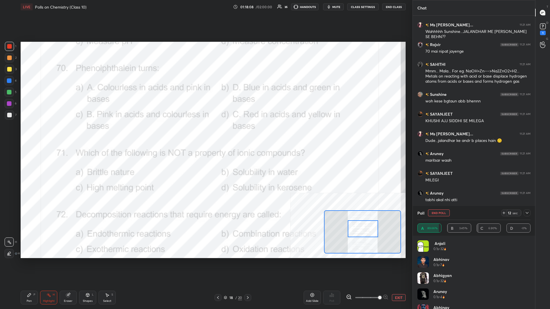
click at [205, 134] on div "Poll End Poll" at bounding box center [434, 213] width 32 height 7
click at [205, 134] on button "End Poll" at bounding box center [439, 213] width 22 height 7
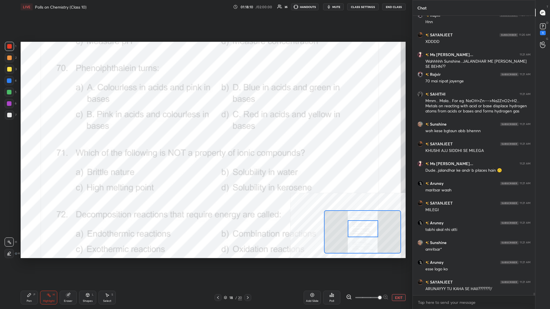
click at [34, 134] on div "Pen P" at bounding box center [29, 298] width 17 height 14
click at [32, 134] on div "Pen P" at bounding box center [29, 298] width 17 height 14
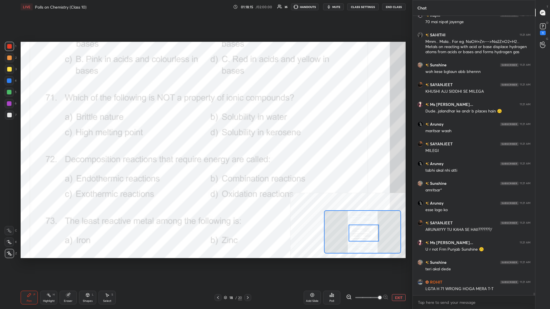
click at [50, 134] on div "Highlight" at bounding box center [49, 301] width 12 height 3
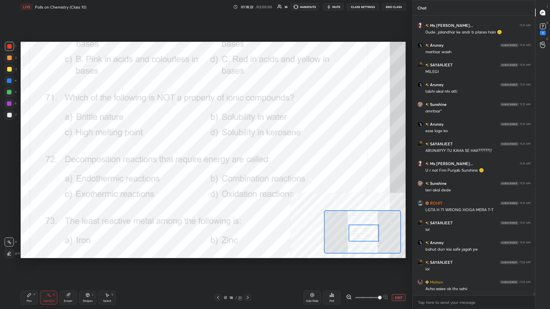
click at [205, 134] on icon at bounding box center [333, 296] width 1 height 3
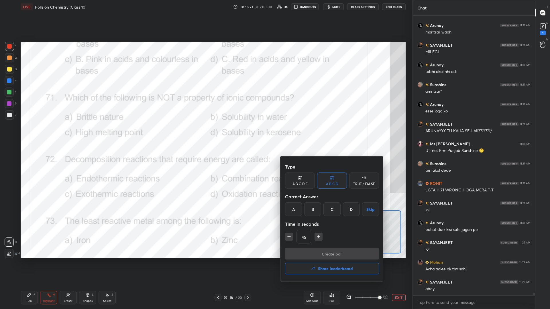
click at [205, 134] on div "D" at bounding box center [351, 210] width 17 height 14
click at [205, 134] on button "Create poll" at bounding box center [332, 253] width 94 height 11
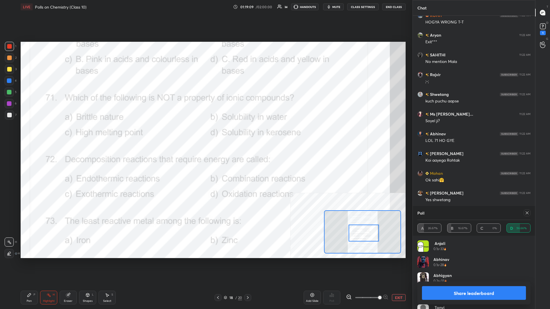
scroll to position [29676, 0]
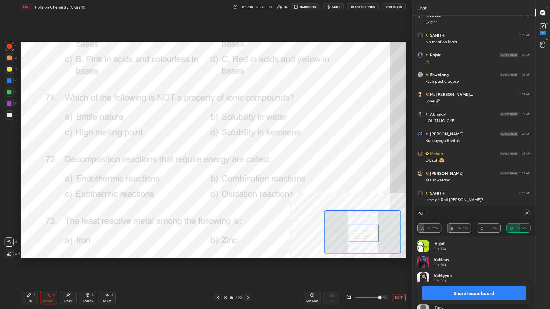
click at [205, 134] on button "Share leaderboard" at bounding box center [474, 294] width 104 height 14
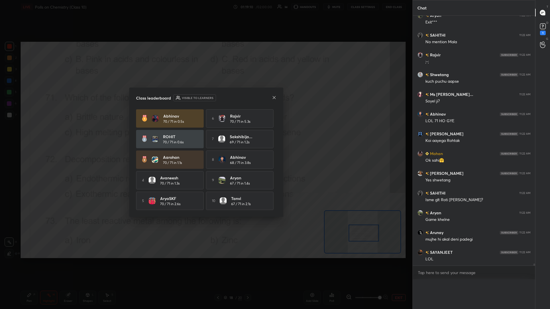
scroll to position [0, 0]
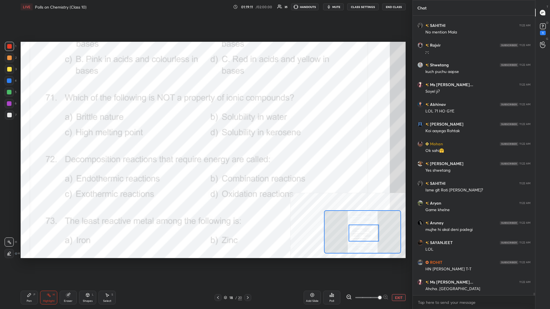
click at [26, 134] on div "Pen P" at bounding box center [29, 298] width 17 height 14
click at [32, 134] on div "Pen P" at bounding box center [29, 298] width 17 height 14
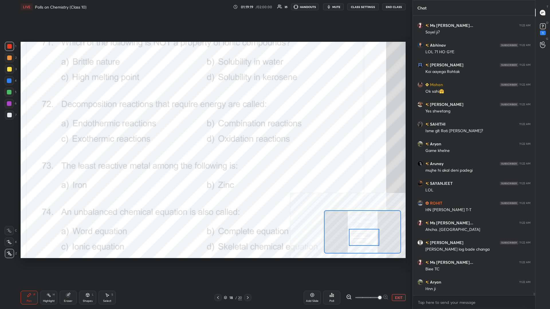
drag, startPoint x: 364, startPoint y: 234, endPoint x: 364, endPoint y: 238, distance: 4.3
click at [205, 134] on div at bounding box center [364, 237] width 30 height 17
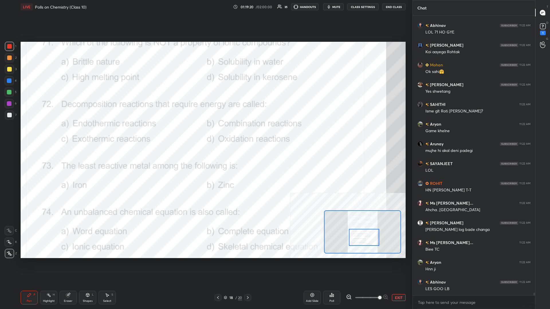
click at [48, 134] on div "Highlight H" at bounding box center [48, 298] width 17 height 14
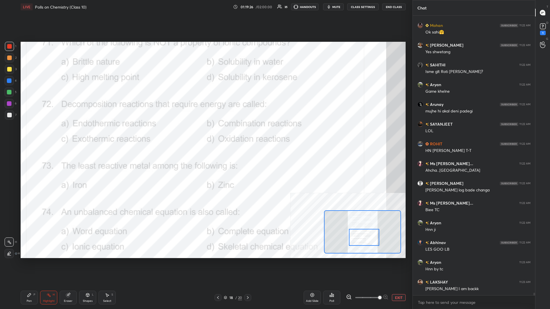
click at [205, 134] on div "Poll" at bounding box center [331, 298] width 17 height 14
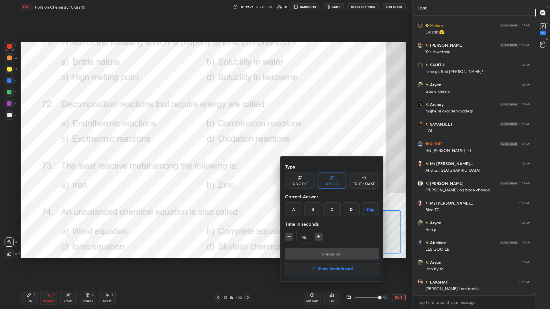
click at [205, 134] on div "A" at bounding box center [293, 210] width 17 height 14
click at [205, 134] on button "Create poll" at bounding box center [332, 253] width 94 height 11
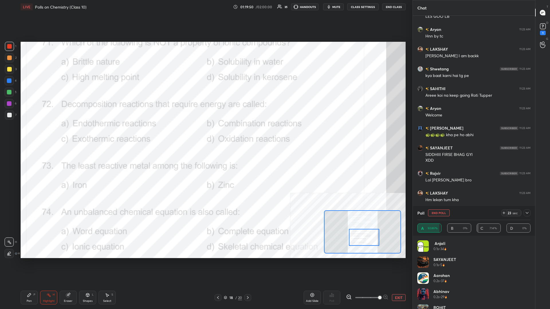
click at [205, 134] on div "Setting up your live class Poll for secs No correct answer Start poll" at bounding box center [213, 150] width 390 height 273
click at [205, 134] on button "End Poll" at bounding box center [439, 213] width 22 height 7
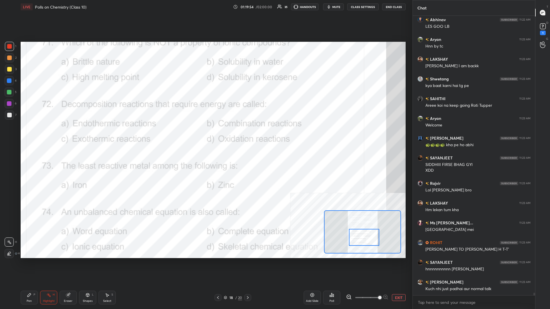
click at [15, 134] on div "1 2 3 4 5 6 7 C X Z C X Z E E Erase all H H LIVE Polls on Chemistry (Class 10) …" at bounding box center [204, 154] width 408 height 309
click at [23, 134] on div "Pen P" at bounding box center [29, 298] width 17 height 14
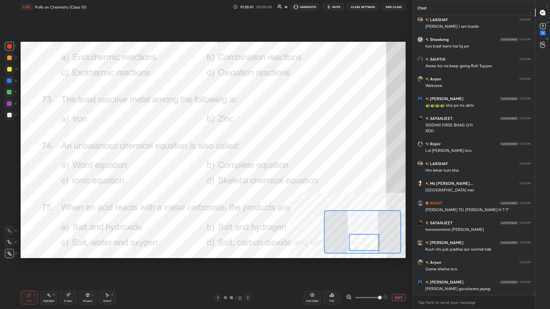
click at [42, 134] on div "Highlight H" at bounding box center [48, 298] width 17 height 14
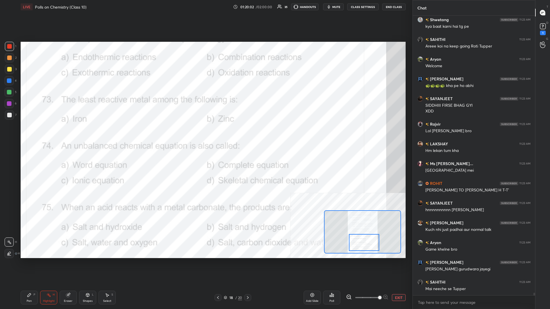
click at [47, 134] on icon at bounding box center [48, 295] width 5 height 5
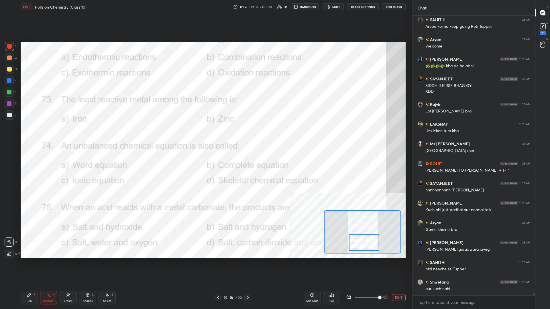
click at [205, 134] on div "Poll" at bounding box center [331, 298] width 17 height 14
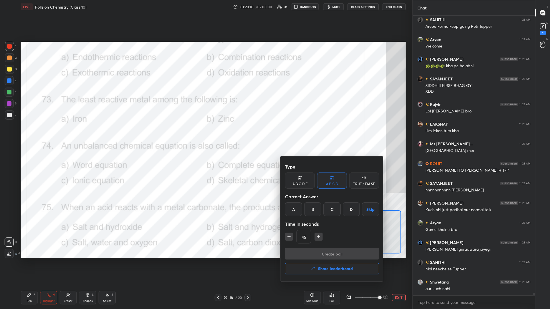
click at [205, 134] on div "A" at bounding box center [293, 210] width 17 height 14
click at [205, 134] on button "Create poll" at bounding box center [332, 253] width 94 height 11
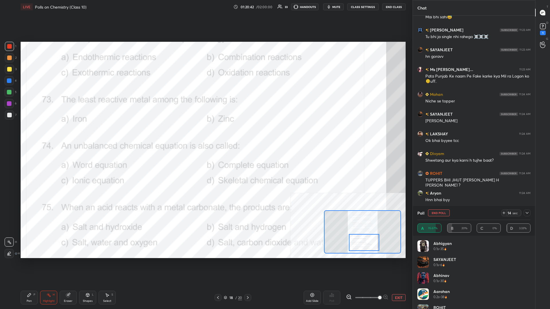
click at [205, 134] on button "End Poll" at bounding box center [439, 213] width 22 height 7
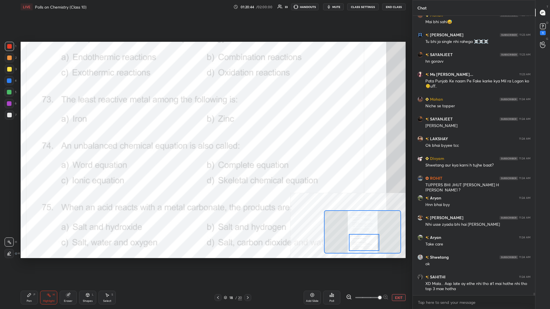
click at [31, 134] on div "Pen P" at bounding box center [29, 298] width 17 height 14
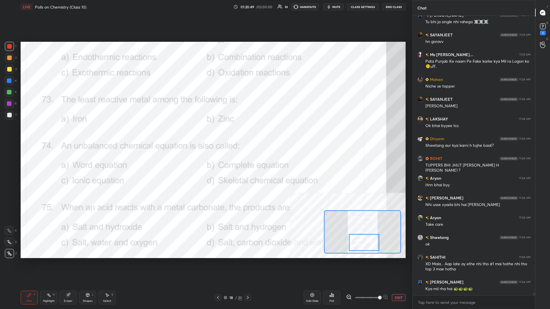
click at [12, 103] on div at bounding box center [9, 103] width 9 height 9
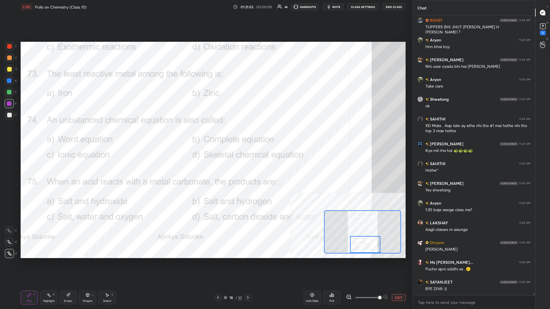
click at [48, 134] on icon at bounding box center [48, 295] width 5 height 5
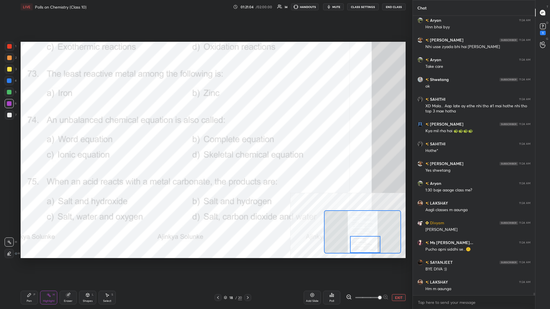
click at [205, 134] on icon at bounding box center [333, 296] width 1 height 3
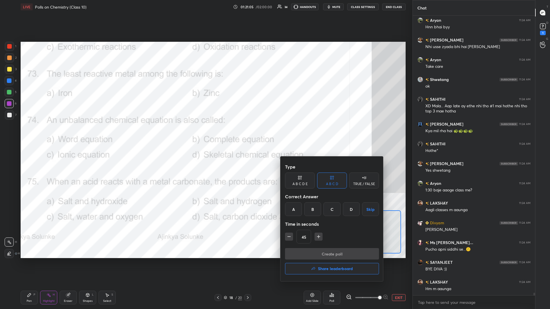
click at [205, 134] on div "D" at bounding box center [351, 210] width 17 height 14
click at [205, 134] on button "Create poll" at bounding box center [332, 253] width 94 height 11
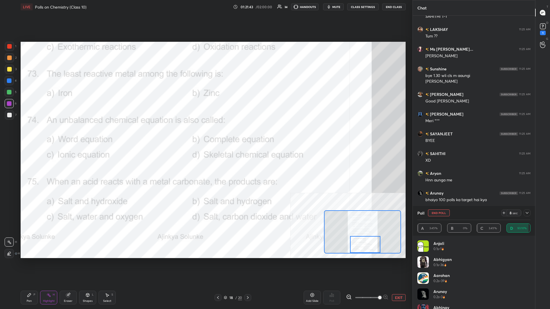
click at [205, 134] on button "End Poll" at bounding box center [439, 213] width 22 height 7
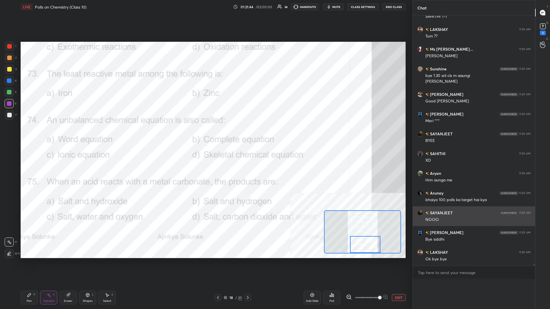
scroll to position [52, 113]
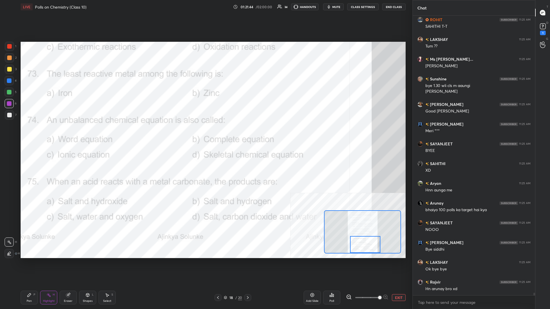
click at [32, 134] on div "Pen P" at bounding box center [29, 298] width 17 height 14
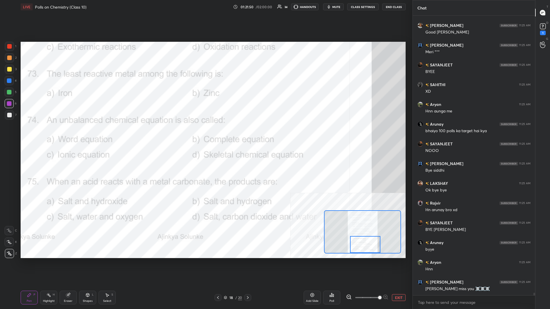
click at [54, 134] on div "Highlight H" at bounding box center [48, 298] width 17 height 14
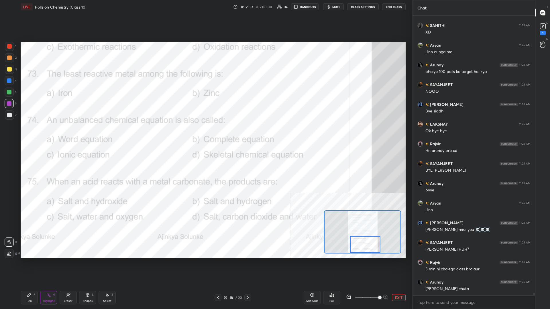
click at [205, 134] on div "Poll" at bounding box center [332, 301] width 5 height 3
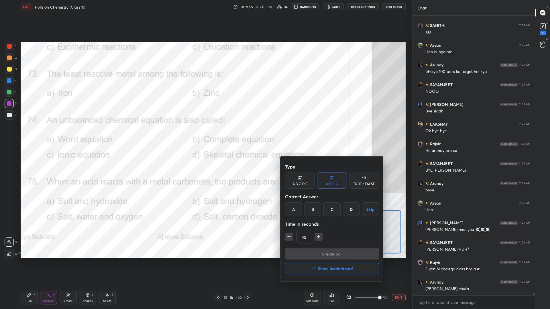
click at [205, 134] on div "D" at bounding box center [351, 210] width 17 height 14
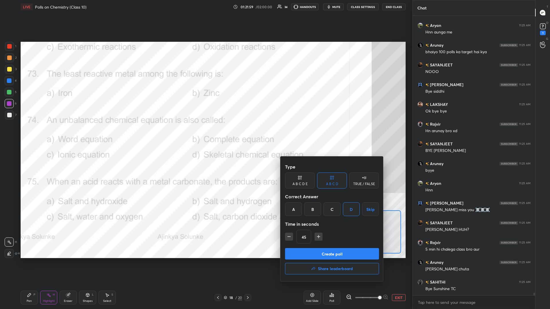
click at [205, 134] on button "Create poll" at bounding box center [332, 253] width 94 height 11
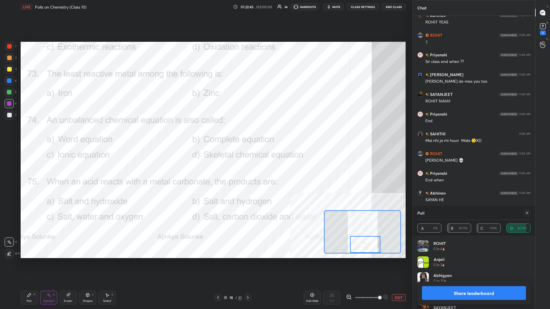
click at [205, 134] on button "Share leaderboard" at bounding box center [474, 294] width 104 height 14
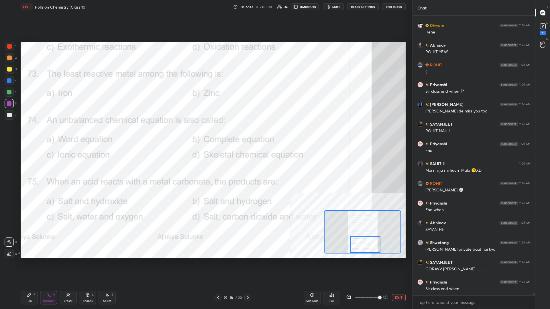
click at [16, 134] on div "1 2 3 4 5 6 7 C X Z C X Z E E Erase all H H LIVE Polls on Chemistry (Class 10) …" at bounding box center [204, 154] width 408 height 309
click at [26, 134] on div "Pen P" at bounding box center [29, 298] width 17 height 14
click at [30, 134] on icon at bounding box center [29, 295] width 3 height 3
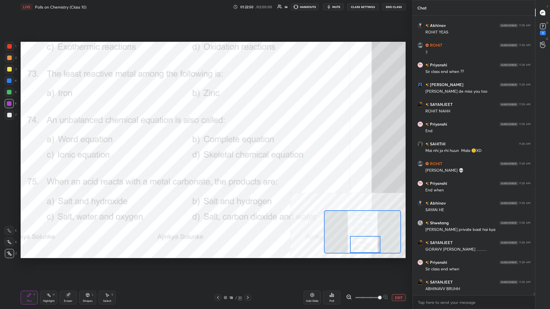
click at [205, 134] on div at bounding box center [365, 244] width 30 height 17
click at [205, 134] on button "EXIT" at bounding box center [399, 298] width 14 height 7
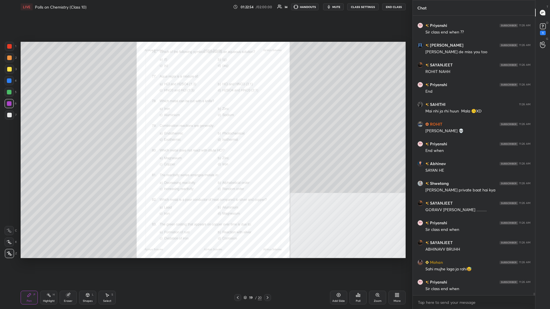
click at [205, 134] on div "Zoom" at bounding box center [377, 298] width 17 height 14
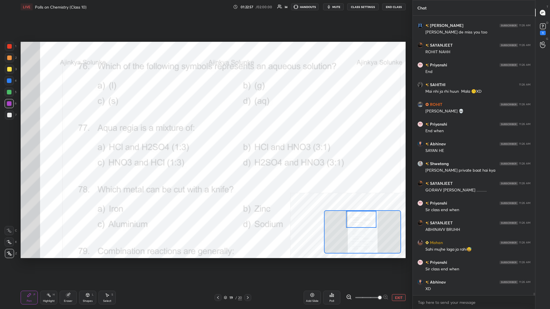
click at [46, 134] on div "Highlight H" at bounding box center [48, 298] width 17 height 14
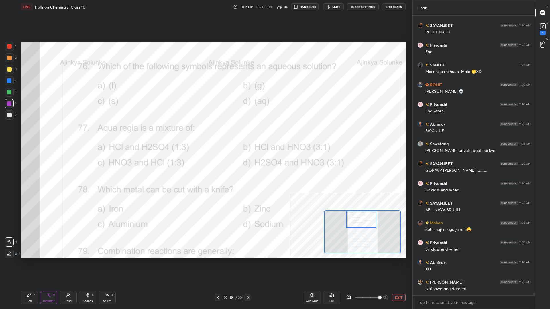
click at [205, 134] on div "Poll" at bounding box center [331, 298] width 17 height 14
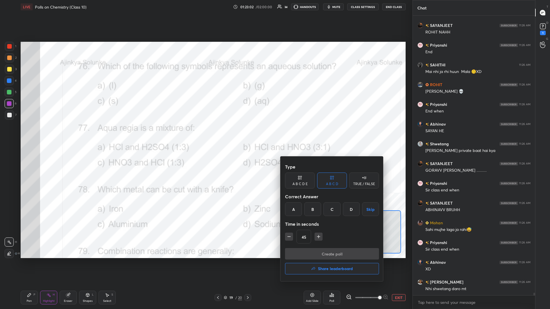
click at [205, 134] on div "D" at bounding box center [351, 210] width 17 height 14
click at [205, 134] on button "Create poll" at bounding box center [332, 253] width 94 height 11
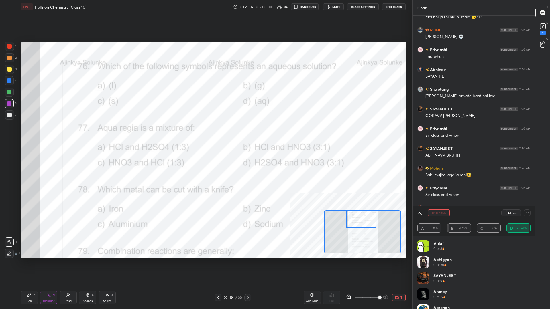
click at [205, 134] on div at bounding box center [527, 213] width 7 height 7
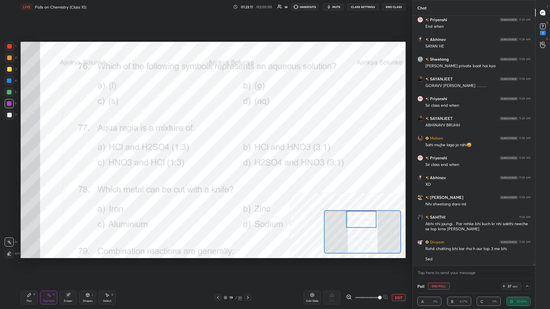
click at [205, 134] on div "Setting up your live class Poll for secs No correct answer Start poll" at bounding box center [213, 150] width 390 height 273
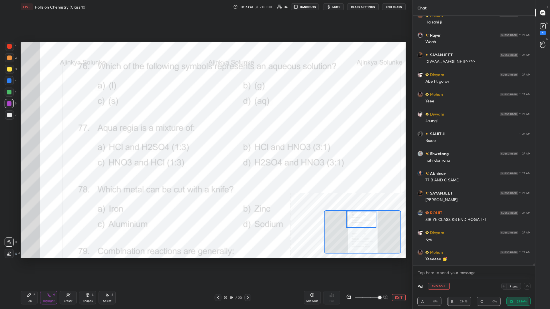
click at [205, 134] on div "Setting up your live class Poll for secs No correct answer Start poll" at bounding box center [213, 150] width 390 height 273
click at [205, 134] on button "End Poll" at bounding box center [439, 286] width 22 height 7
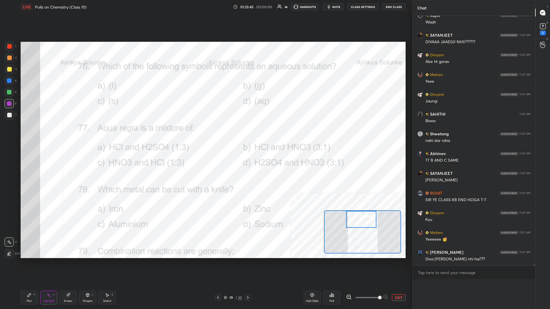
scroll to position [0, 0]
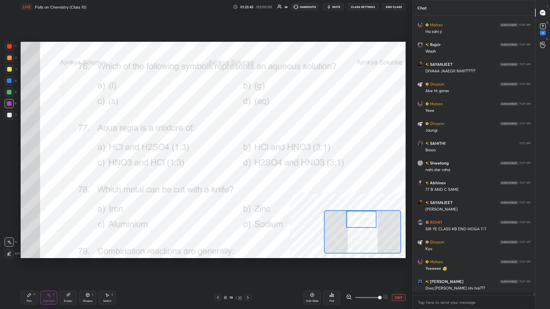
click at [205, 134] on div "Setting up your live class Poll for secs No correct answer Start poll" at bounding box center [213, 150] width 390 height 273
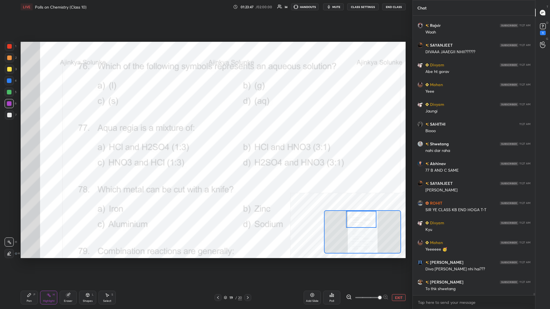
click at [29, 134] on icon at bounding box center [29, 295] width 3 height 3
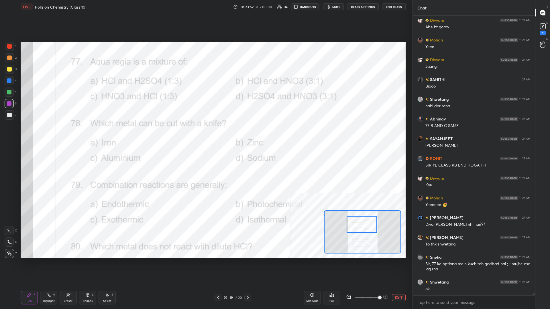
click at [61, 134] on div "Eraser" at bounding box center [68, 298] width 17 height 14
click at [54, 134] on div "Highlight H" at bounding box center [48, 298] width 17 height 14
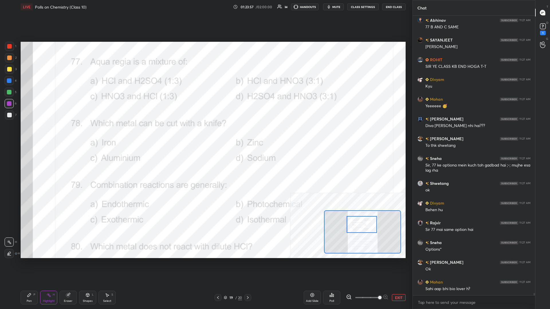
click at [205, 134] on icon at bounding box center [330, 296] width 1 height 1
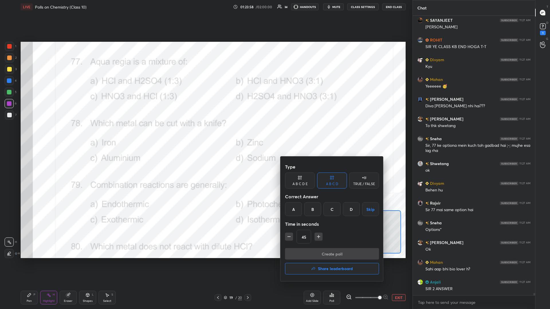
click at [205, 134] on div "C" at bounding box center [332, 210] width 17 height 14
click at [205, 134] on div "Type A B C D E A B C D TRUE / FALSE Correct Answer A B C D Skip Time in seconds…" at bounding box center [332, 204] width 94 height 87
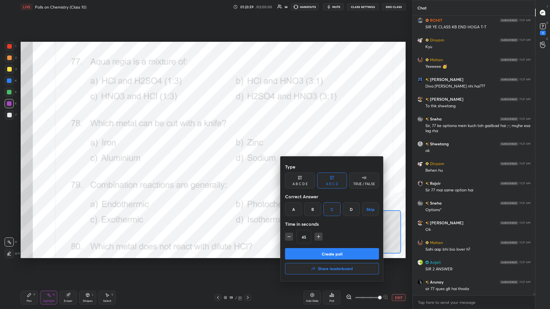
click at [205, 134] on button "Create poll" at bounding box center [332, 253] width 94 height 11
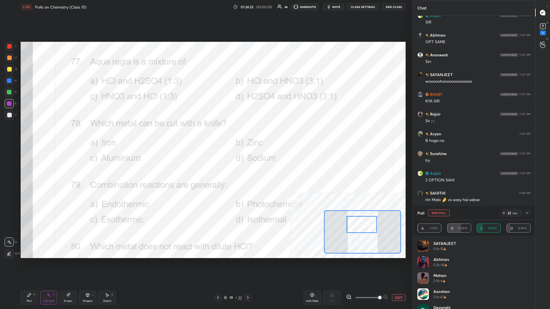
click at [40, 134] on div "Pen P Highlight H Eraser Shapes L Select S" at bounding box center [92, 298] width 142 height 14
click at [33, 134] on div "Pen P" at bounding box center [29, 298] width 17 height 14
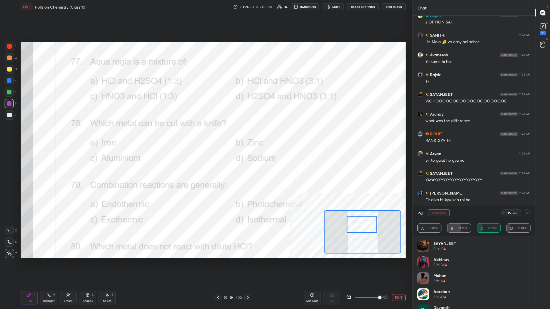
click at [205, 134] on button "End Poll" at bounding box center [439, 213] width 22 height 7
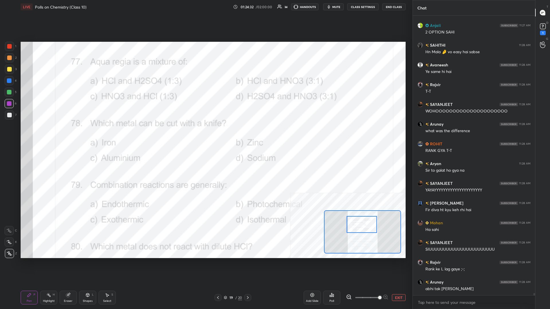
click at [44, 134] on div "Highlight" at bounding box center [49, 301] width 12 height 3
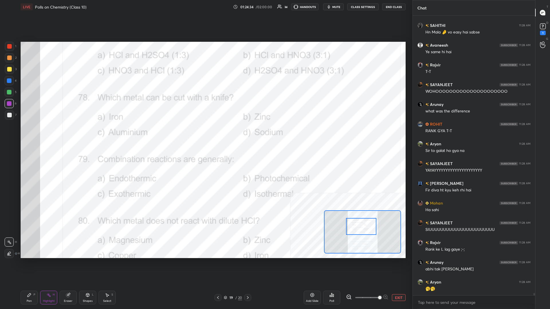
click at [205, 134] on div at bounding box center [361, 226] width 30 height 17
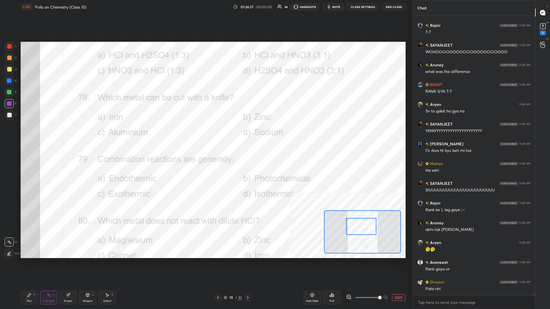
click at [205, 134] on div "Poll" at bounding box center [331, 298] width 17 height 14
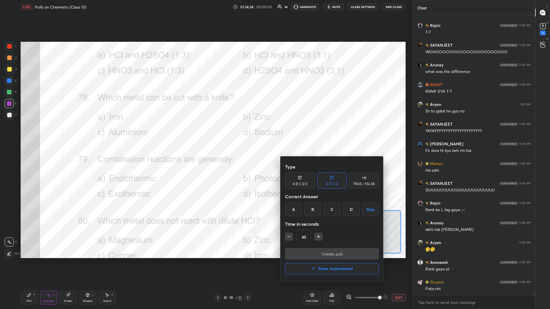
click at [205, 134] on div "D" at bounding box center [351, 210] width 17 height 14
click at [205, 134] on button "Create poll" at bounding box center [332, 253] width 94 height 11
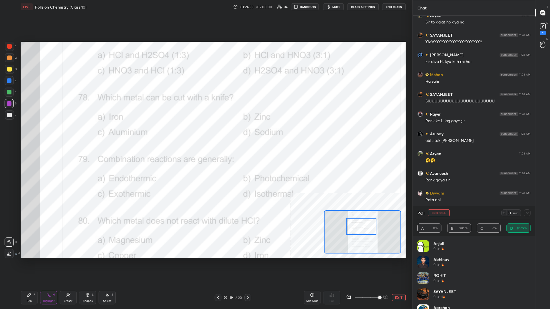
click at [205, 134] on div "Poll End Poll 31 sec" at bounding box center [474, 213] width 113 height 14
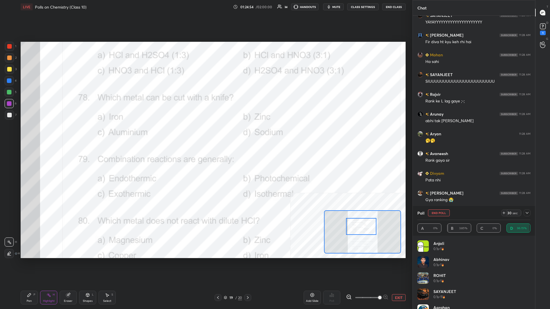
click at [205, 134] on button "End Poll" at bounding box center [439, 213] width 22 height 7
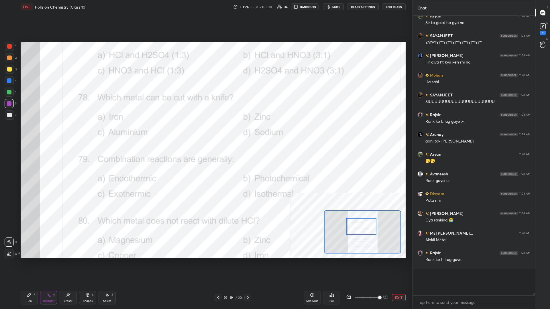
click at [205, 134] on div "Setting up your live class Poll for secs No correct answer Start poll" at bounding box center [213, 150] width 390 height 273
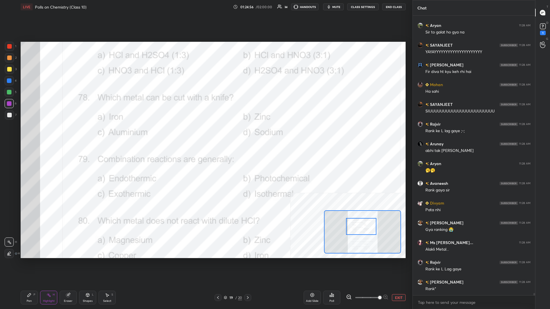
click at [30, 134] on icon at bounding box center [29, 295] width 3 height 3
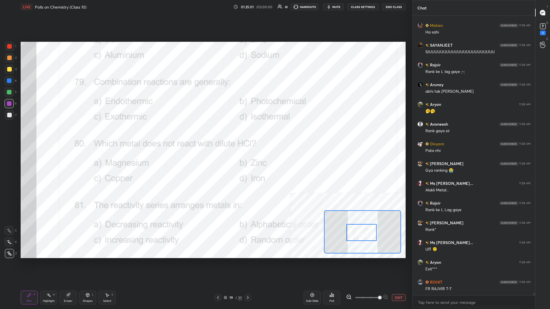
click at [52, 134] on div "Highlight H" at bounding box center [48, 298] width 17 height 14
click at [205, 134] on icon at bounding box center [330, 296] width 1 height 1
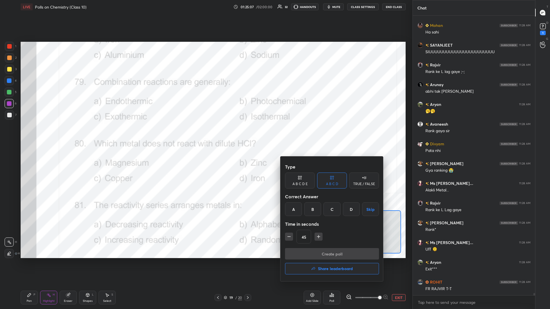
click at [205, 134] on div "C" at bounding box center [332, 210] width 17 height 14
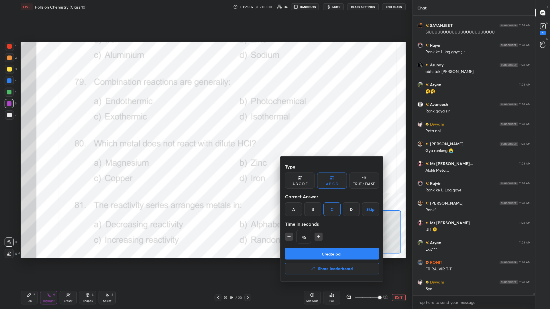
click at [205, 134] on button "Create poll" at bounding box center [332, 253] width 94 height 11
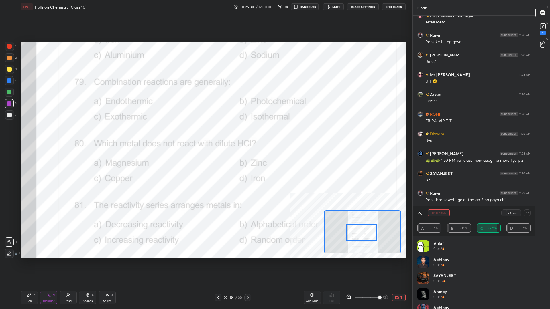
click at [205, 134] on button "End Poll" at bounding box center [439, 213] width 22 height 7
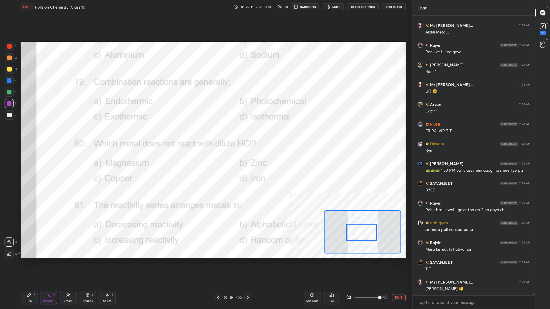
click at [25, 134] on div "Pen P" at bounding box center [29, 298] width 17 height 14
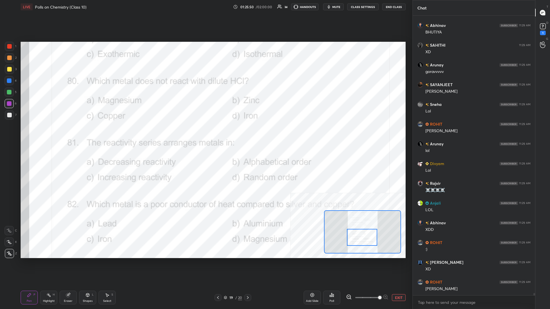
drag, startPoint x: 359, startPoint y: 233, endPoint x: 359, endPoint y: 239, distance: 5.5
click at [205, 134] on div at bounding box center [362, 237] width 30 height 17
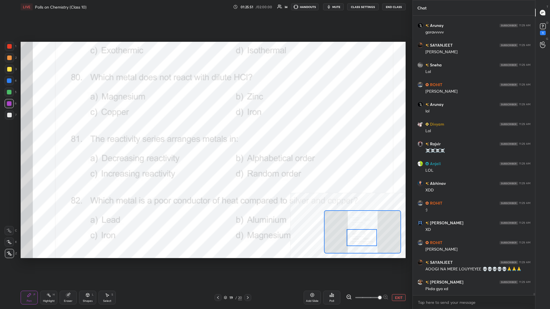
click at [49, 134] on rect at bounding box center [49, 296] width 3 height 3
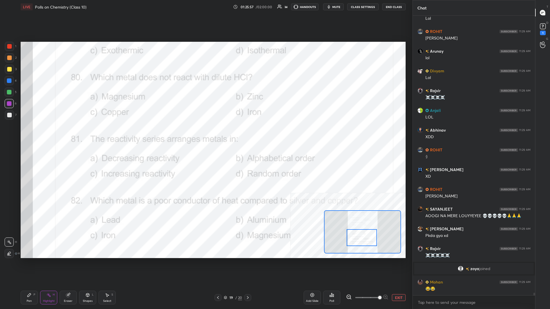
click at [205, 134] on div "Poll" at bounding box center [331, 298] width 17 height 14
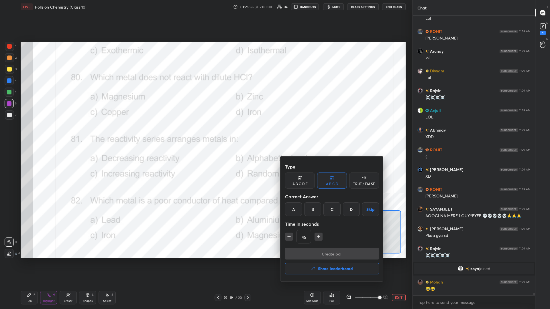
click at [205, 134] on div "C" at bounding box center [332, 210] width 17 height 14
click at [205, 134] on div "Type A B C D E A B C D TRUE / FALSE Correct Answer A B C D Skip Time in seconds…" at bounding box center [332, 204] width 94 height 87
click at [205, 134] on button "Create poll" at bounding box center [332, 253] width 94 height 11
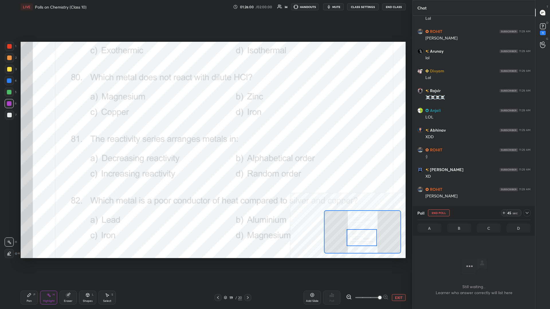
click at [205, 134] on div at bounding box center [527, 213] width 7 height 7
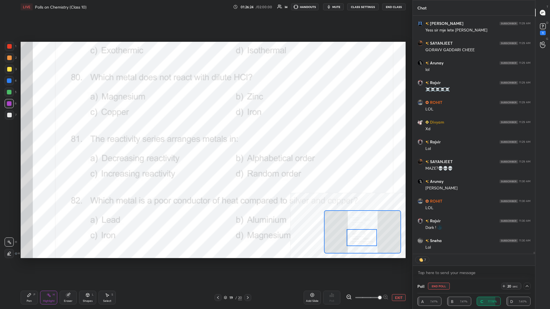
click at [205, 134] on button "End Poll" at bounding box center [439, 286] width 22 height 7
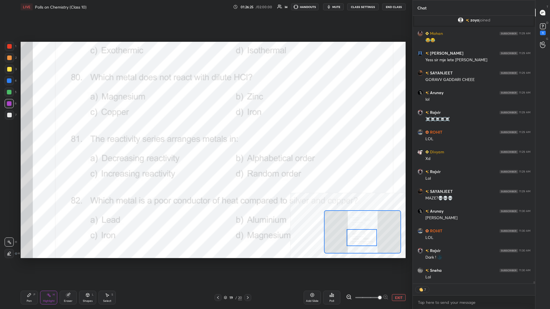
click at [205, 134] on div "Setting up your live class Poll for secs No correct answer Start poll" at bounding box center [213, 150] width 390 height 273
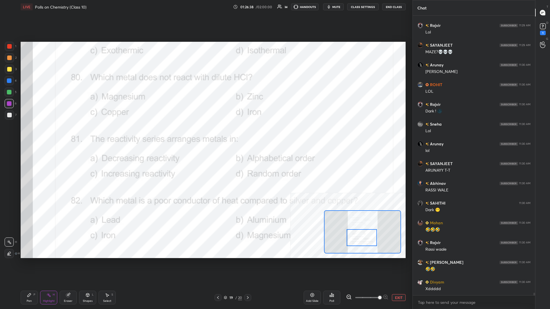
click at [27, 134] on div "Pen" at bounding box center [29, 301] width 5 height 3
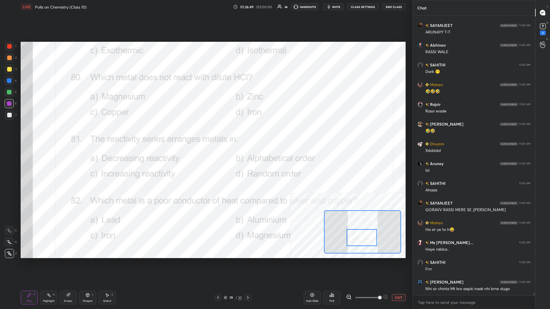
click at [205, 134] on div "Setting up your live class Poll for secs No correct answer Start poll" at bounding box center [213, 150] width 390 height 273
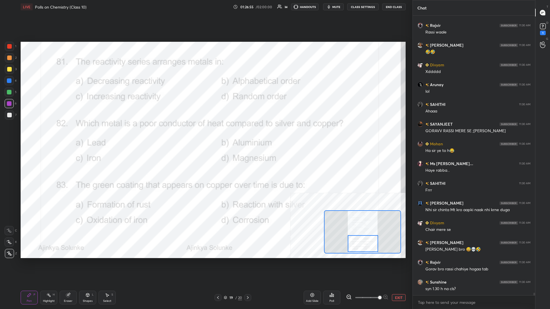
drag, startPoint x: 365, startPoint y: 240, endPoint x: 366, endPoint y: 246, distance: 6.1
click at [205, 134] on div at bounding box center [363, 244] width 30 height 17
click at [50, 134] on icon at bounding box center [48, 295] width 5 height 5
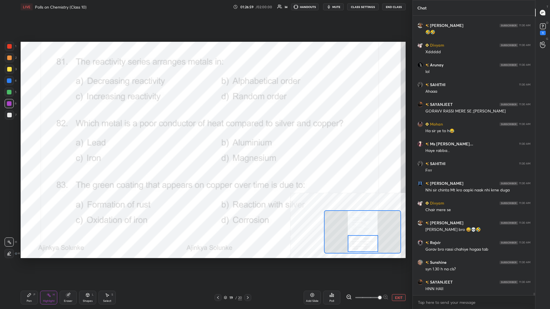
click at [205, 134] on div "Poll" at bounding box center [331, 298] width 17 height 14
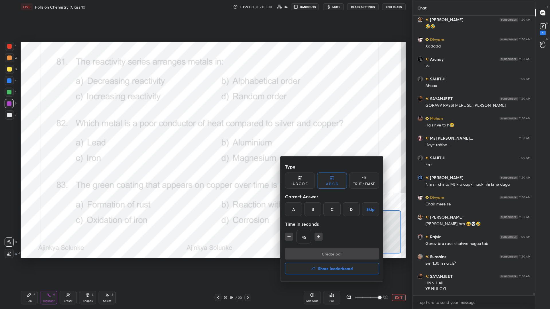
click at [205, 134] on div "A" at bounding box center [293, 210] width 17 height 14
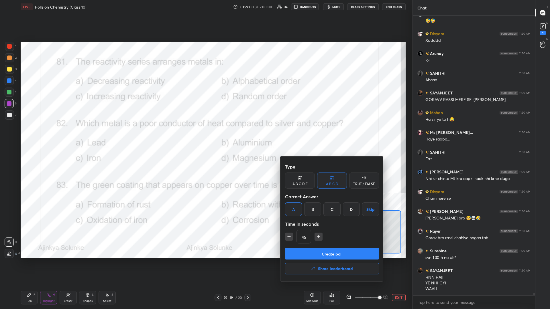
click at [205, 134] on button "Create poll" at bounding box center [332, 253] width 94 height 11
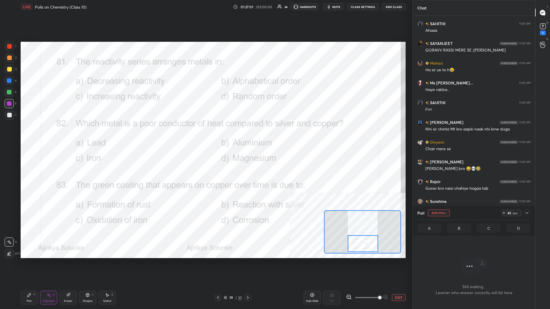
click at [205, 134] on icon at bounding box center [527, 213] width 5 height 5
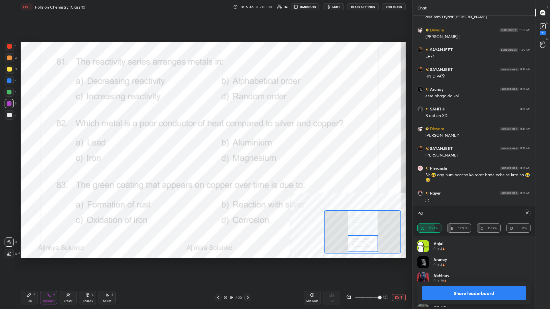
scroll to position [69, 113]
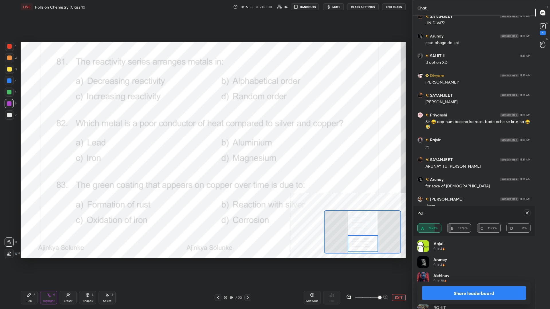
click at [205, 134] on button "Share leaderboard" at bounding box center [474, 294] width 104 height 14
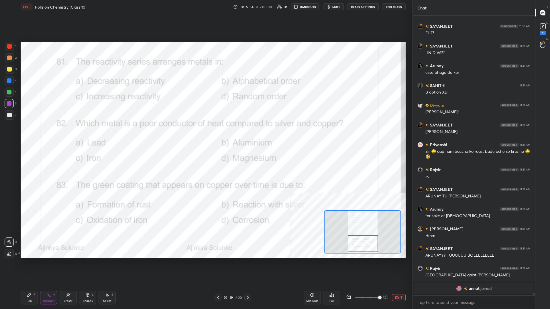
click at [35, 134] on div "P" at bounding box center [35, 295] width 2 height 3
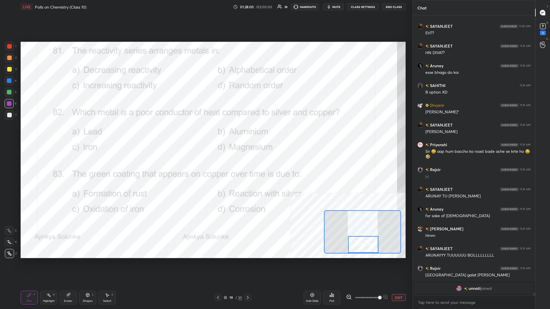
drag, startPoint x: 361, startPoint y: 247, endPoint x: 361, endPoint y: 254, distance: 6.3
click at [205, 134] on div at bounding box center [362, 232] width 77 height 43
click at [50, 134] on div "Highlight H" at bounding box center [48, 298] width 17 height 14
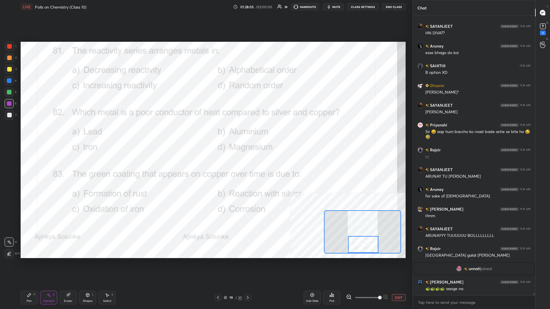
click at [205, 134] on div "Poll" at bounding box center [331, 298] width 17 height 14
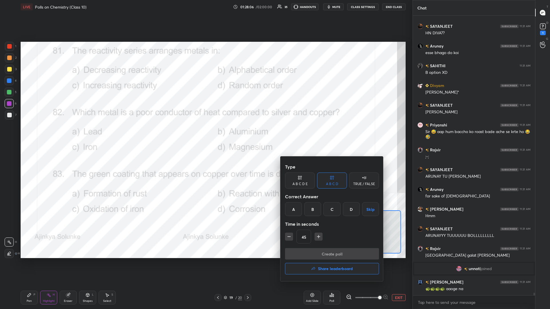
click at [205, 134] on div "A" at bounding box center [293, 210] width 17 height 14
click at [205, 134] on button "Create poll" at bounding box center [332, 253] width 94 height 11
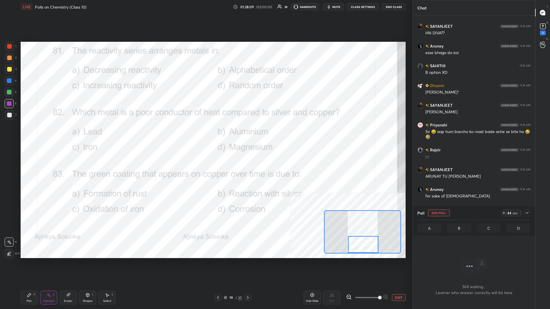
click at [205, 134] on div at bounding box center [527, 213] width 7 height 7
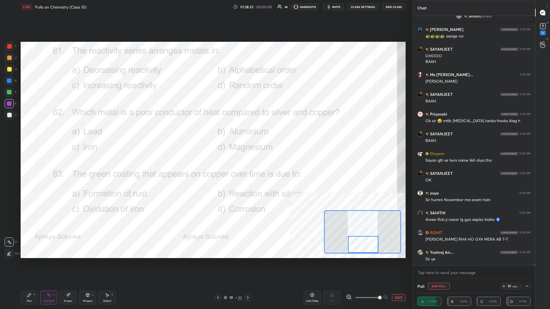
click at [205, 134] on button "End Poll" at bounding box center [439, 286] width 22 height 7
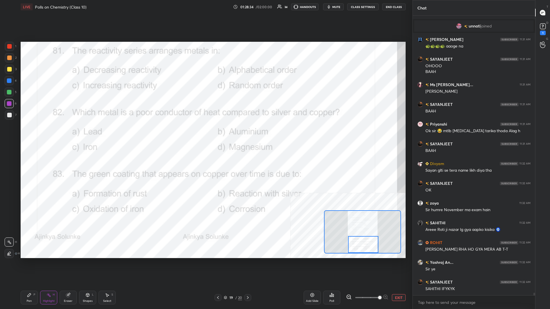
click at [33, 134] on div "Pen P" at bounding box center [29, 298] width 17 height 14
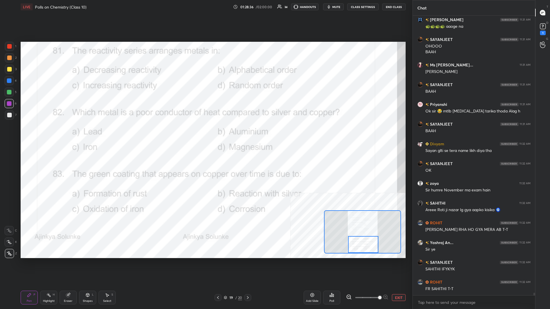
click at [57, 134] on div "Highlight H" at bounding box center [48, 298] width 17 height 14
drag, startPoint x: 360, startPoint y: 242, endPoint x: 360, endPoint y: 245, distance: 2.9
click at [205, 134] on div at bounding box center [363, 244] width 30 height 17
click at [33, 134] on div "Pen P" at bounding box center [29, 298] width 17 height 14
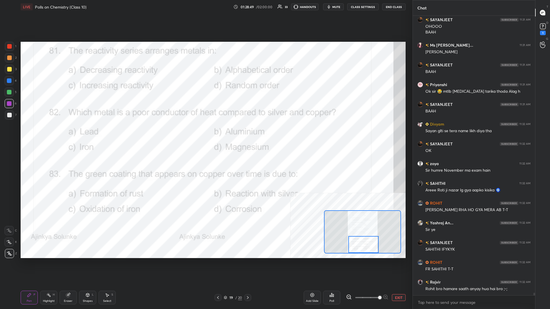
click at [47, 134] on circle at bounding box center [47, 295] width 1 height 1
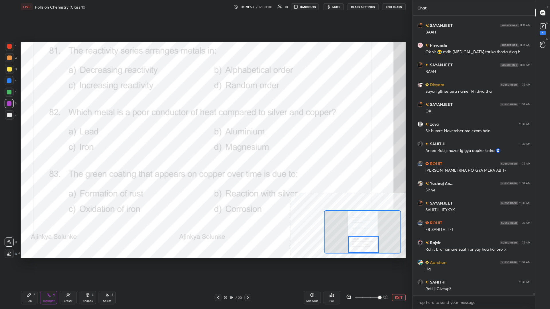
click at [205, 134] on div "Poll" at bounding box center [331, 298] width 17 height 14
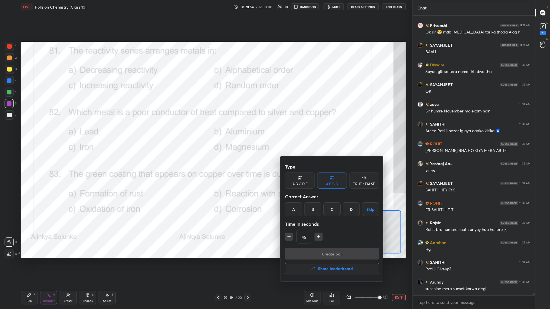
click at [205, 134] on div "D" at bounding box center [351, 210] width 17 height 14
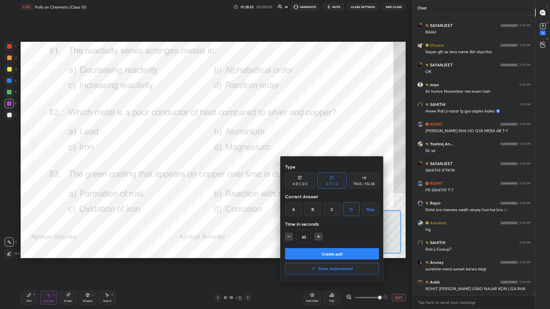
click at [205, 134] on button "Create poll" at bounding box center [332, 253] width 94 height 11
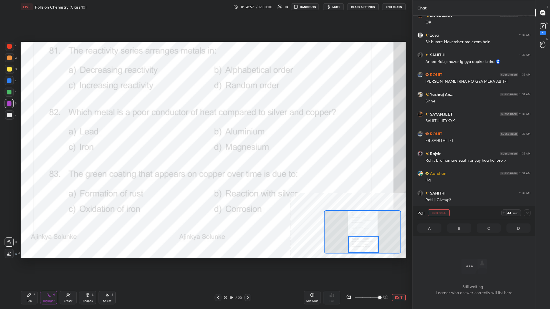
click at [205, 134] on icon at bounding box center [527, 213] width 5 height 5
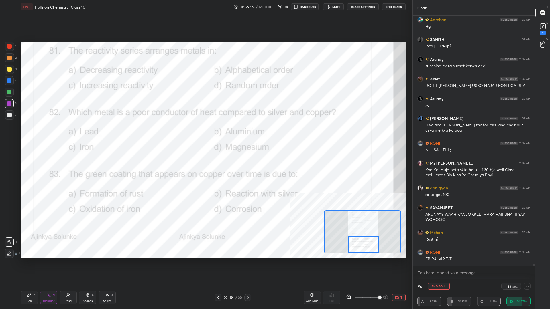
click at [30, 134] on icon at bounding box center [29, 295] width 5 height 5
click at [26, 134] on div "Pen P" at bounding box center [29, 298] width 17 height 14
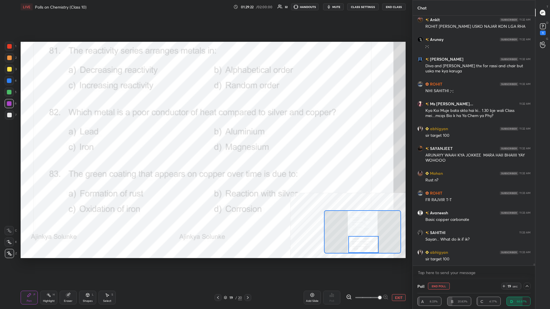
click at [205, 134] on div "Poll End Poll 19 sec" at bounding box center [474, 287] width 113 height 14
click at [205, 134] on button "End Poll" at bounding box center [439, 286] width 22 height 7
type textarea "x"
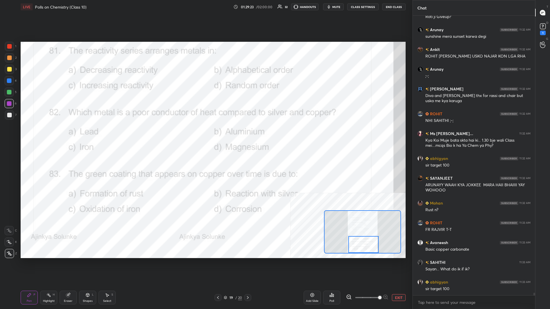
click at [205, 134] on button "EXIT" at bounding box center [399, 298] width 14 height 7
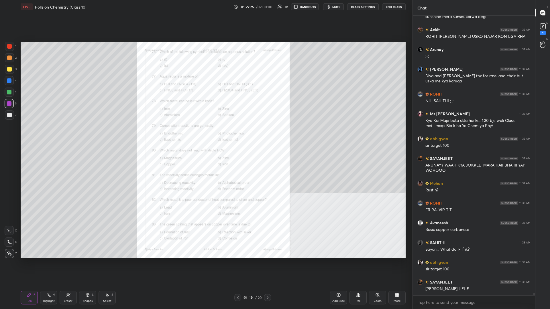
click at [205, 134] on div "19 / 20" at bounding box center [253, 297] width 18 height 5
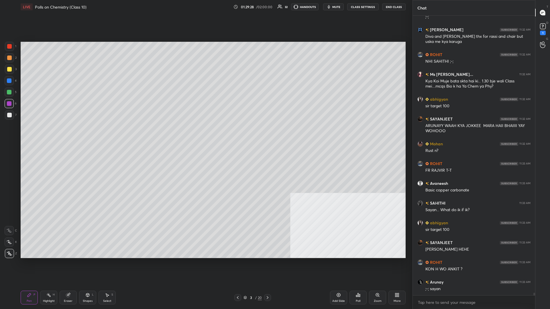
drag, startPoint x: 341, startPoint y: 299, endPoint x: 362, endPoint y: 296, distance: 20.9
click at [205, 134] on div "Add Slide" at bounding box center [338, 298] width 17 height 14
click at [205, 134] on div "Add Slide Poll Zoom More" at bounding box center [368, 298] width 76 height 32
click at [205, 134] on icon at bounding box center [397, 295] width 5 height 5
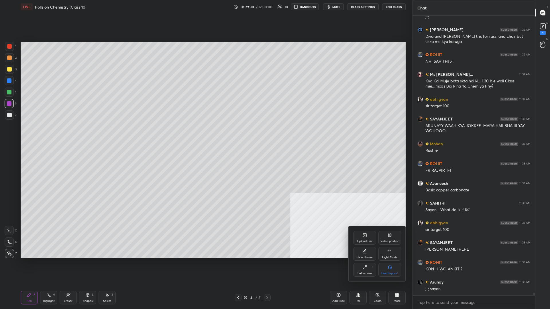
click at [205, 134] on div "Upload File" at bounding box center [364, 241] width 15 height 3
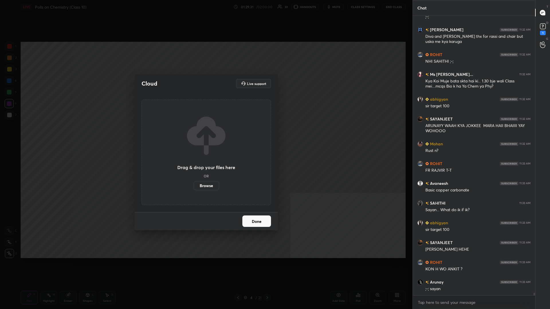
click at [199, 134] on label "Browse" at bounding box center [207, 185] width 26 height 9
click at [194, 134] on input "Browse" at bounding box center [194, 185] width 0 height 9
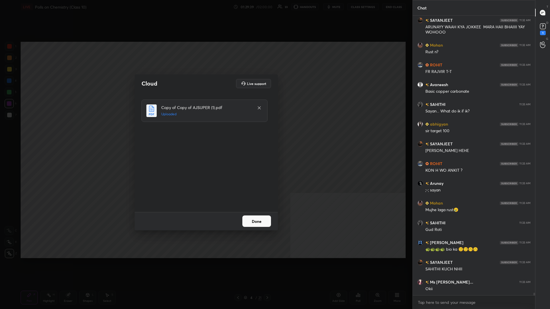
click at [205, 134] on button "Done" at bounding box center [256, 221] width 29 height 11
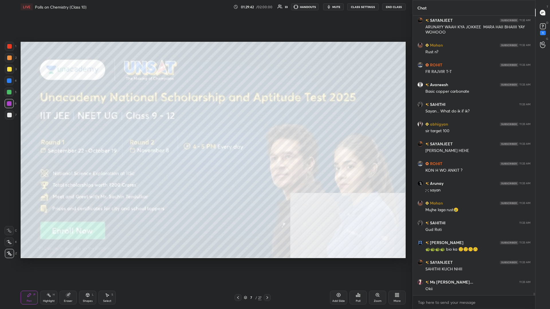
click at [9, 64] on div "2" at bounding box center [11, 58] width 12 height 11
click at [10, 69] on div at bounding box center [9, 69] width 5 height 5
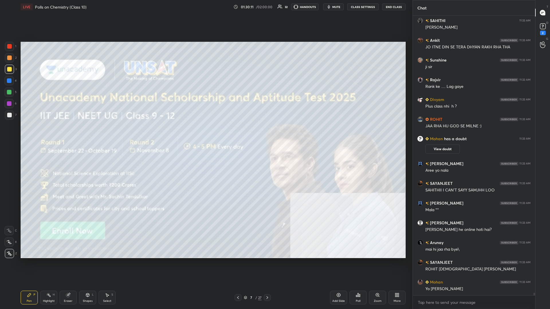
click at [205, 134] on div "Poll" at bounding box center [358, 298] width 17 height 14
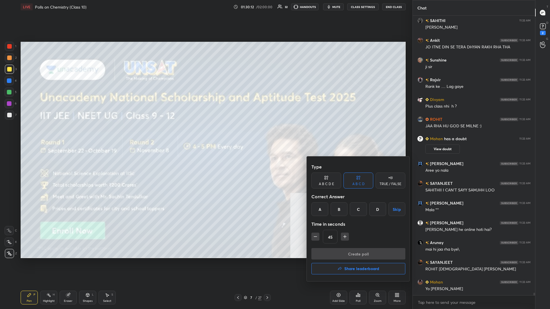
click at [205, 134] on div at bounding box center [275, 154] width 550 height 309
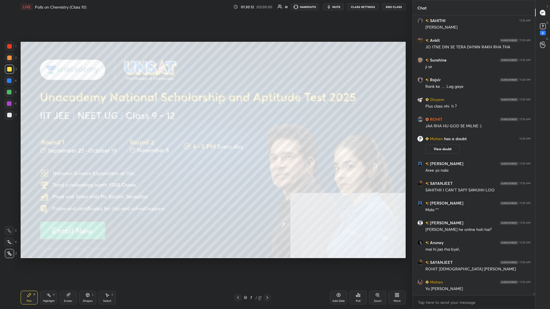
click at [205, 134] on icon at bounding box center [238, 298] width 5 height 5
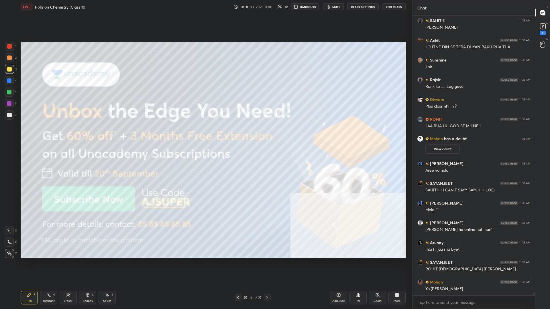
click at [205, 134] on icon at bounding box center [238, 298] width 5 height 5
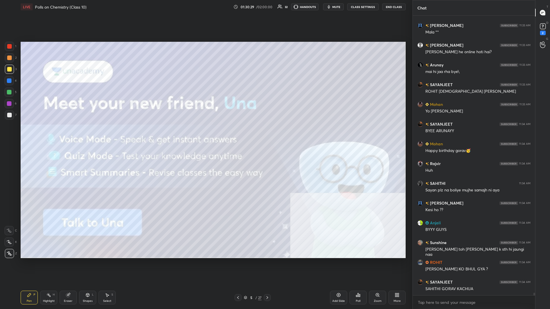
scroll to position [31085, 0]
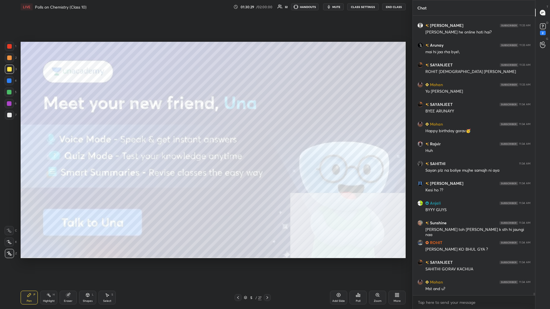
click at [205, 134] on div "Poll" at bounding box center [358, 298] width 17 height 14
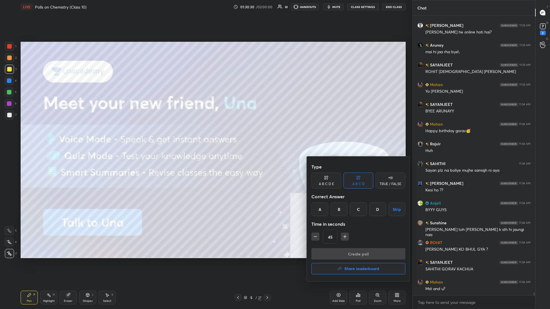
click at [205, 134] on h4 "Share leaderboard" at bounding box center [361, 269] width 35 height 4
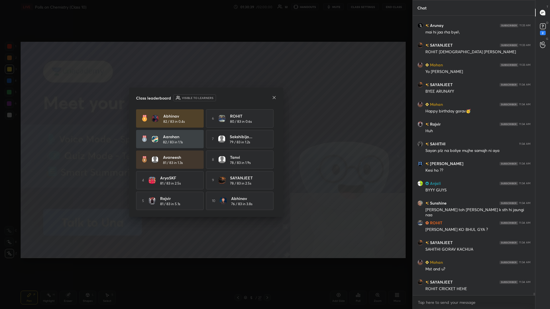
scroll to position [31125, 0]
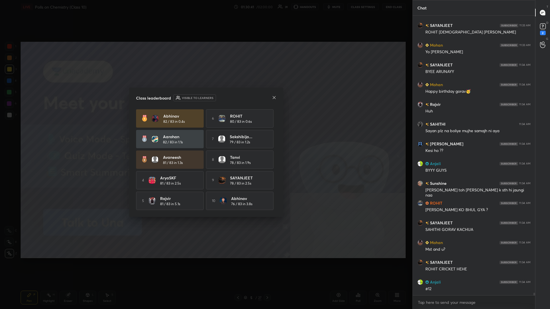
click at [205, 100] on div "Class leaderboard Visible to learners" at bounding box center [206, 98] width 140 height 7
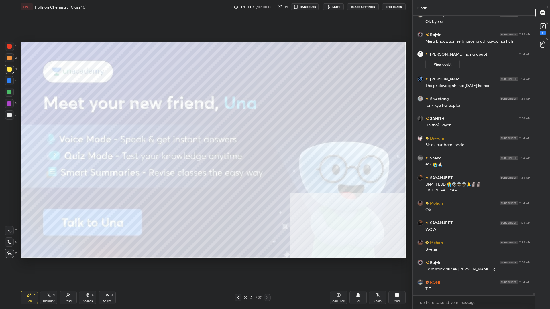
scroll to position [31291, 0]
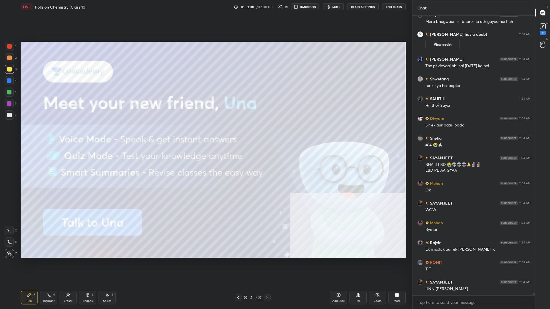
click at [205, 134] on div "Add Slide" at bounding box center [338, 298] width 17 height 14
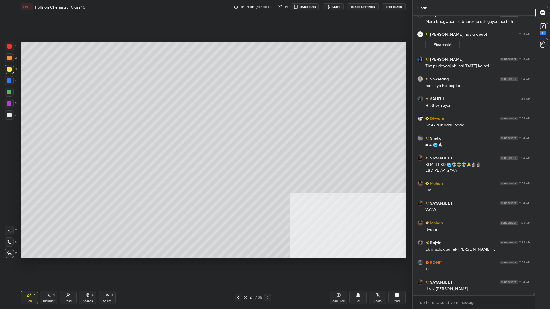
click at [205, 134] on div "Poll" at bounding box center [358, 298] width 17 height 14
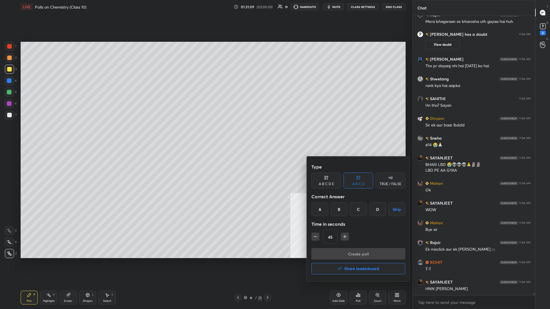
click at [205, 134] on div "Create poll Share leaderboard" at bounding box center [358, 262] width 94 height 29
click at [205, 134] on h4 "Share leaderboard" at bounding box center [361, 269] width 35 height 4
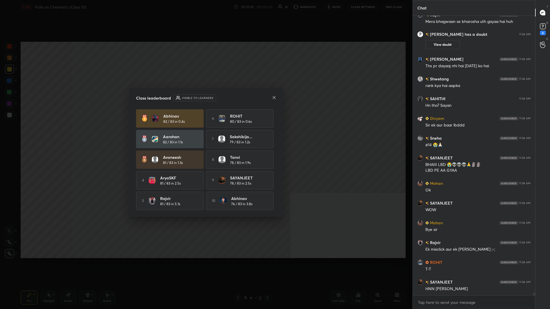
scroll to position [31311, 0]
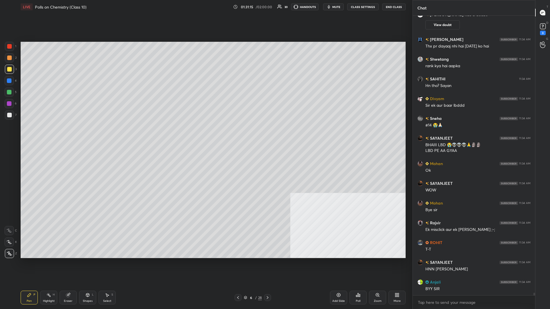
click at [205, 134] on div "Add Slide" at bounding box center [338, 298] width 17 height 14
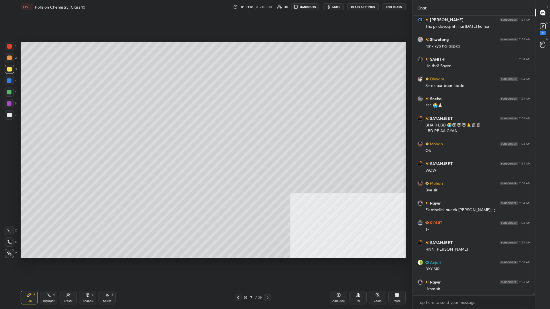
scroll to position [31351, 0]
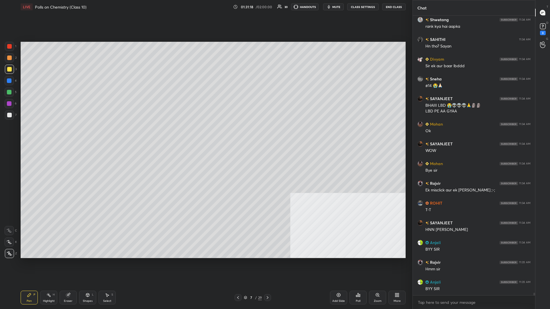
click at [8, 72] on div at bounding box center [9, 69] width 9 height 9
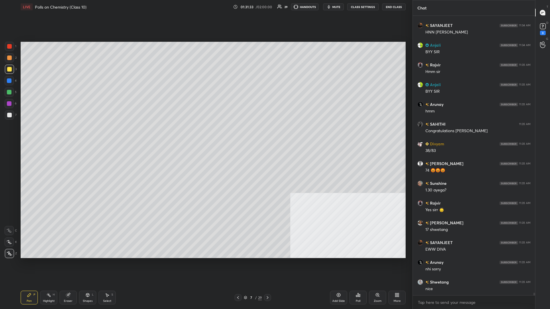
scroll to position [31568, 0]
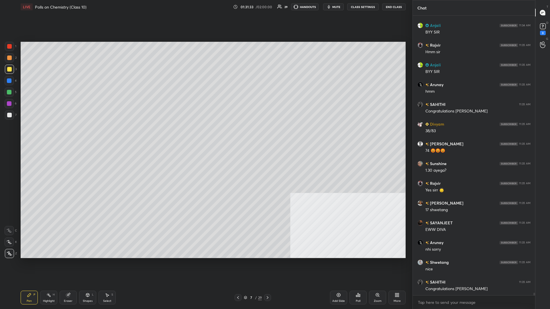
click at [15, 91] on div "5" at bounding box center [11, 92] width 12 height 9
click at [10, 82] on div at bounding box center [9, 81] width 5 height 5
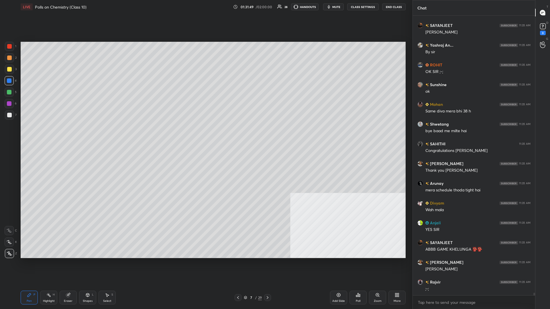
scroll to position [31865, 0]
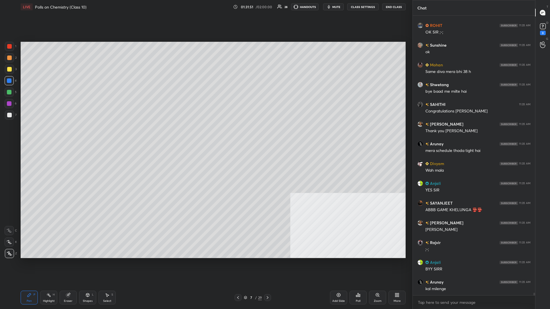
click at [10, 92] on div at bounding box center [9, 92] width 5 height 5
click at [12, 92] on div at bounding box center [9, 92] width 9 height 9
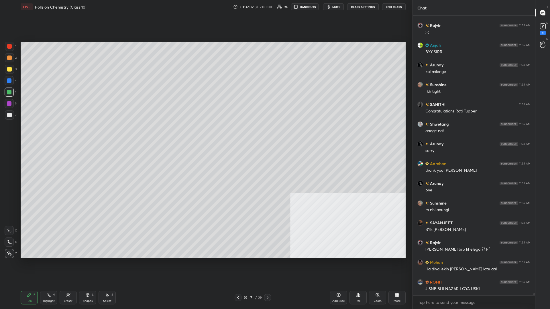
scroll to position [32122, 0]
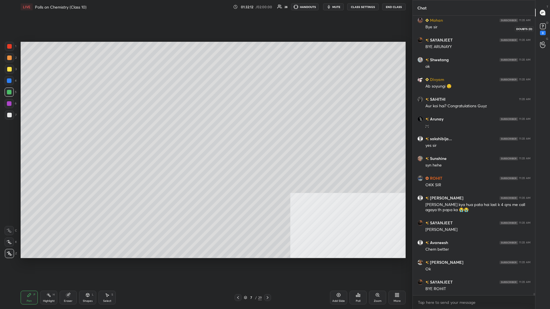
click at [205, 32] on div "3" at bounding box center [543, 33] width 6 height 5
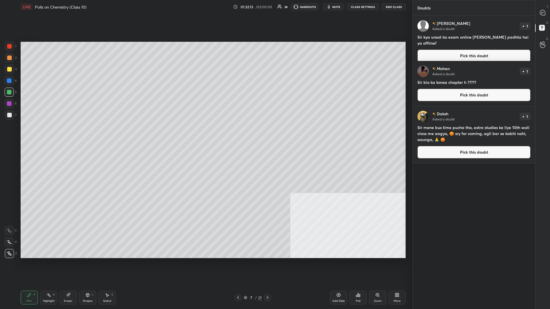
click at [205, 6] on button "End Class" at bounding box center [393, 6] width 23 height 7
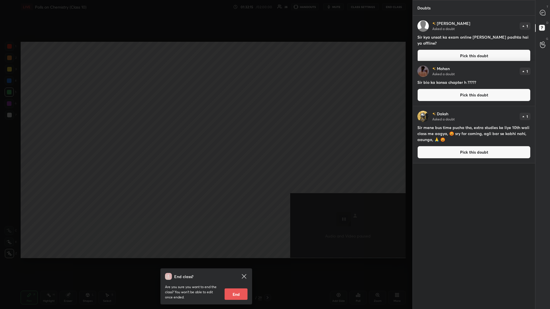
click at [205, 134] on button "End" at bounding box center [236, 294] width 23 height 11
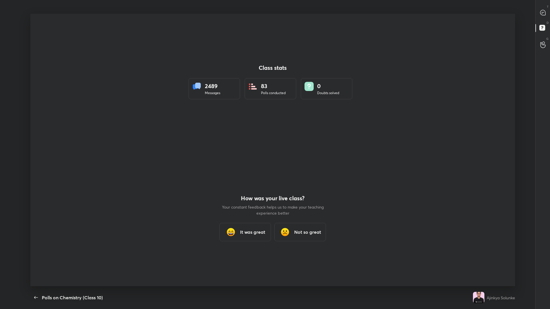
click at [205, 134] on div "Class stats 2489 Messages 83 Polls conducted 0 Doubts solved How was your live …" at bounding box center [272, 150] width 485 height 273
